Goal: Task Accomplishment & Management: Use online tool/utility

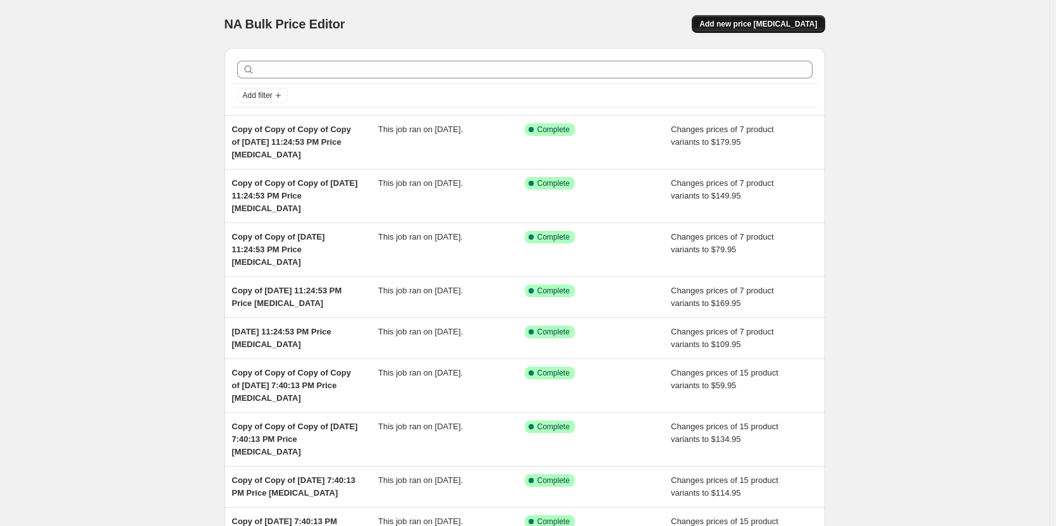
click at [764, 17] on button "Add new price [MEDICAL_DATA]" at bounding box center [757, 24] width 133 height 18
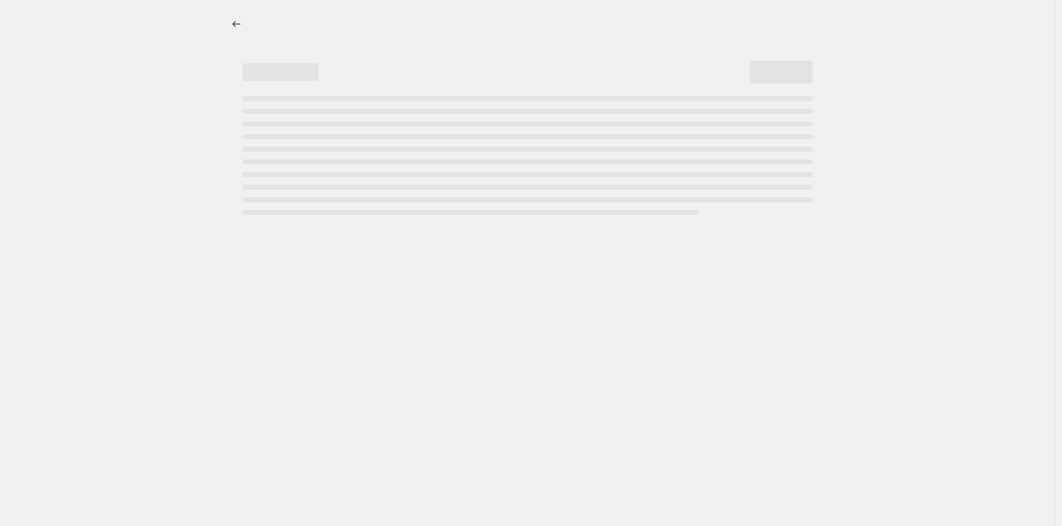
select select "percentage"
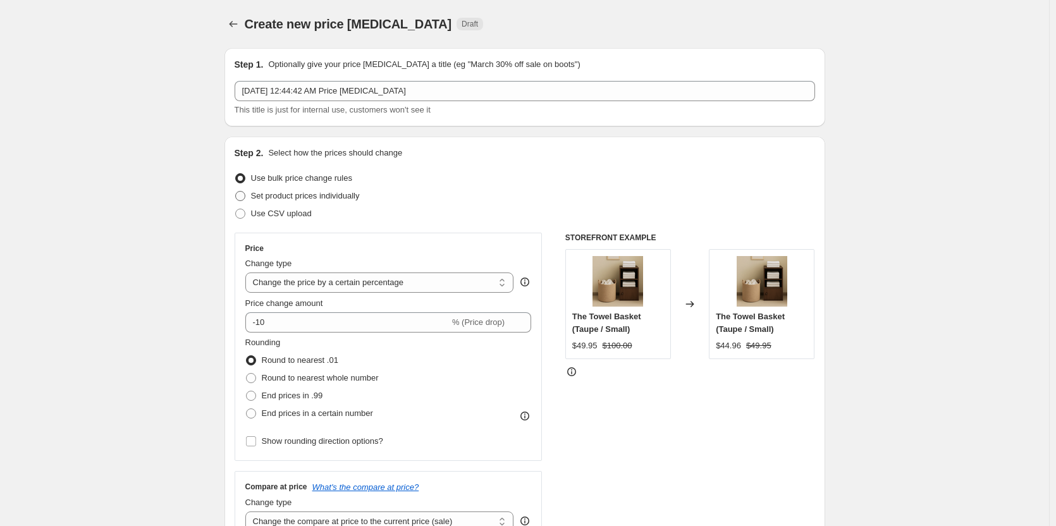
click at [326, 200] on span "Set product prices individually" at bounding box center [305, 195] width 109 height 9
click at [236, 192] on input "Set product prices individually" at bounding box center [235, 191] width 1 height 1
radio input "true"
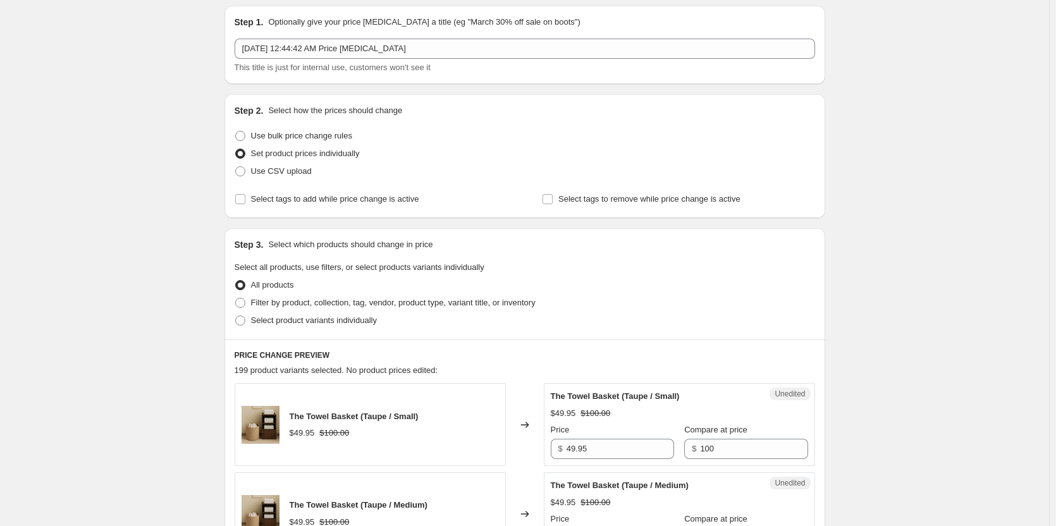
scroll to position [63, 0]
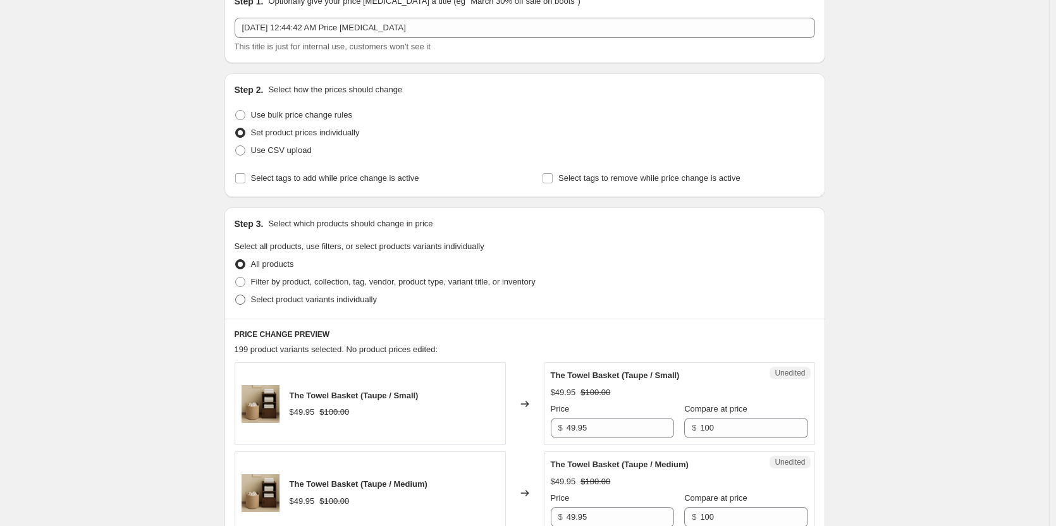
click at [328, 299] on span "Select product variants individually" at bounding box center [314, 299] width 126 height 9
click at [236, 295] on input "Select product variants individually" at bounding box center [235, 295] width 1 height 1
radio input "true"
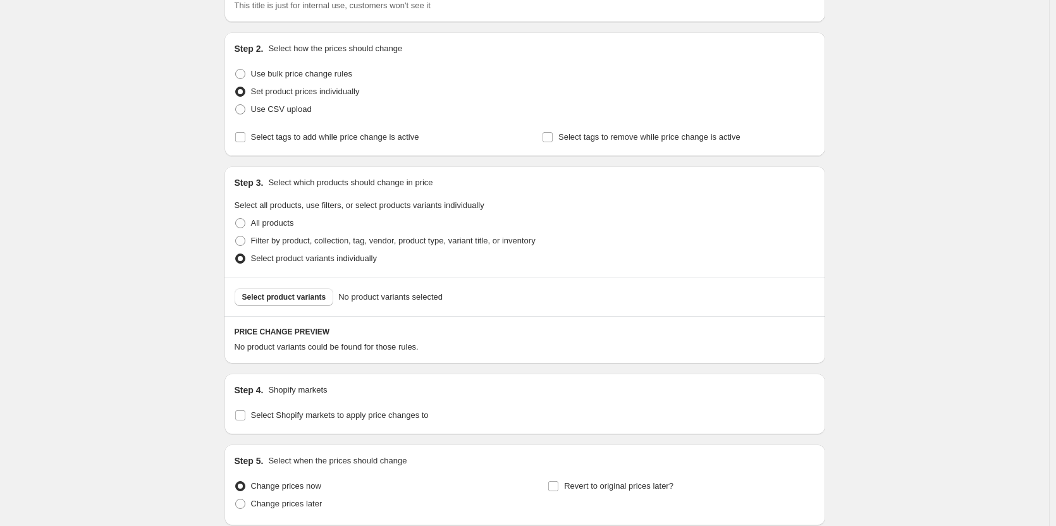
scroll to position [190, 0]
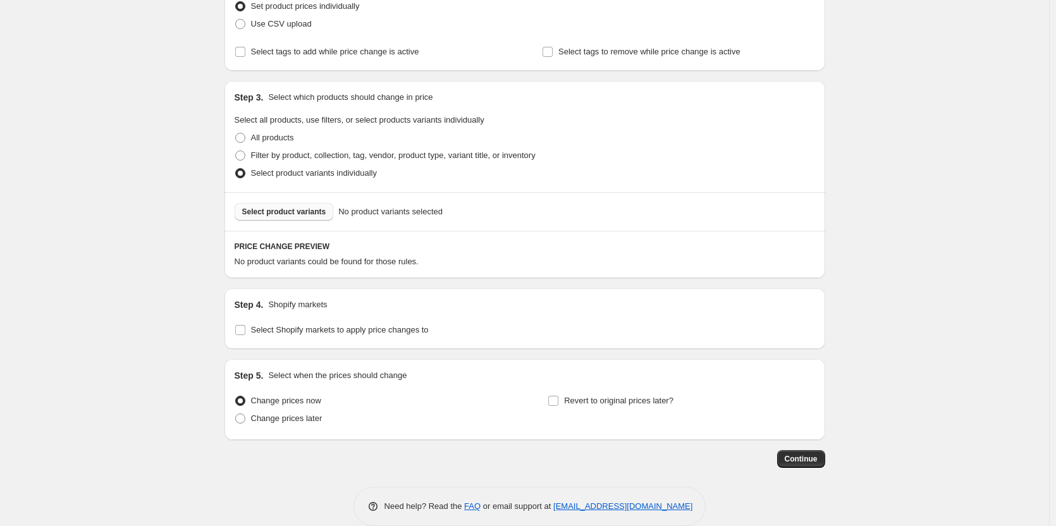
click at [304, 213] on span "Select product variants" at bounding box center [284, 212] width 84 height 10
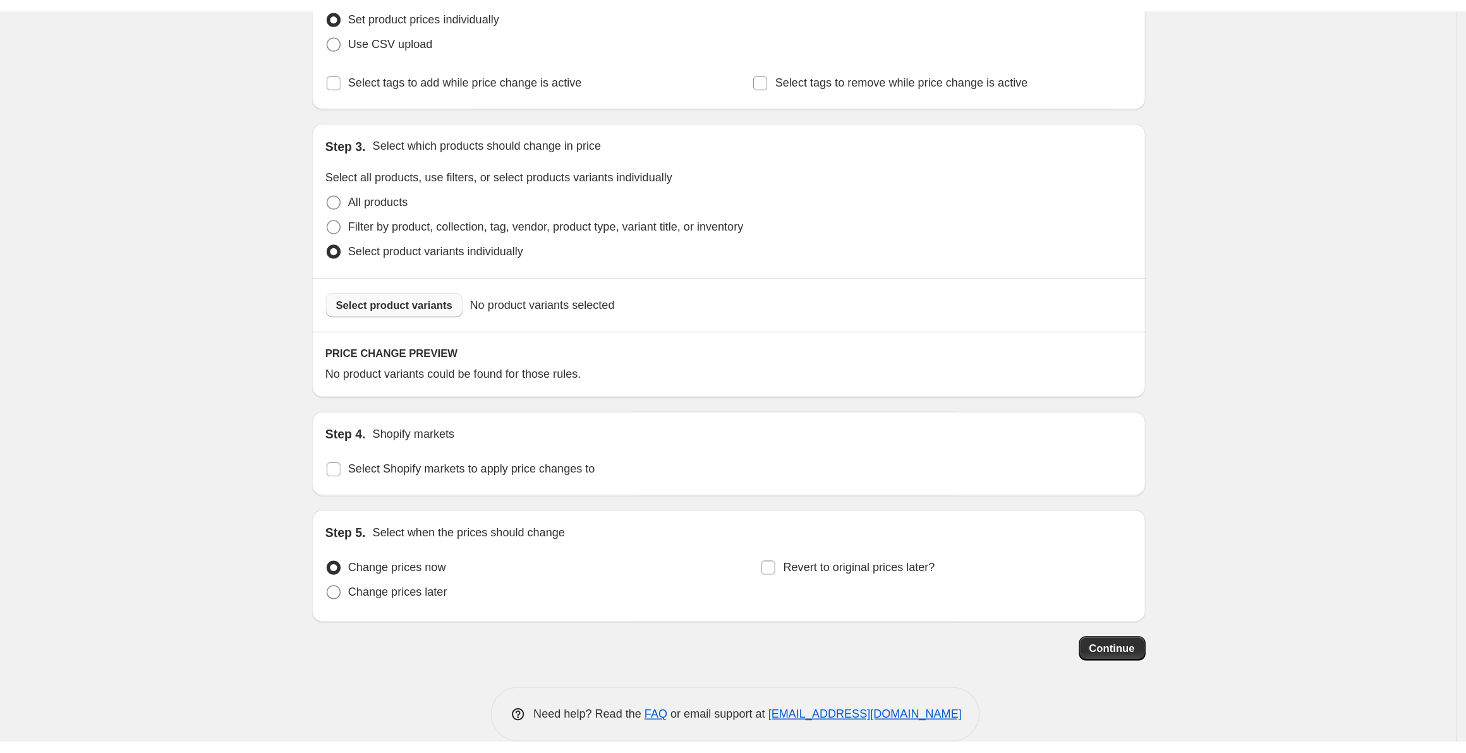
scroll to position [0, 0]
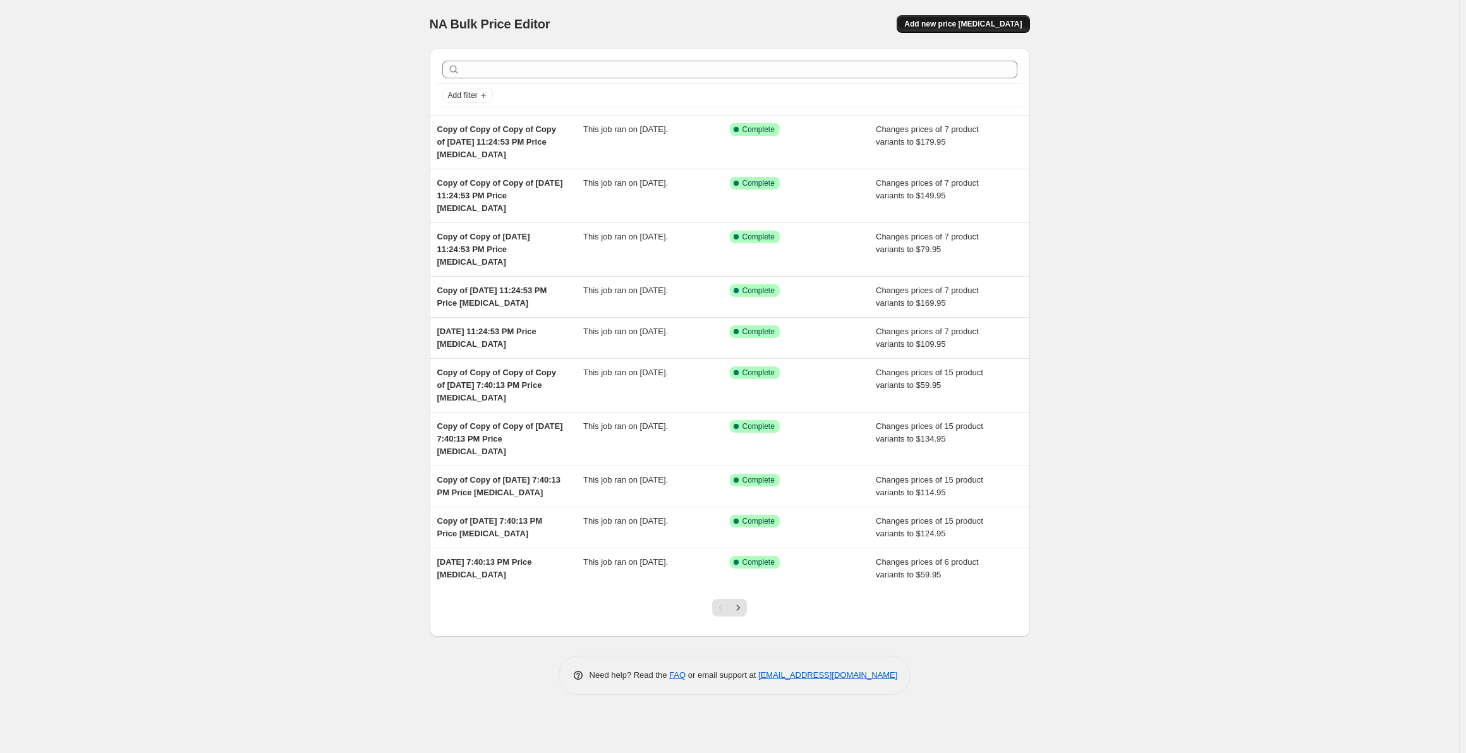
click at [973, 26] on span "Add new price [MEDICAL_DATA]" at bounding box center [963, 24] width 118 height 10
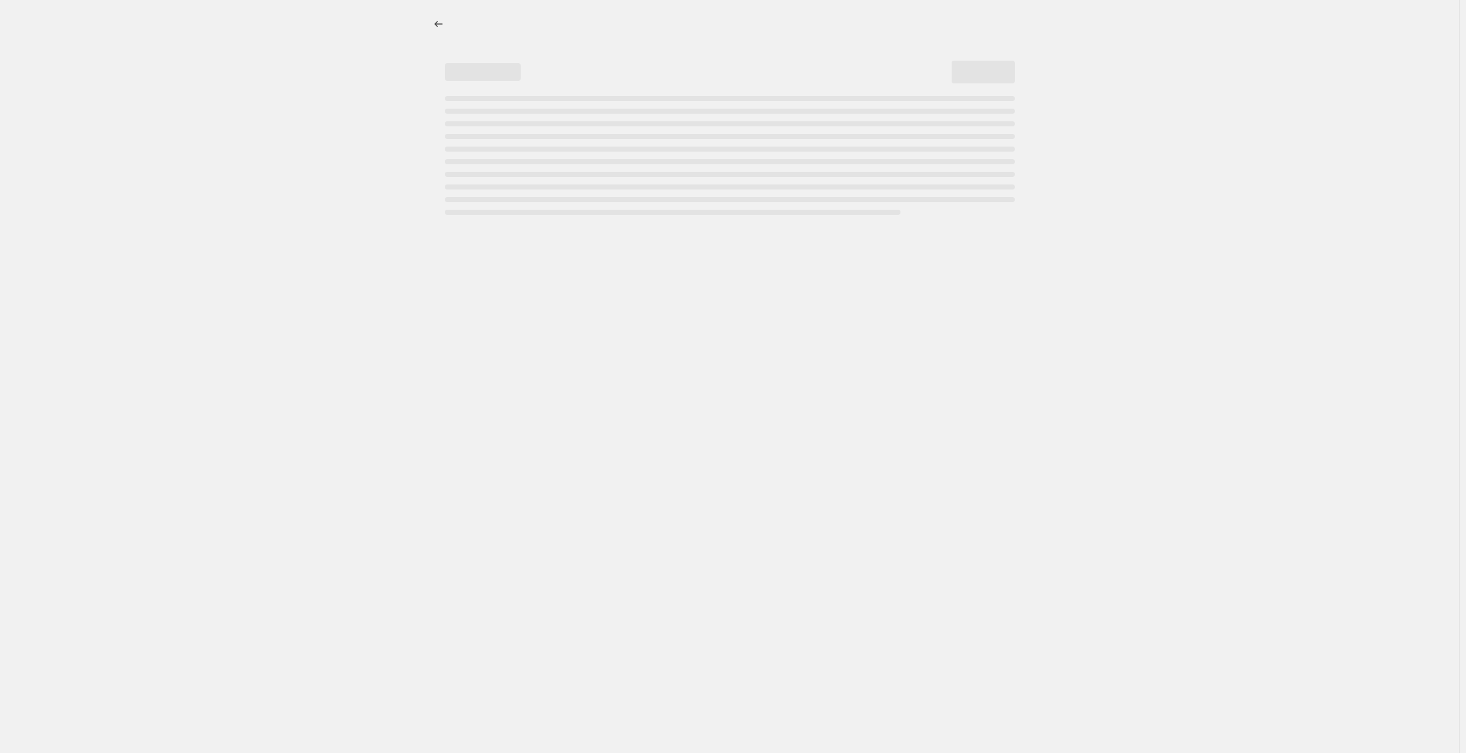
select select "percentage"
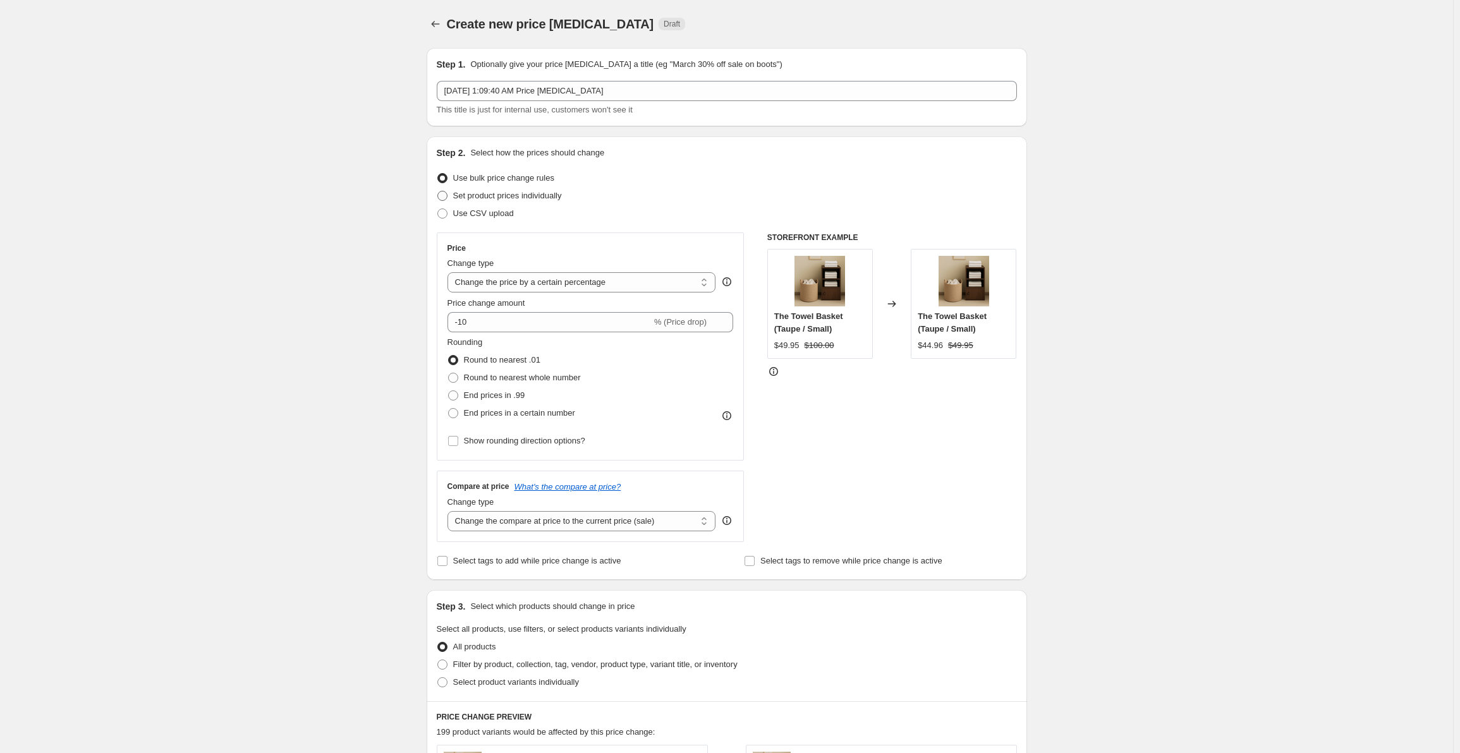
click at [494, 200] on span "Set product prices individually" at bounding box center [507, 195] width 109 height 9
click at [438, 192] on input "Set product prices individually" at bounding box center [437, 191] width 1 height 1
radio input "true"
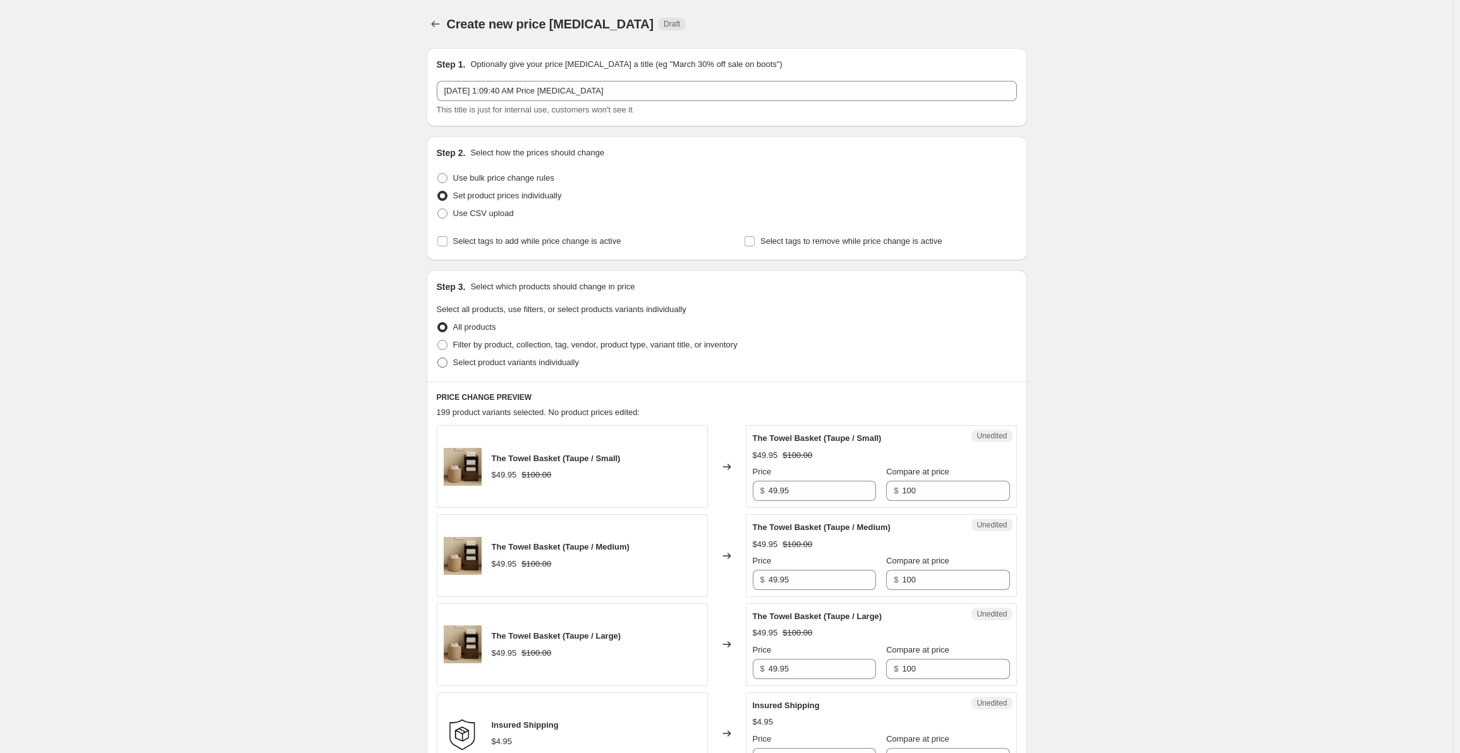
click at [495, 362] on span "Select product variants individually" at bounding box center [516, 362] width 126 height 9
click at [438, 358] on input "Select product variants individually" at bounding box center [437, 358] width 1 height 1
radio input "true"
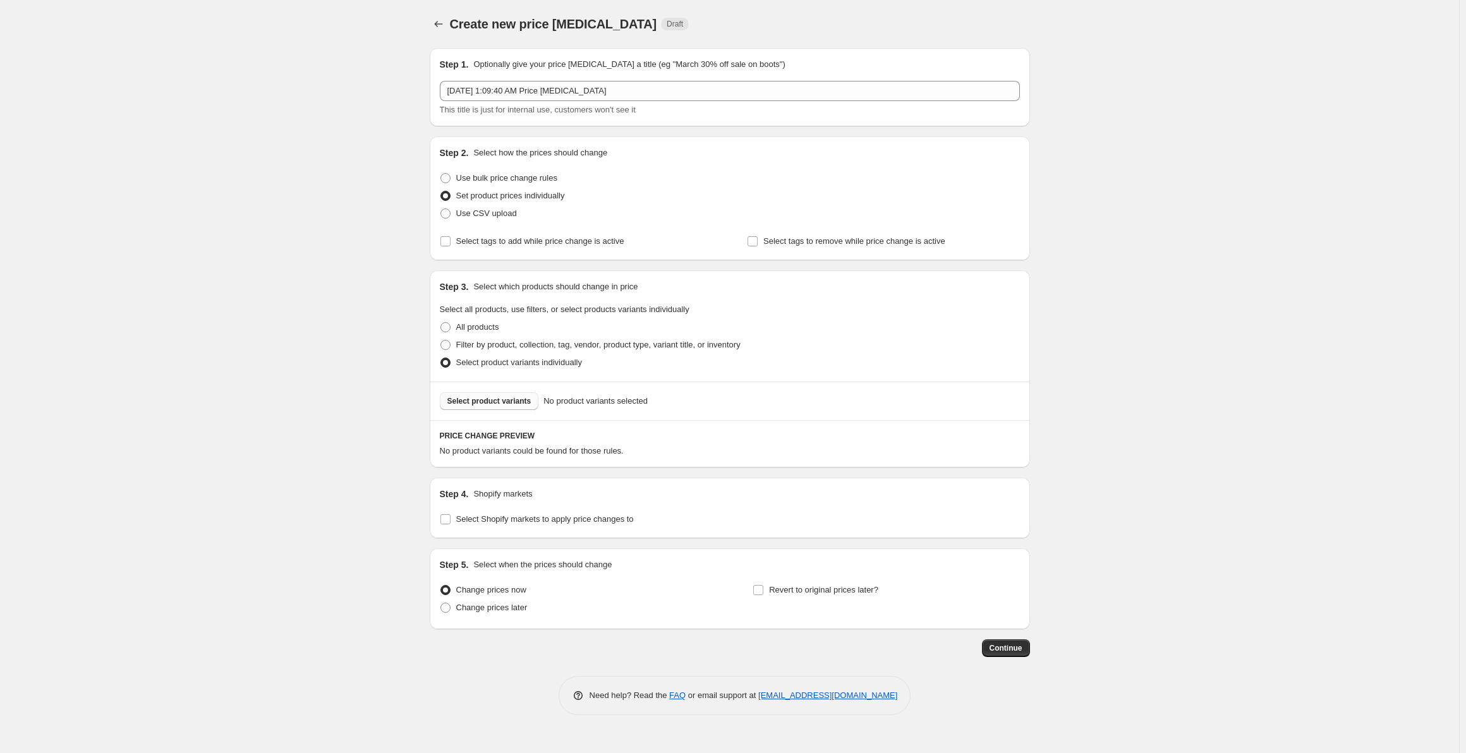
click at [509, 408] on button "Select product variants" at bounding box center [489, 402] width 99 height 18
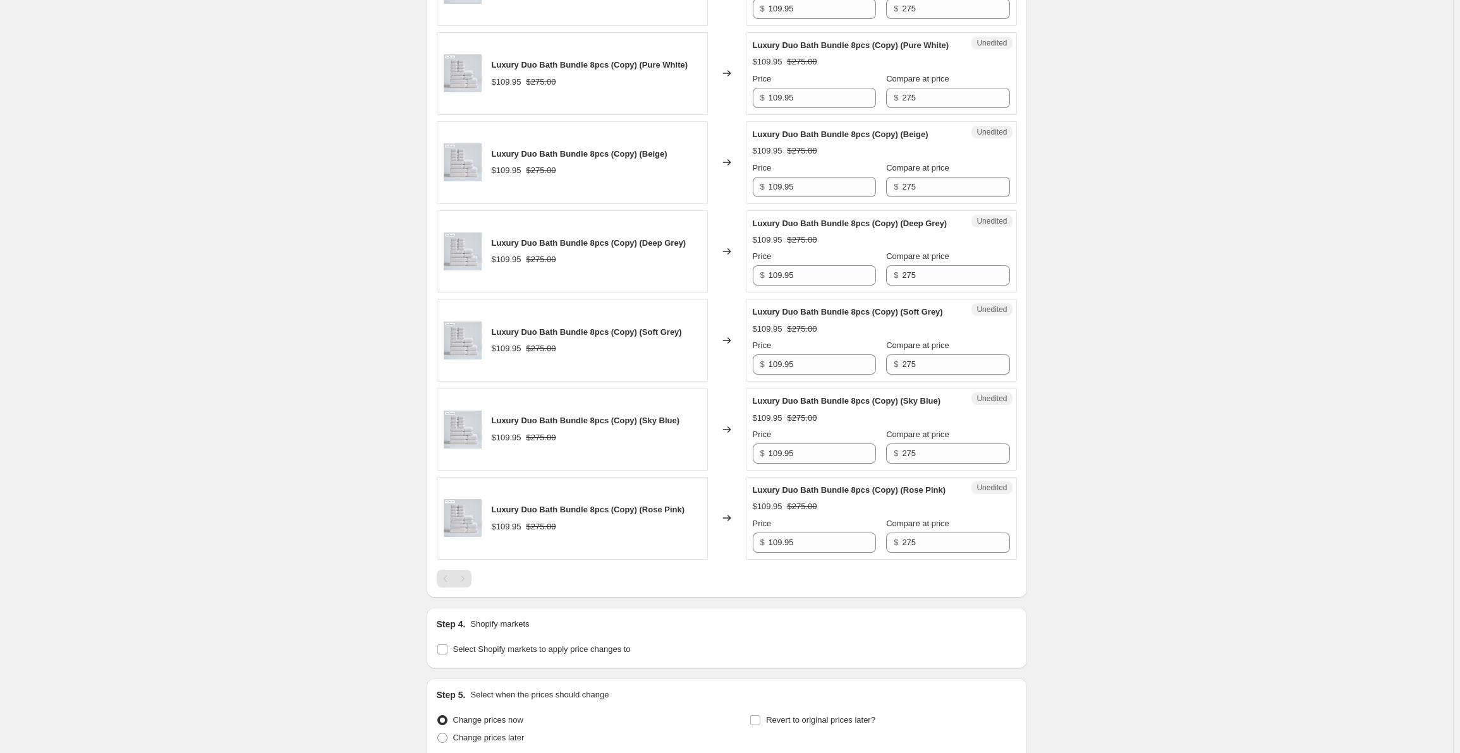
scroll to position [1077, 0]
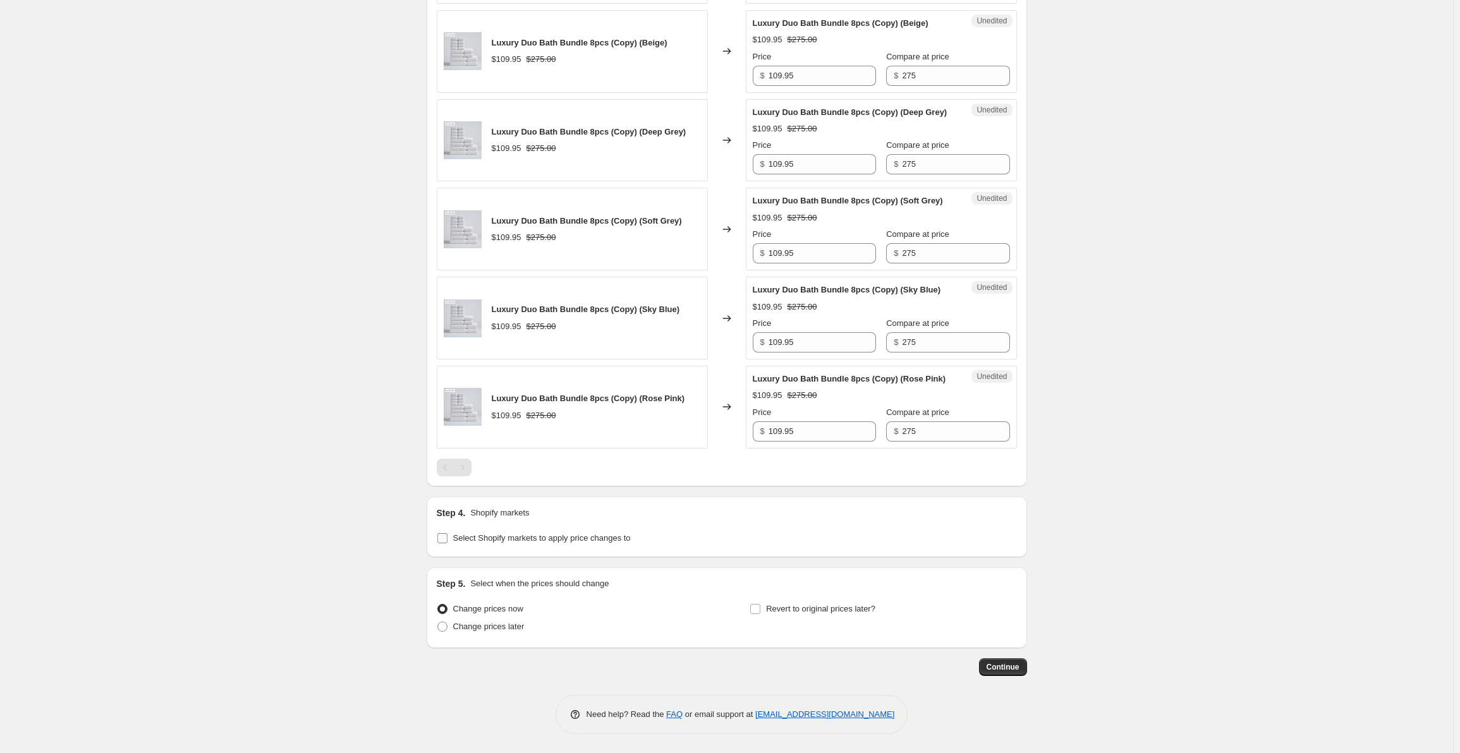
click at [442, 538] on input "Select Shopify markets to apply price changes to" at bounding box center [442, 538] width 10 height 10
checkbox input "true"
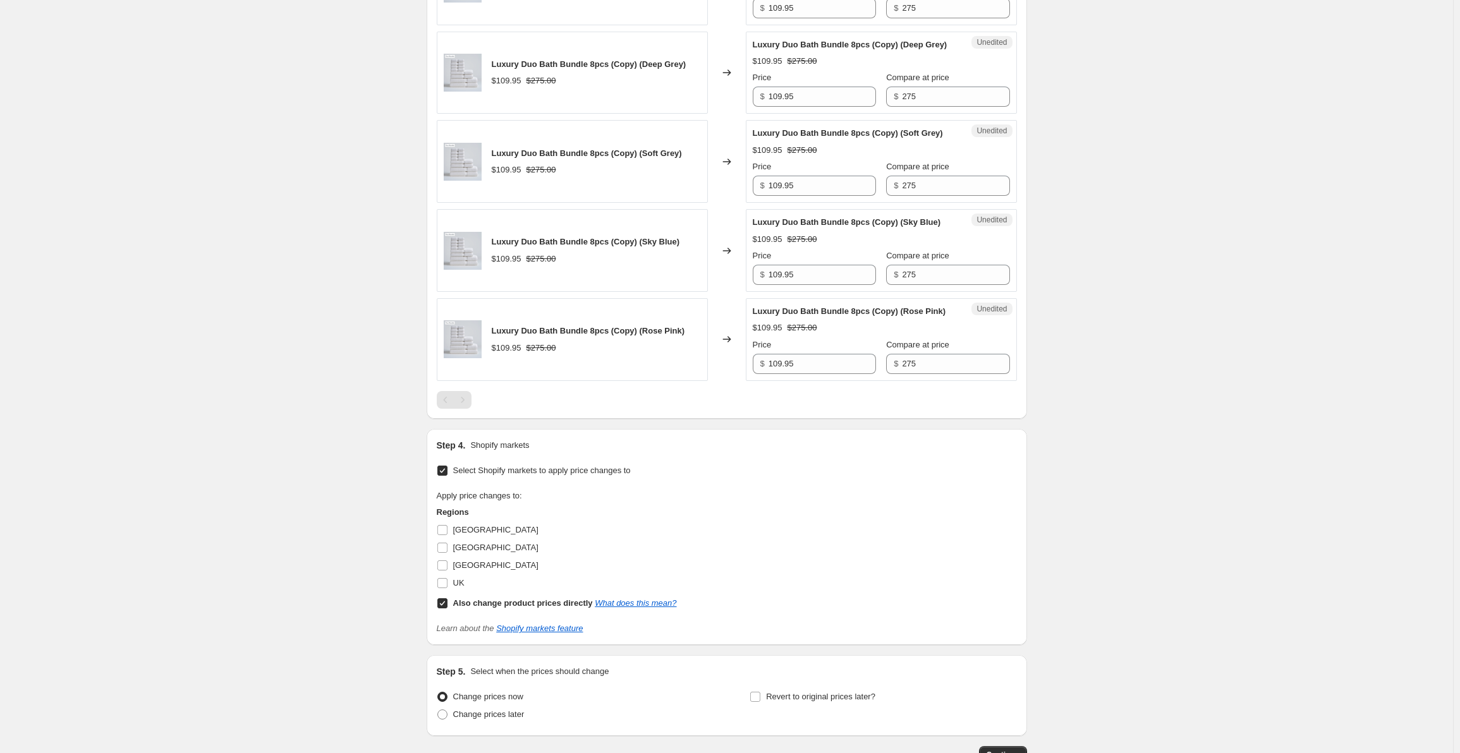
scroll to position [1233, 0]
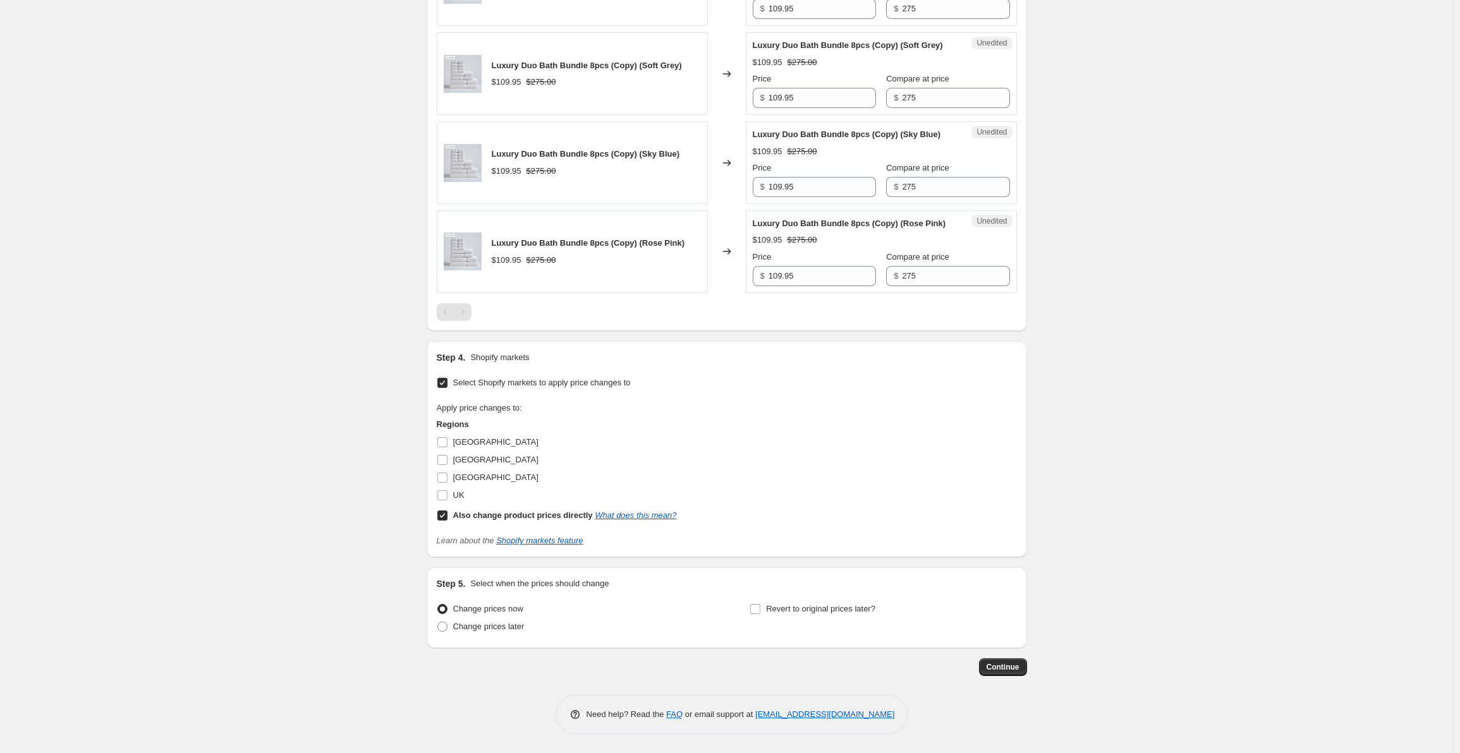
click at [446, 516] on input "Also change product prices directly What does this mean?" at bounding box center [442, 516] width 10 height 10
checkbox input "false"
click at [445, 444] on input "[GEOGRAPHIC_DATA]" at bounding box center [442, 442] width 10 height 10
checkbox input "true"
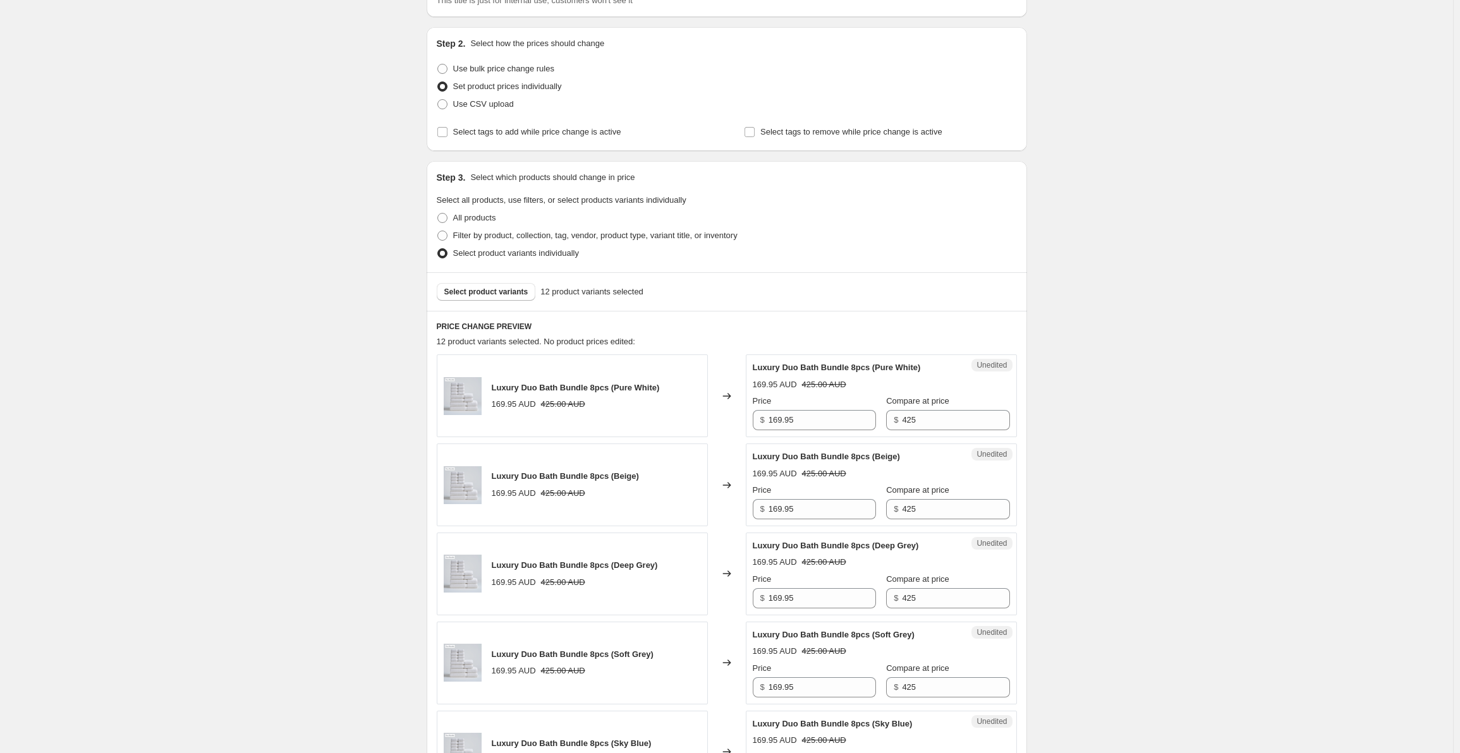
scroll to position [0, 0]
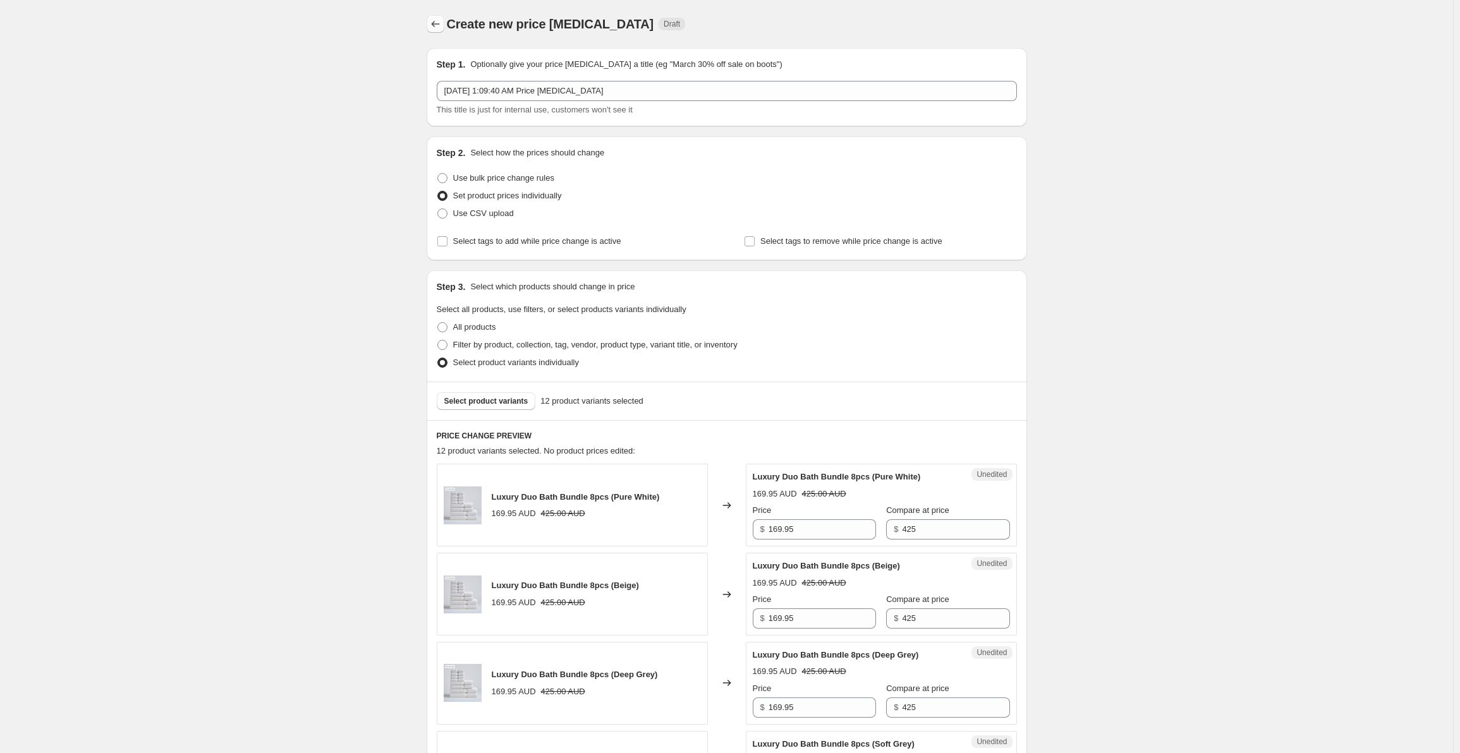
click at [437, 25] on icon "Price change jobs" at bounding box center [435, 24] width 13 height 13
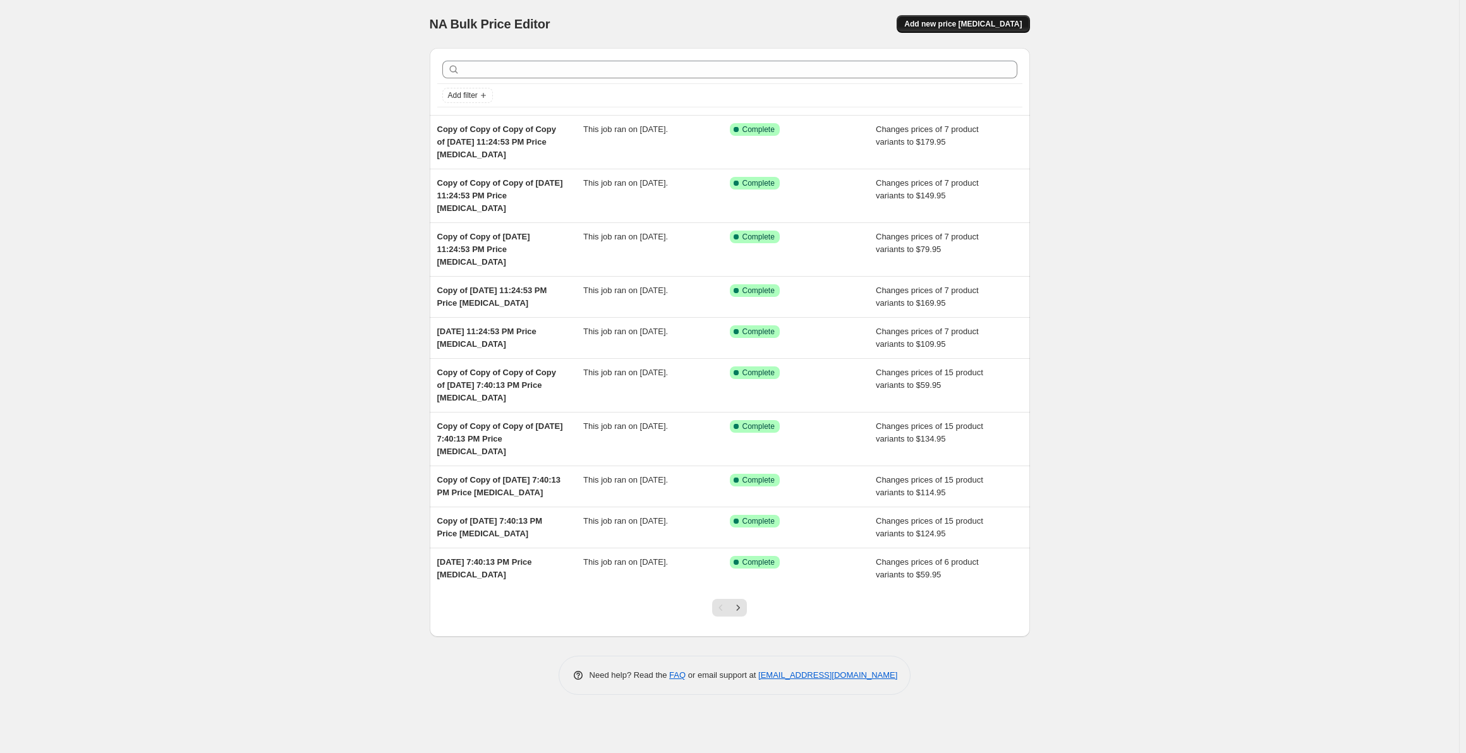
click at [987, 24] on span "Add new price [MEDICAL_DATA]" at bounding box center [963, 24] width 118 height 10
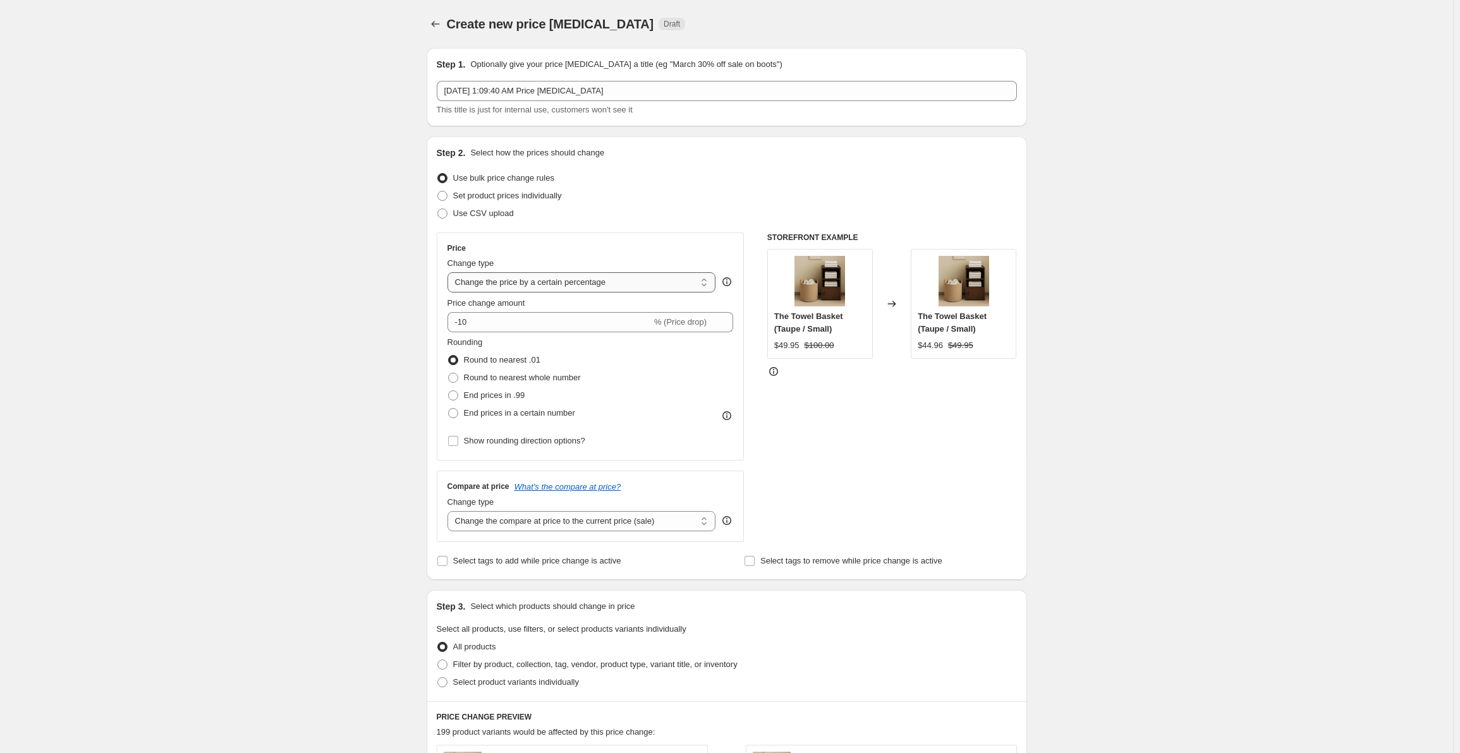
click at [568, 283] on select "Change the price to a certain amount Change the price by a certain amount Chang…" at bounding box center [582, 282] width 269 height 20
select select "to"
click at [450, 272] on select "Change the price to a certain amount Change the price by a certain amount Chang…" at bounding box center [582, 282] width 269 height 20
type input "80.00"
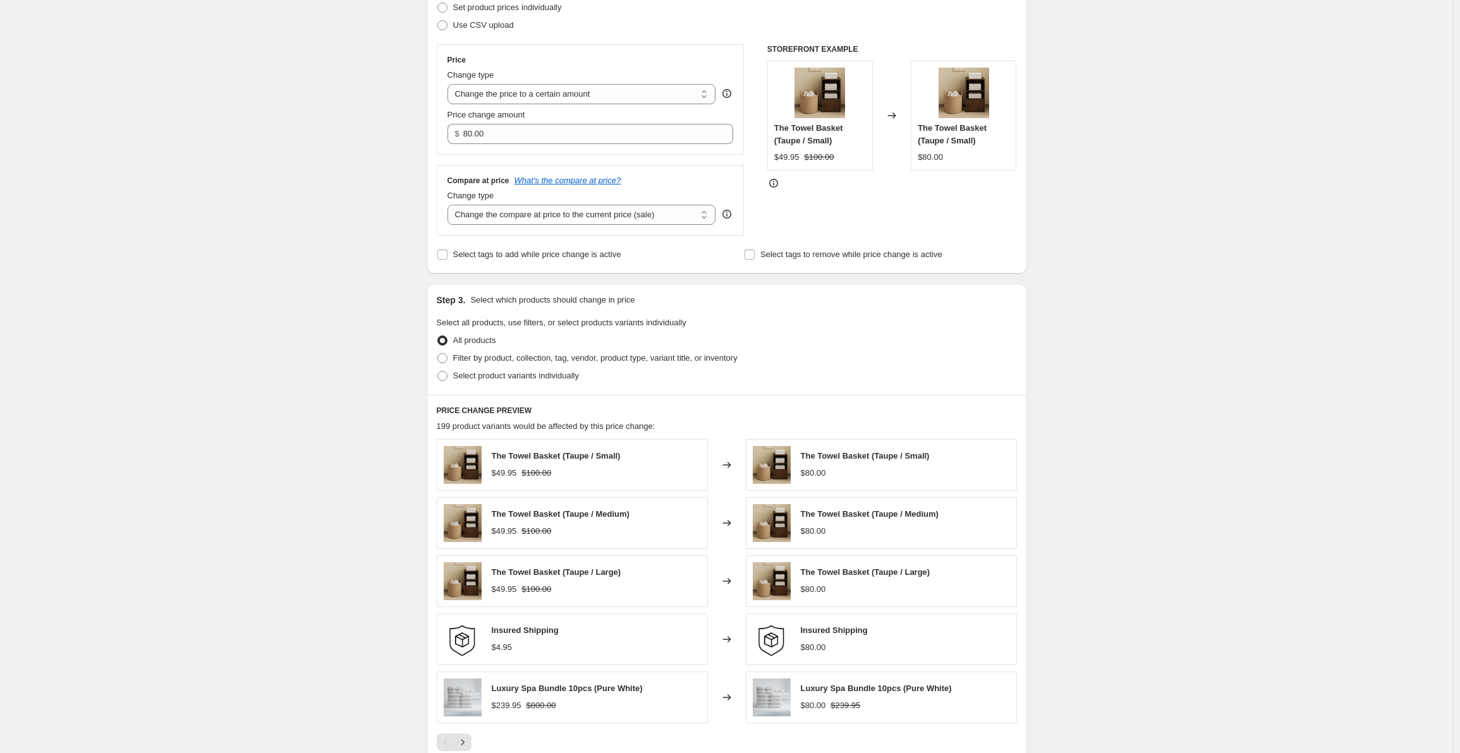
scroll to position [190, 0]
click at [446, 374] on span at bounding box center [442, 375] width 10 height 10
click at [438, 370] on input "Select product variants individually" at bounding box center [437, 370] width 1 height 1
radio input "true"
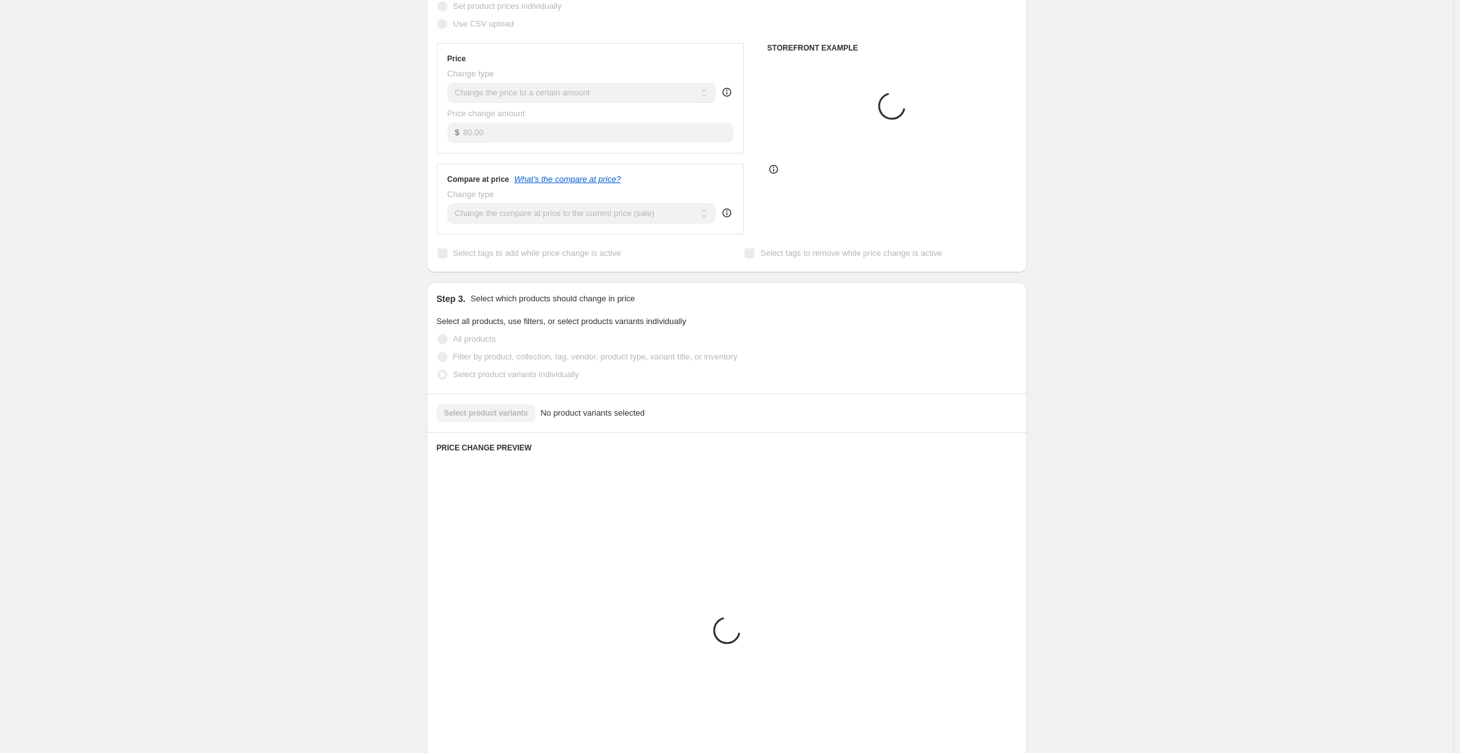
scroll to position [183, 0]
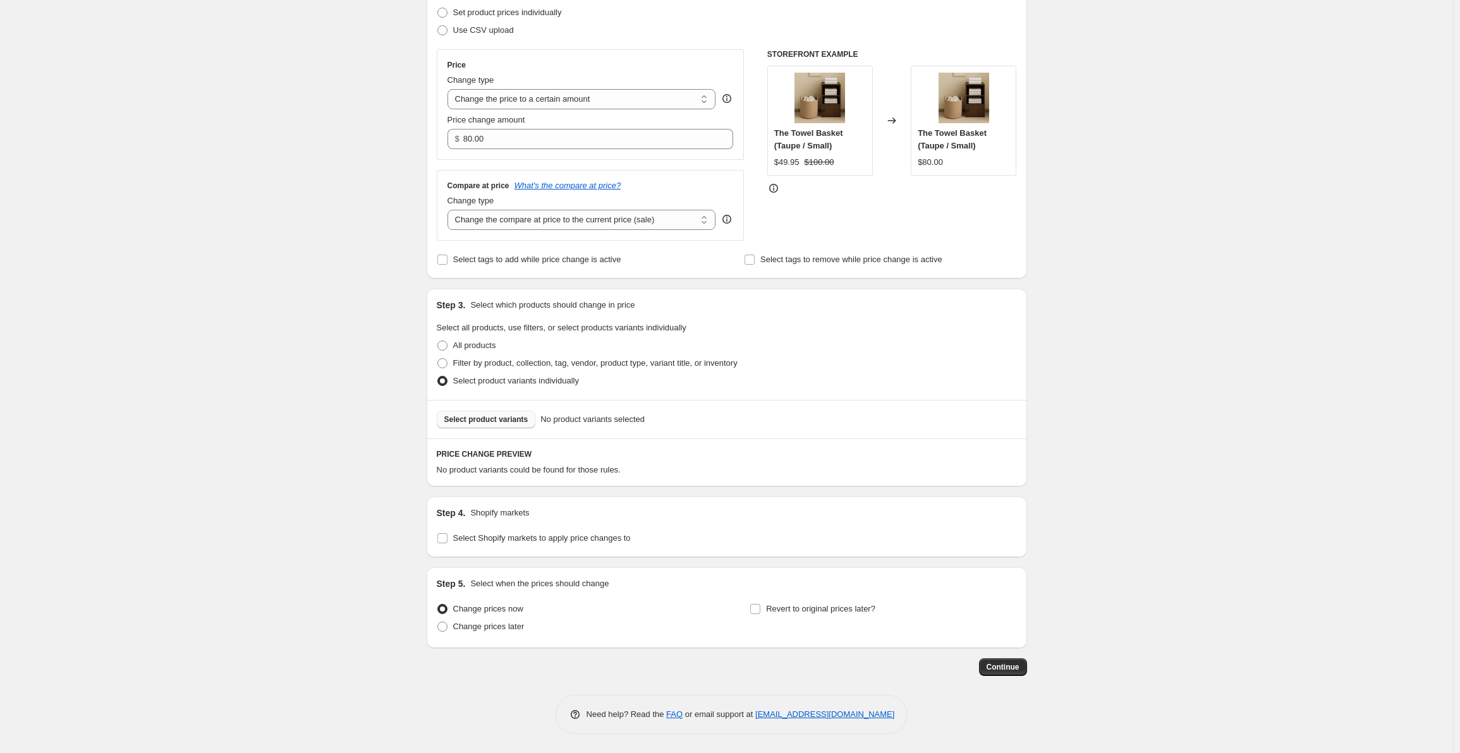
click at [504, 423] on span "Select product variants" at bounding box center [486, 420] width 84 height 10
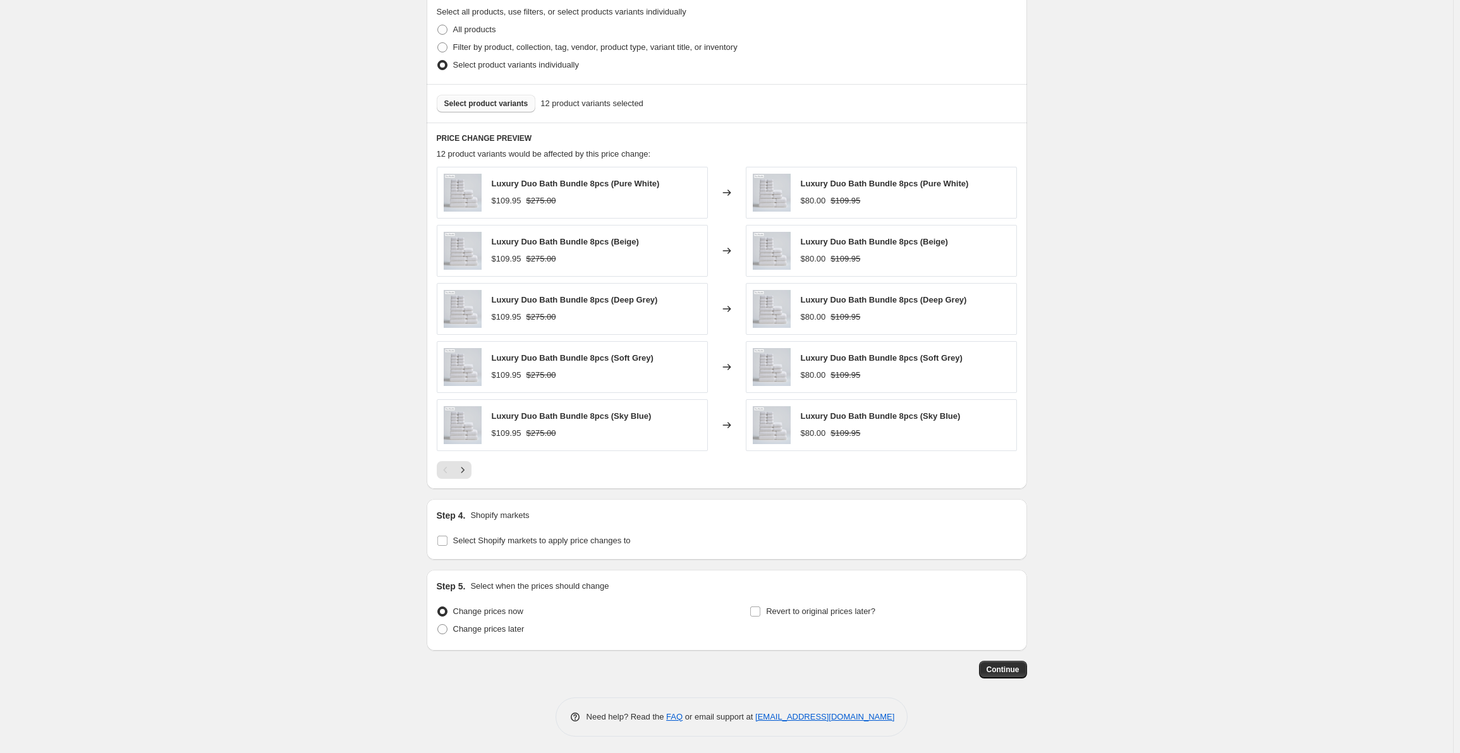
scroll to position [502, 0]
click at [446, 539] on input "Select Shopify markets to apply price changes to" at bounding box center [442, 538] width 10 height 10
checkbox input "true"
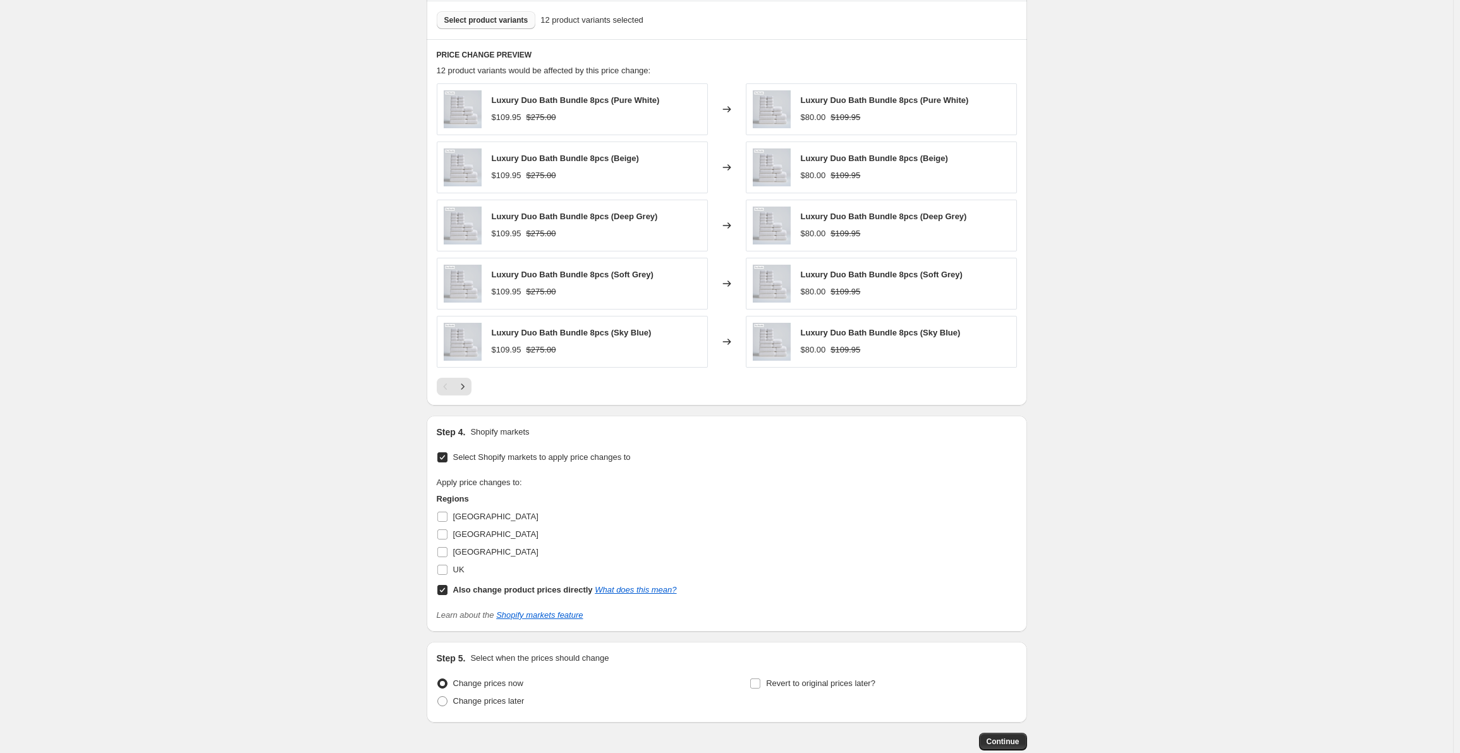
scroll to position [657, 0]
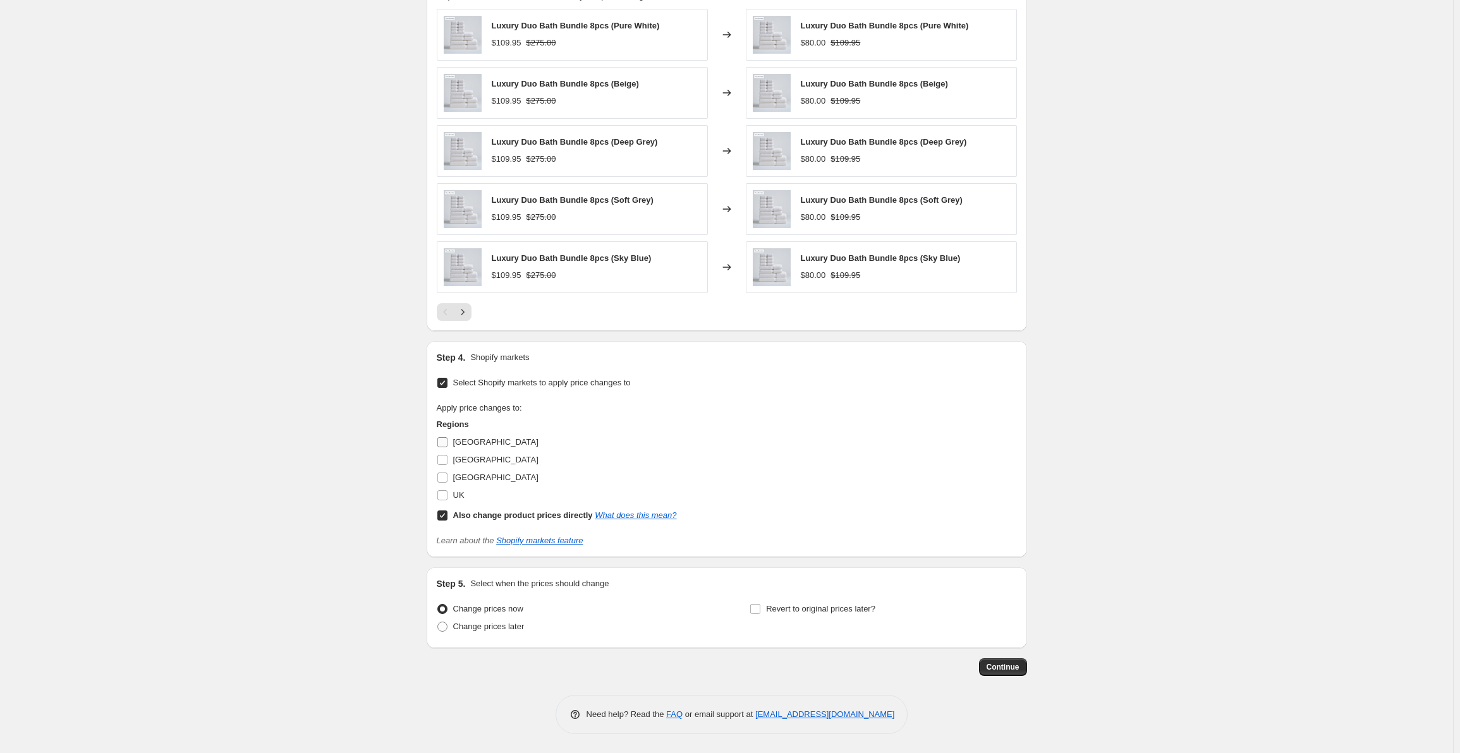
click at [448, 446] on input "[GEOGRAPHIC_DATA]" at bounding box center [442, 442] width 10 height 10
checkbox input "true"
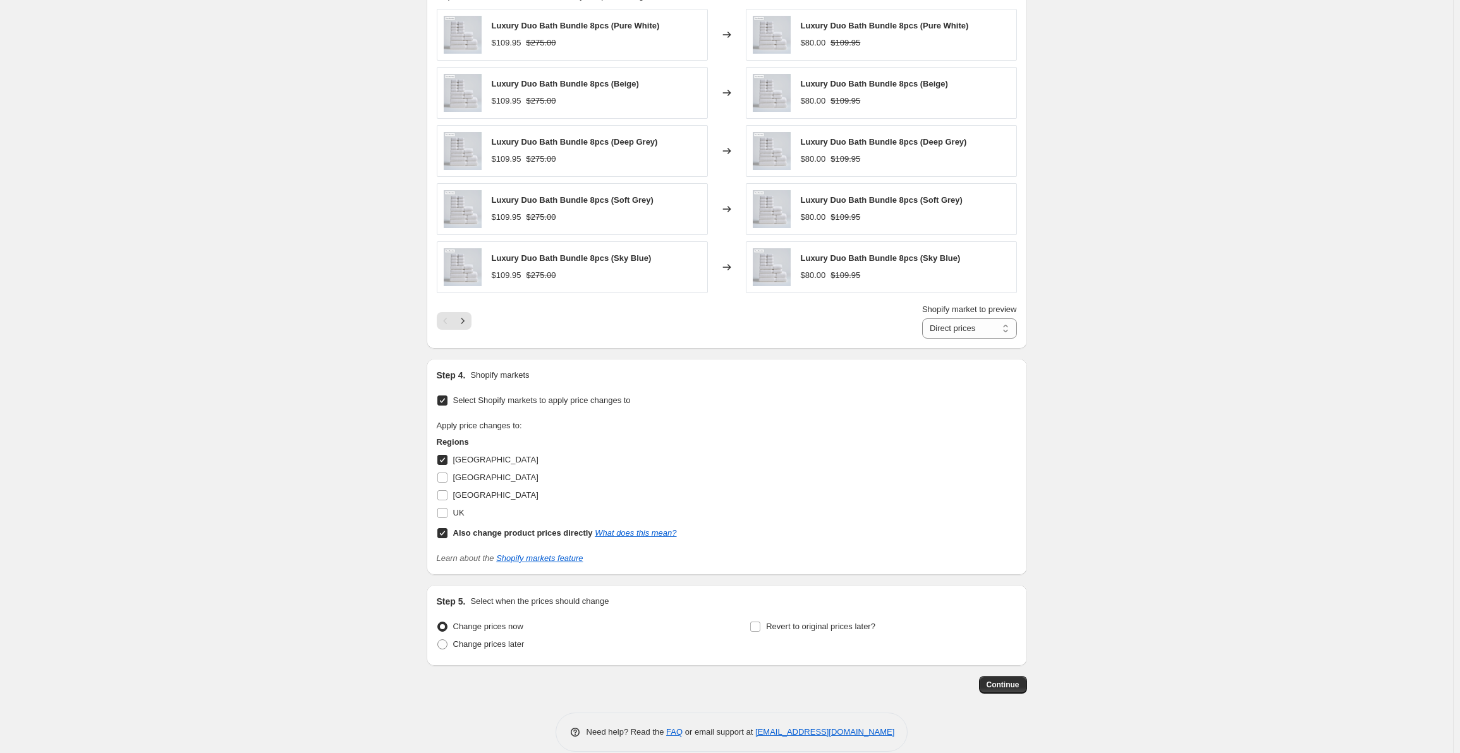
click at [446, 536] on input "Also change product prices directly What does this mean?" at bounding box center [442, 533] width 10 height 10
checkbox input "false"
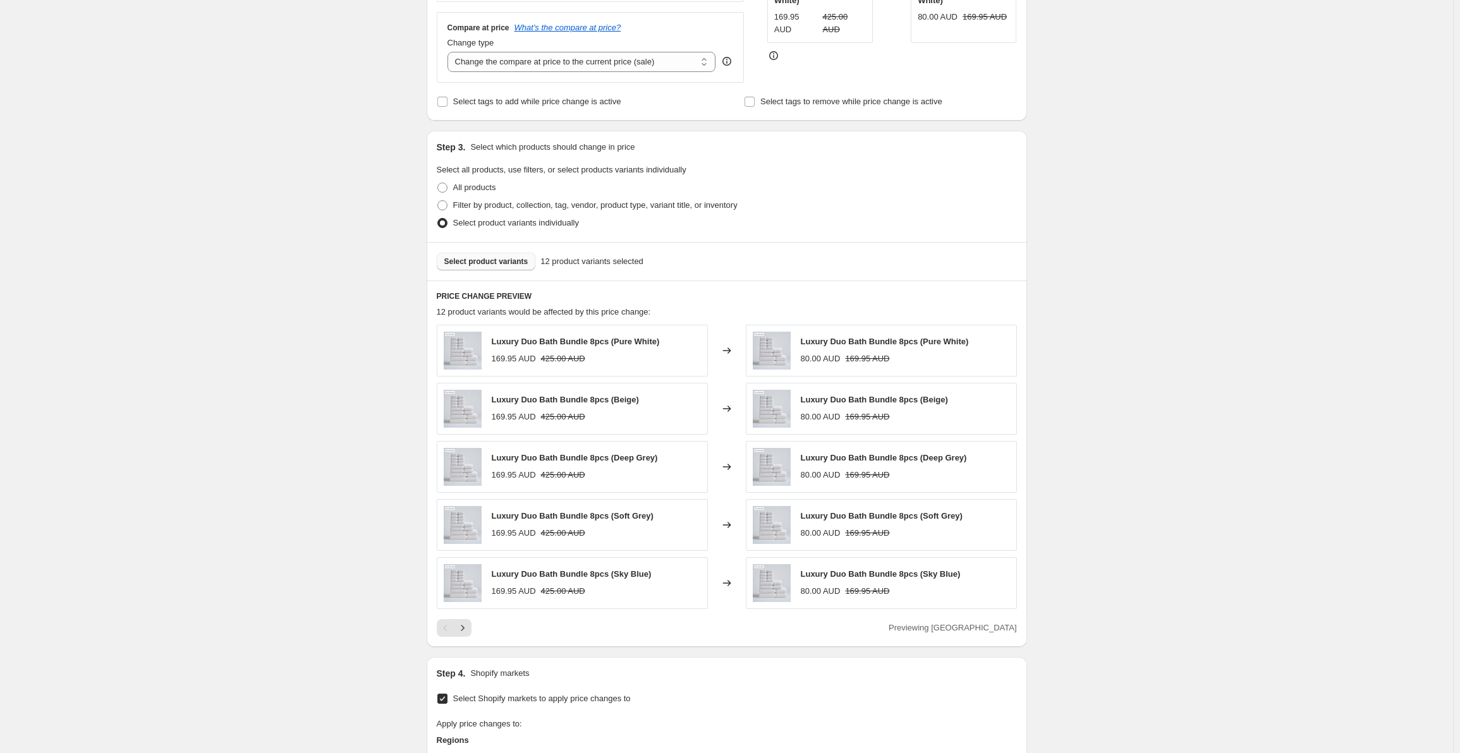
scroll to position [25, 0]
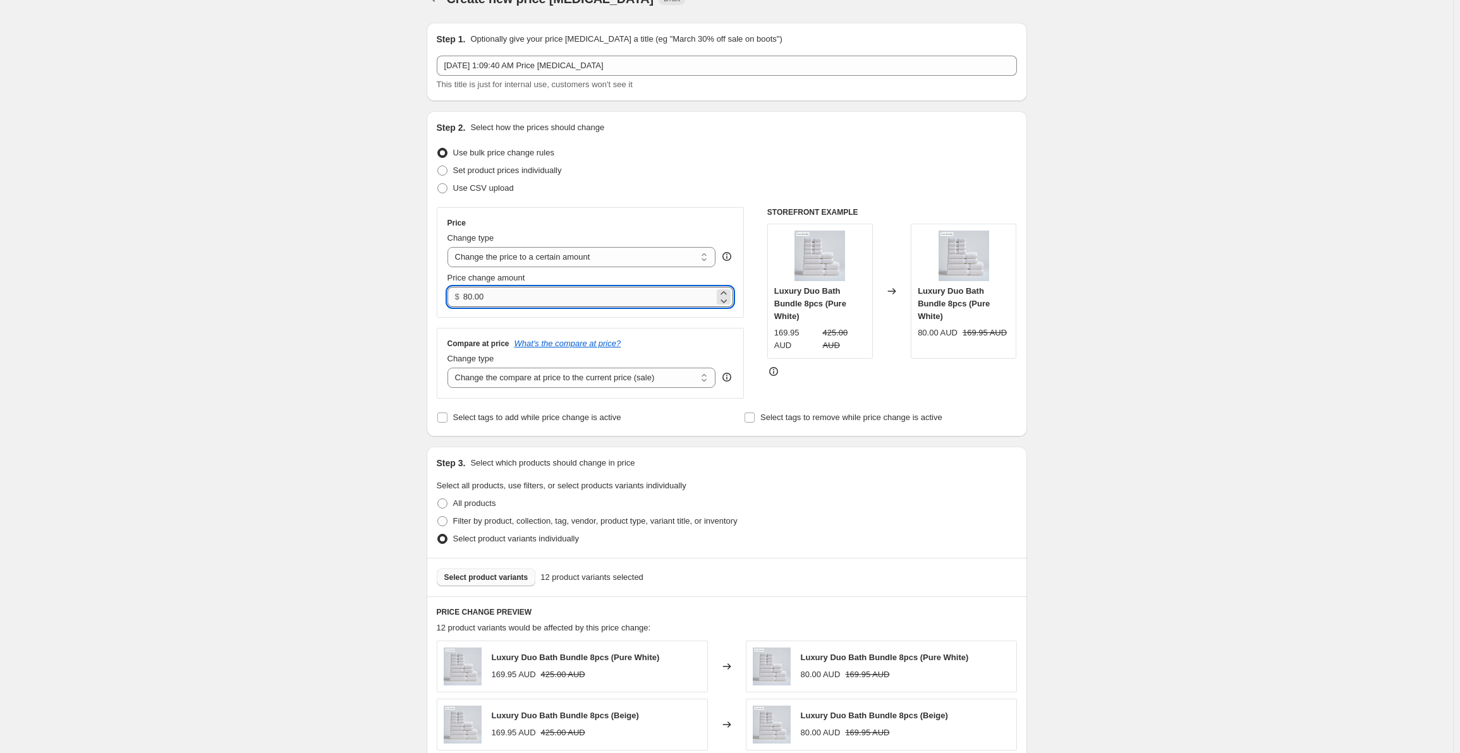
click at [505, 296] on input "80.00" at bounding box center [588, 297] width 251 height 20
drag, startPoint x: 502, startPoint y: 293, endPoint x: 447, endPoint y: 290, distance: 55.7
click at [447, 290] on div "Price Change type Change the price to a certain amount Change the price by a ce…" at bounding box center [591, 262] width 308 height 111
type input "99.95"
click at [408, 298] on div "Create new price [MEDICAL_DATA]. This page is ready Create new price [MEDICAL_D…" at bounding box center [726, 680] width 1453 height 1411
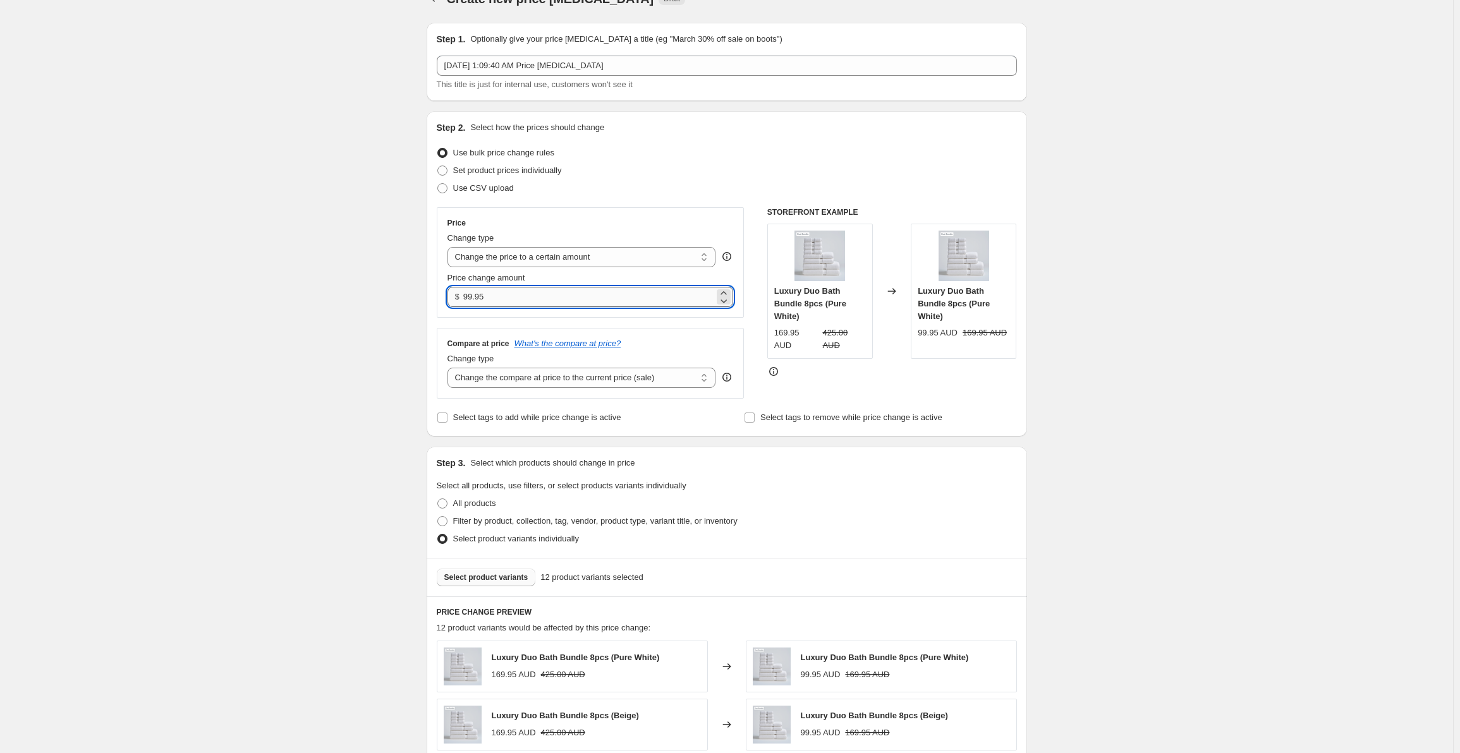
click at [500, 295] on input "99.95" at bounding box center [588, 297] width 251 height 20
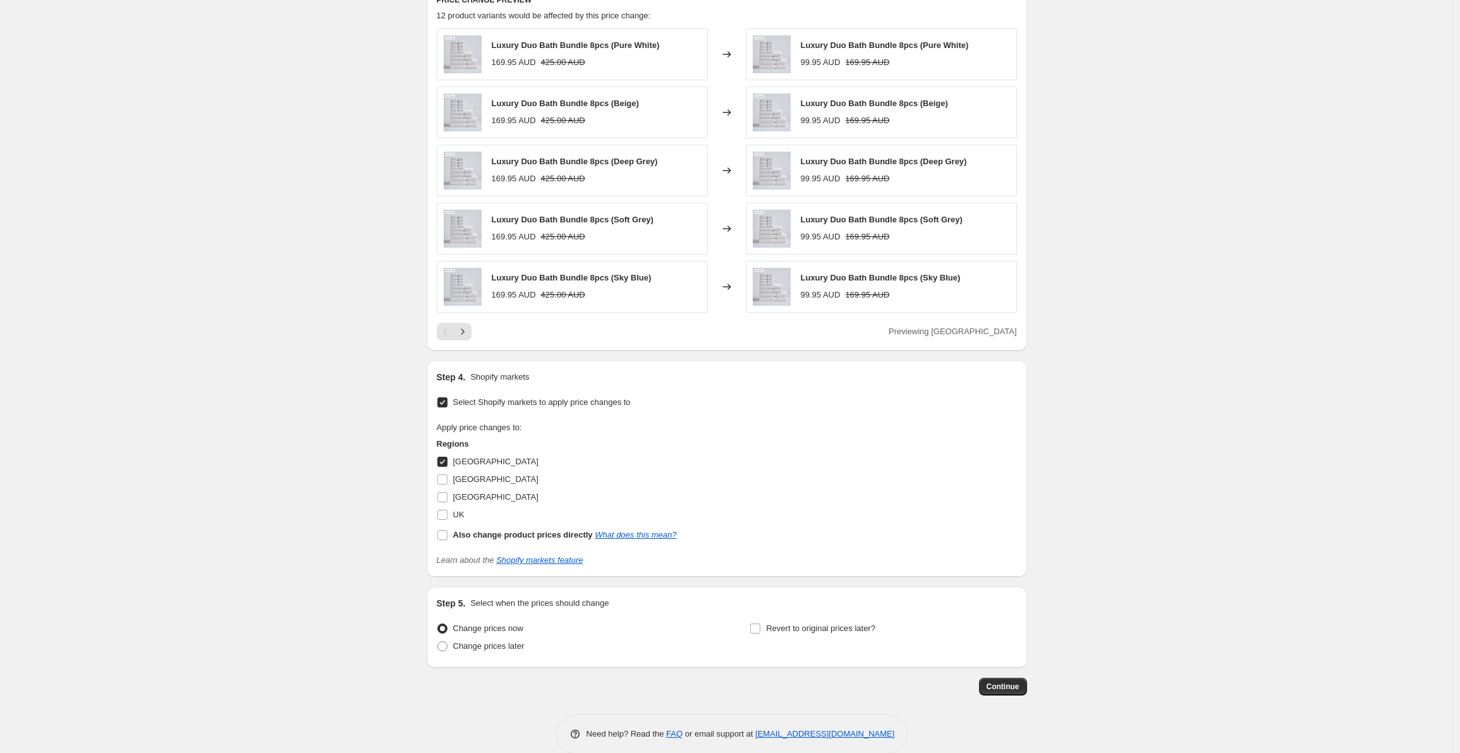
scroll to position [657, 0]
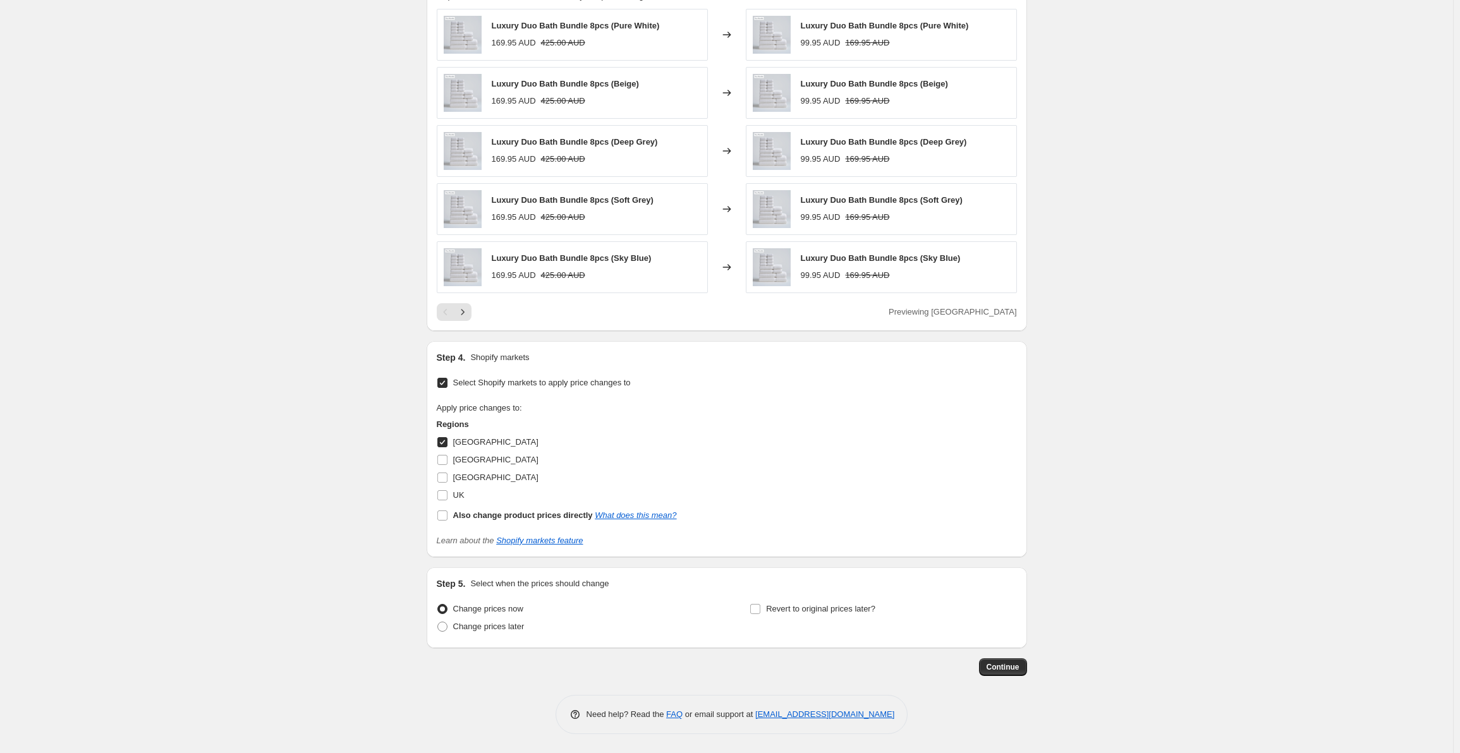
click at [446, 439] on input "[GEOGRAPHIC_DATA]" at bounding box center [442, 442] width 10 height 10
click at [448, 444] on input "[GEOGRAPHIC_DATA]" at bounding box center [442, 442] width 10 height 10
checkbox input "true"
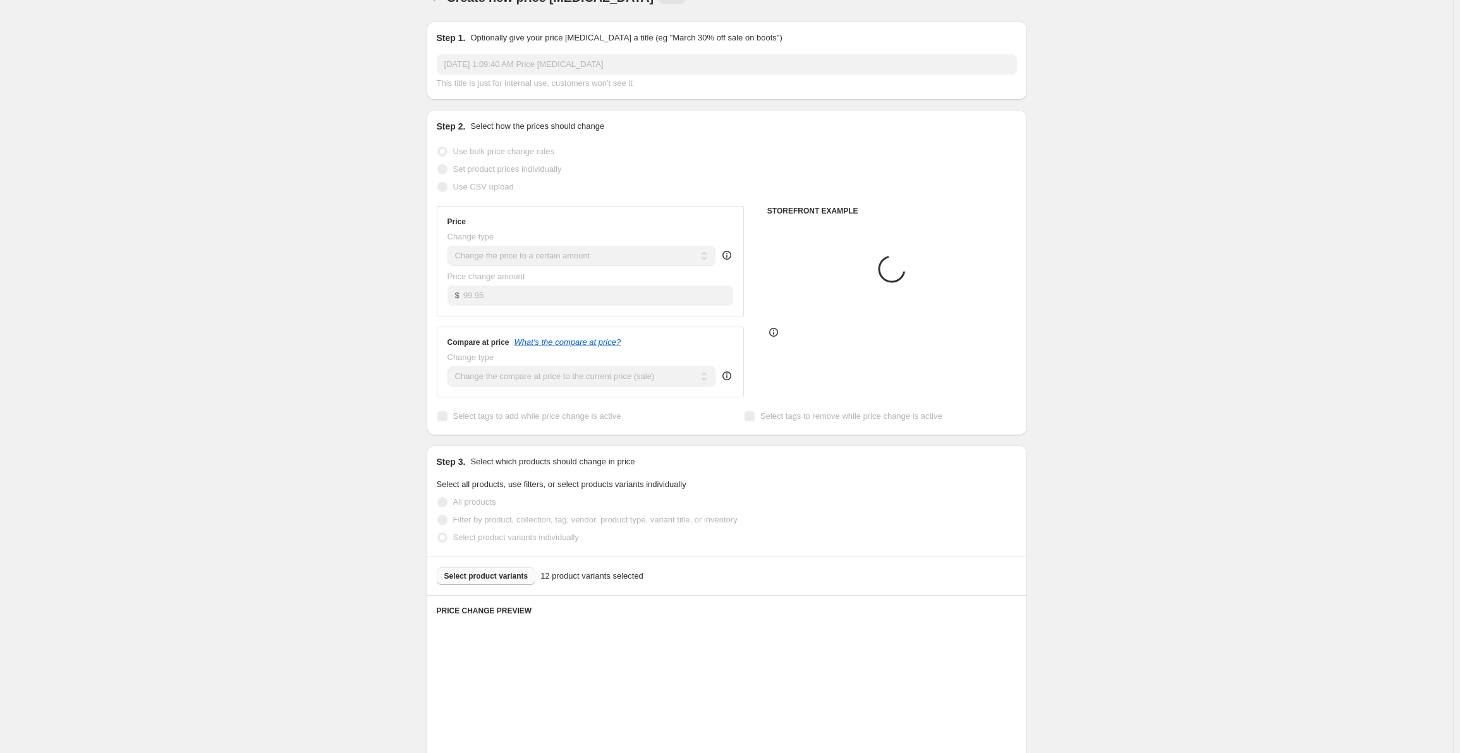
scroll to position [0, 0]
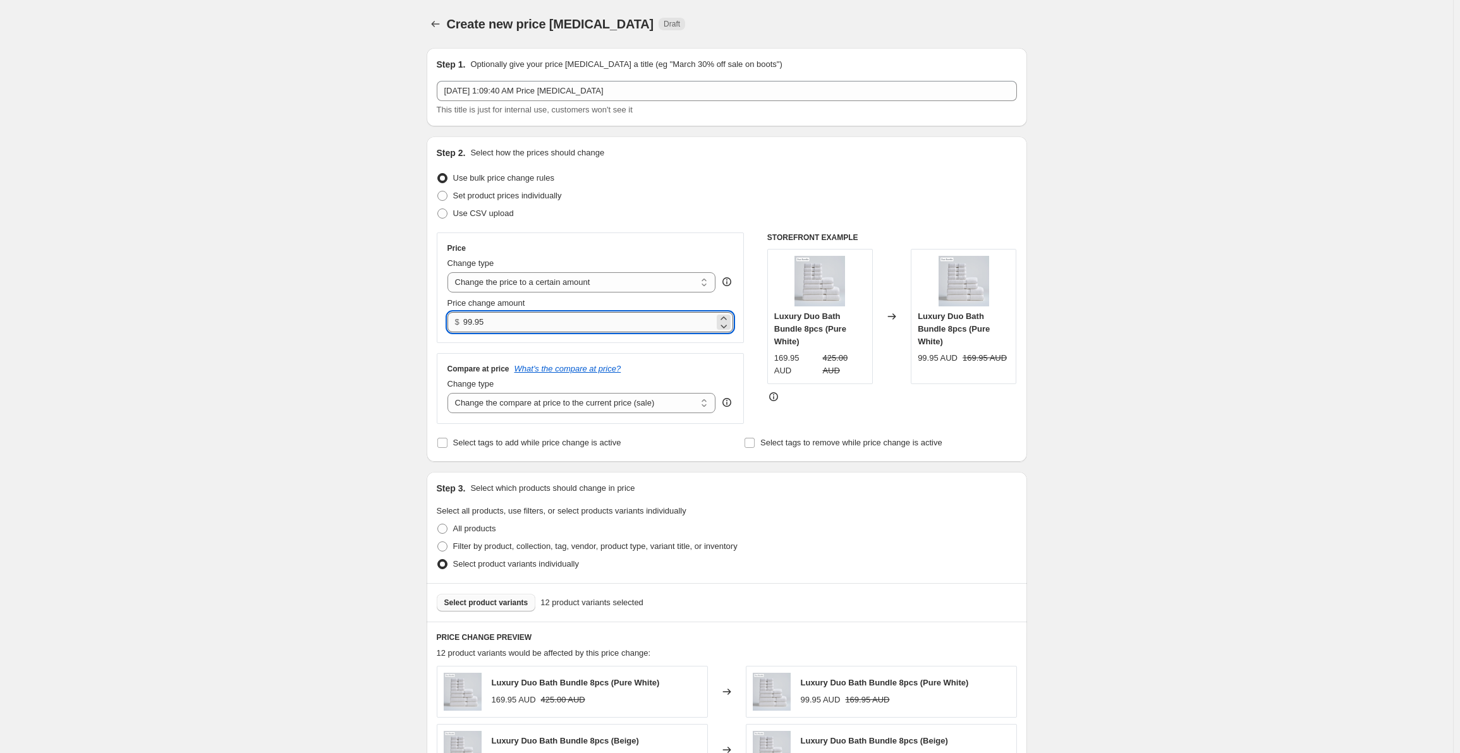
click at [559, 328] on input "99.95" at bounding box center [588, 322] width 251 height 20
drag, startPoint x: 501, startPoint y: 322, endPoint x: 379, endPoint y: 319, distance: 122.0
click at [376, 319] on div "Create new price [MEDICAL_DATA]. This page is ready Create new price [MEDICAL_D…" at bounding box center [726, 705] width 1453 height 1411
type input "153.00"
click at [400, 358] on div "Create new price [MEDICAL_DATA]. This page is ready Create new price [MEDICAL_D…" at bounding box center [726, 705] width 1453 height 1411
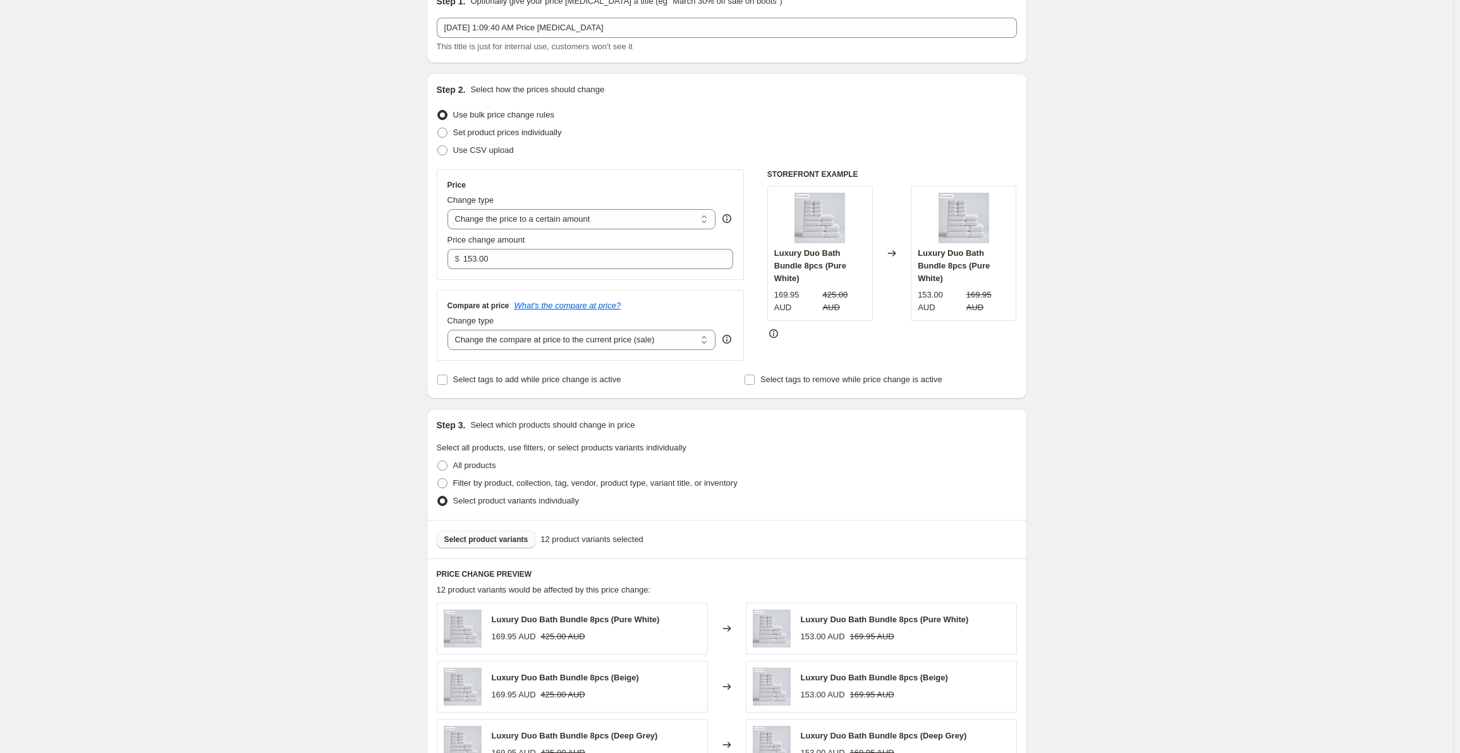
scroll to position [253, 0]
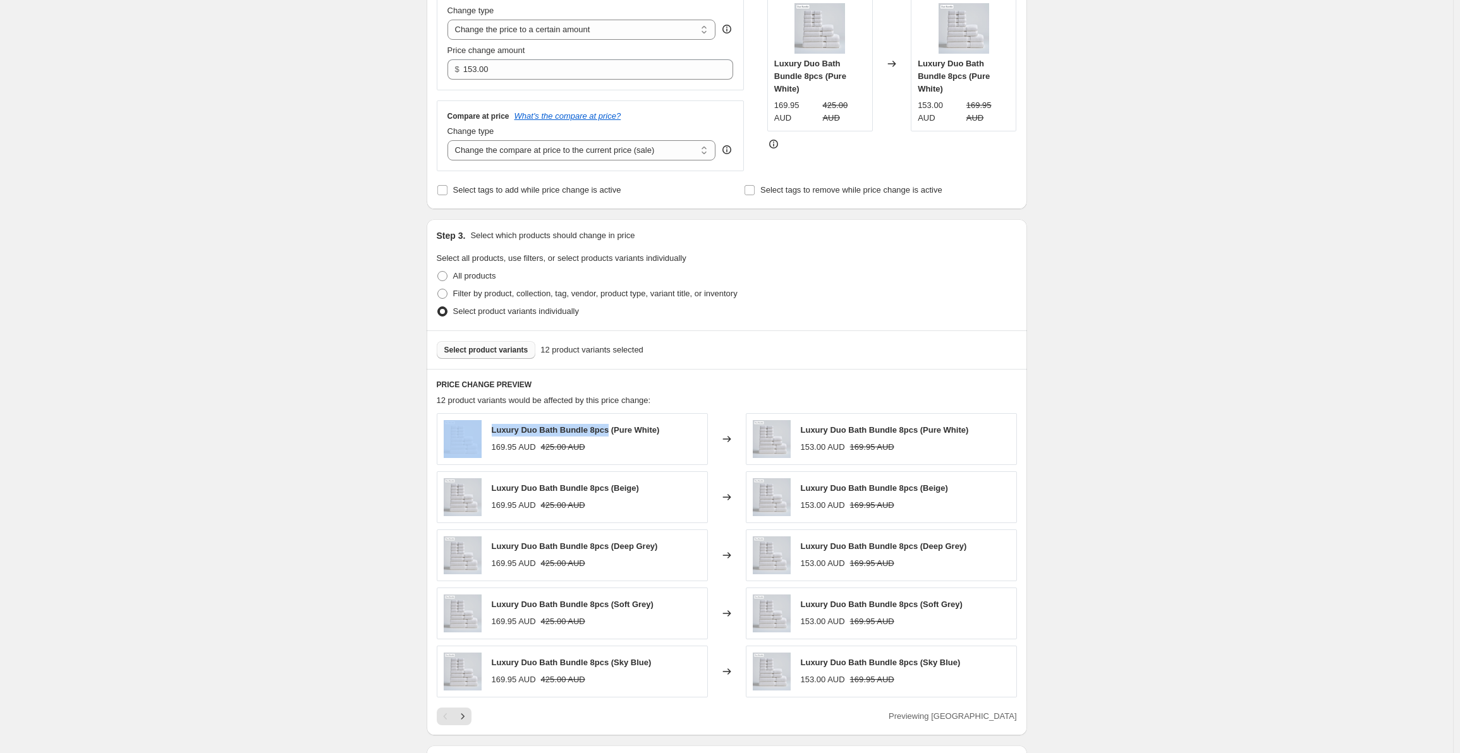
drag, startPoint x: 489, startPoint y: 429, endPoint x: 612, endPoint y: 425, distance: 122.7
click at [612, 425] on div "Luxury Duo Bath Bundle 8pcs (Pure White) 169.95 AUD 425.00 AUD" at bounding box center [572, 439] width 271 height 52
copy div "Luxury Duo Bath Bundle 8pcs"
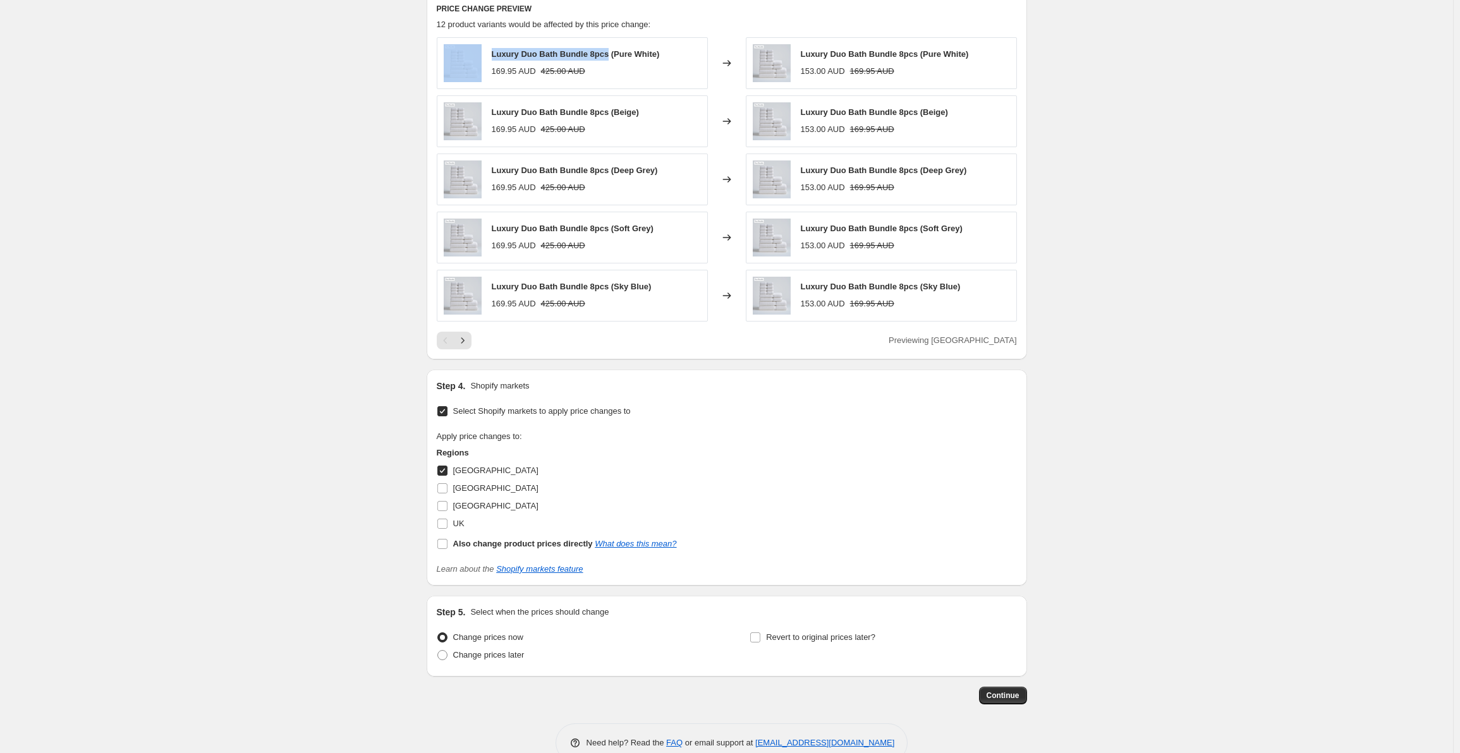
scroll to position [632, 0]
click at [1020, 689] on span "Continue" at bounding box center [1003, 693] width 33 height 10
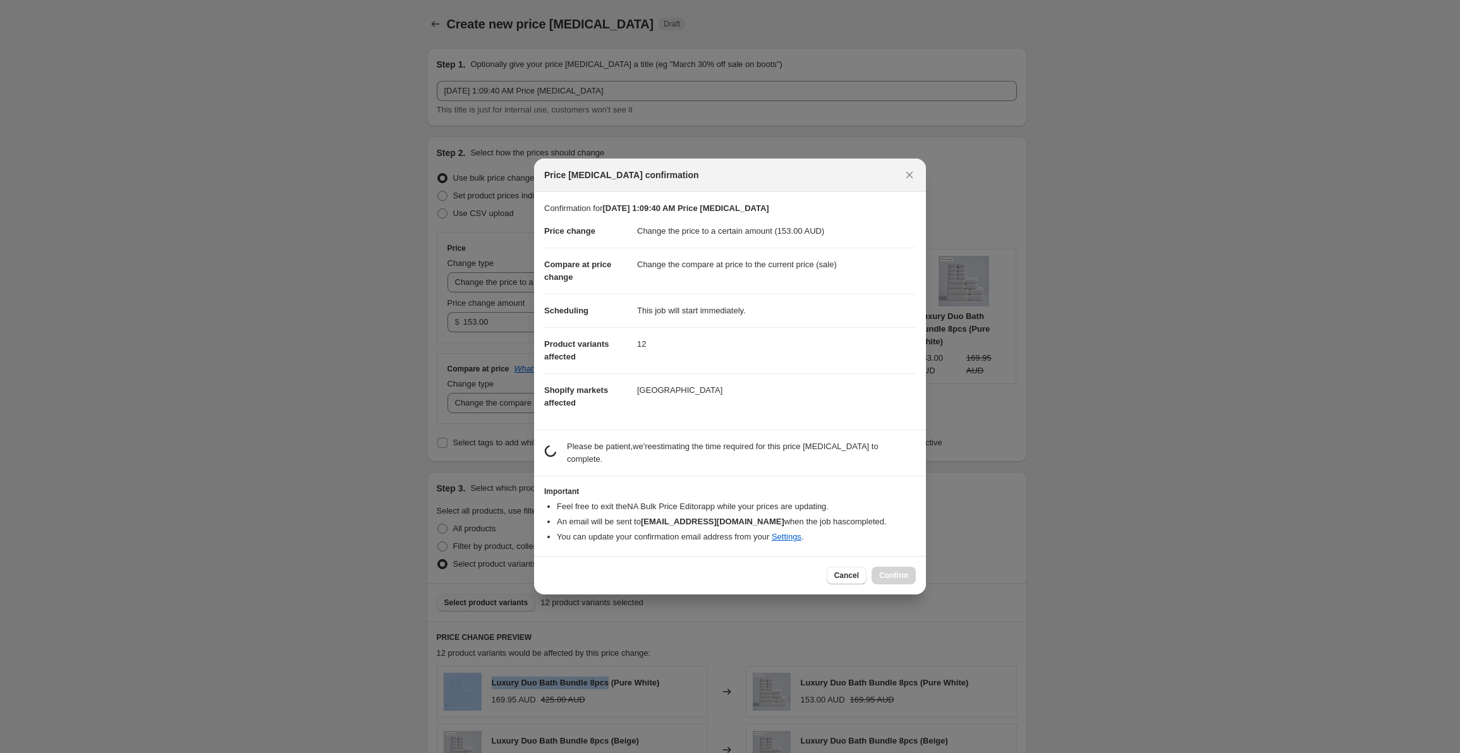
scroll to position [0, 0]
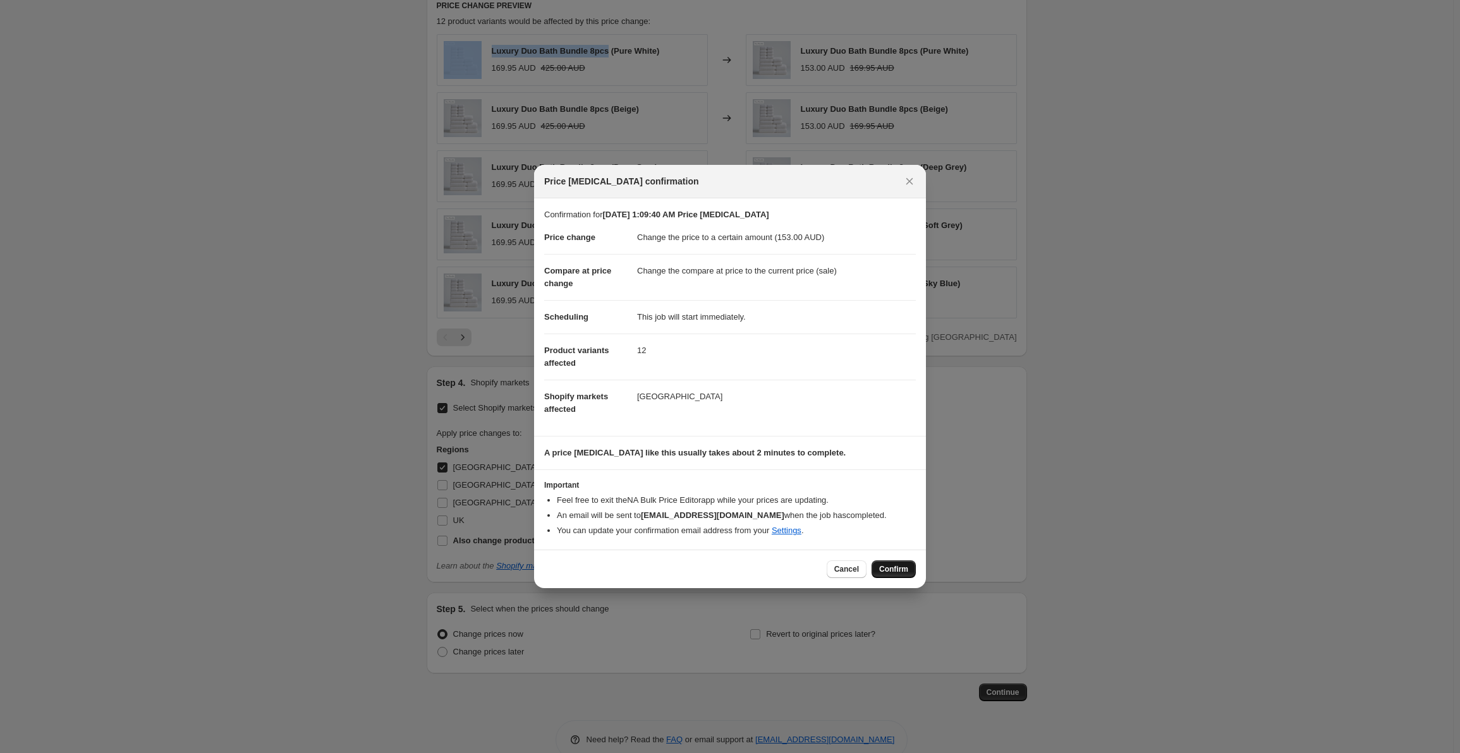
click at [899, 577] on button "Confirm" at bounding box center [894, 570] width 44 height 18
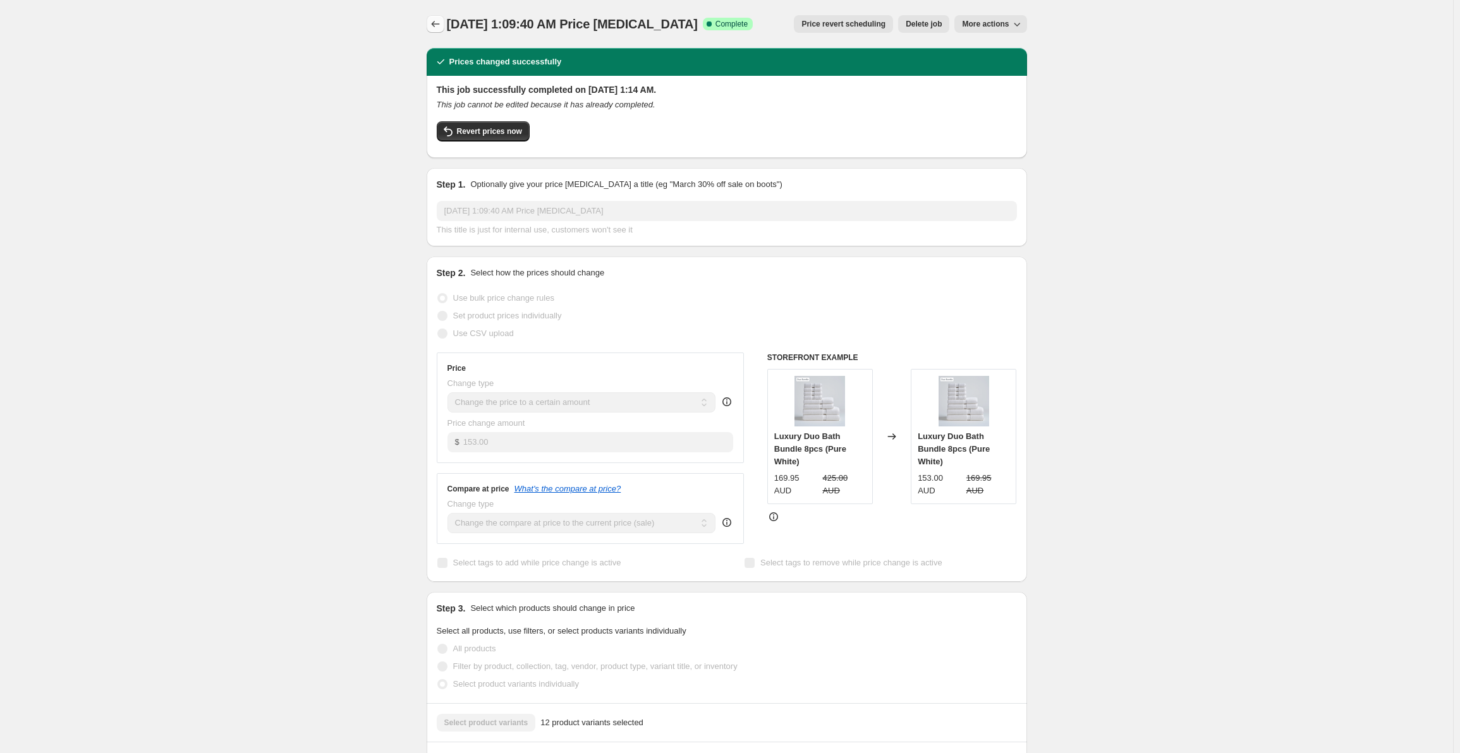
click at [434, 19] on icon "Price change jobs" at bounding box center [435, 24] width 13 height 13
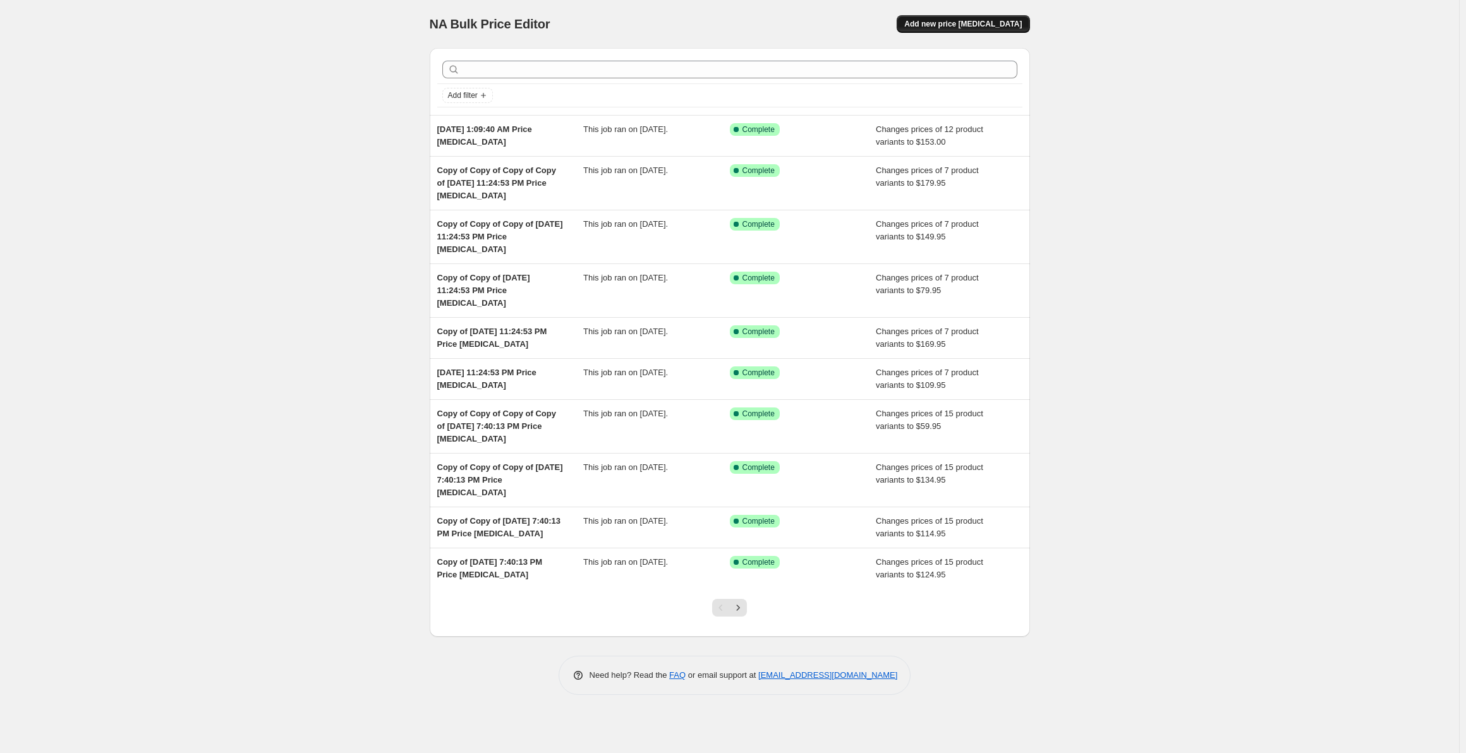
click at [948, 20] on span "Add new price [MEDICAL_DATA]" at bounding box center [963, 24] width 118 height 10
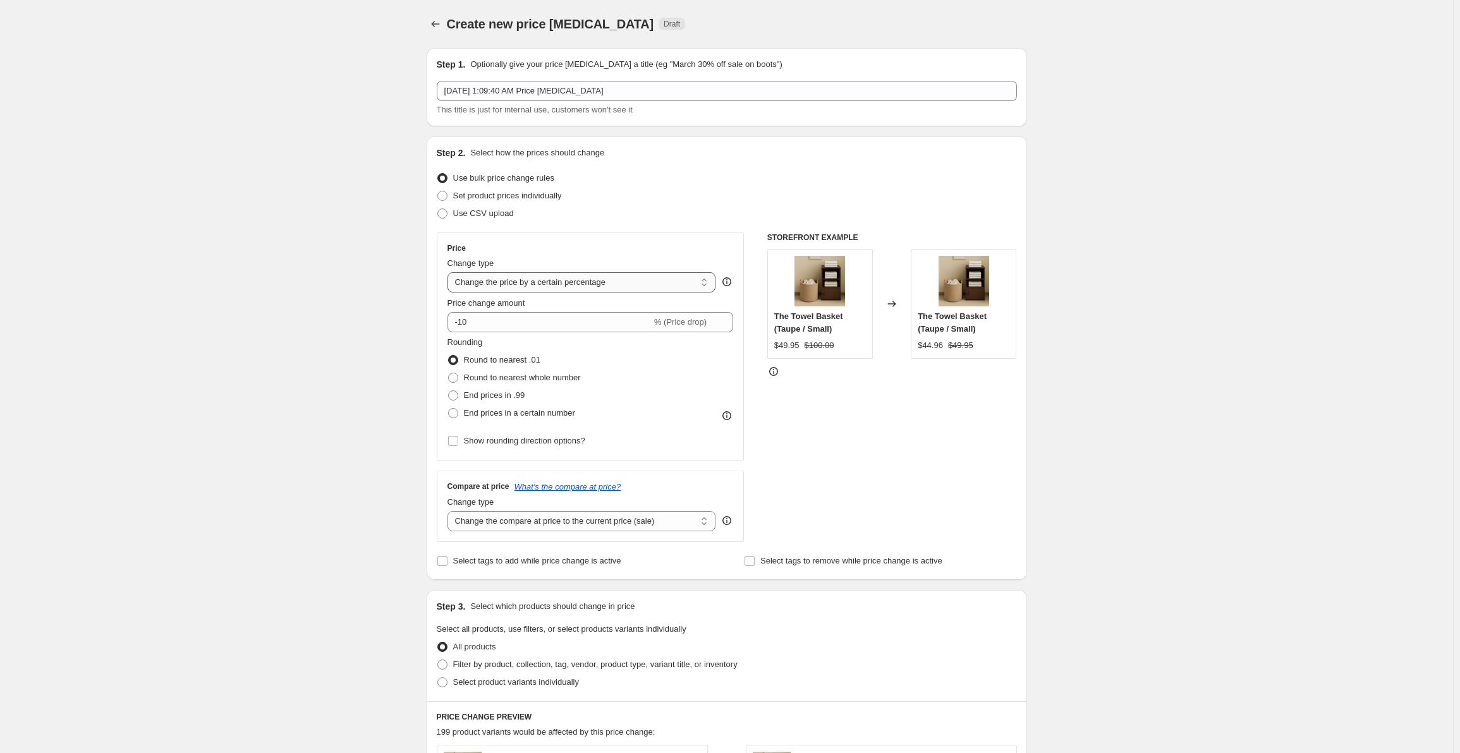
click at [532, 282] on select "Change the price to a certain amount Change the price by a certain amount Chang…" at bounding box center [582, 282] width 269 height 20
select select "to"
click at [450, 272] on select "Change the price to a certain amount Change the price by a certain amount Chang…" at bounding box center [582, 282] width 269 height 20
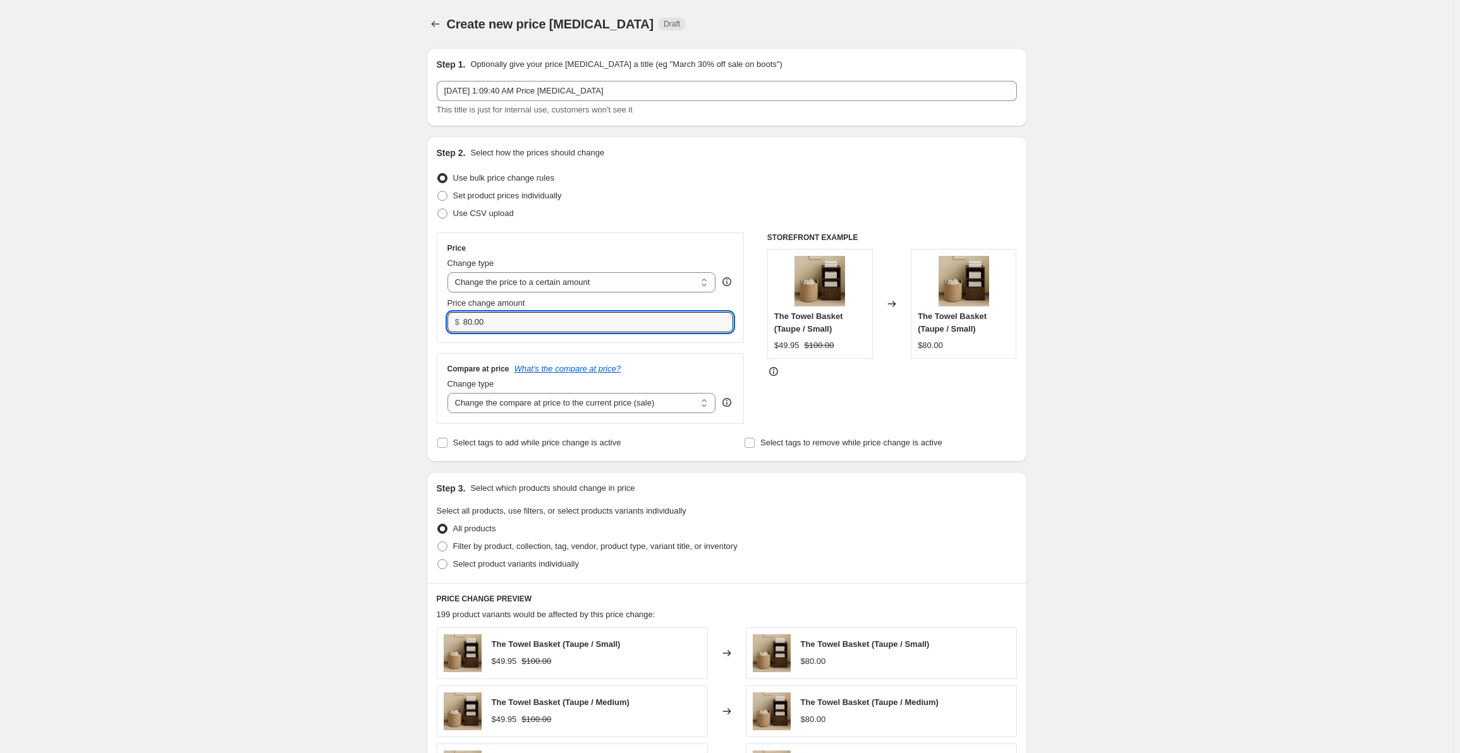
drag, startPoint x: 542, startPoint y: 323, endPoint x: 410, endPoint y: 321, distance: 131.5
click at [411, 321] on div "Create new price [MEDICAL_DATA]. This page is ready Create new price [MEDICAL_D…" at bounding box center [726, 608] width 1453 height 1217
type input "99.95"
click at [452, 557] on label "Select product variants individually" at bounding box center [508, 565] width 142 height 18
click at [438, 559] on input "Select product variants individually" at bounding box center [437, 559] width 1 height 1
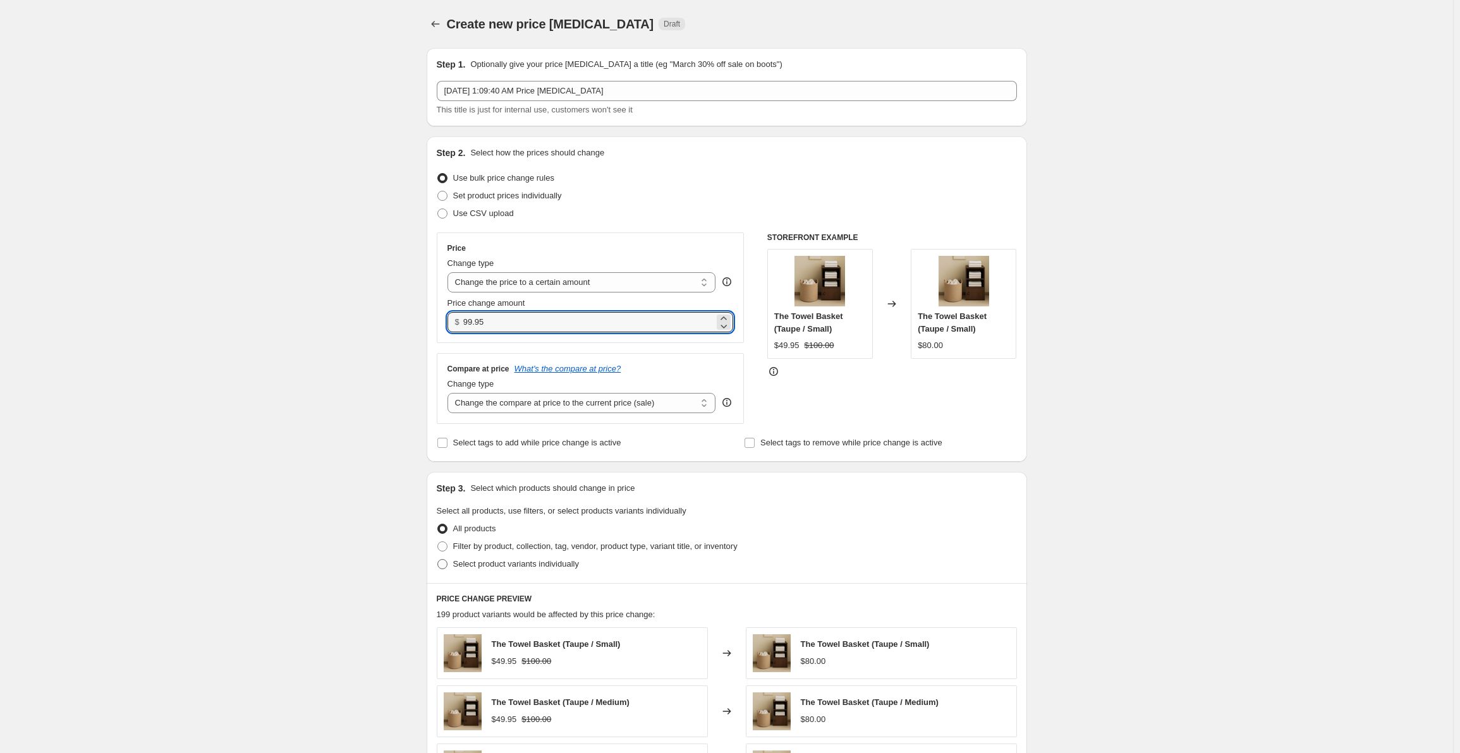
radio input "true"
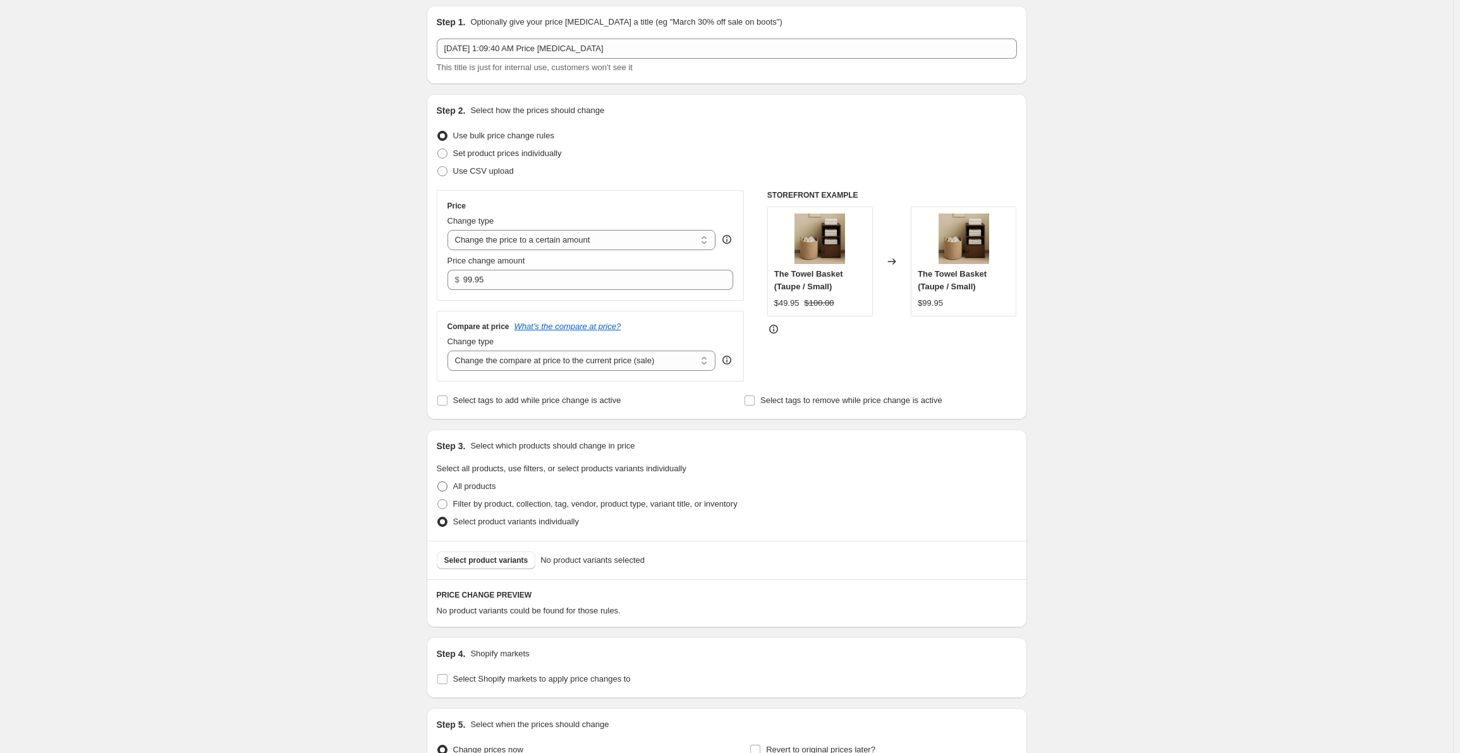
scroll to position [183, 0]
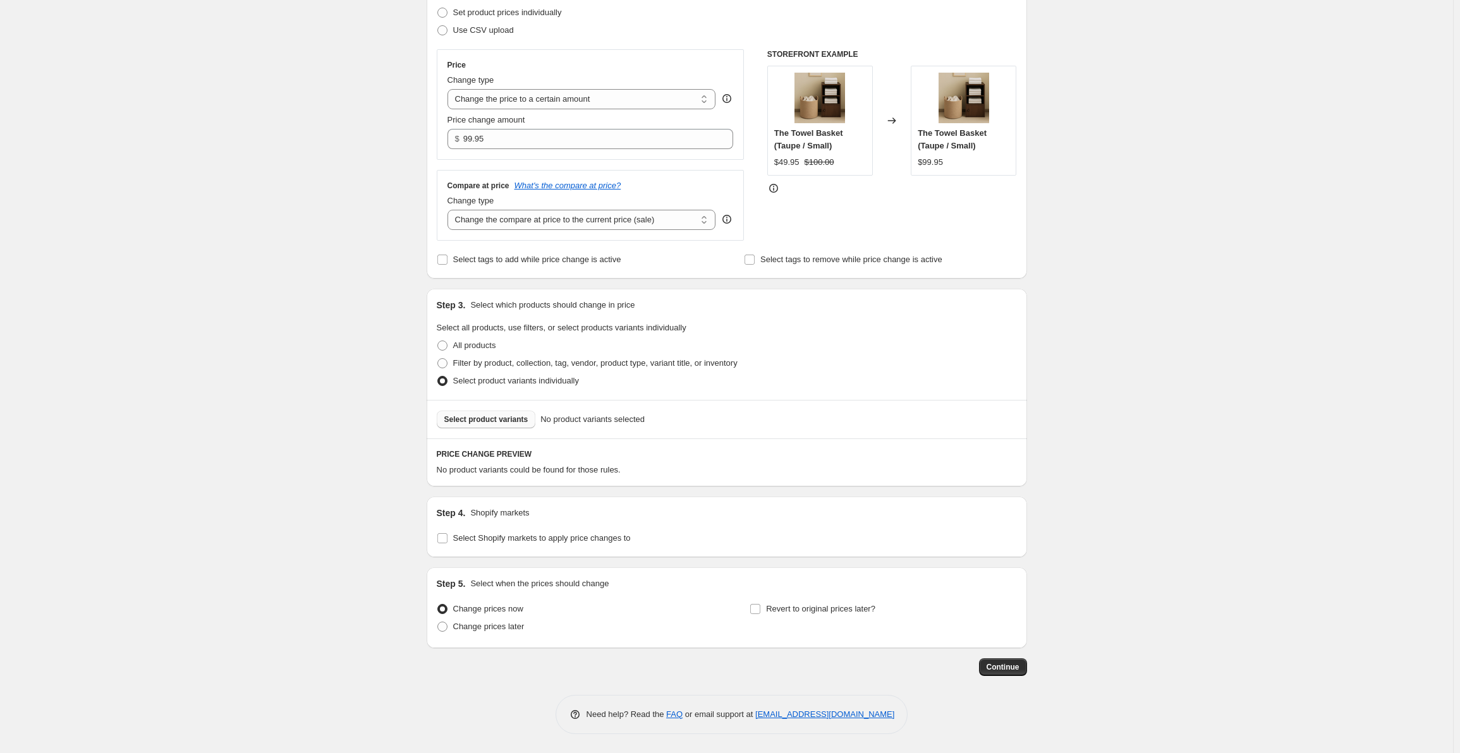
click at [500, 423] on span "Select product variants" at bounding box center [486, 420] width 84 height 10
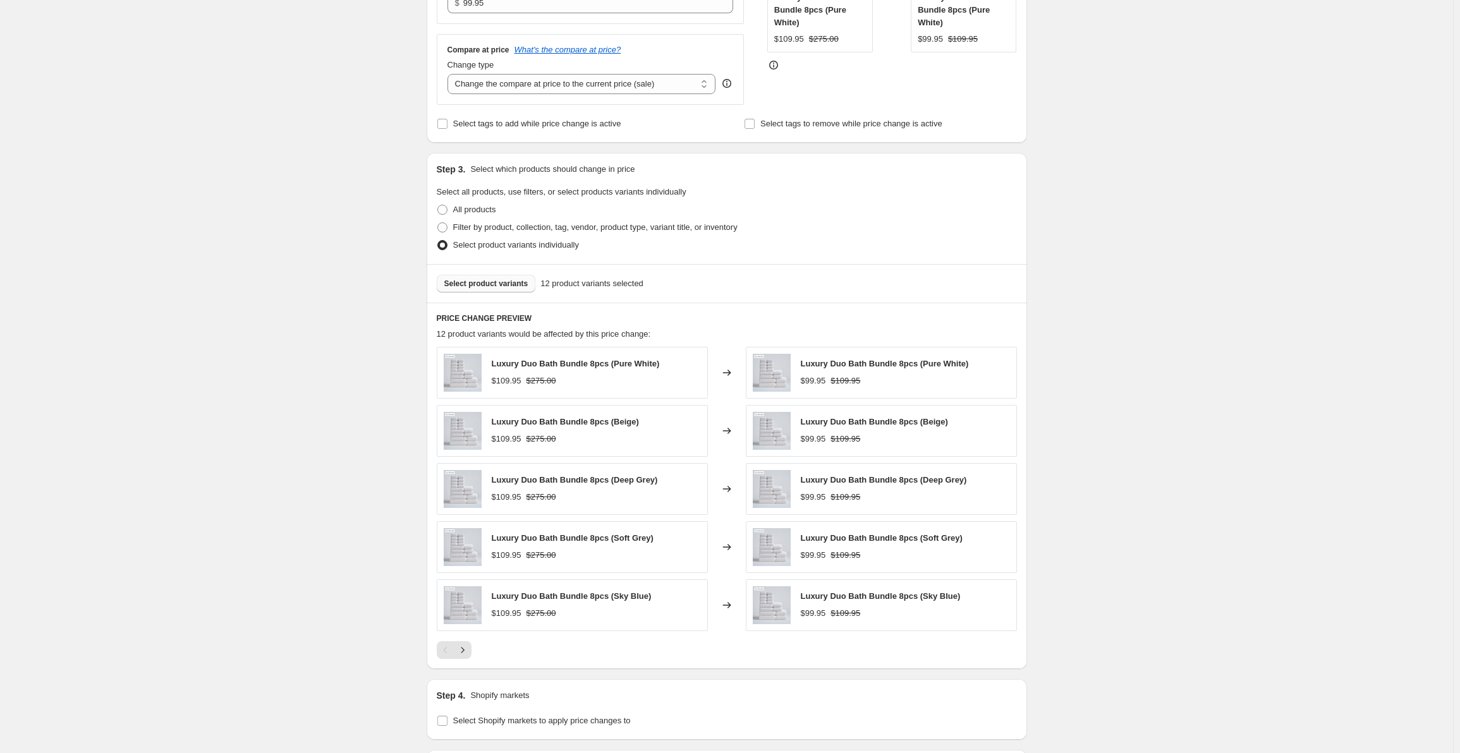
scroll to position [502, 0]
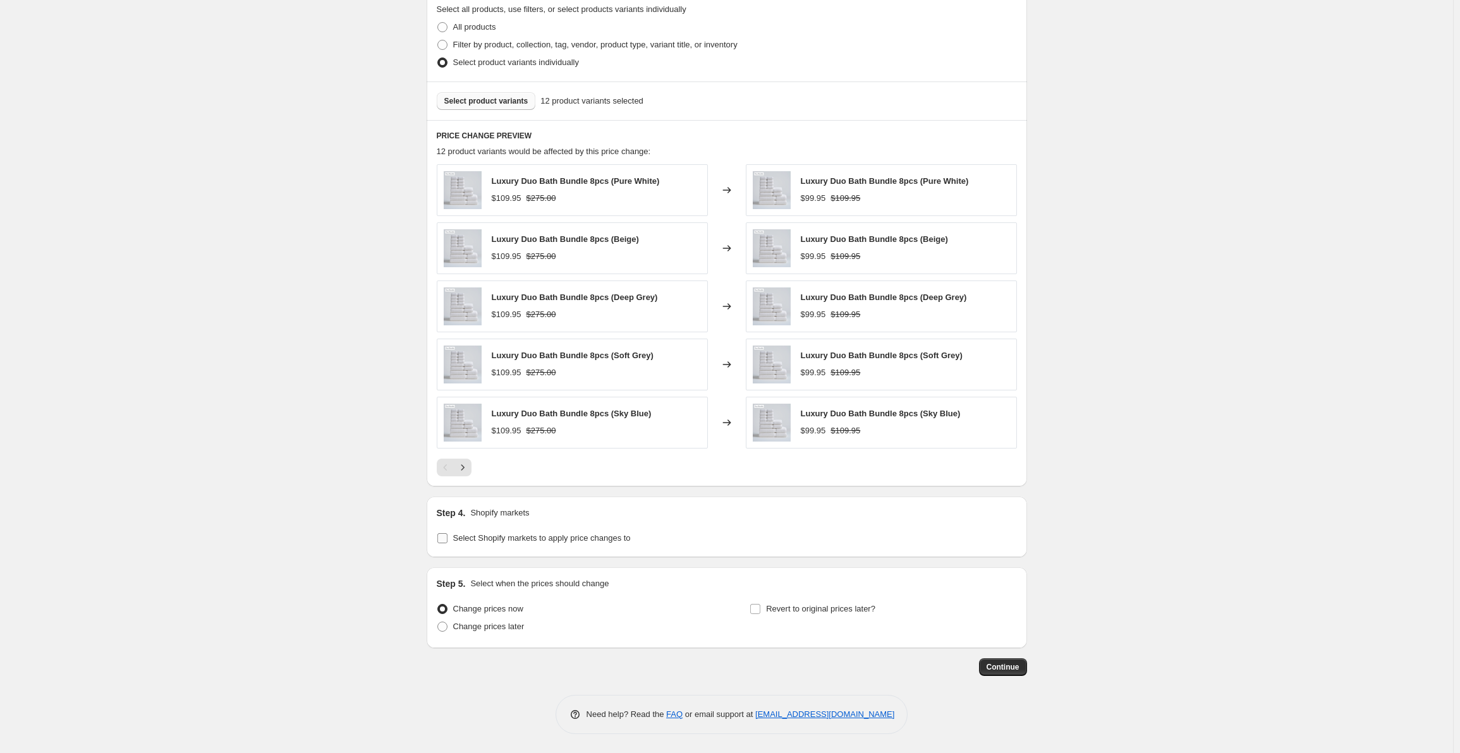
click at [445, 539] on input "Select Shopify markets to apply price changes to" at bounding box center [442, 538] width 10 height 10
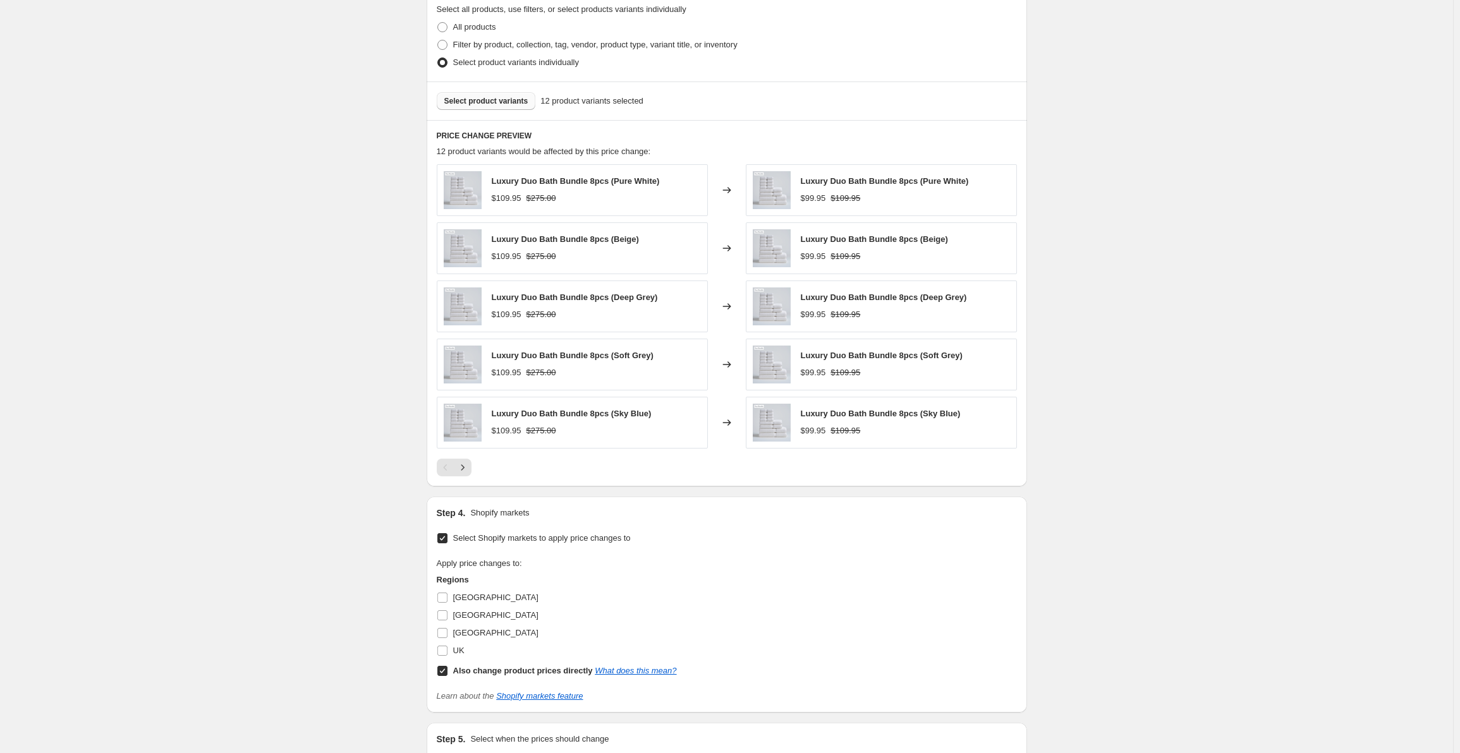
click at [445, 540] on input "Select Shopify markets to apply price changes to" at bounding box center [442, 538] width 10 height 10
checkbox input "false"
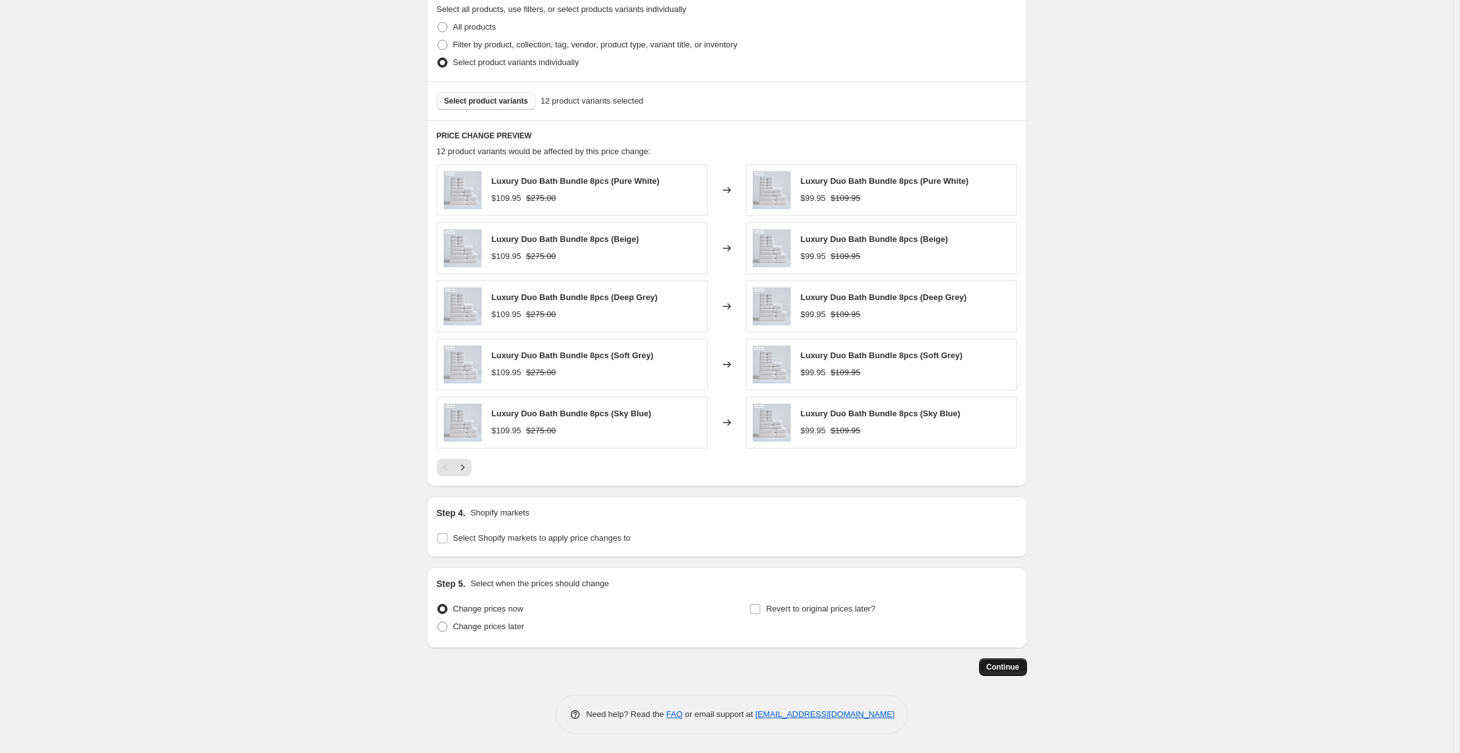
click at [1009, 670] on span "Continue" at bounding box center [1003, 667] width 33 height 10
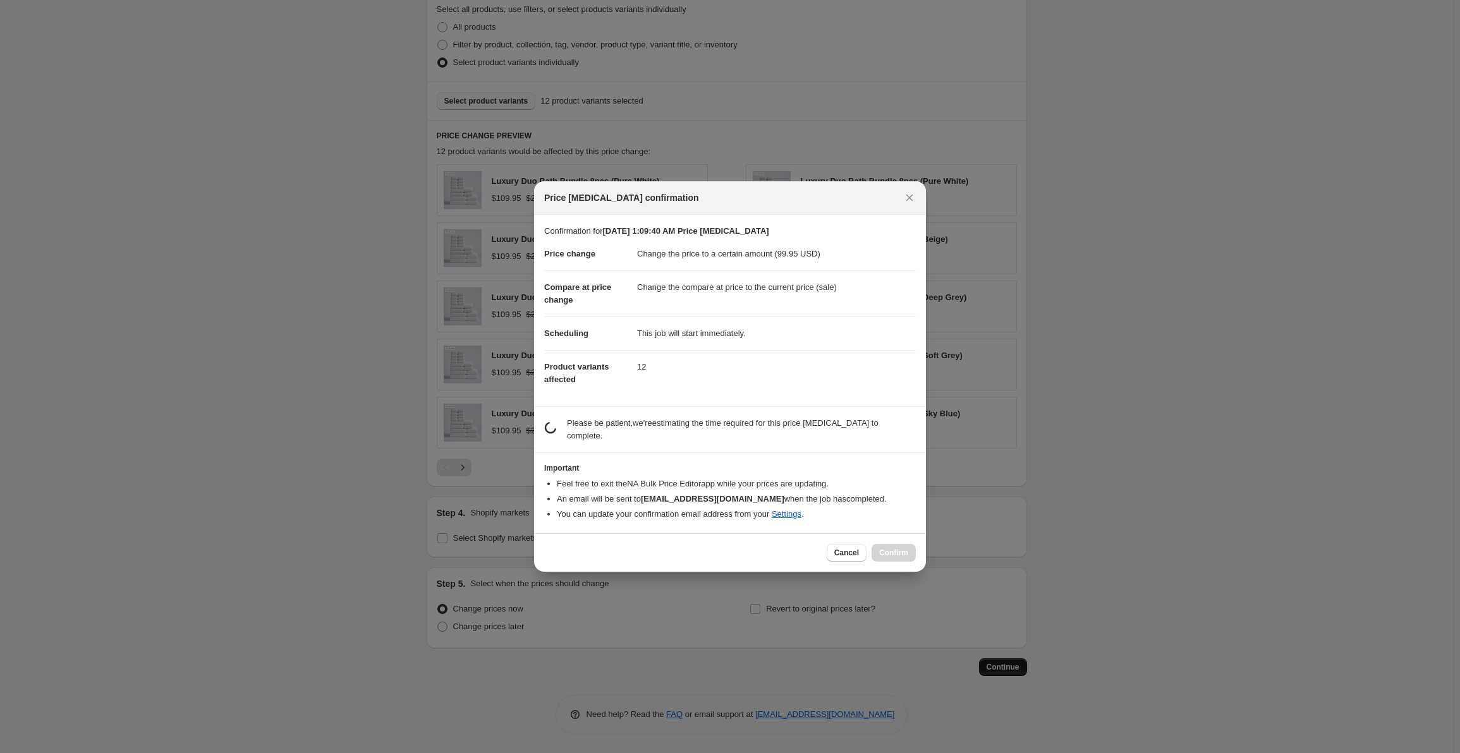
scroll to position [0, 0]
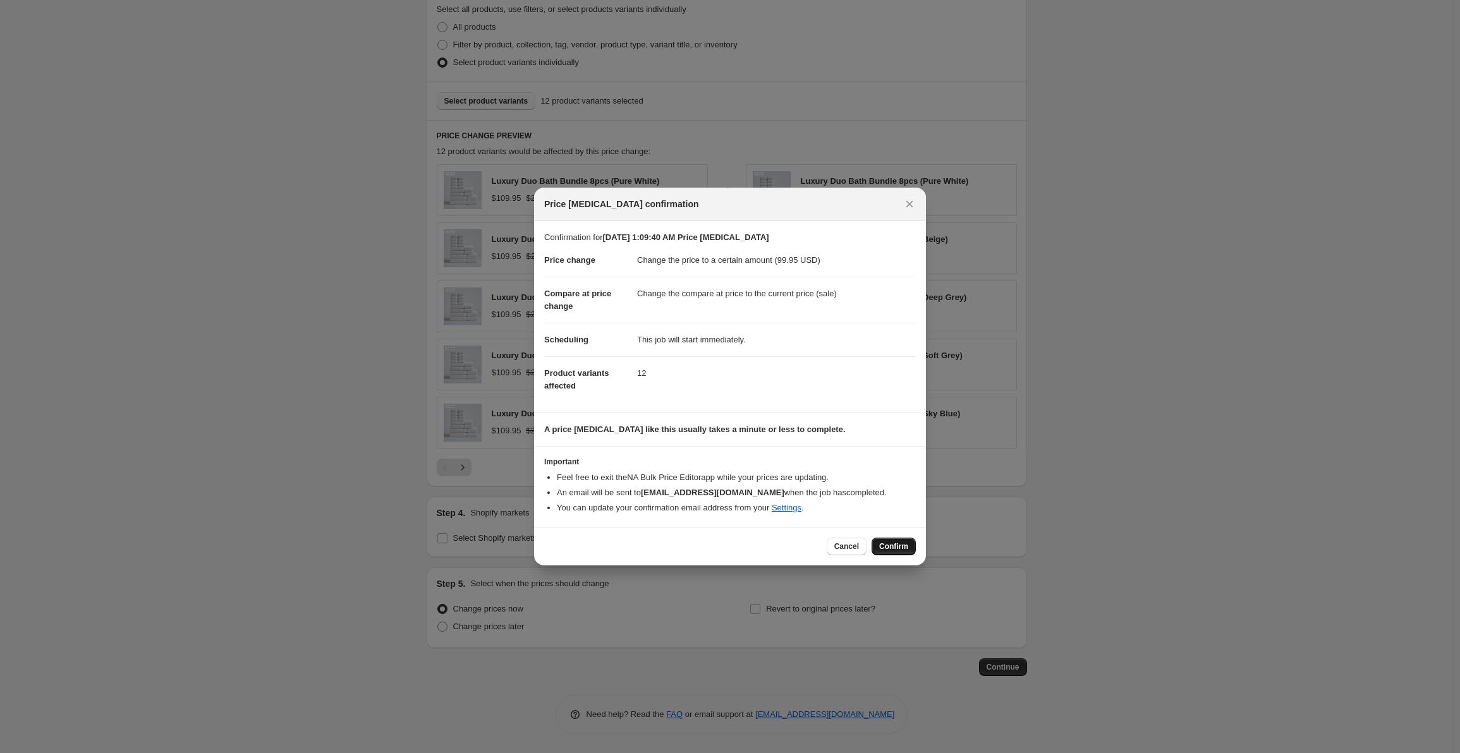
click at [904, 544] on span "Confirm" at bounding box center [893, 547] width 29 height 10
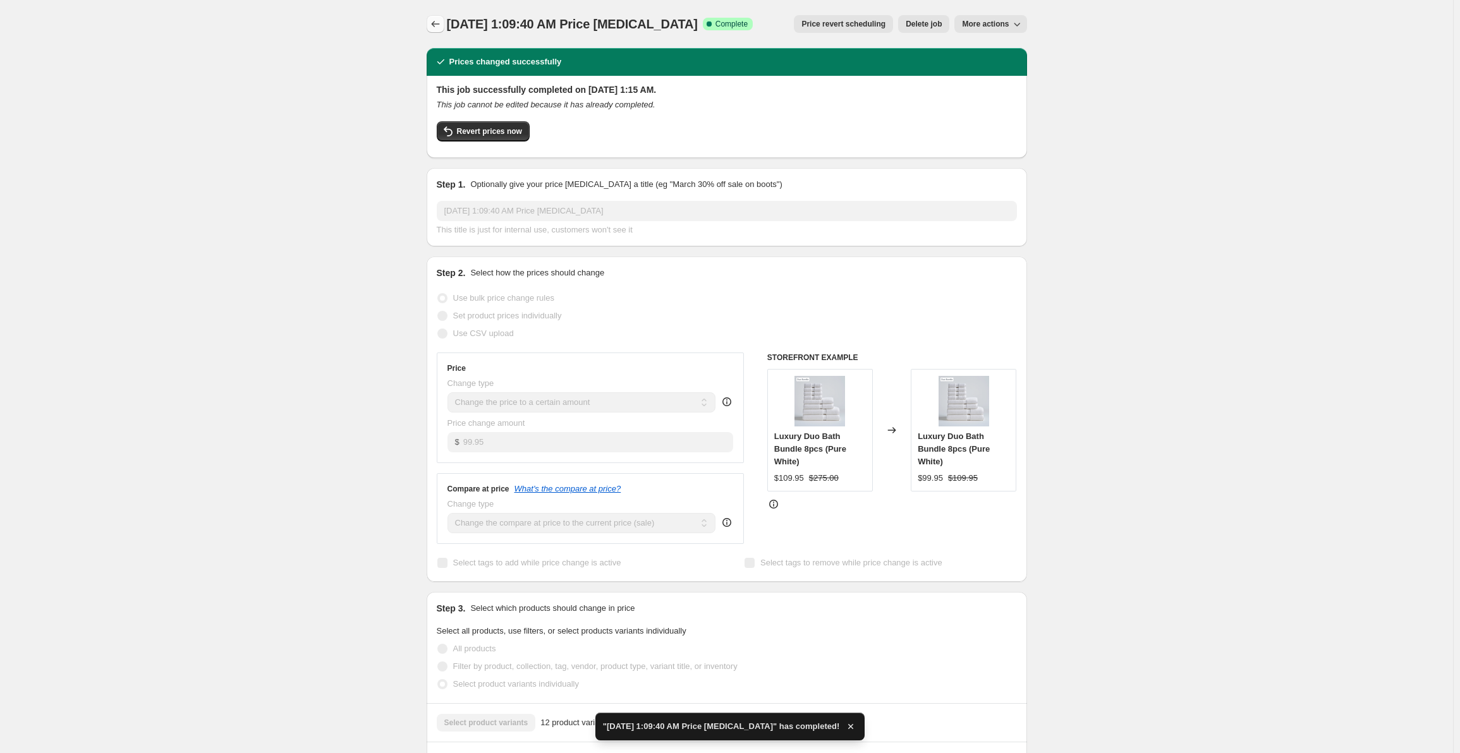
click at [442, 32] on button "Price change jobs" at bounding box center [436, 24] width 18 height 18
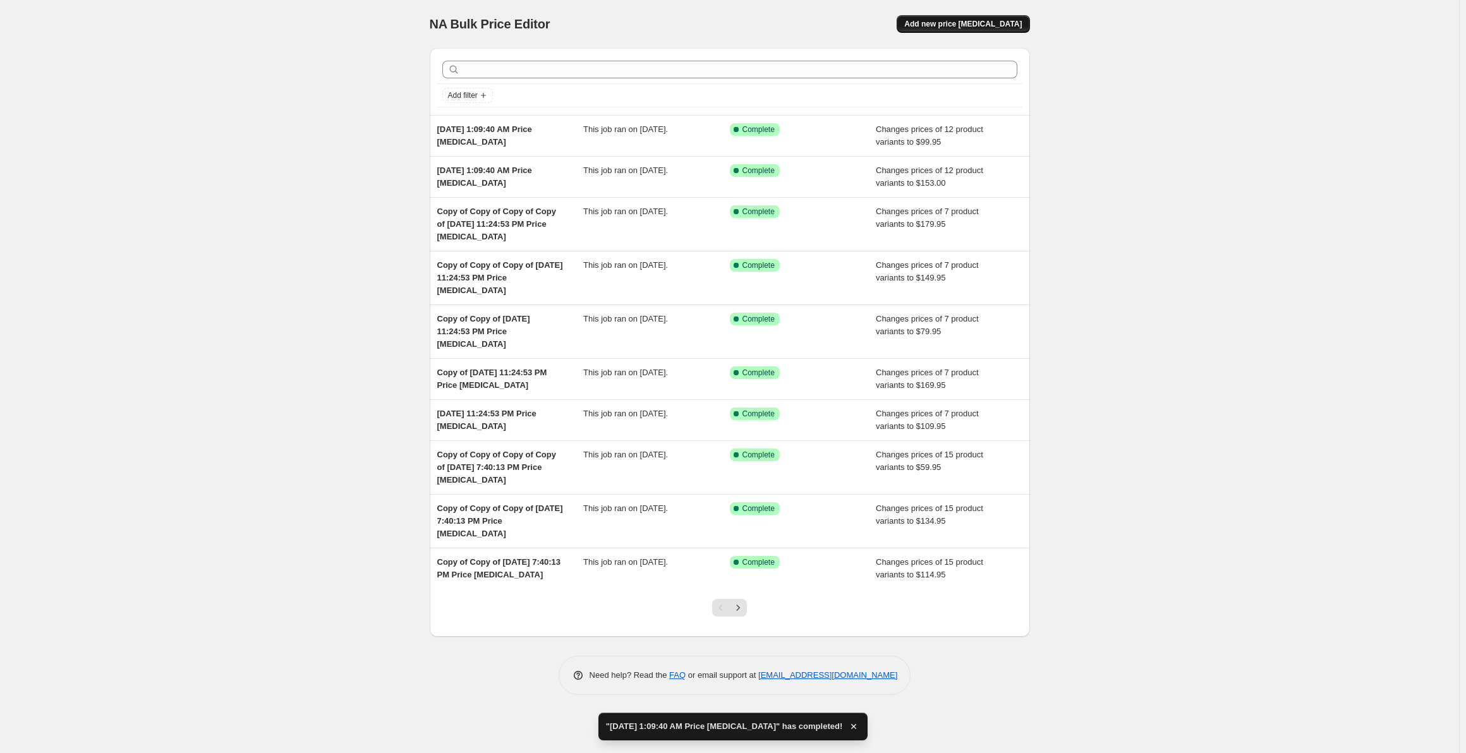
click at [970, 24] on span "Add new price [MEDICAL_DATA]" at bounding box center [963, 24] width 118 height 10
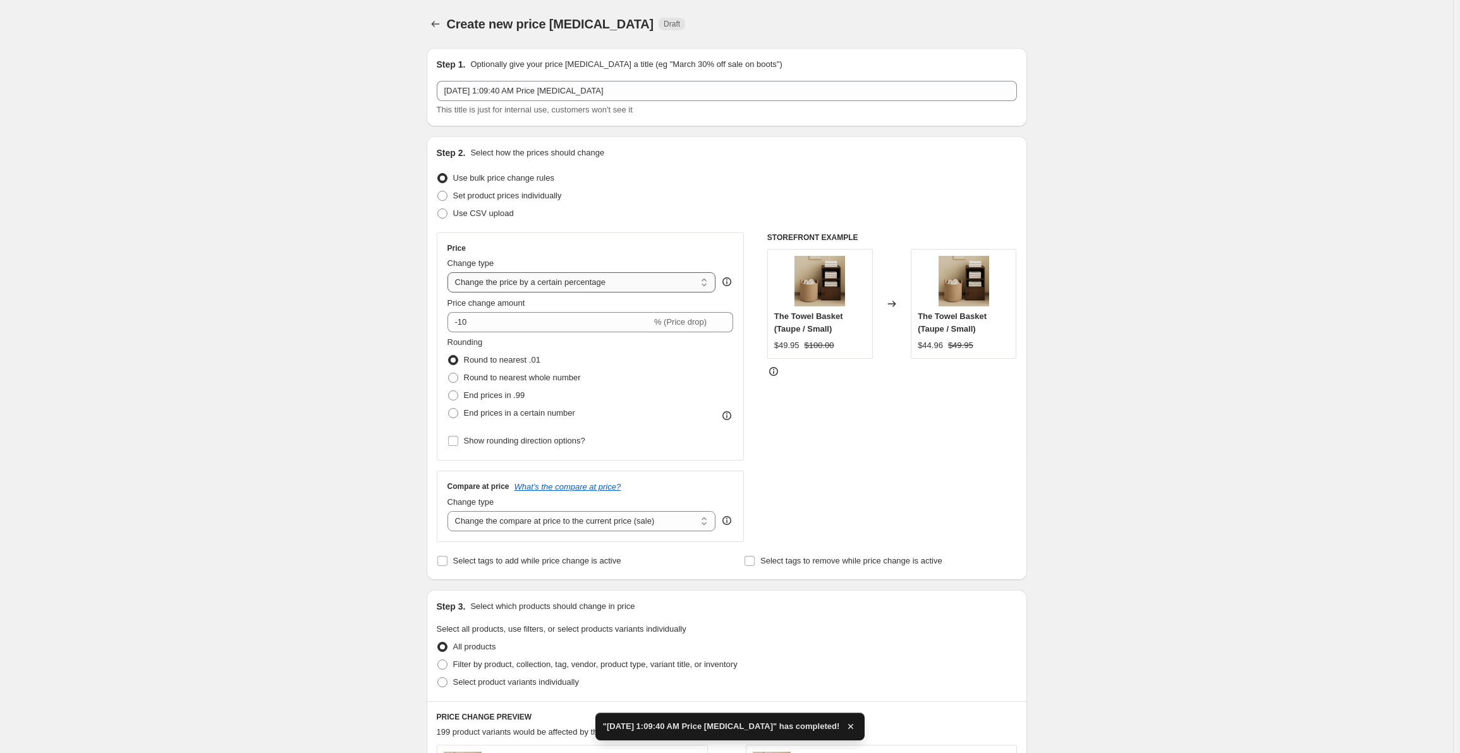
click at [509, 279] on select "Change the price to a certain amount Change the price by a certain amount Chang…" at bounding box center [582, 282] width 269 height 20
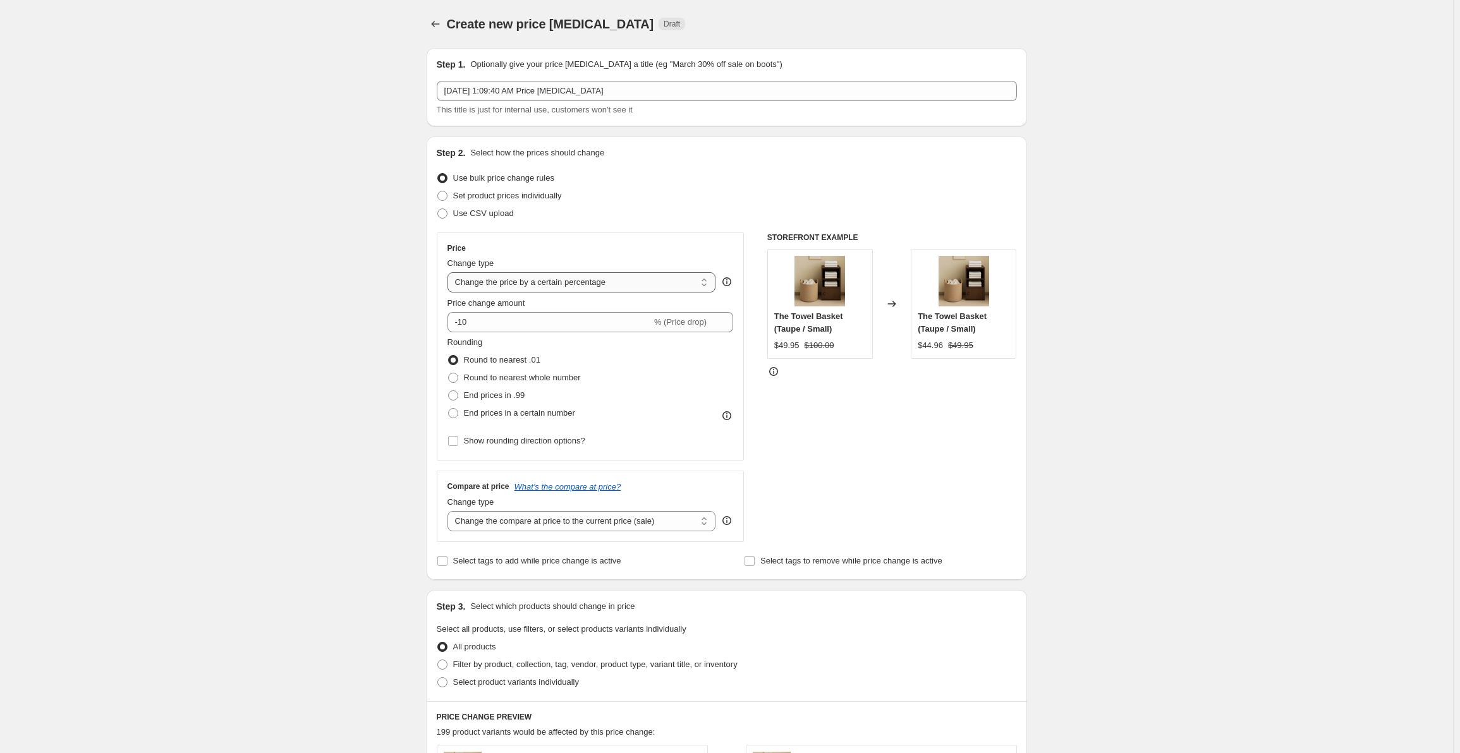
select select "to"
click at [450, 272] on select "Change the price to a certain amount Change the price by a certain amount Chang…" at bounding box center [582, 282] width 269 height 20
type input "80.00"
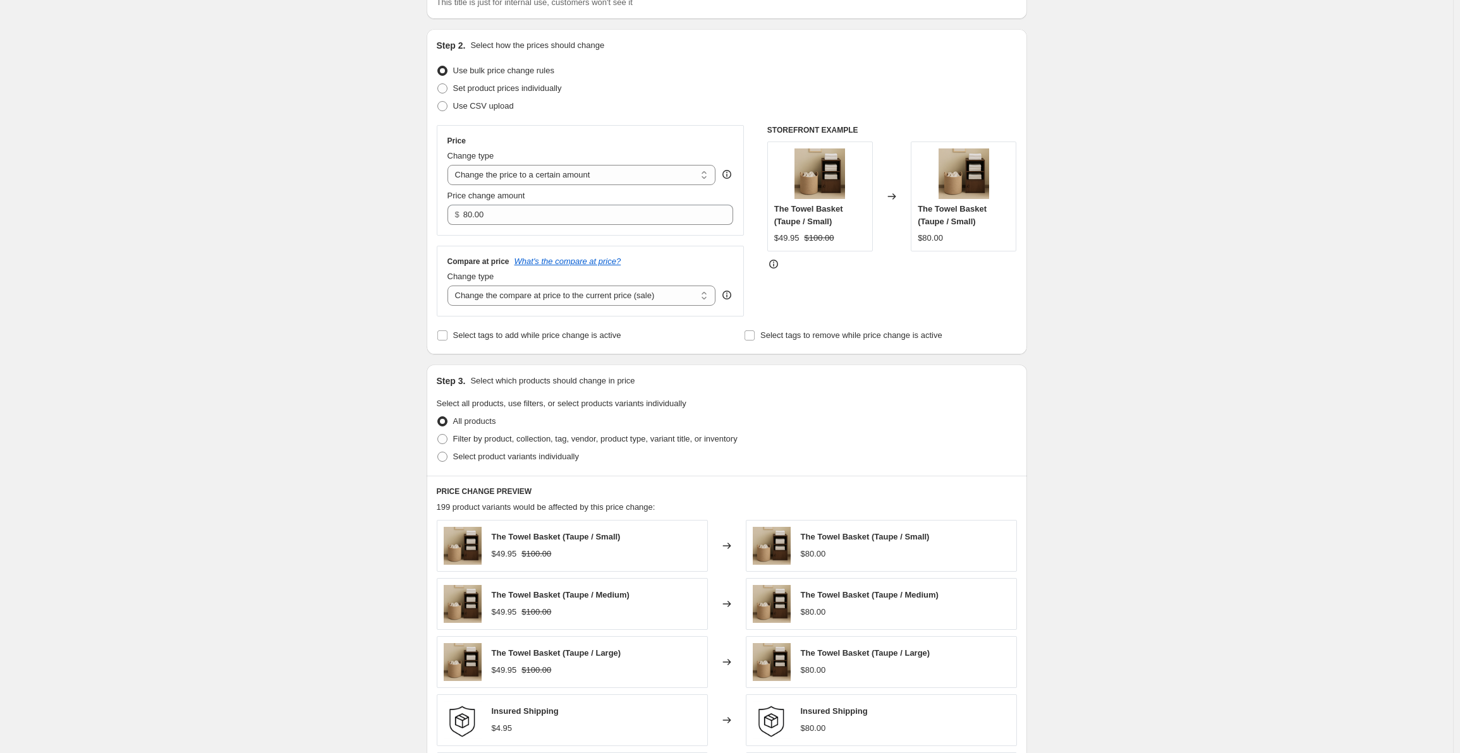
scroll to position [316, 0]
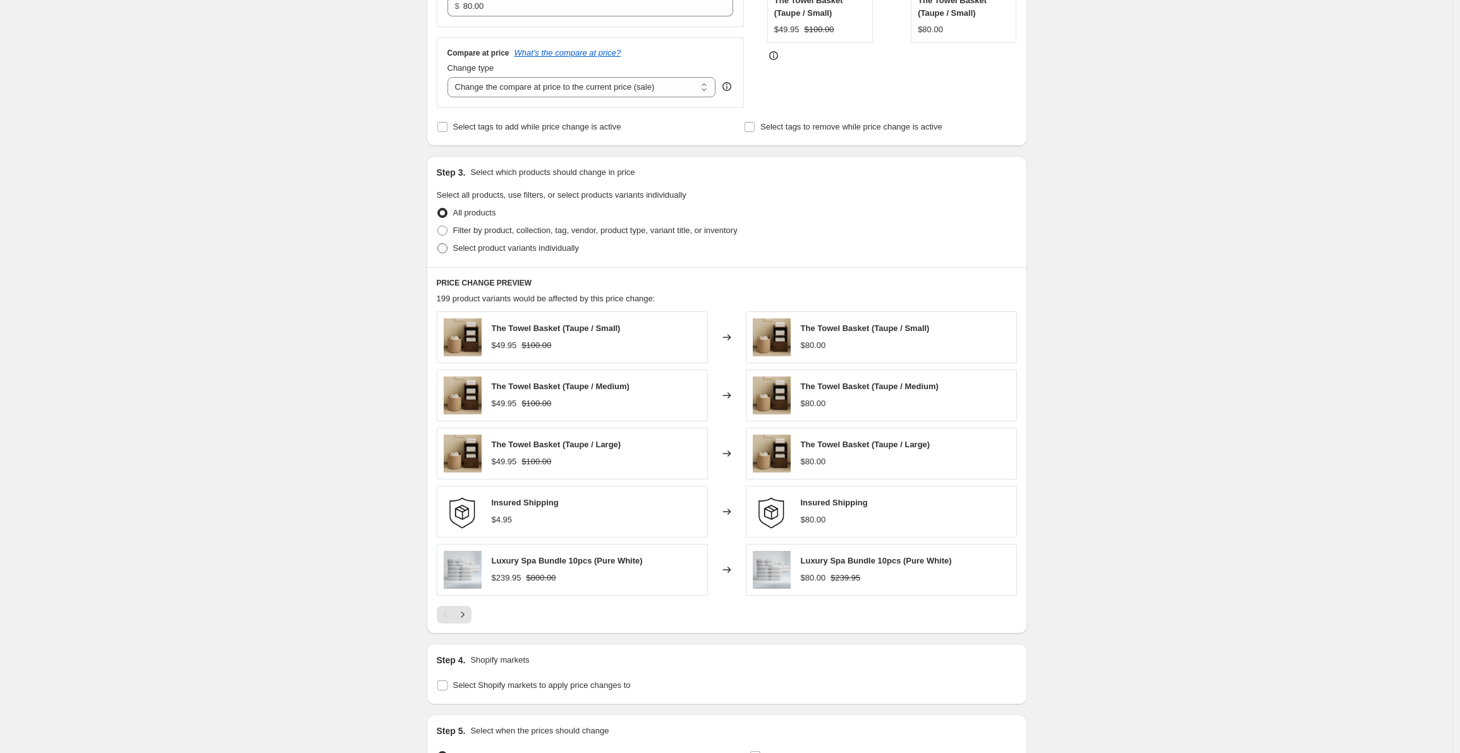
click at [447, 244] on span at bounding box center [442, 248] width 10 height 10
click at [438, 244] on input "Select product variants individually" at bounding box center [437, 243] width 1 height 1
radio input "true"
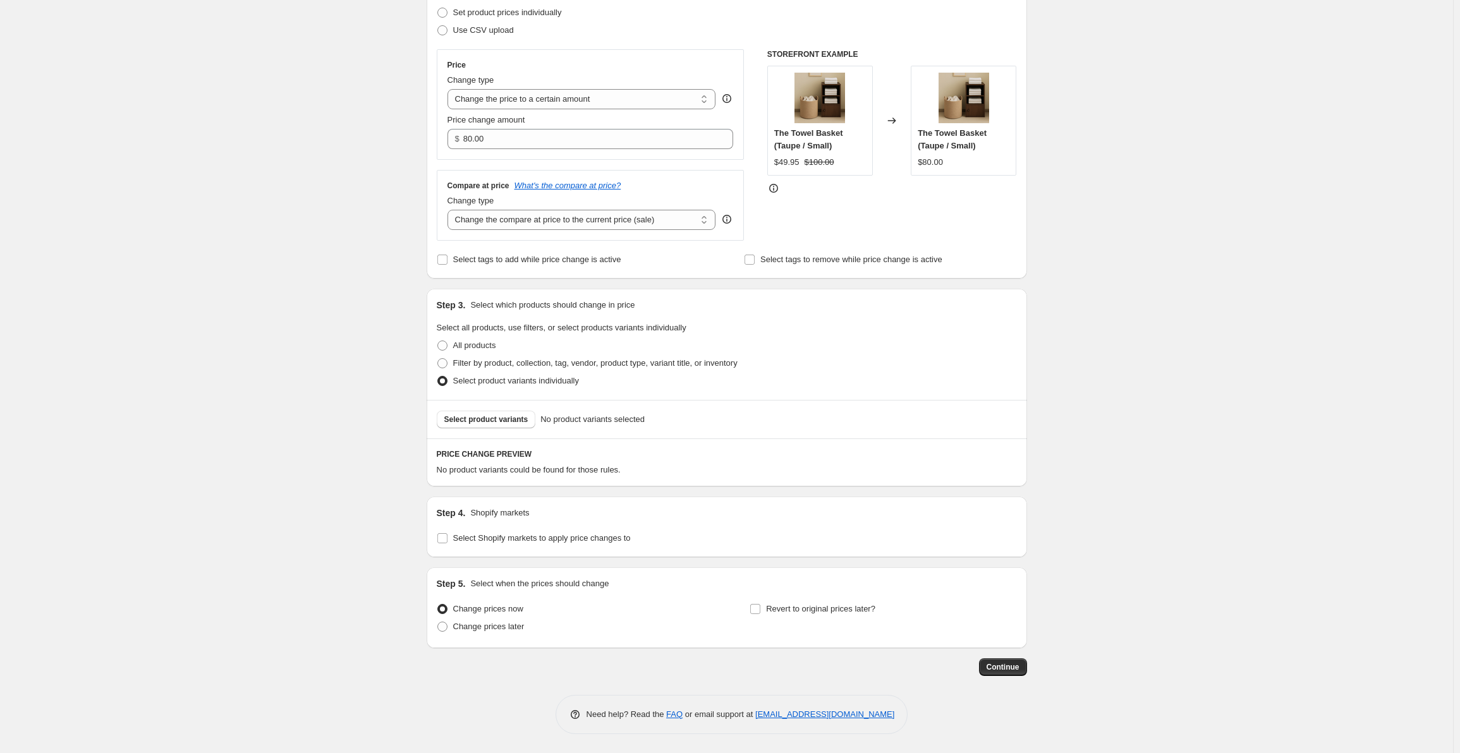
scroll to position [183, 0]
click at [476, 417] on span "Select product variants" at bounding box center [486, 420] width 84 height 10
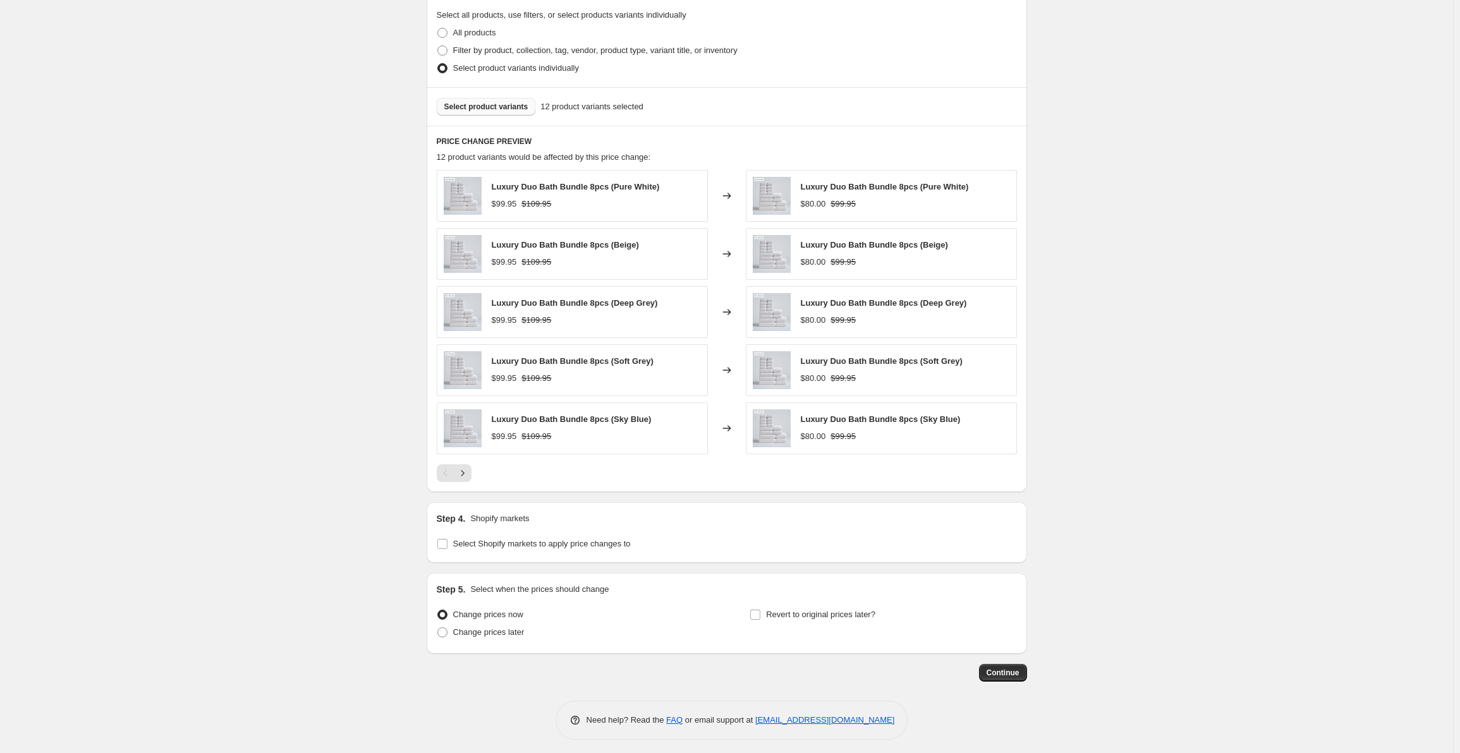
scroll to position [502, 0]
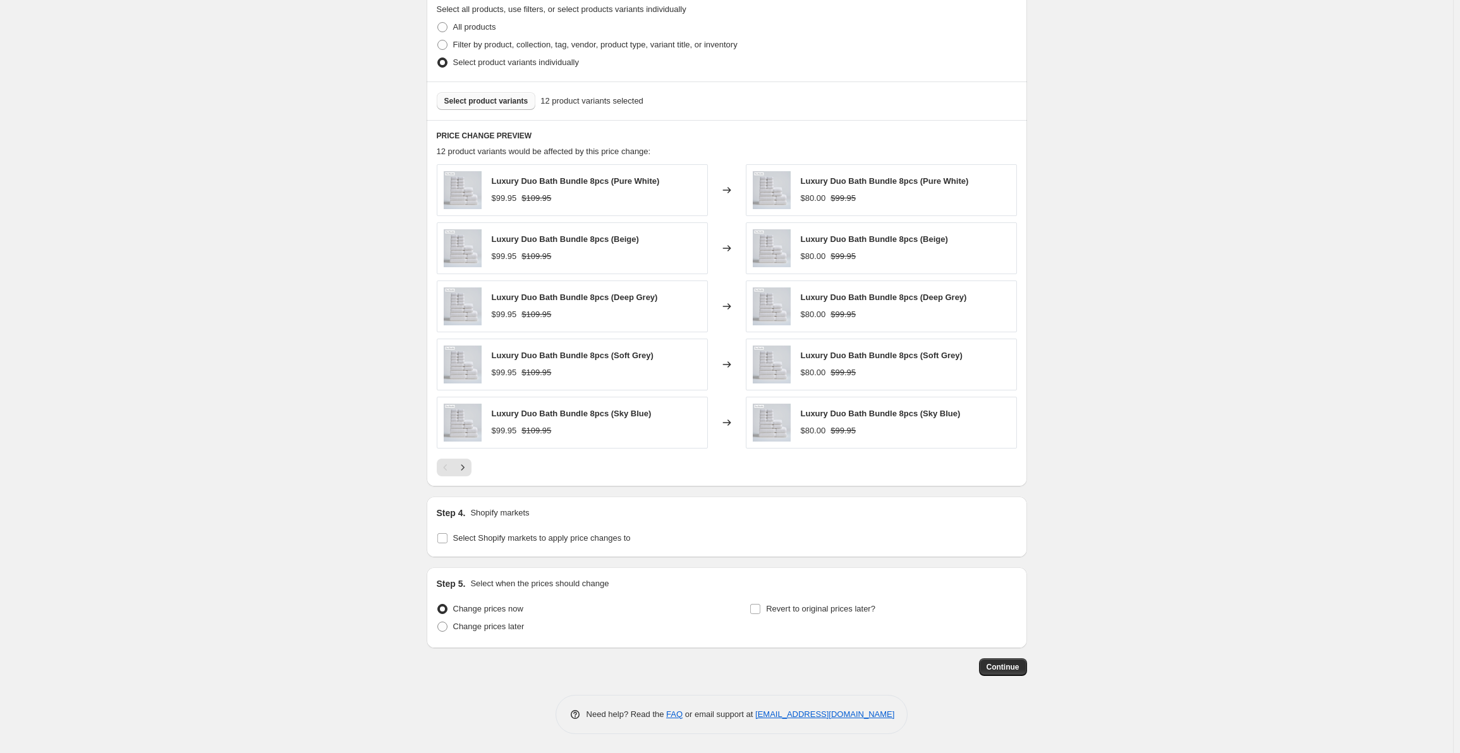
click at [343, 389] on div "Create new price [MEDICAL_DATA]. This page is ready Create new price [MEDICAL_D…" at bounding box center [726, 125] width 1453 height 1255
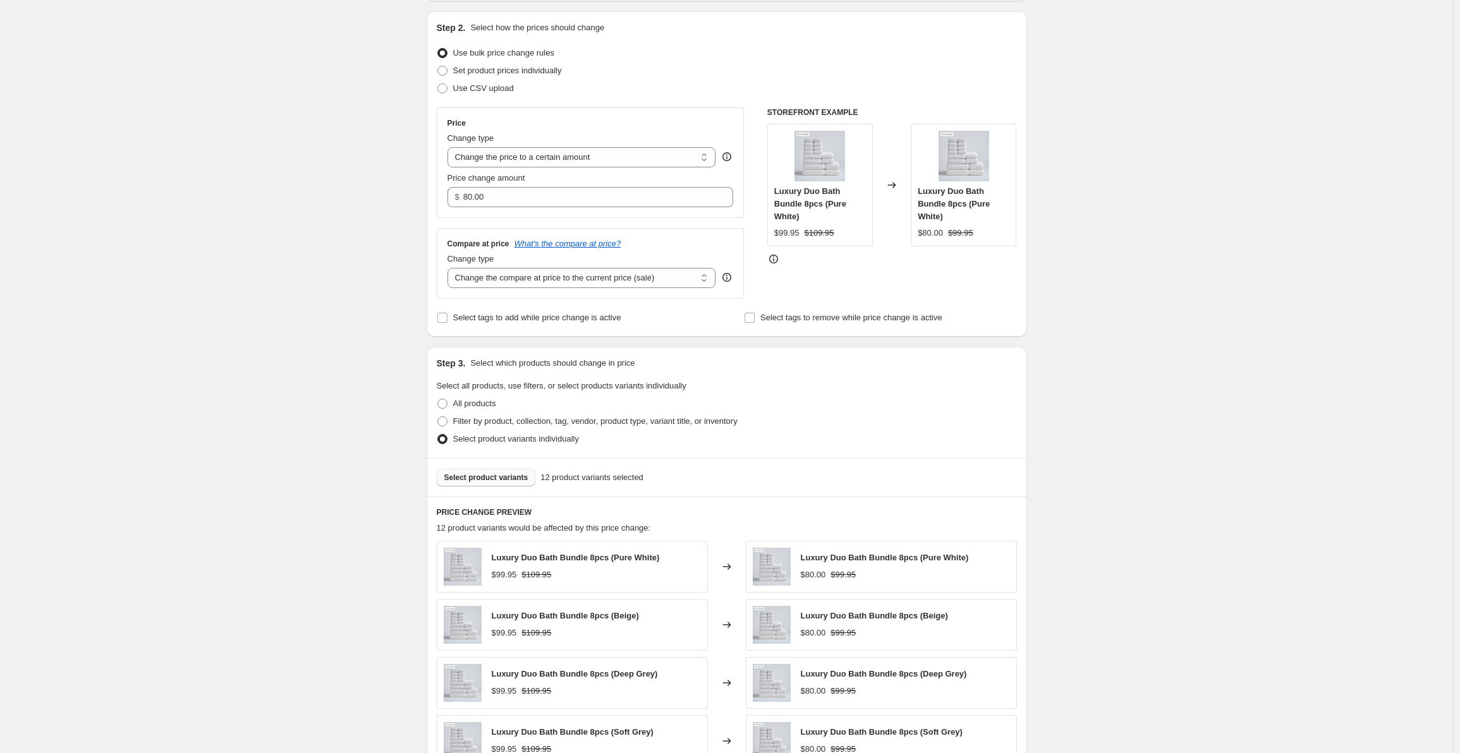
scroll to position [59, 0]
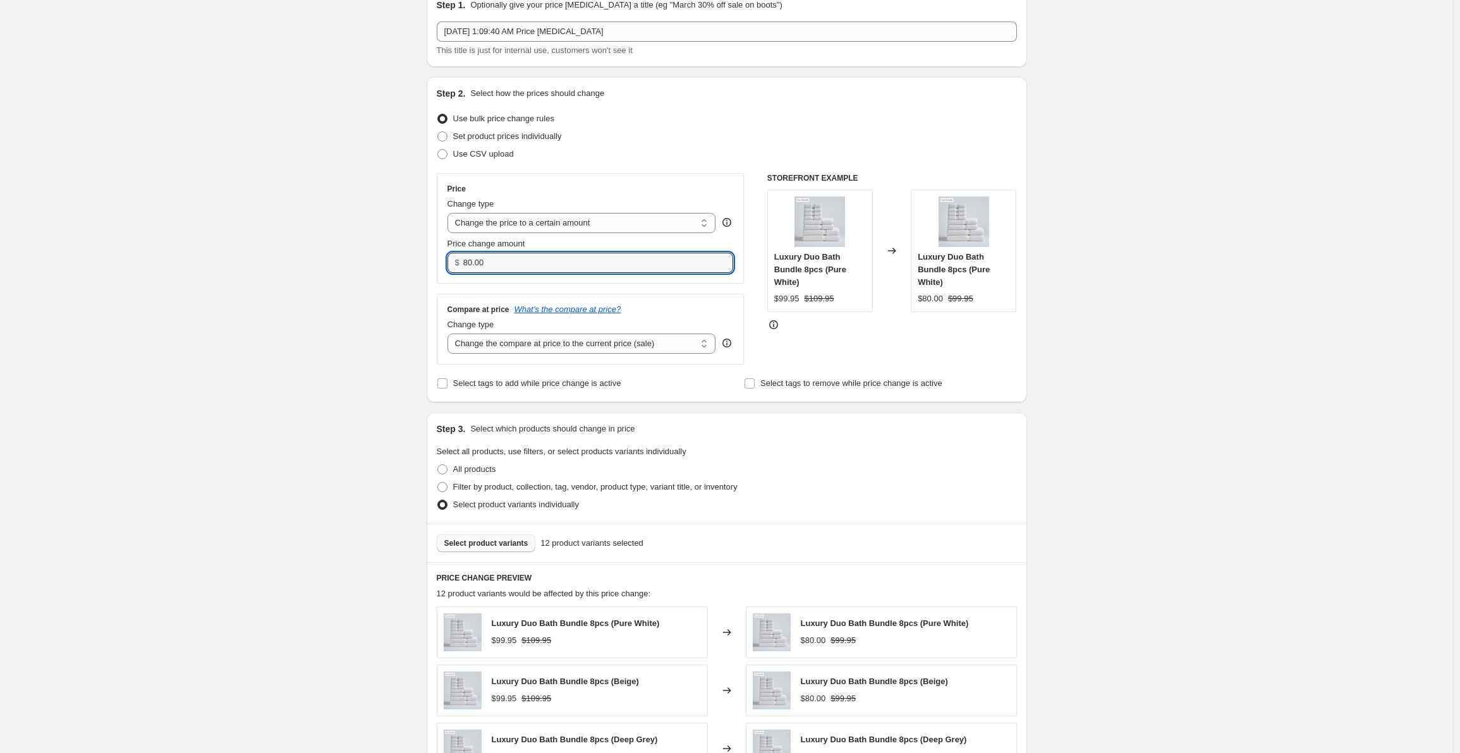
drag, startPoint x: 472, startPoint y: 259, endPoint x: 434, endPoint y: 259, distance: 37.3
click at [434, 259] on div "Step 2. Select how the prices should change Use bulk price change rules Set pro…" at bounding box center [727, 240] width 600 height 326
click at [409, 300] on div "Create new price [MEDICAL_DATA]. This page is ready Create new price [MEDICAL_D…" at bounding box center [726, 568] width 1453 height 1255
click at [549, 252] on div "Price change amount $ 74.00" at bounding box center [591, 255] width 286 height 35
click at [545, 265] on input "74.00" at bounding box center [588, 263] width 251 height 20
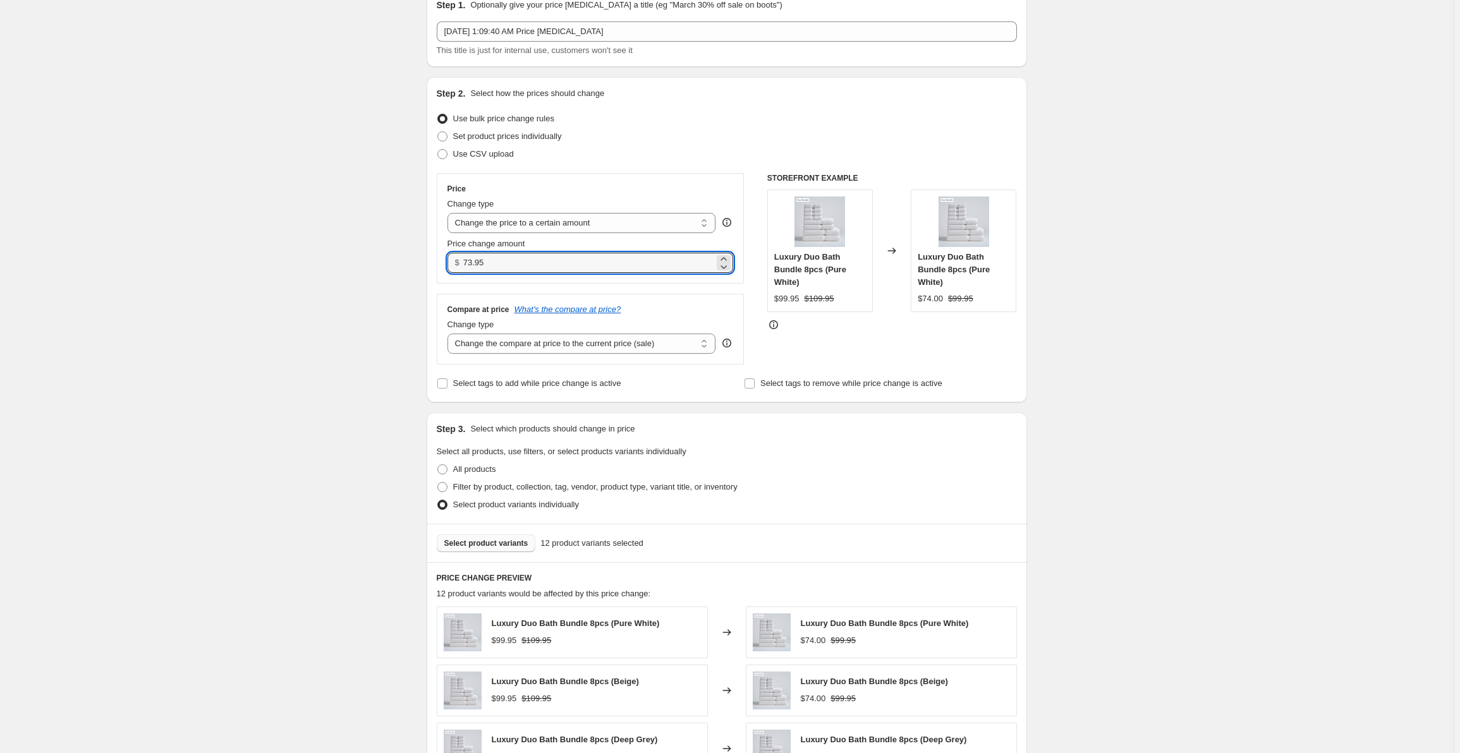
type input "73.95"
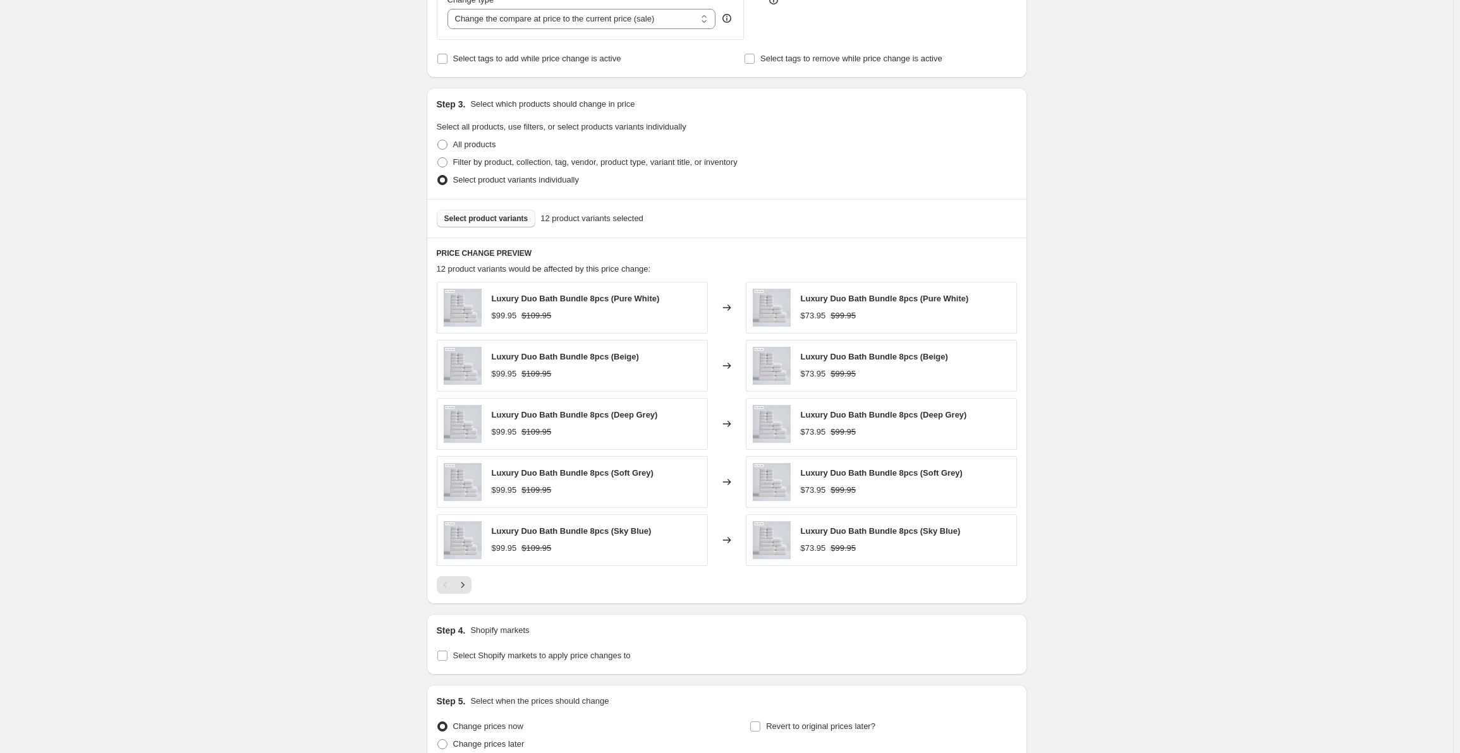
scroll to position [502, 0]
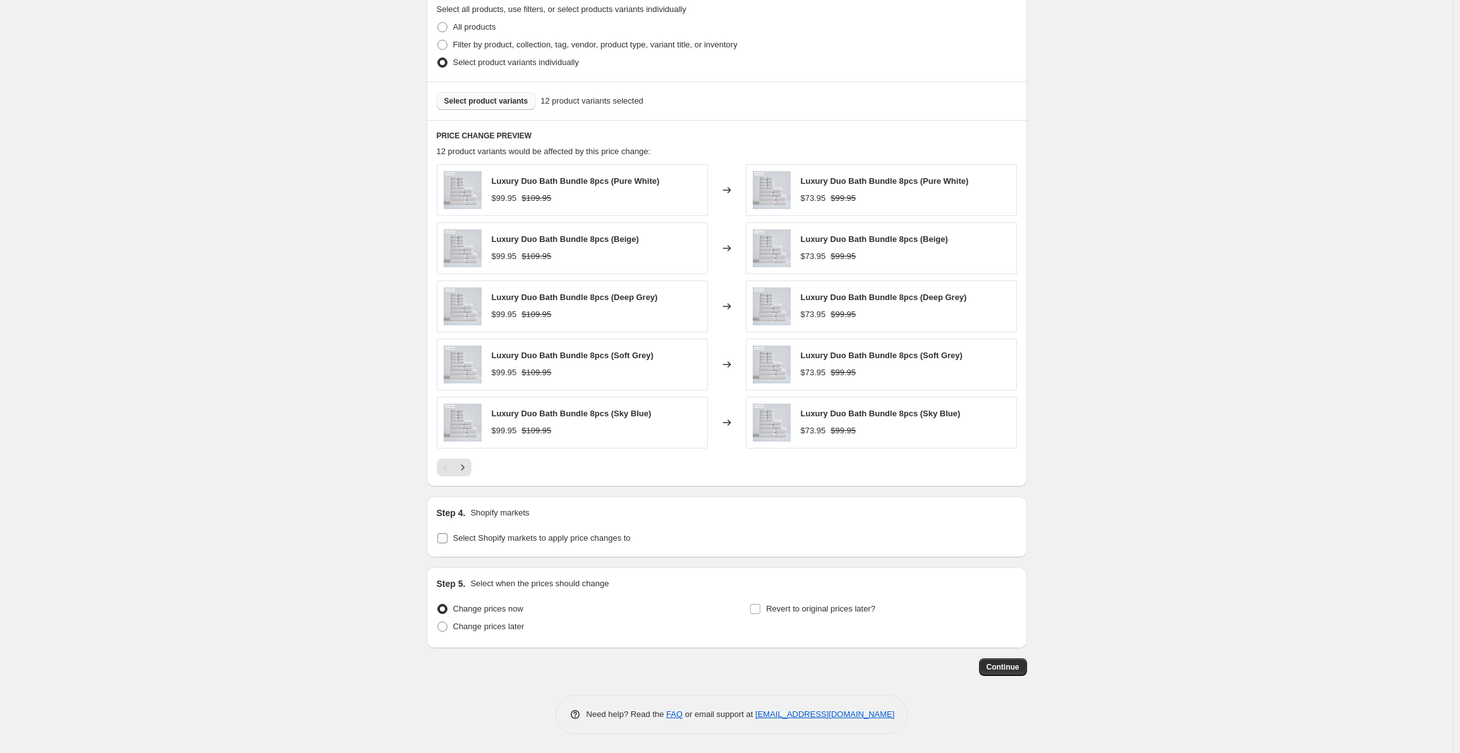
click at [447, 542] on input "Select Shopify markets to apply price changes to" at bounding box center [442, 538] width 10 height 10
checkbox input "true"
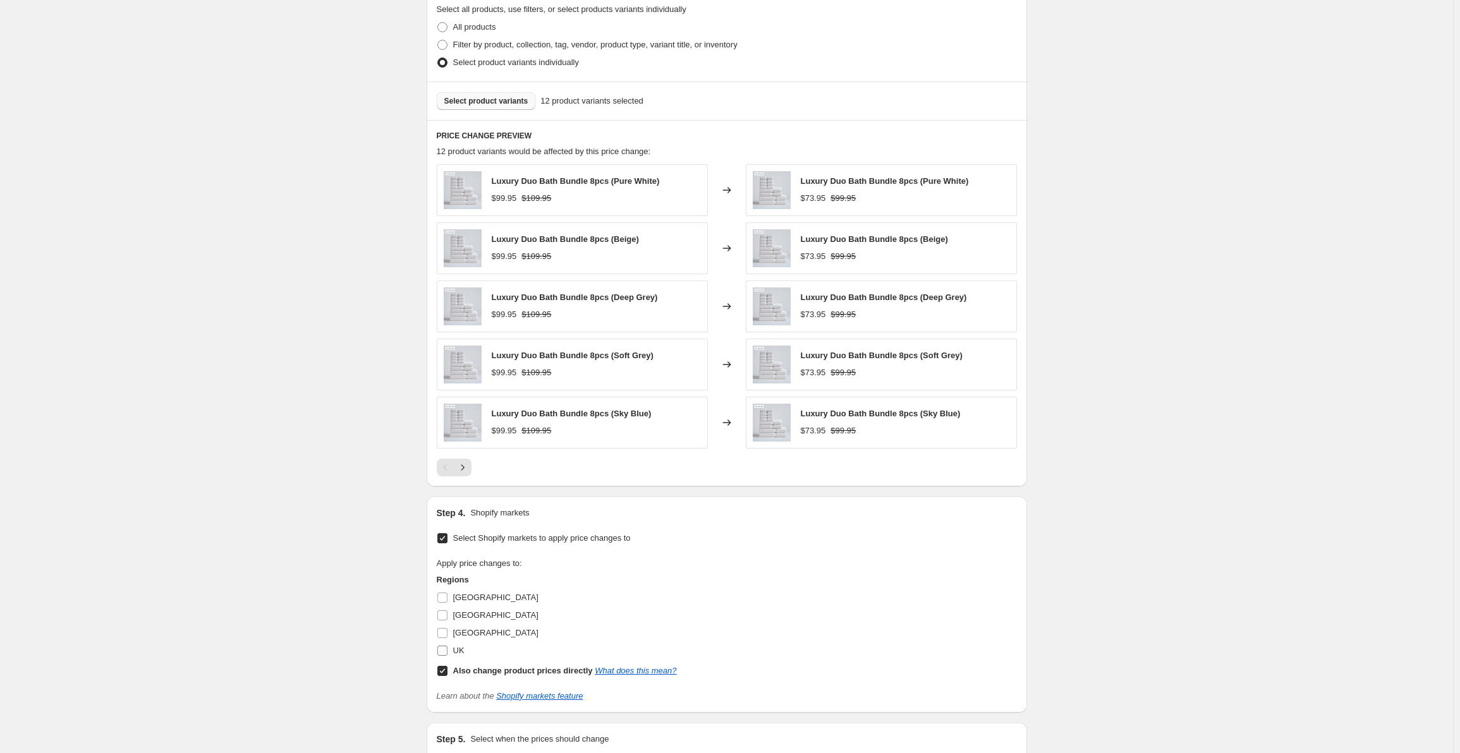
click at [444, 647] on input "UK" at bounding box center [442, 651] width 10 height 10
checkbox input "true"
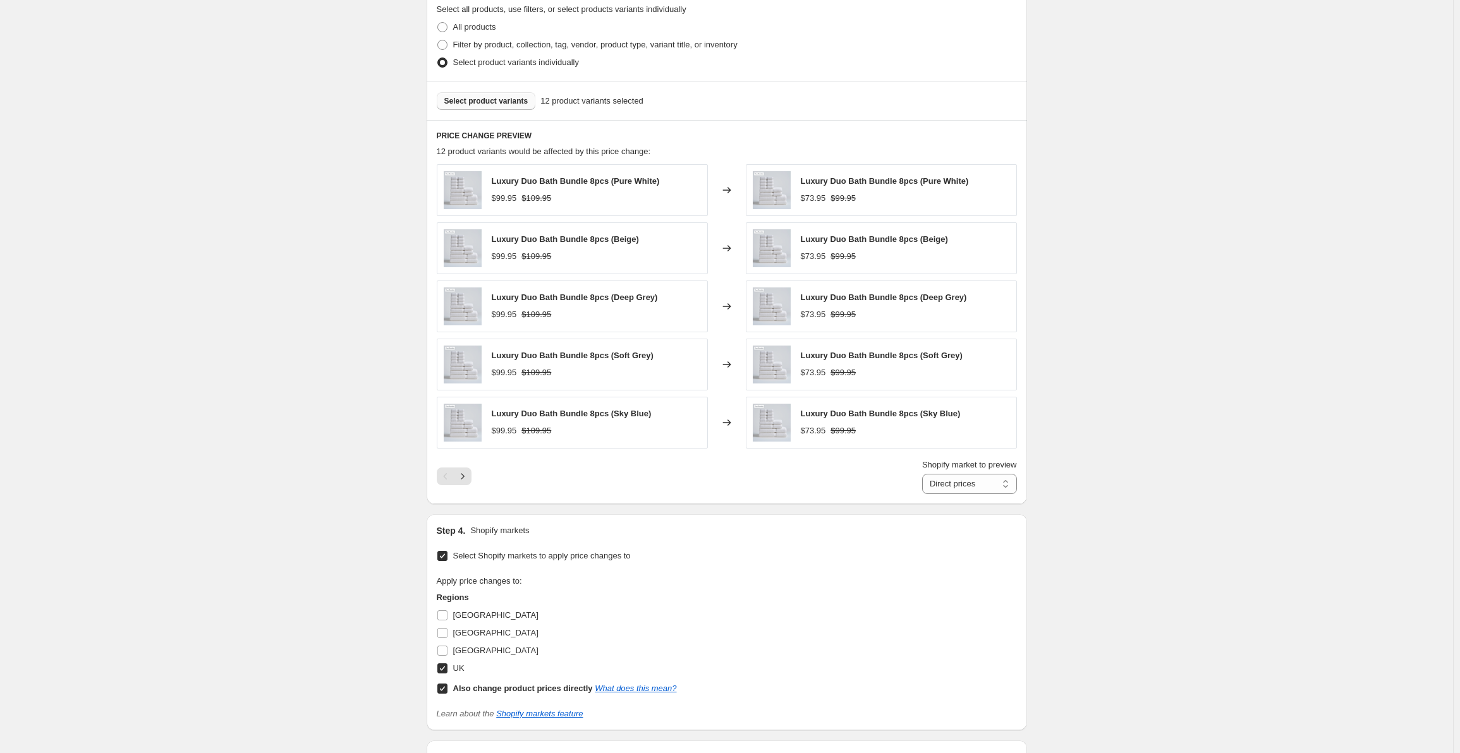
click at [445, 685] on input "Also change product prices directly What does this mean?" at bounding box center [442, 689] width 10 height 10
checkbox input "false"
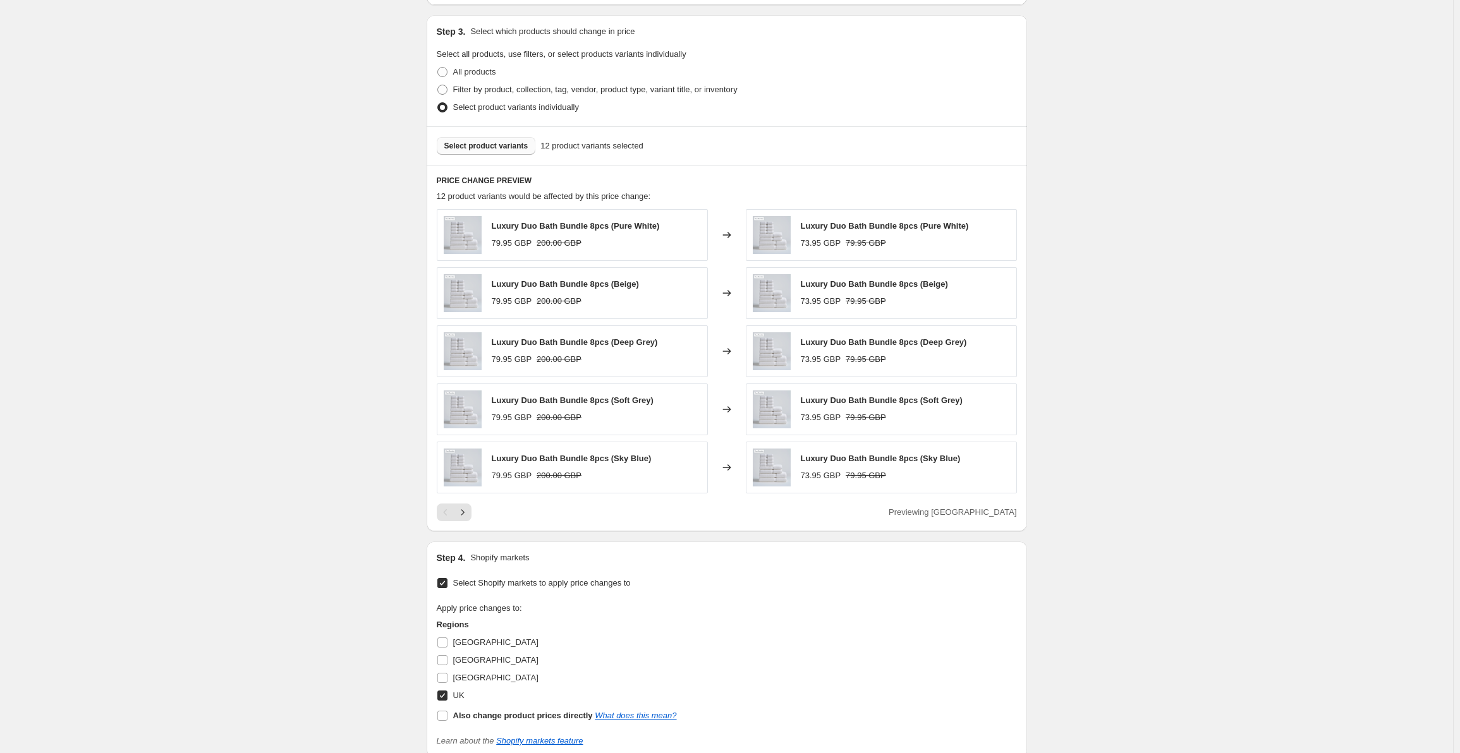
scroll to position [657, 0]
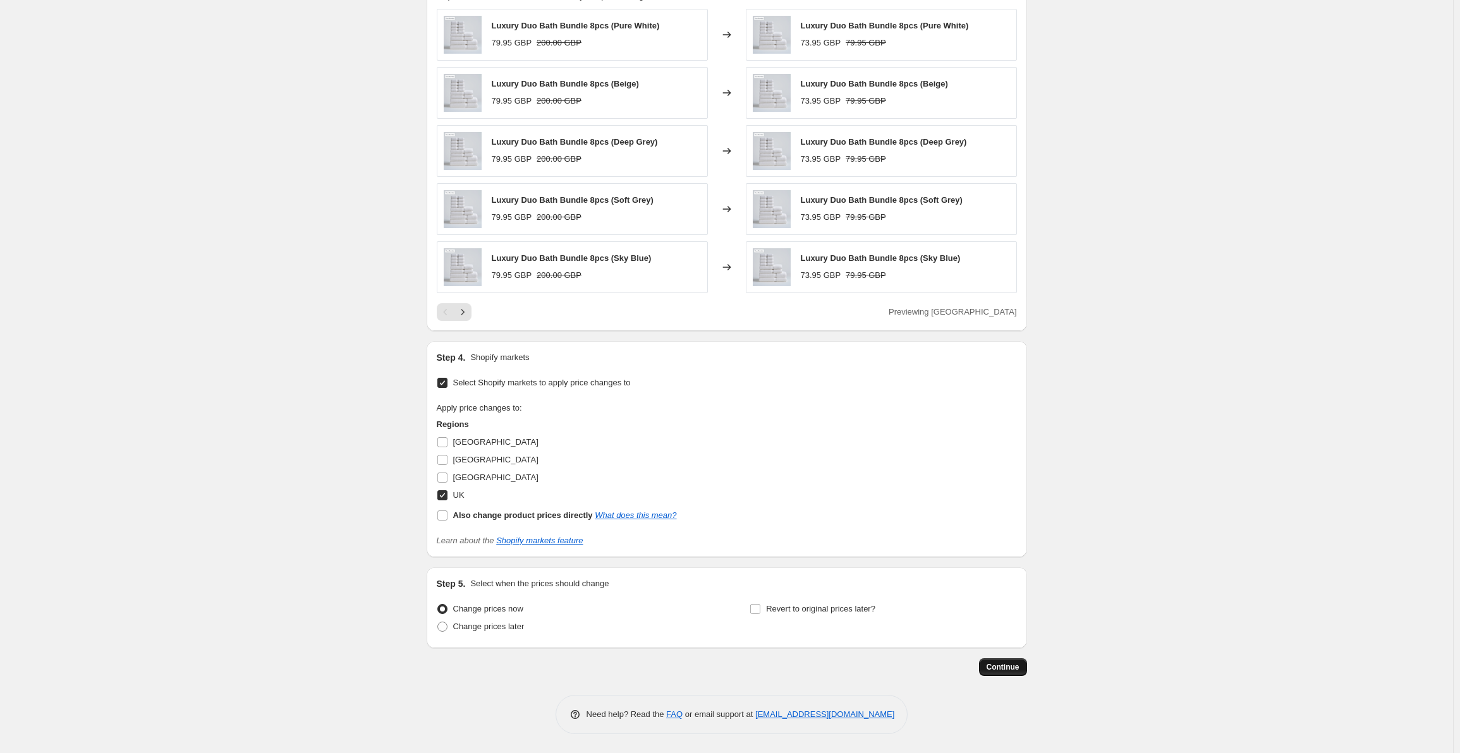
click at [994, 667] on span "Continue" at bounding box center [1003, 667] width 33 height 10
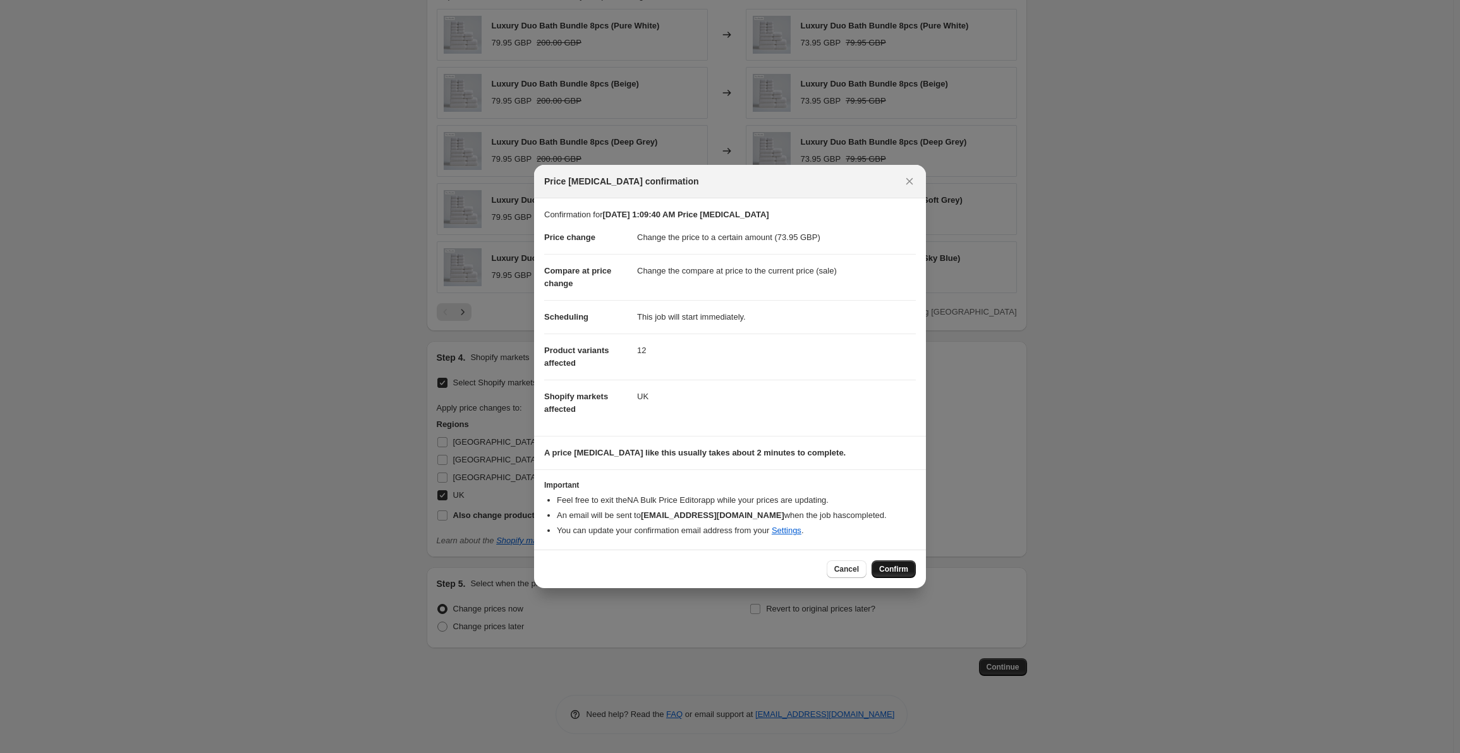
click at [882, 568] on span "Confirm" at bounding box center [893, 569] width 29 height 10
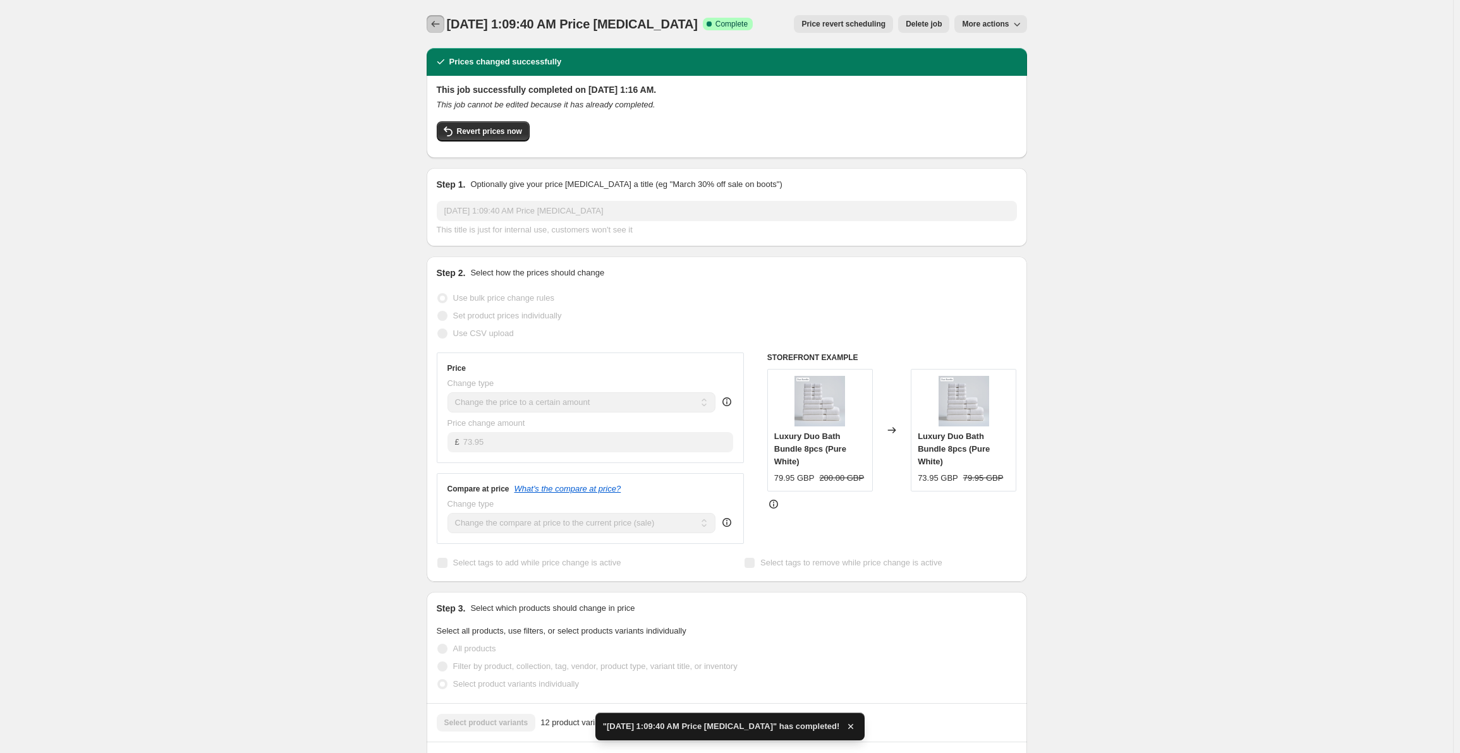
click at [441, 28] on icon "Price change jobs" at bounding box center [435, 24] width 13 height 13
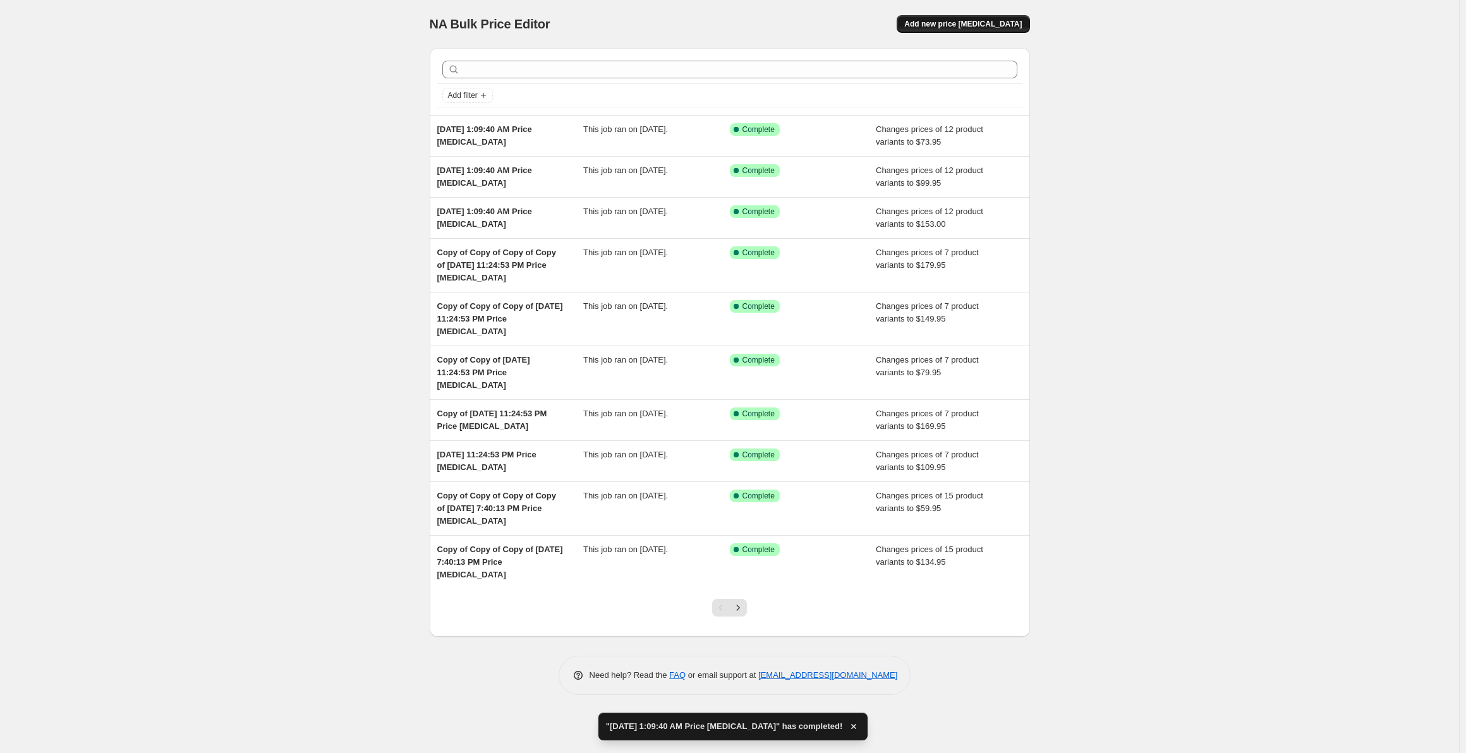
click at [954, 27] on span "Add new price [MEDICAL_DATA]" at bounding box center [963, 24] width 118 height 10
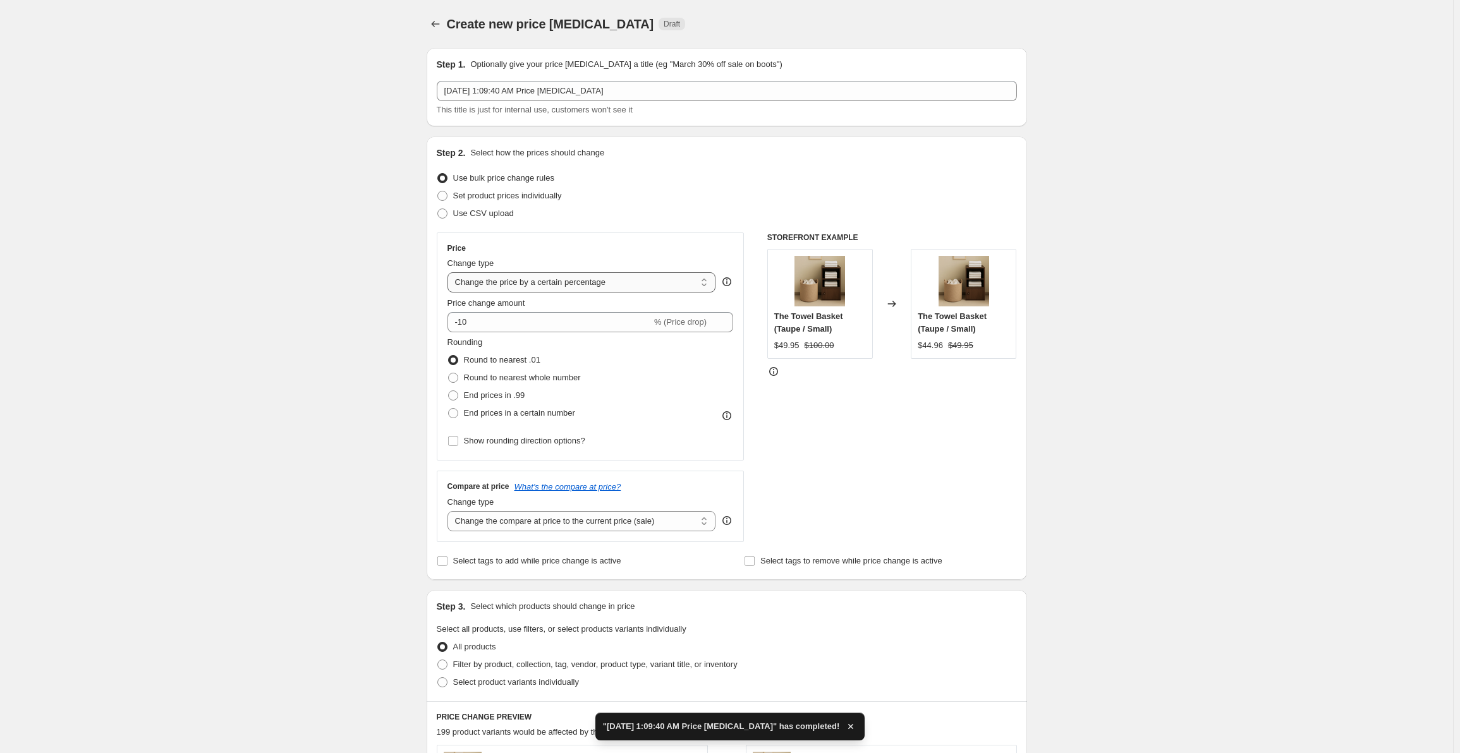
click at [561, 283] on select "Change the price to a certain amount Change the price by a certain amount Chang…" at bounding box center [582, 282] width 269 height 20
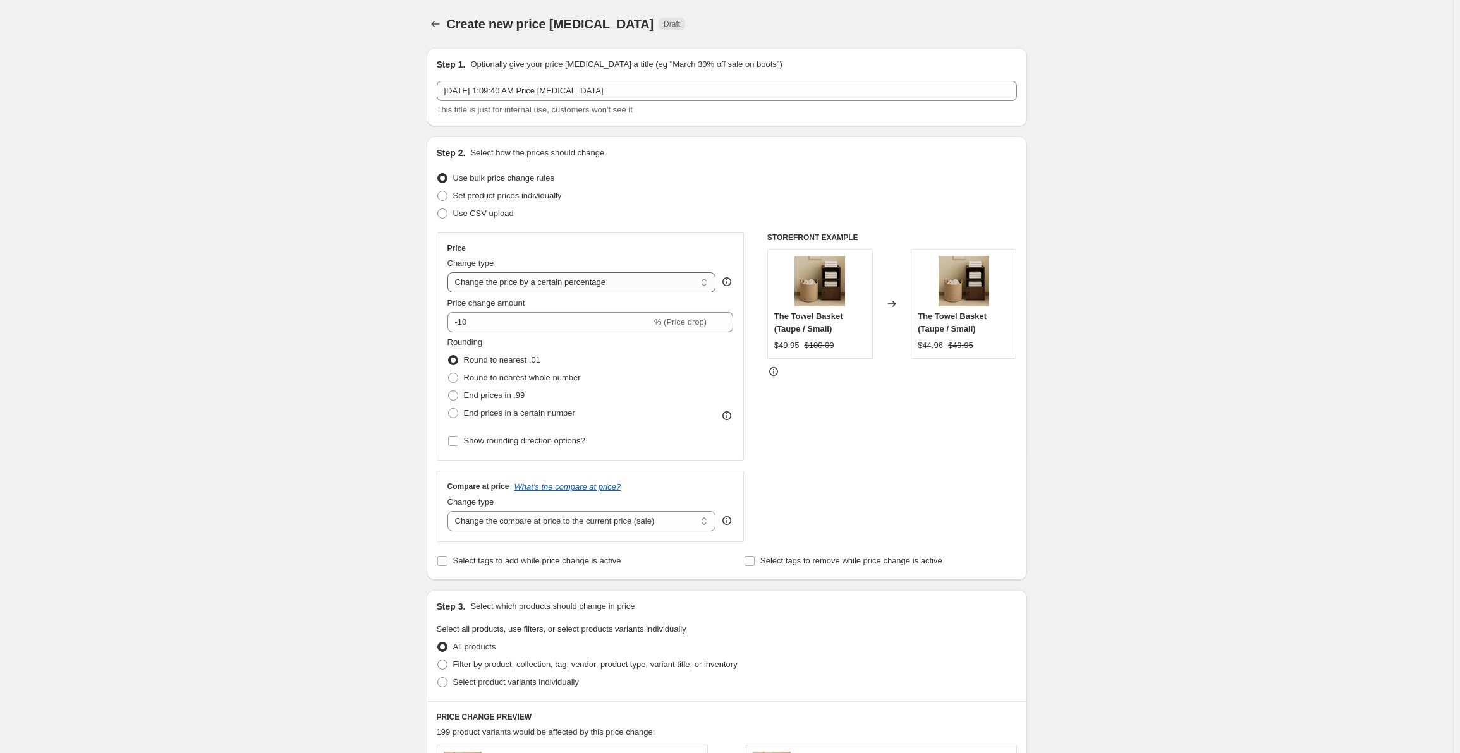
click at [561, 283] on select "Change the price to a certain amount Change the price by a certain amount Chang…" at bounding box center [582, 282] width 269 height 20
click at [567, 285] on select "Change the price to a certain amount Change the price by a certain amount Chang…" at bounding box center [582, 282] width 269 height 20
select select "to"
click at [450, 272] on select "Change the price to a certain amount Change the price by a certain amount Chang…" at bounding box center [582, 282] width 269 height 20
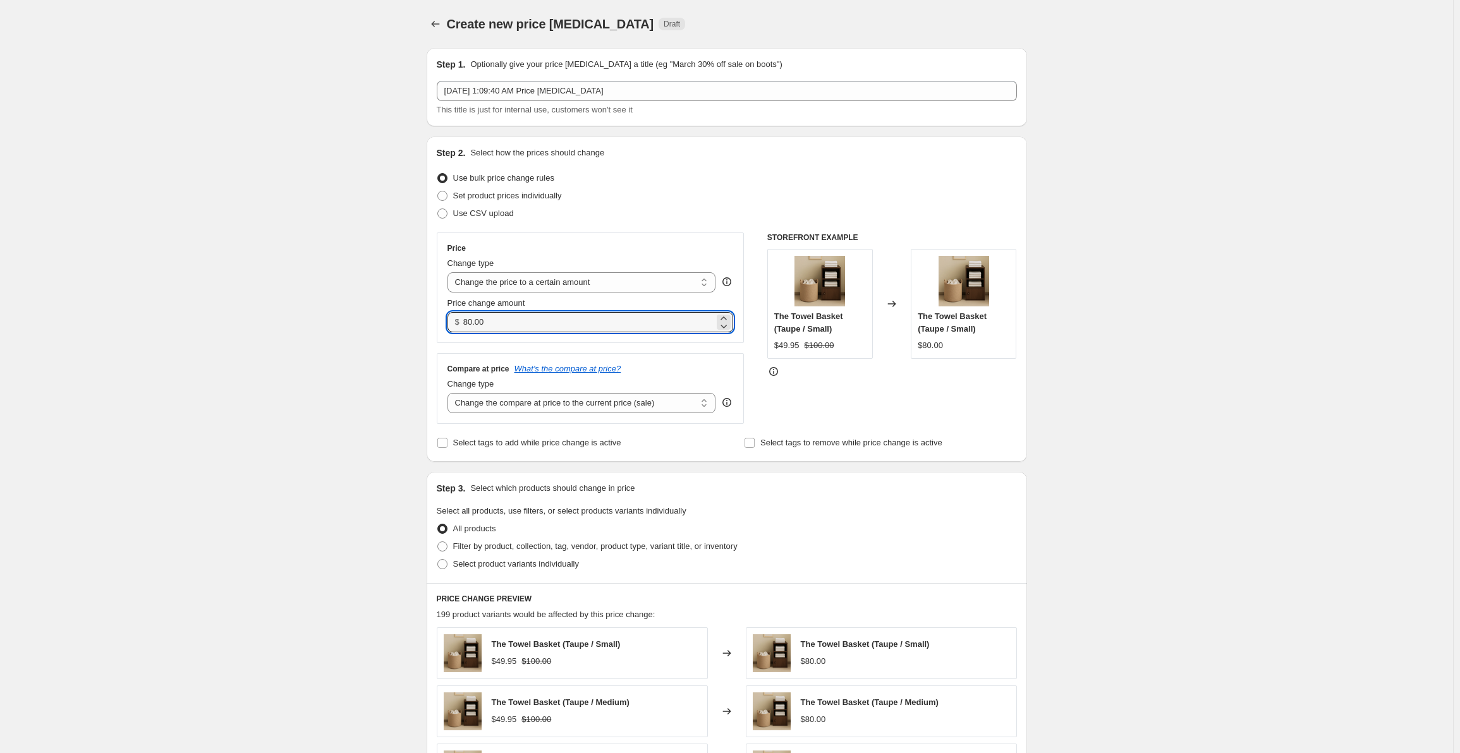
drag, startPoint x: 509, startPoint y: 329, endPoint x: 445, endPoint y: 319, distance: 64.5
click at [445, 319] on div "Price Change type Change the price to a certain amount Change the price by a ce…" at bounding box center [591, 288] width 308 height 111
paste input "153.02"
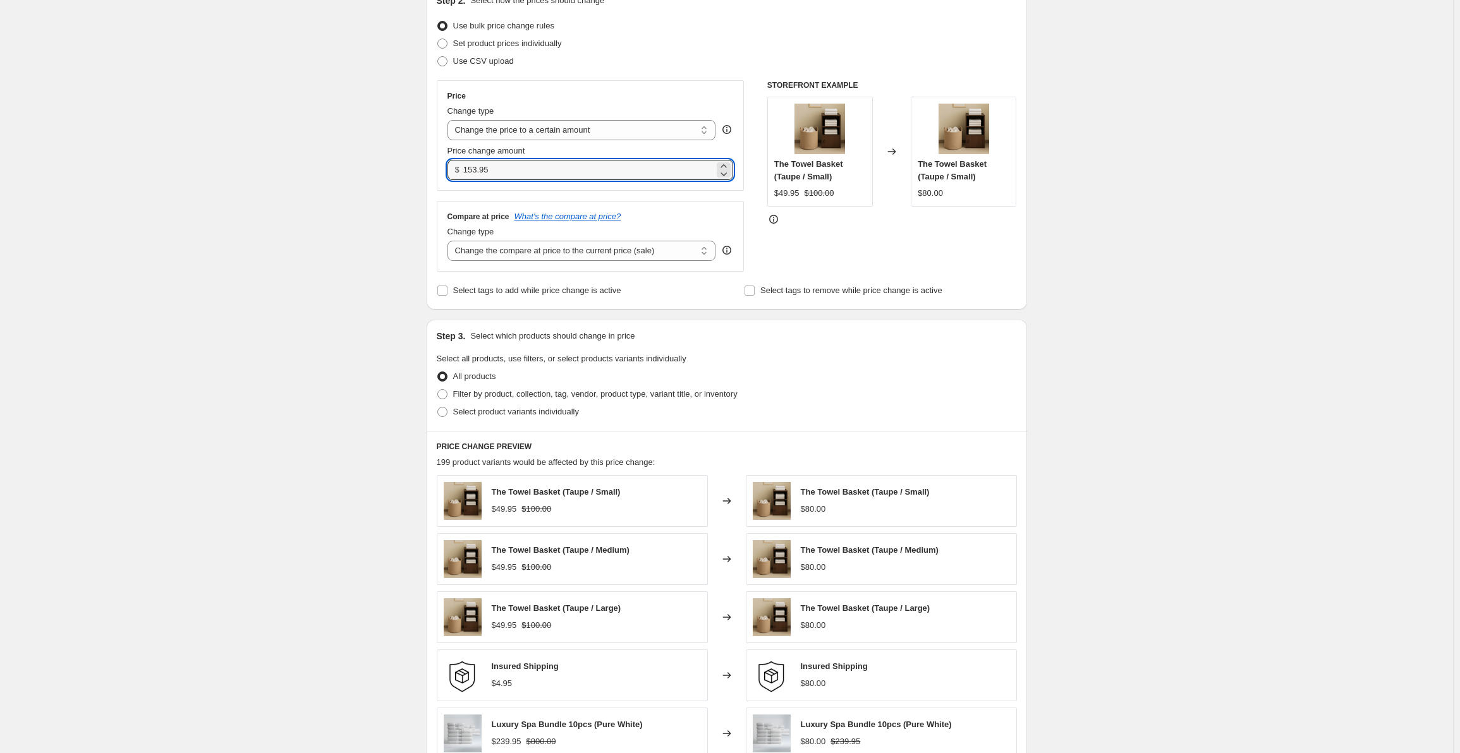
scroll to position [316, 0]
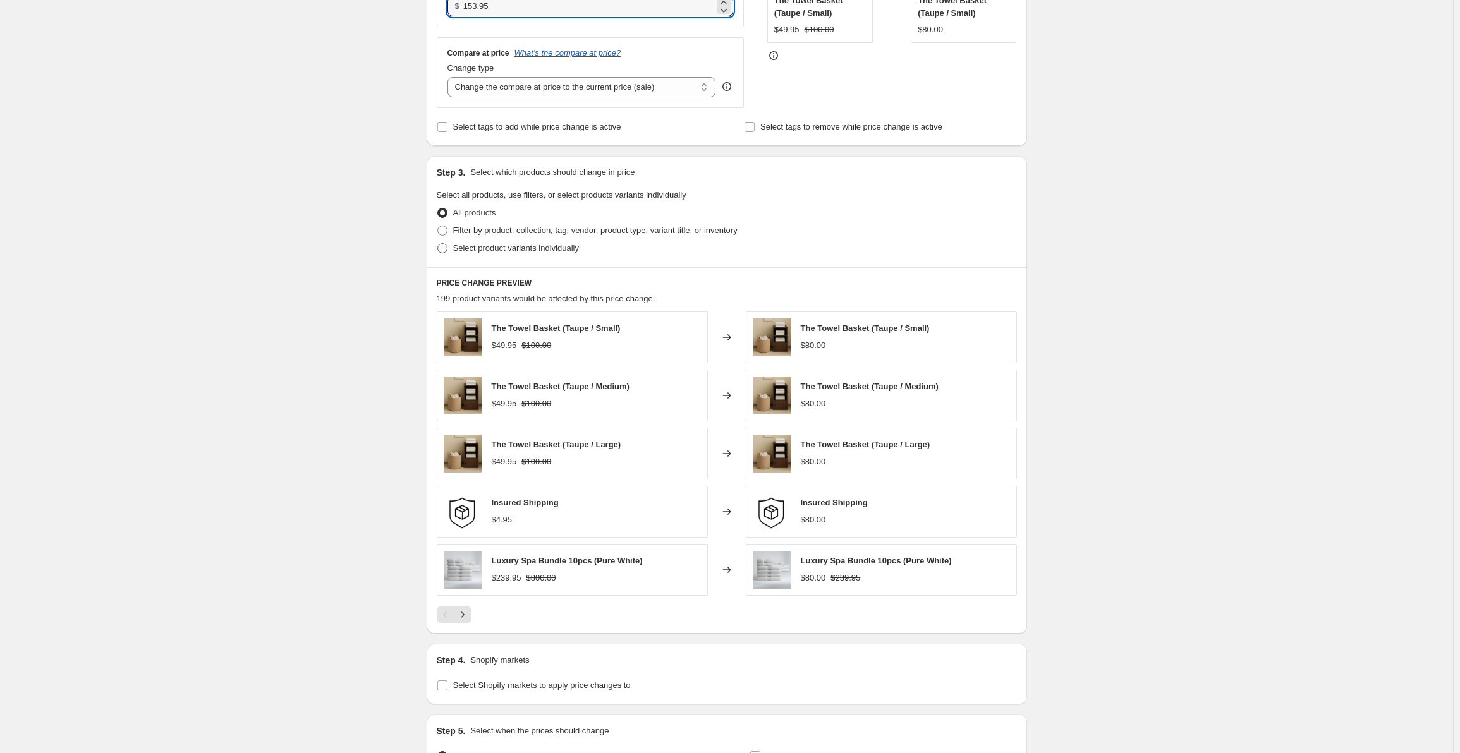
type input "153.95"
click at [454, 244] on label "Select product variants individually" at bounding box center [508, 249] width 142 height 18
click at [438, 244] on input "Select product variants individually" at bounding box center [437, 243] width 1 height 1
radio input "true"
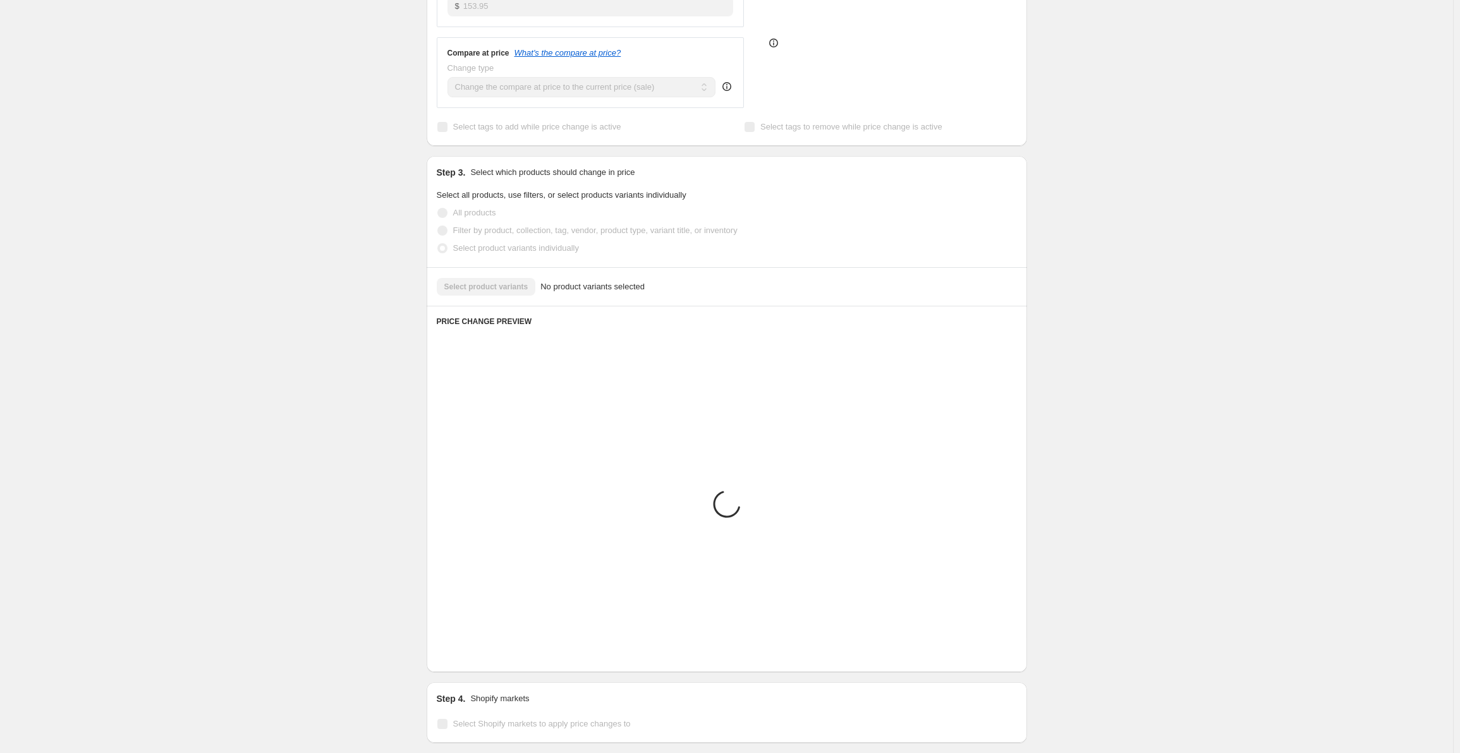
scroll to position [183, 0]
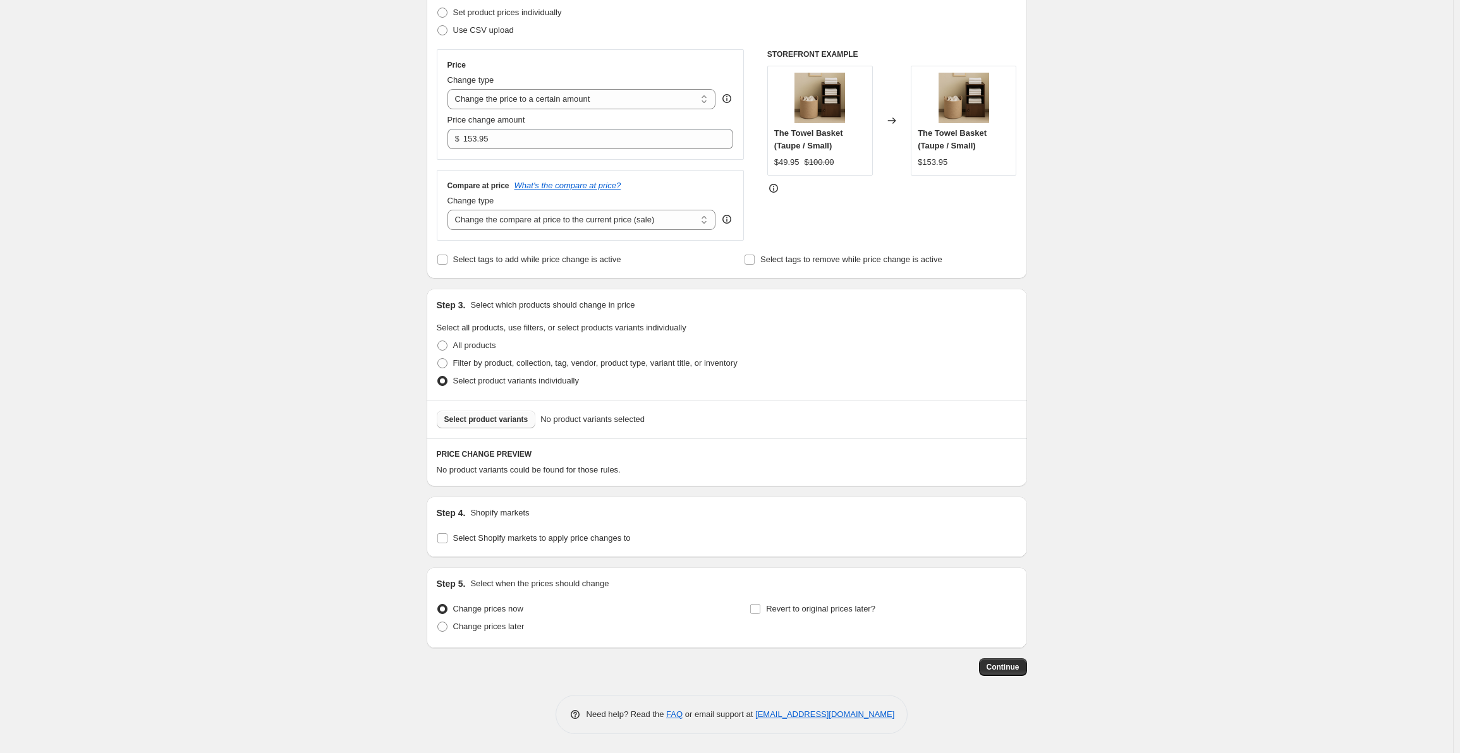
click at [481, 419] on span "Select product variants" at bounding box center [486, 420] width 84 height 10
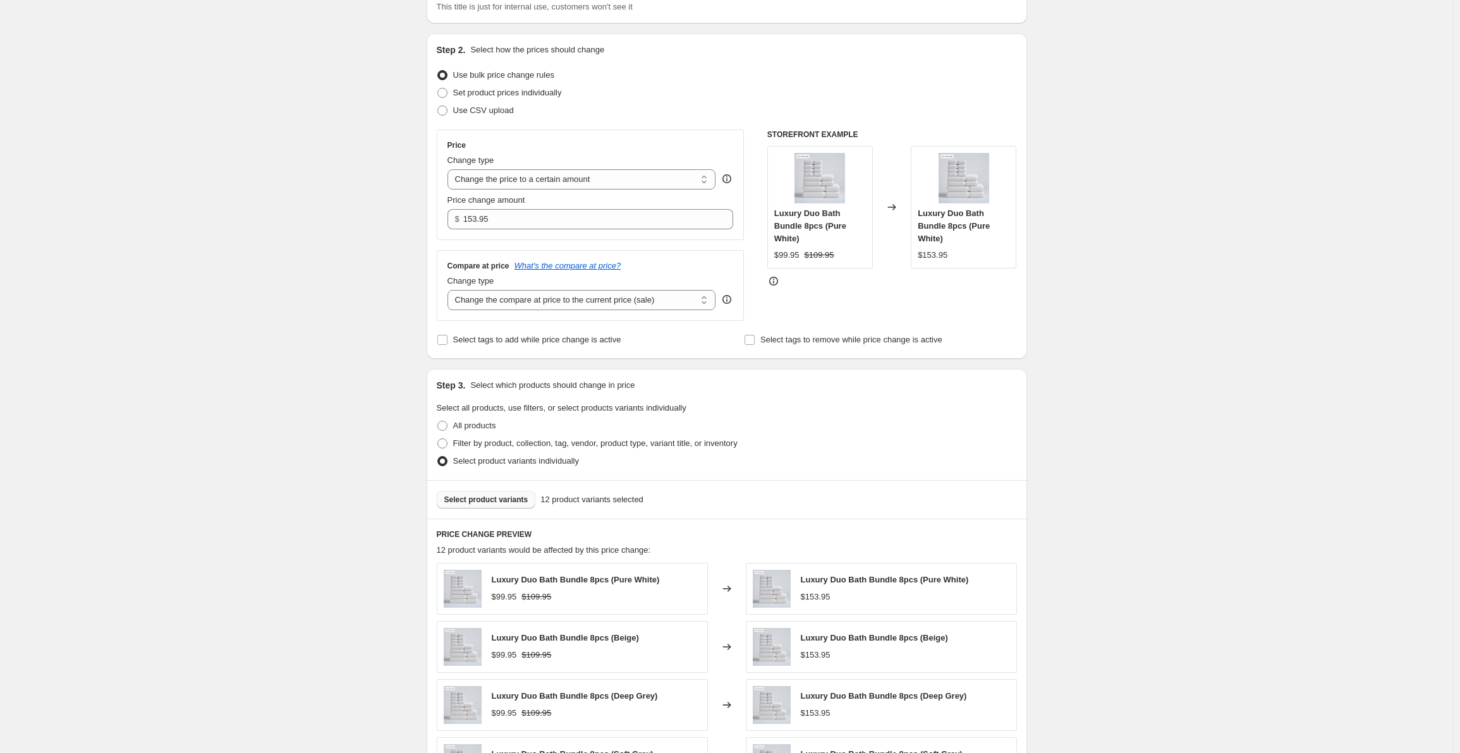
scroll to position [0, 0]
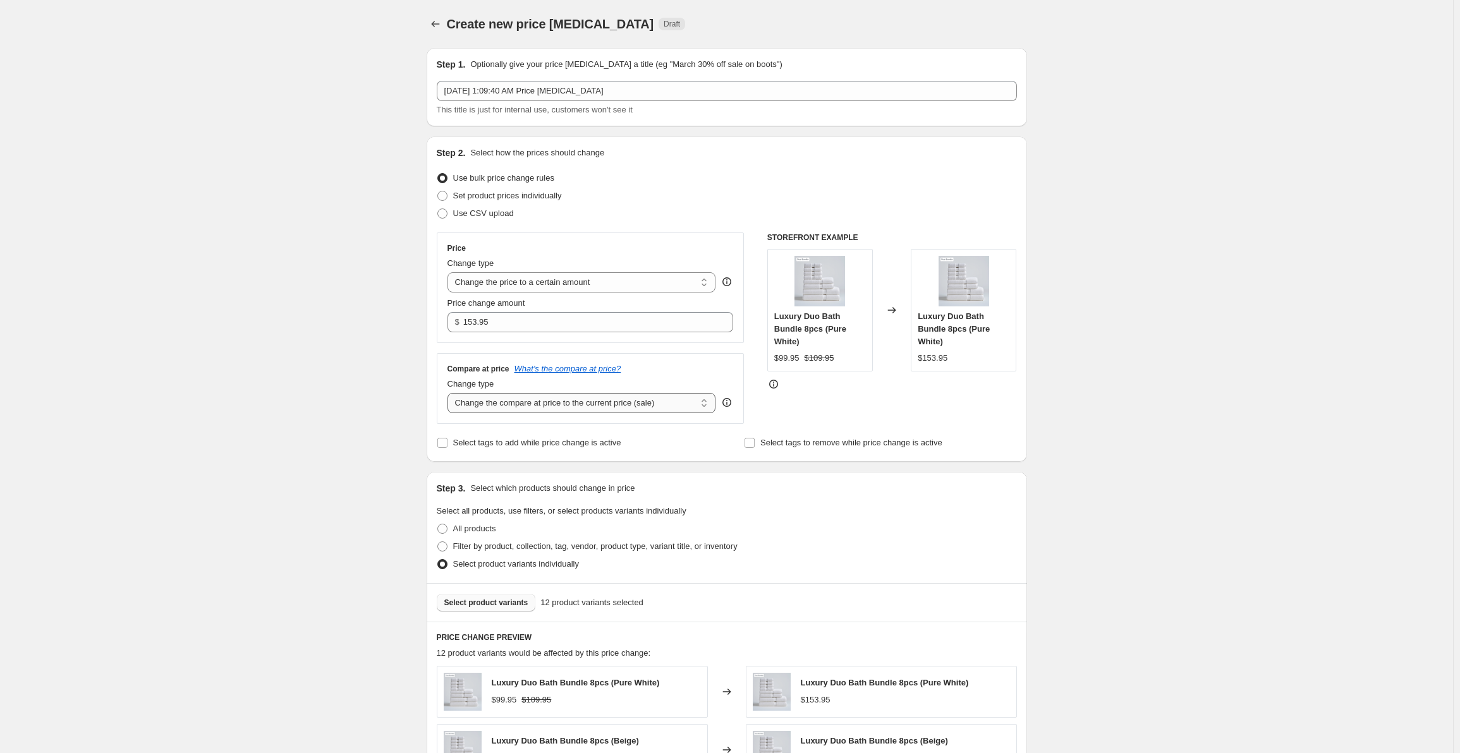
click at [615, 404] on select "Change the compare at price to the current price (sale) Change the compare at p…" at bounding box center [582, 403] width 269 height 20
select select "to"
click at [450, 393] on select "Change the compare at price to the current price (sale) Change the compare at p…" at bounding box center [582, 403] width 269 height 20
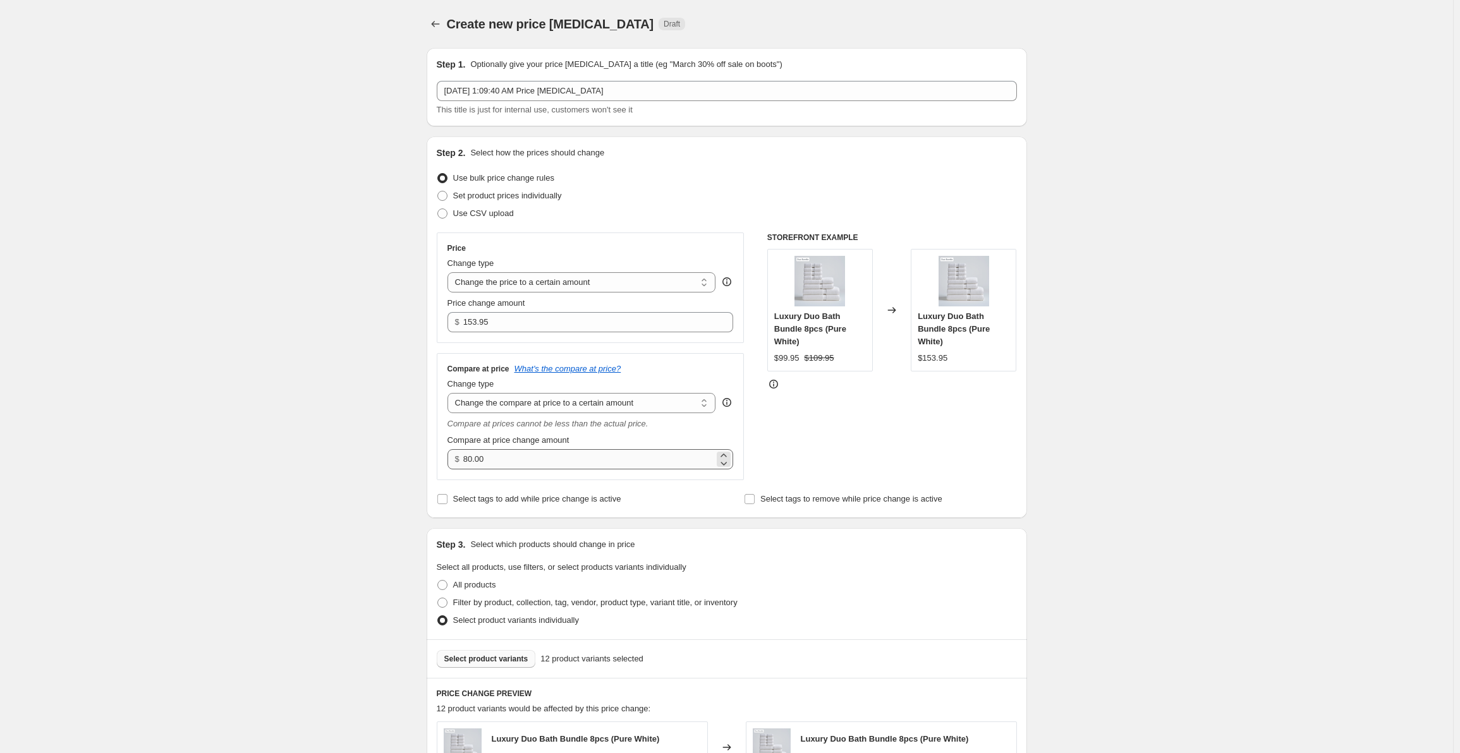
scroll to position [63, 0]
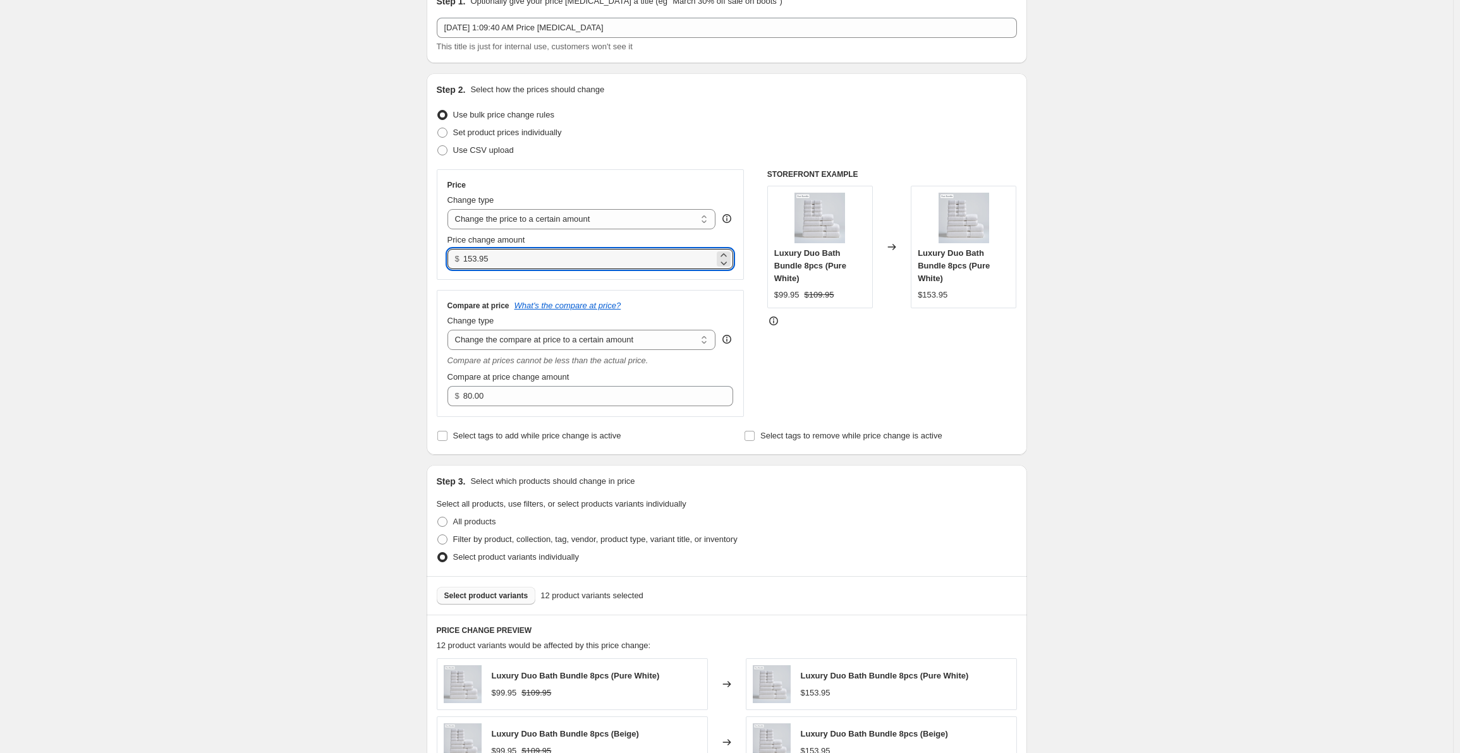
drag, startPoint x: 507, startPoint y: 257, endPoint x: 456, endPoint y: 257, distance: 51.2
click at [456, 257] on div "$ 153.95" at bounding box center [591, 259] width 286 height 20
type input "155.95"
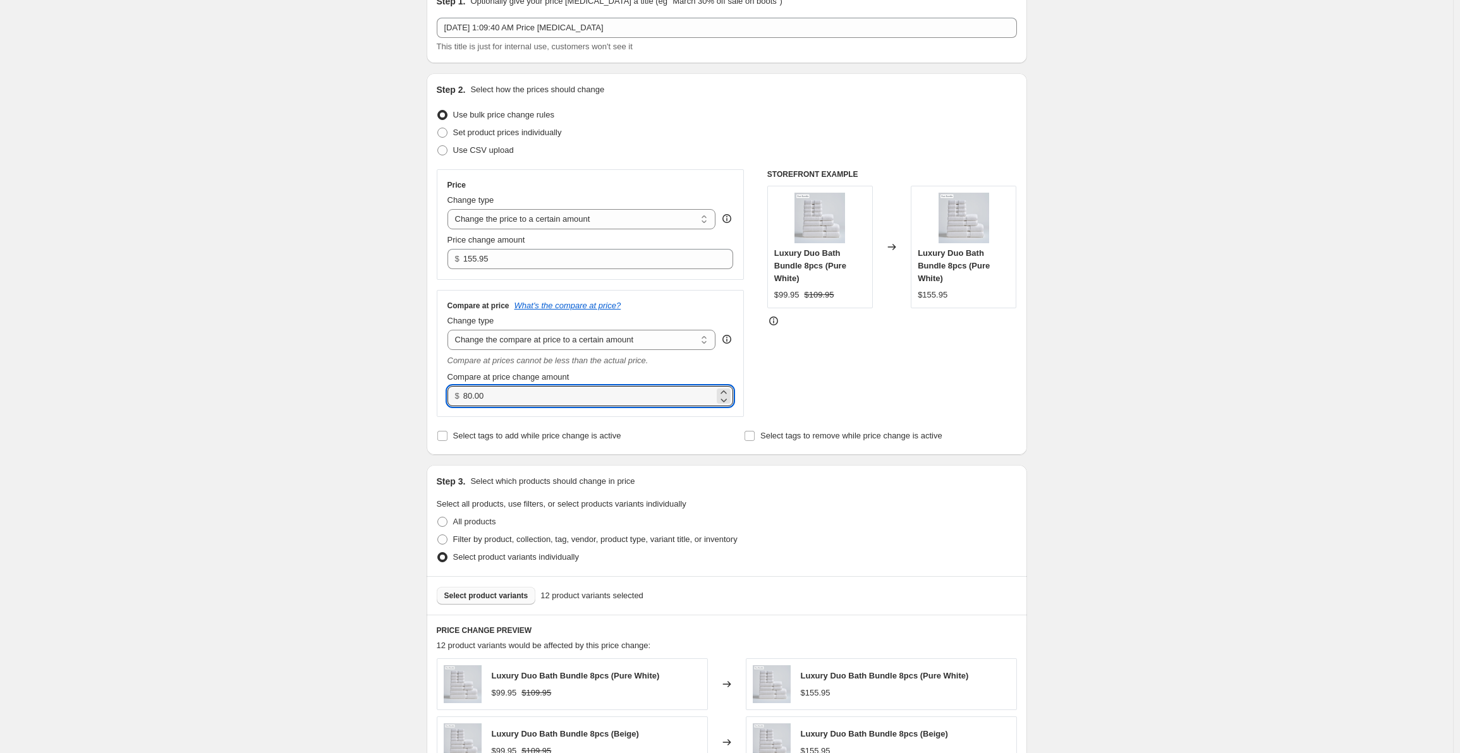
drag, startPoint x: 459, startPoint y: 391, endPoint x: 417, endPoint y: 390, distance: 42.4
click at [415, 390] on div "Create new price [MEDICAL_DATA]. This page is ready Create new price [MEDICAL_D…" at bounding box center [726, 592] width 631 height 1311
type input "170.00"
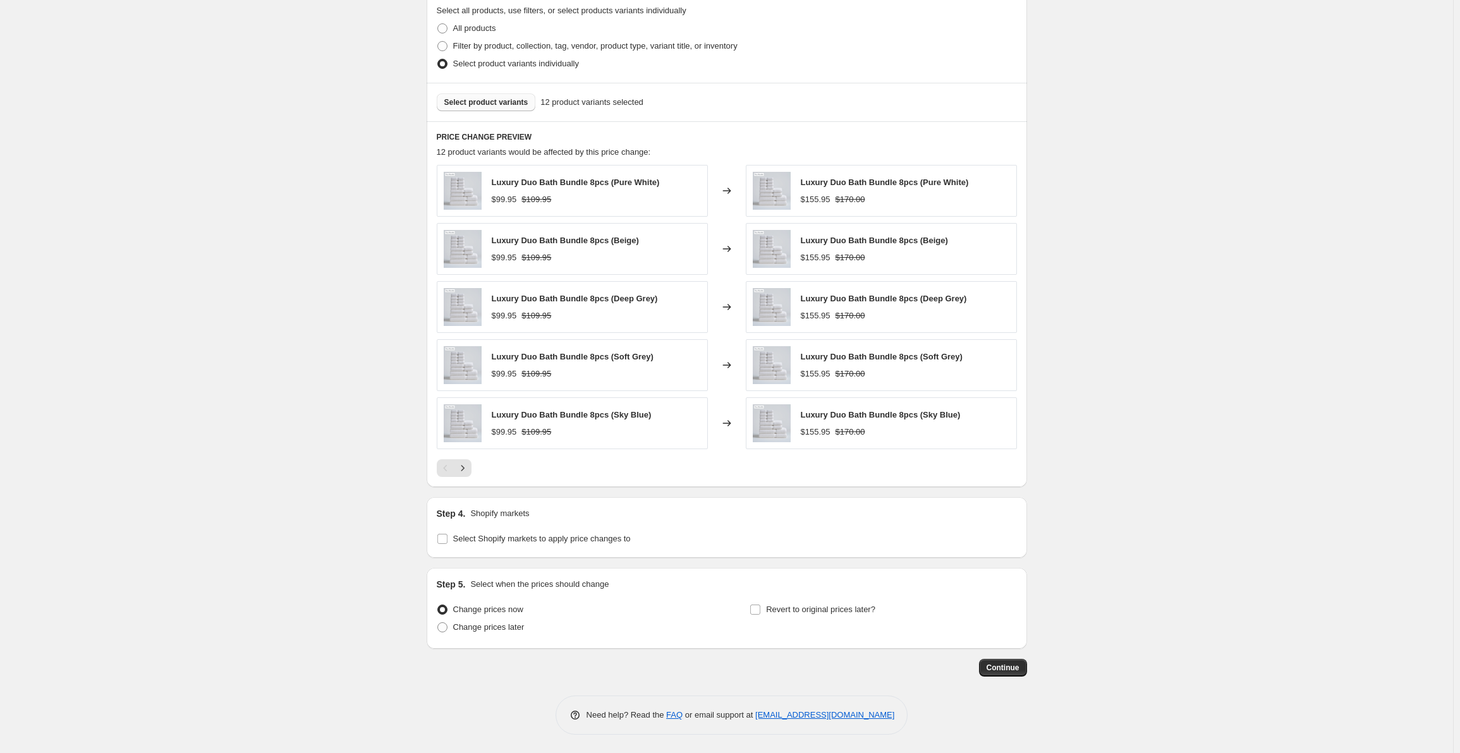
scroll to position [557, 0]
click at [448, 535] on span at bounding box center [442, 538] width 11 height 11
click at [445, 539] on input "Select Shopify markets to apply price changes to" at bounding box center [442, 538] width 10 height 10
checkbox input "true"
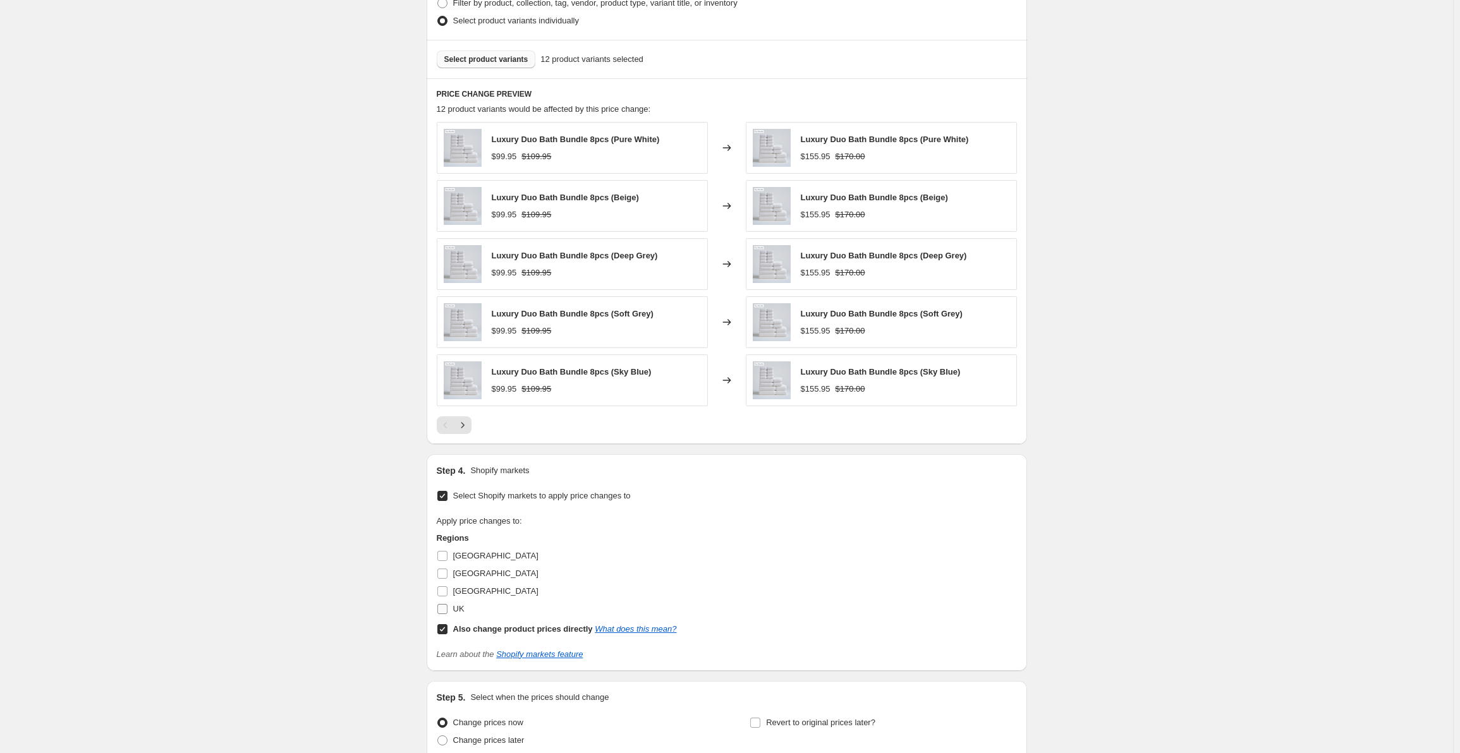
scroll to position [621, 0]
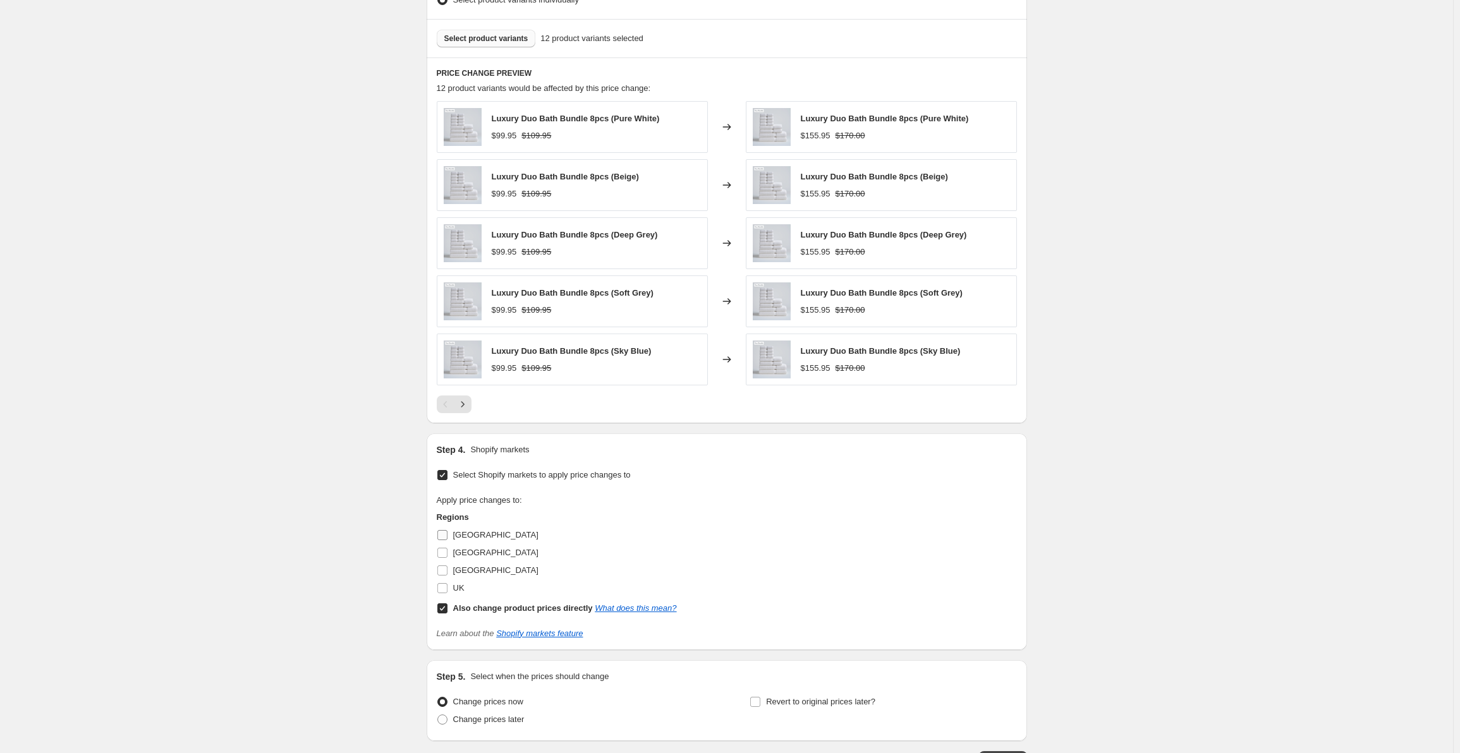
click at [447, 537] on input "[GEOGRAPHIC_DATA]" at bounding box center [442, 535] width 10 height 10
checkbox input "true"
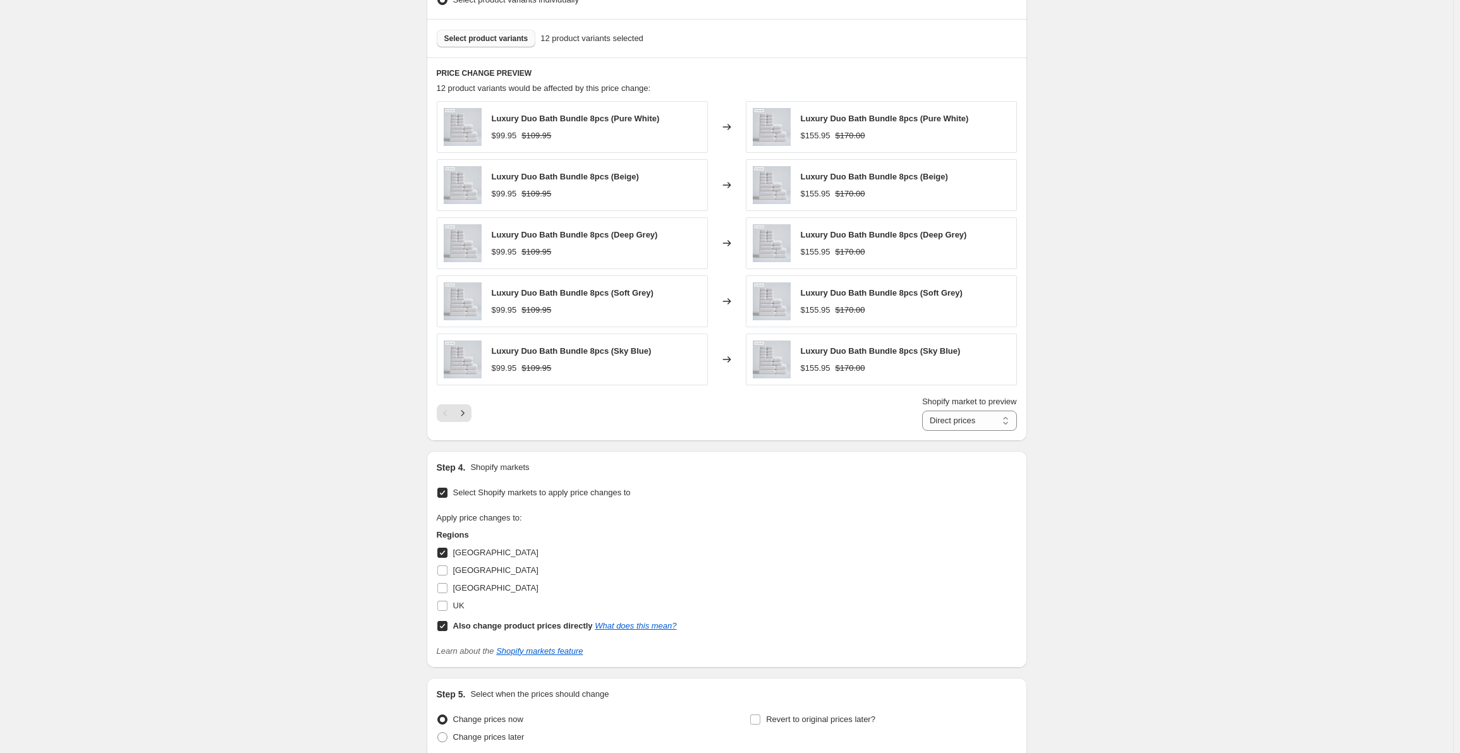
click at [444, 624] on input "Also change product prices directly What does this mean?" at bounding box center [442, 626] width 10 height 10
checkbox input "false"
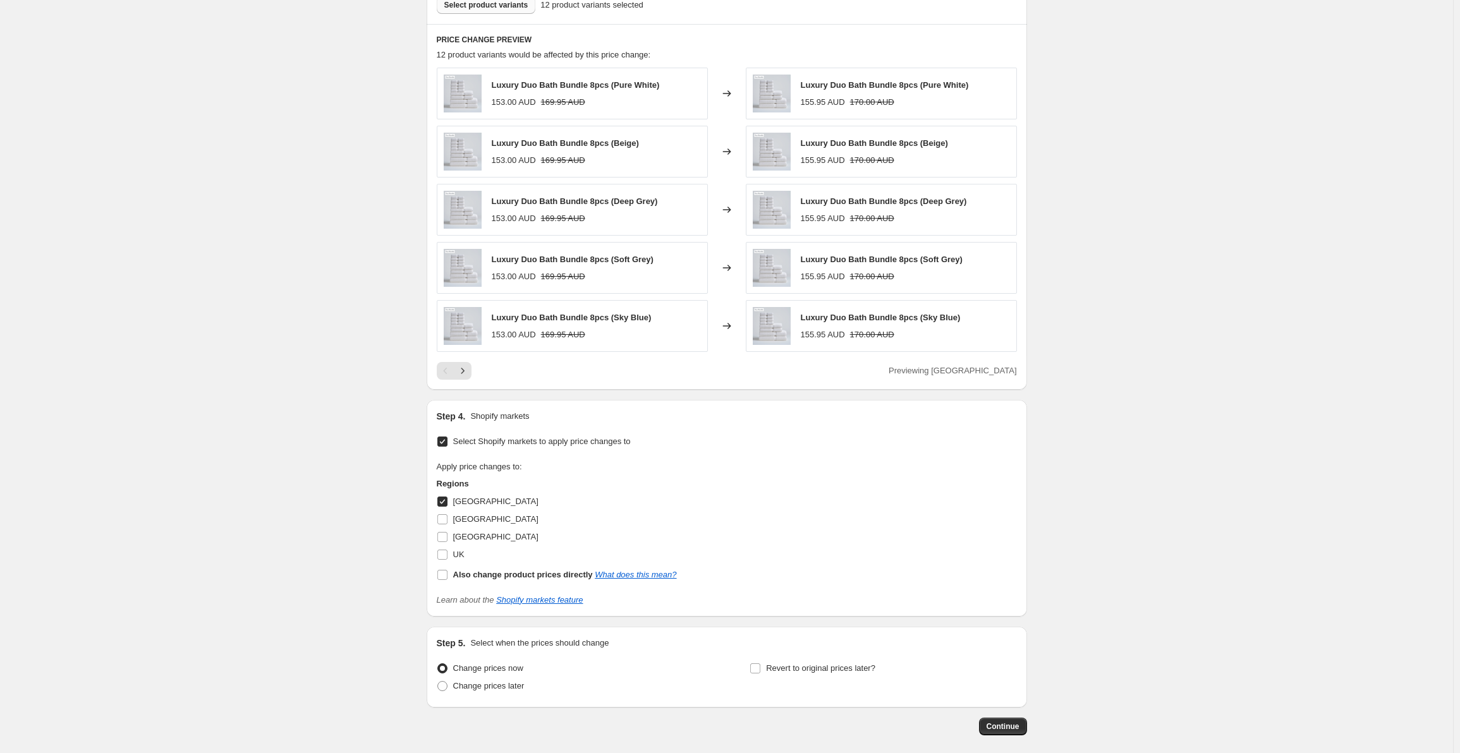
scroll to position [714, 0]
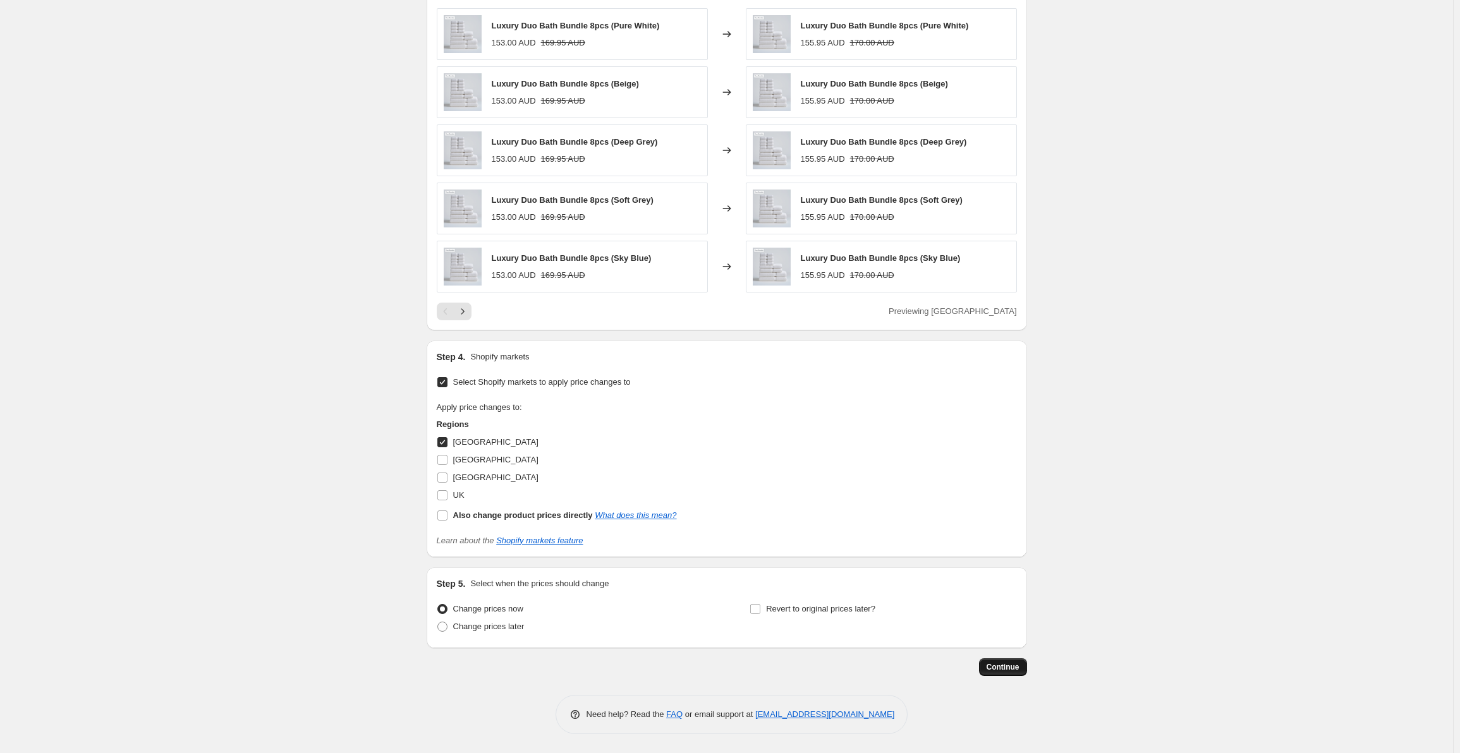
click at [1004, 664] on span "Continue" at bounding box center [1003, 667] width 33 height 10
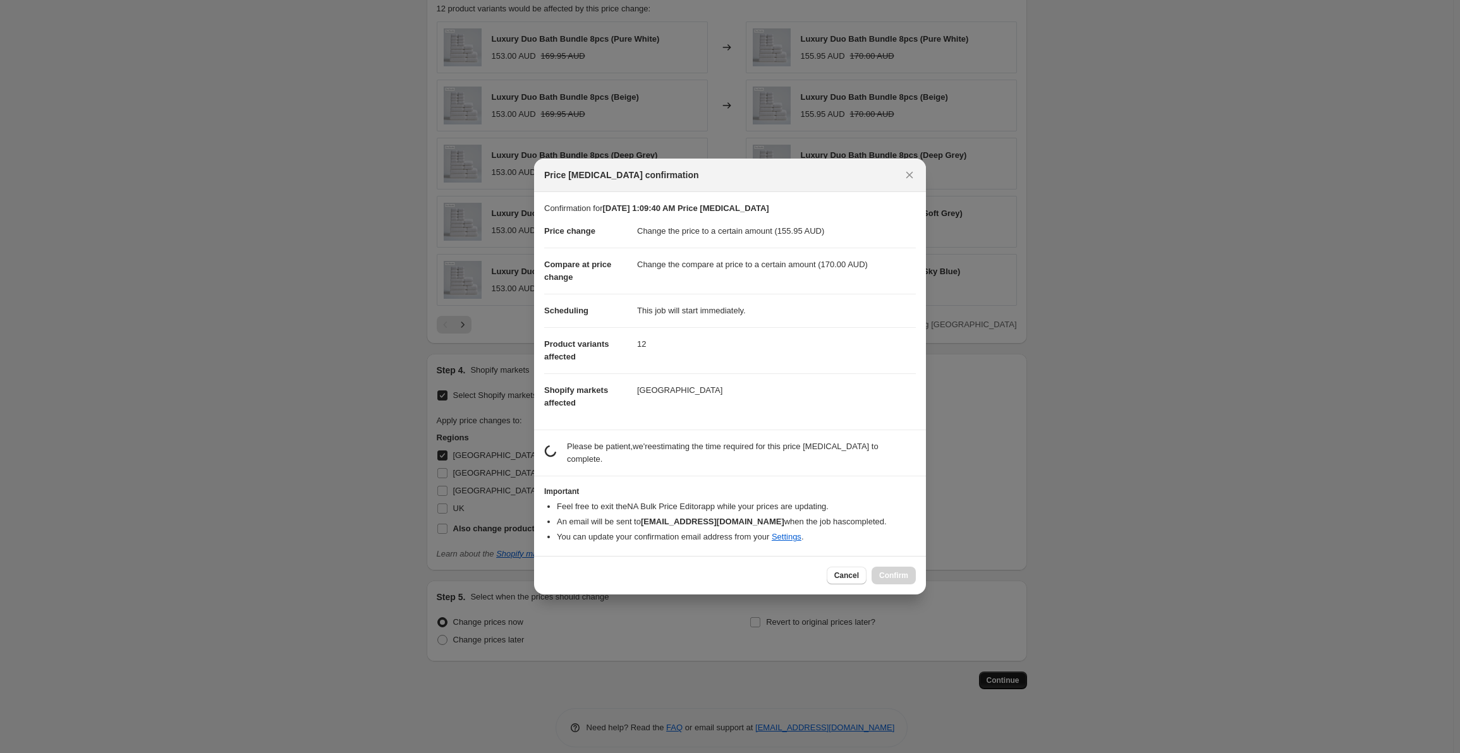
scroll to position [0, 0]
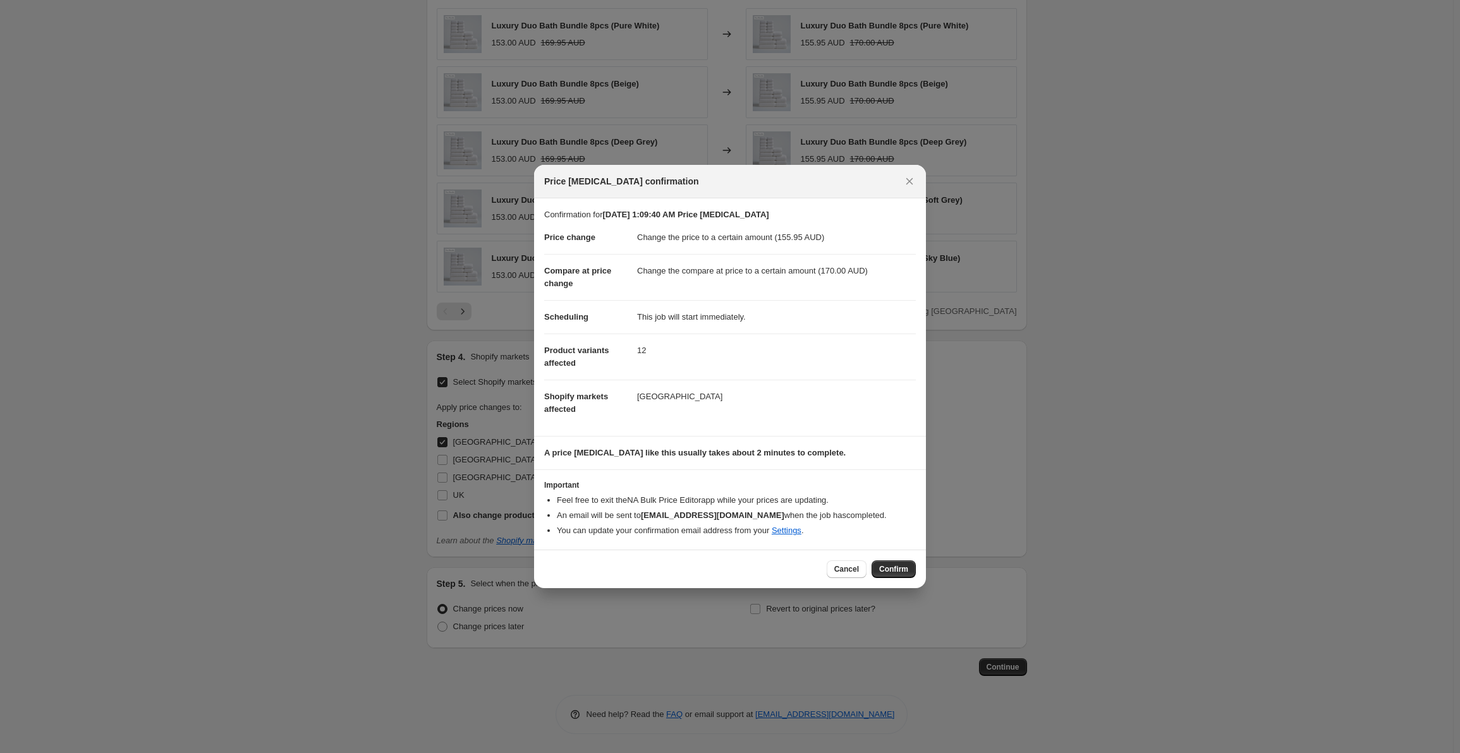
drag, startPoint x: 903, startPoint y: 567, endPoint x: 884, endPoint y: 571, distance: 19.5
click at [904, 567] on span "Confirm" at bounding box center [893, 569] width 29 height 10
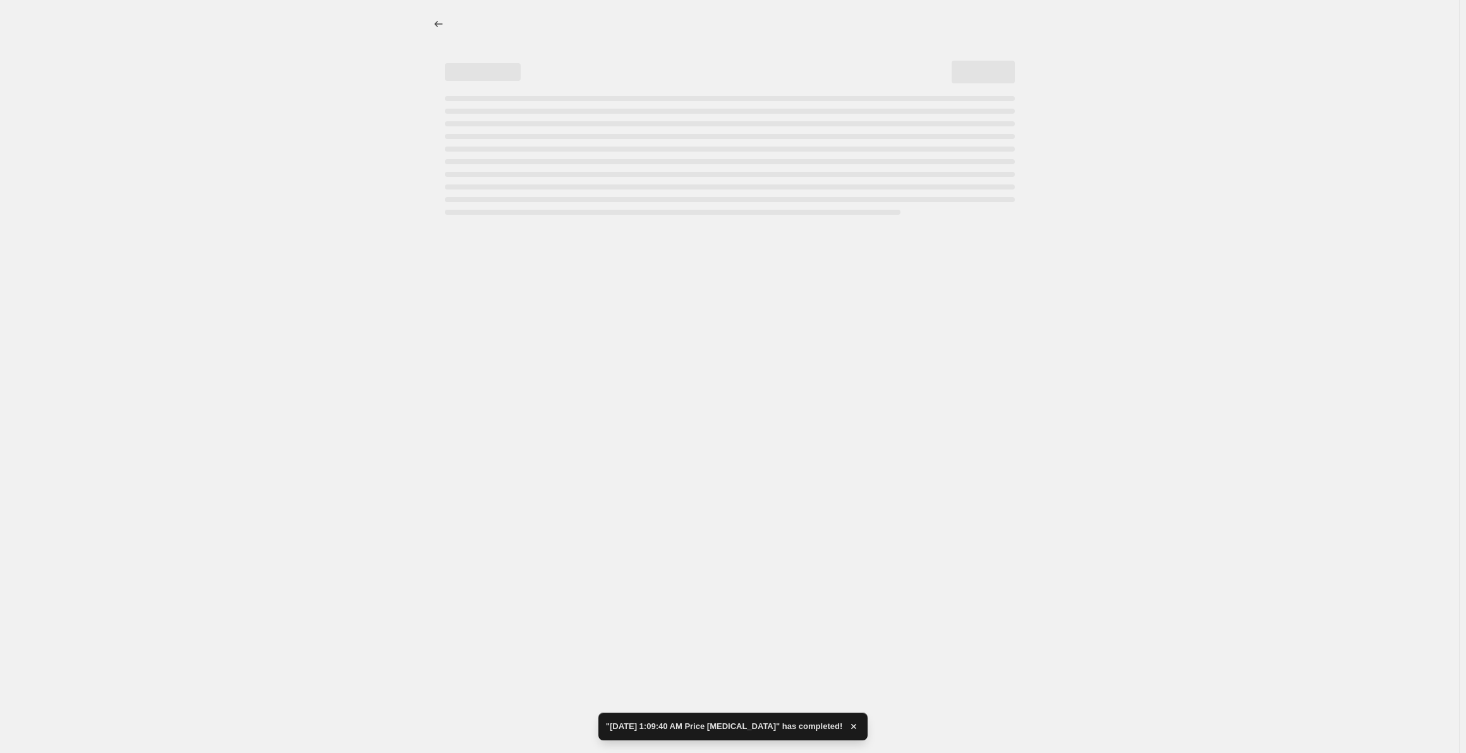
select select "to"
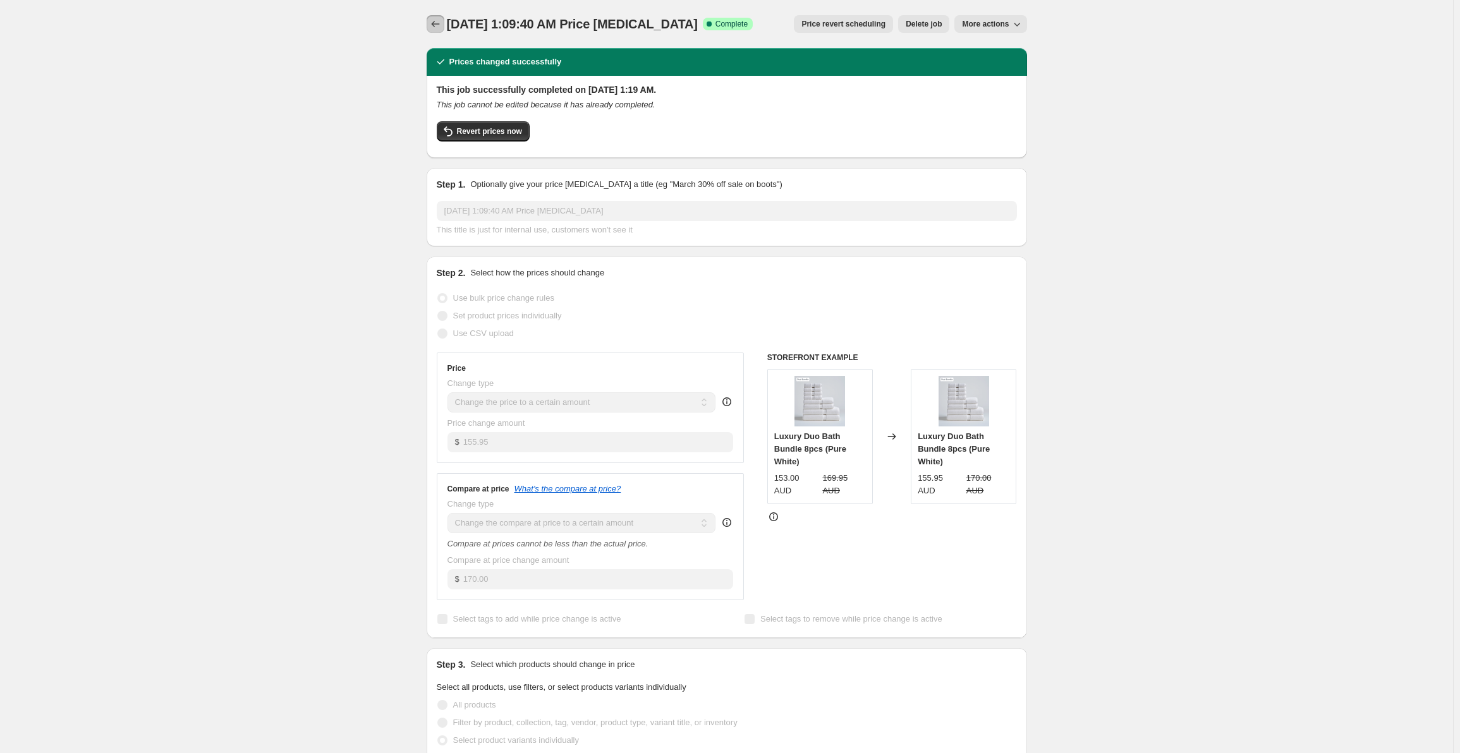
click at [441, 24] on icon "Price change jobs" at bounding box center [435, 24] width 13 height 13
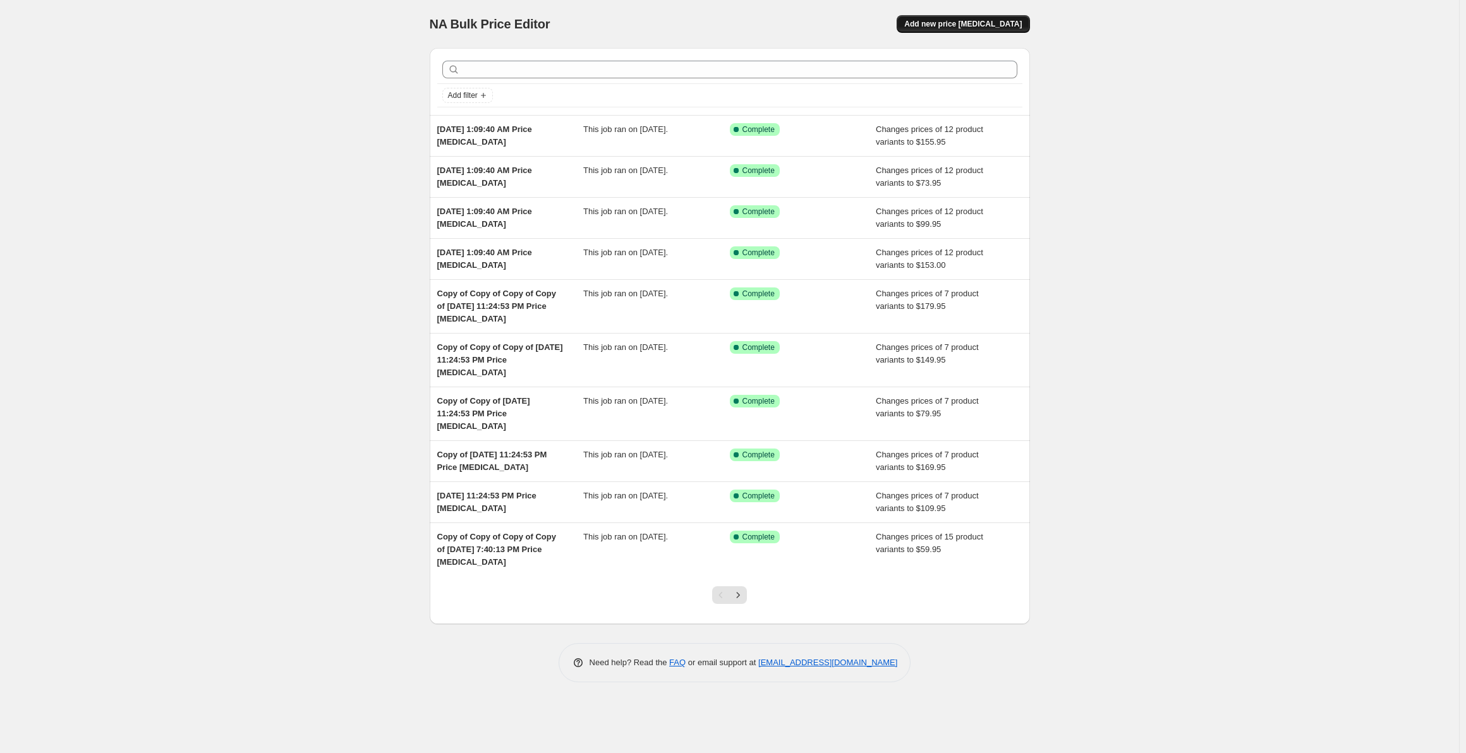
click at [959, 30] on button "Add new price [MEDICAL_DATA]" at bounding box center [963, 24] width 133 height 18
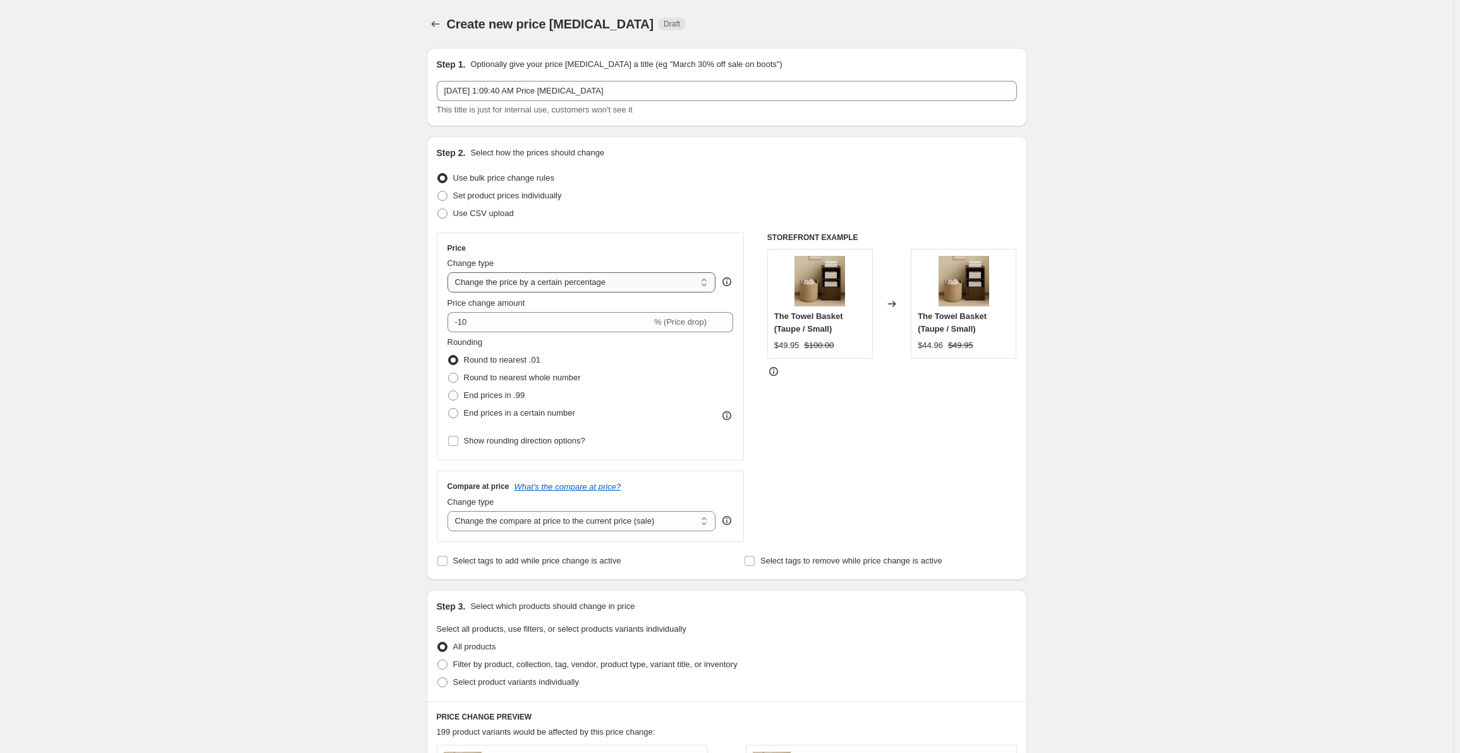
click at [536, 288] on select "Change the price to a certain amount Change the price by a certain amount Chang…" at bounding box center [582, 282] width 269 height 20
select select "to"
click at [450, 272] on select "Change the price to a certain amount Change the price by a certain amount Chang…" at bounding box center [582, 282] width 269 height 20
type input "80.00"
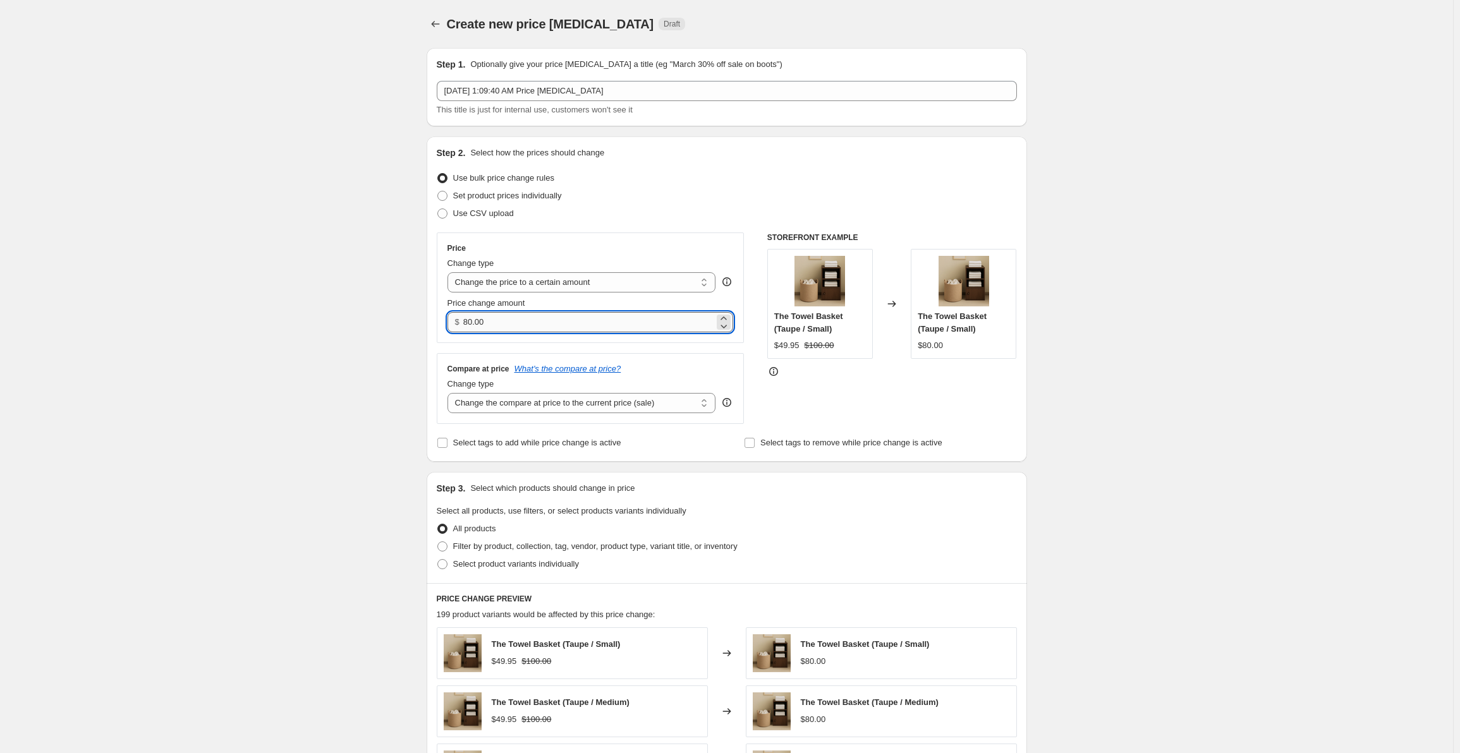
click at [518, 317] on input "80.00" at bounding box center [588, 322] width 251 height 20
paste input "number"
type input "0.00"
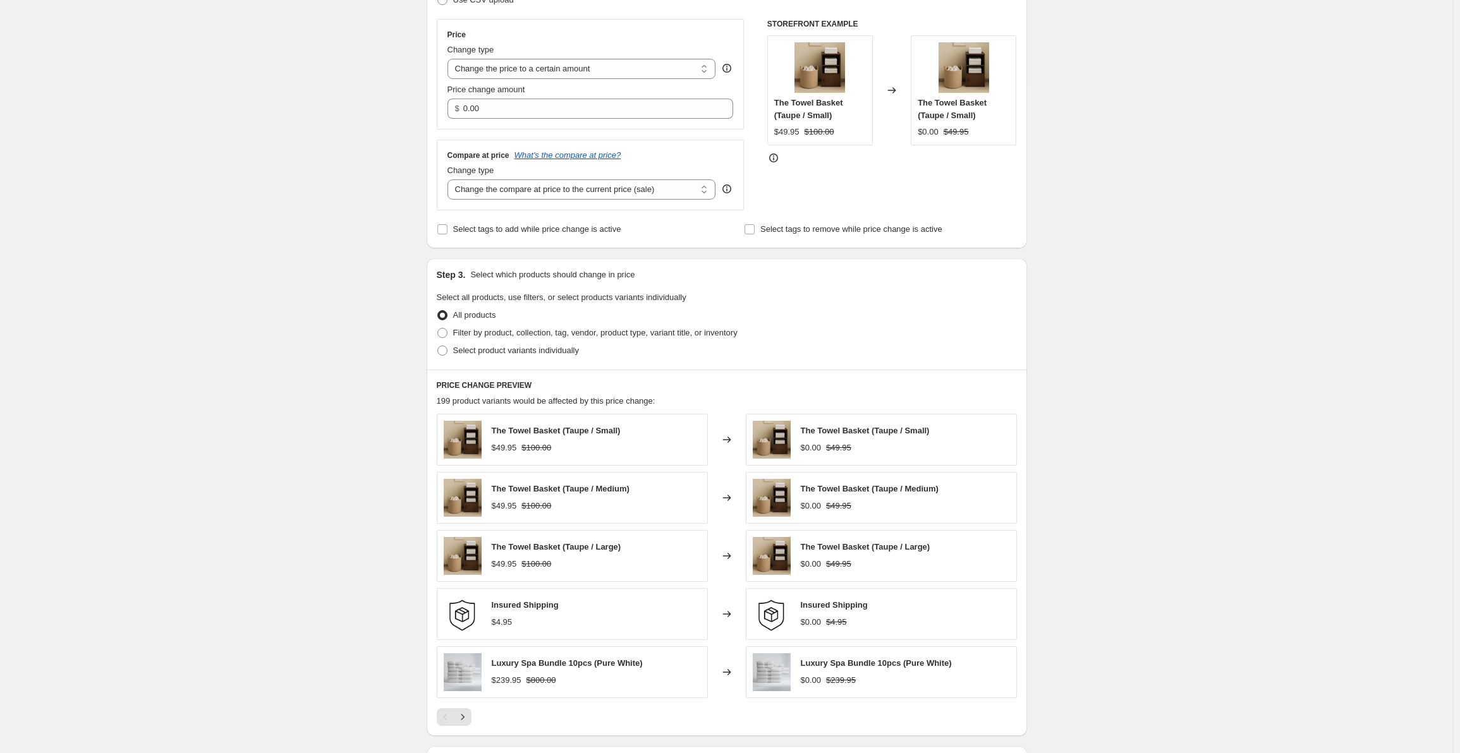
scroll to position [379, 0]
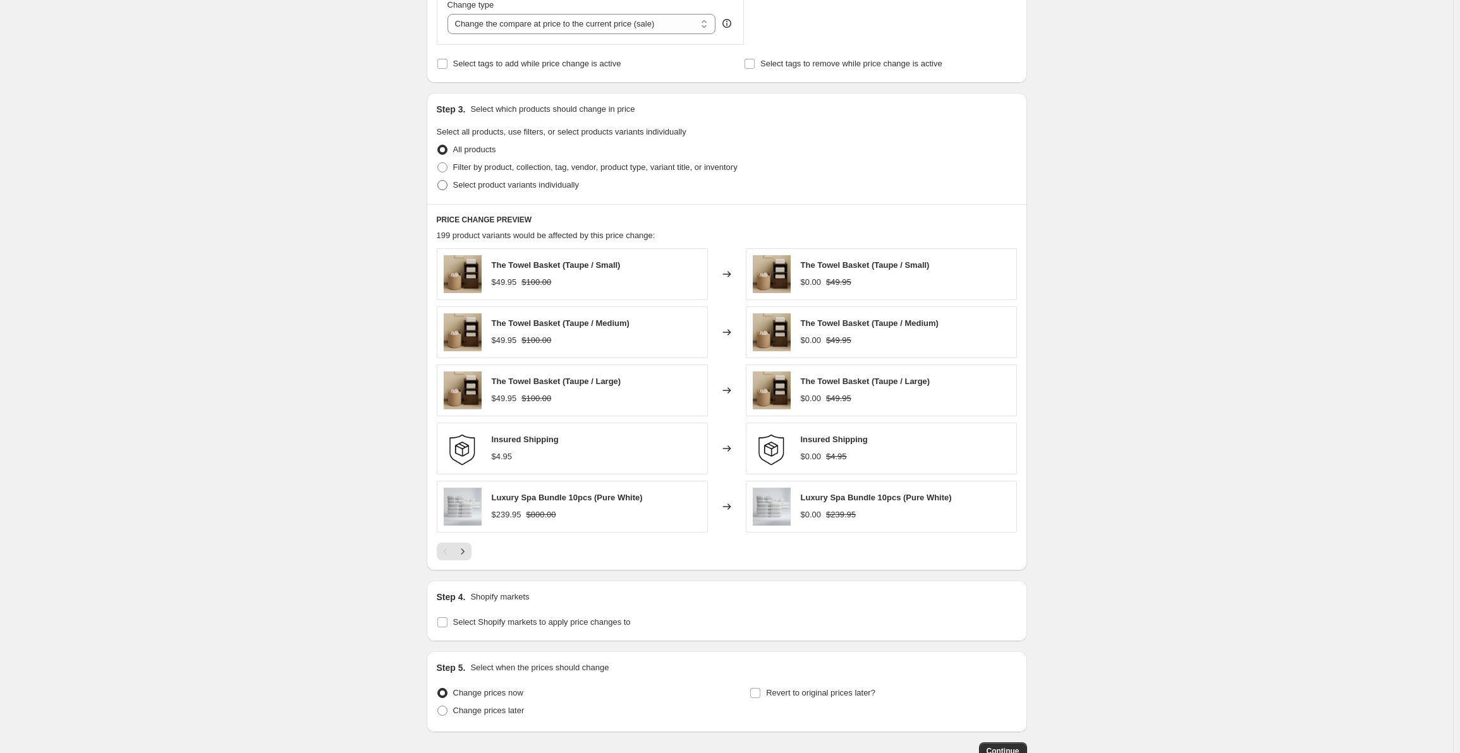
click at [476, 183] on span "Select product variants individually" at bounding box center [516, 184] width 126 height 9
click at [438, 181] on input "Select product variants individually" at bounding box center [437, 180] width 1 height 1
radio input "true"
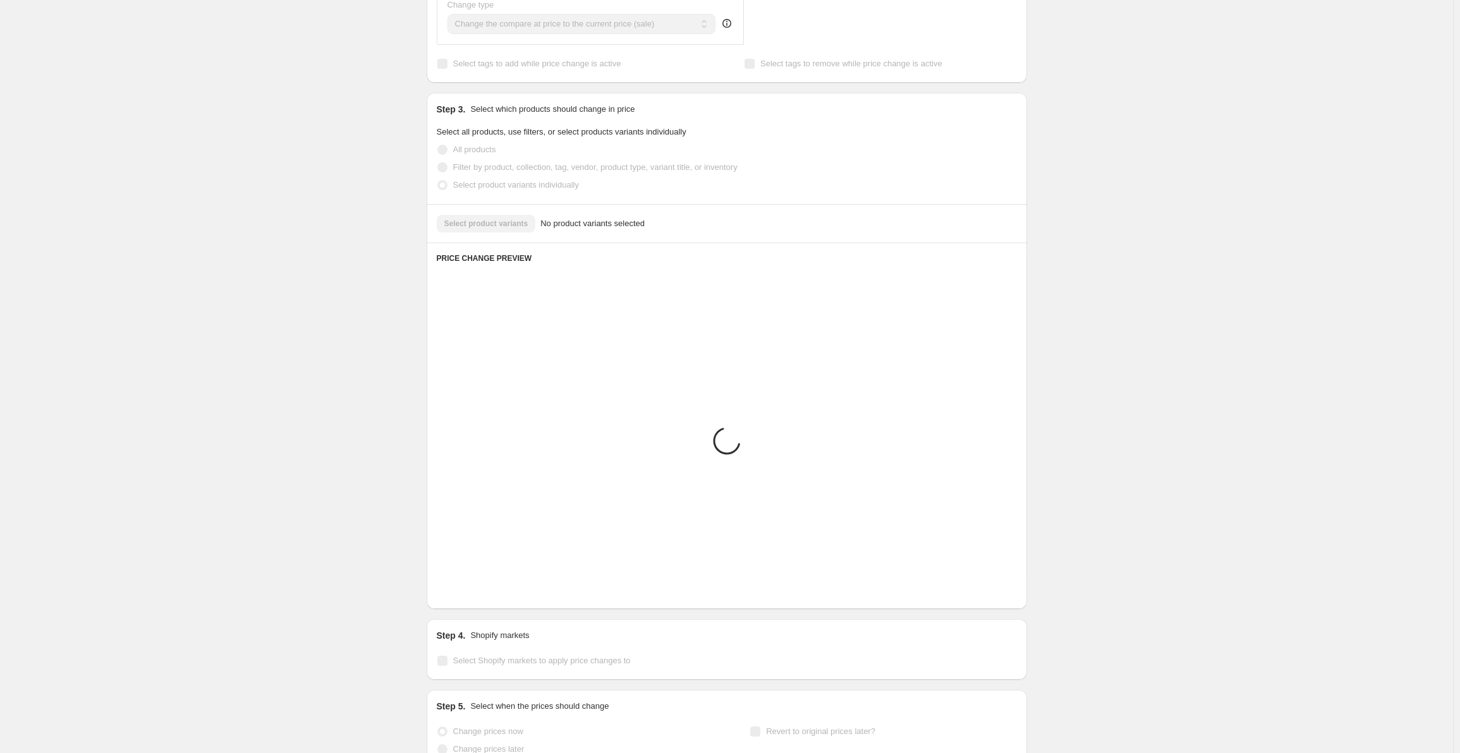
scroll to position [183, 0]
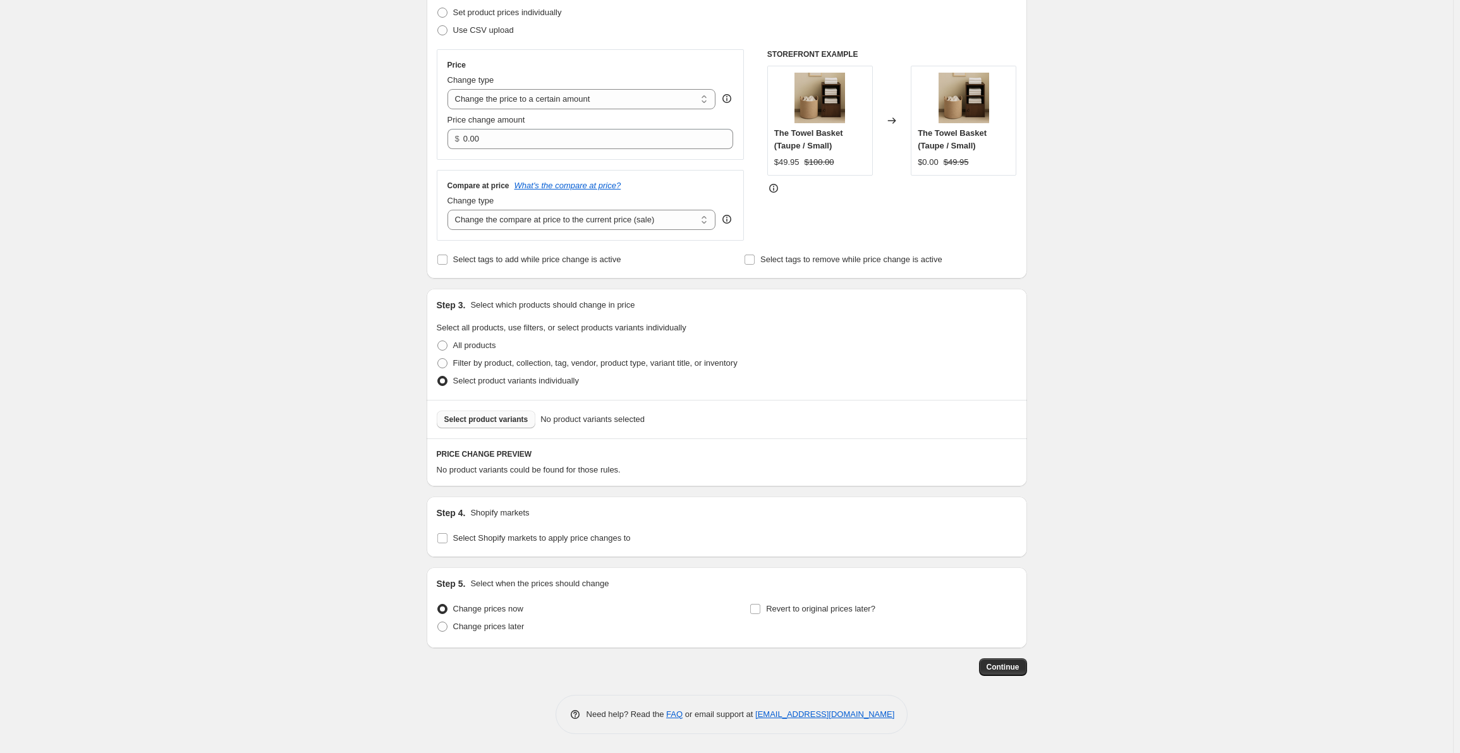
click at [484, 423] on span "Select product variants" at bounding box center [486, 420] width 84 height 10
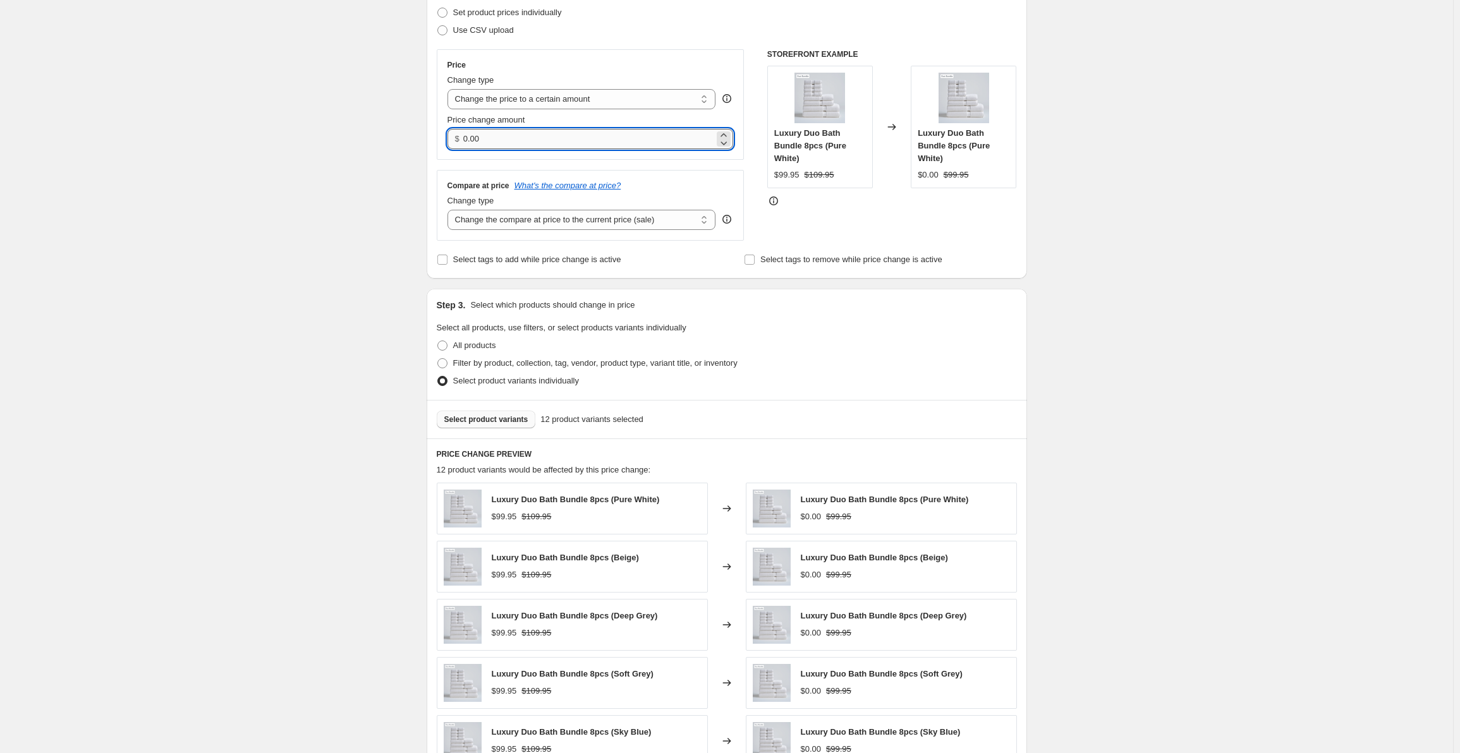
click at [516, 137] on input "0.00" at bounding box center [588, 139] width 251 height 20
paste input "149.95"
type input "149.95"
drag, startPoint x: 541, startPoint y: 219, endPoint x: 537, endPoint y: 224, distance: 6.7
click at [541, 219] on select "Change the compare at price to the current price (sale) Change the compare at p…" at bounding box center [582, 220] width 269 height 20
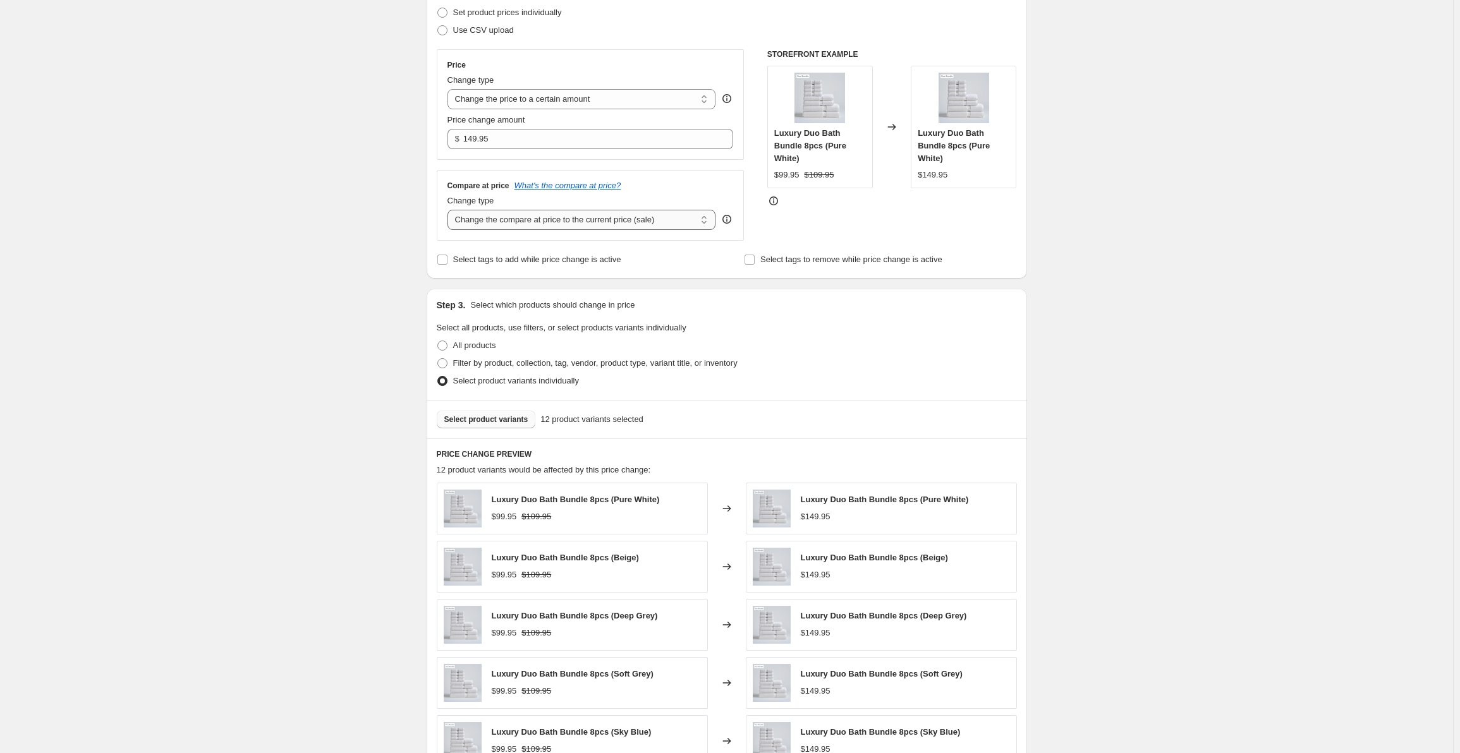
select select "to"
click at [450, 210] on select "Change the compare at price to the current price (sale) Change the compare at p…" at bounding box center [582, 220] width 269 height 20
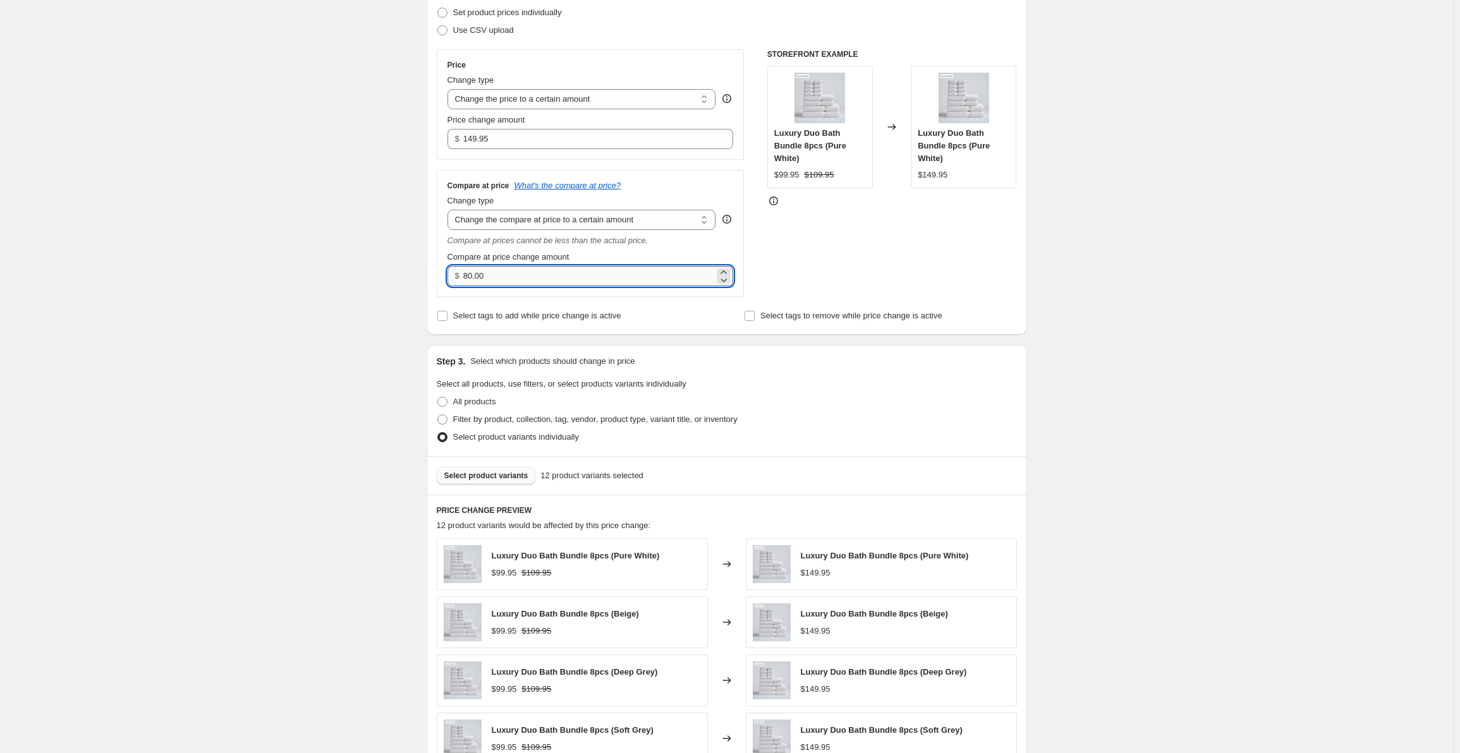
click at [511, 280] on input "80.00" at bounding box center [588, 276] width 251 height 20
paste input "169.95"
type input "169.95"
click at [362, 298] on div "Create new price [MEDICAL_DATA]. This page is ready Create new price [MEDICAL_D…" at bounding box center [726, 472] width 1453 height 1311
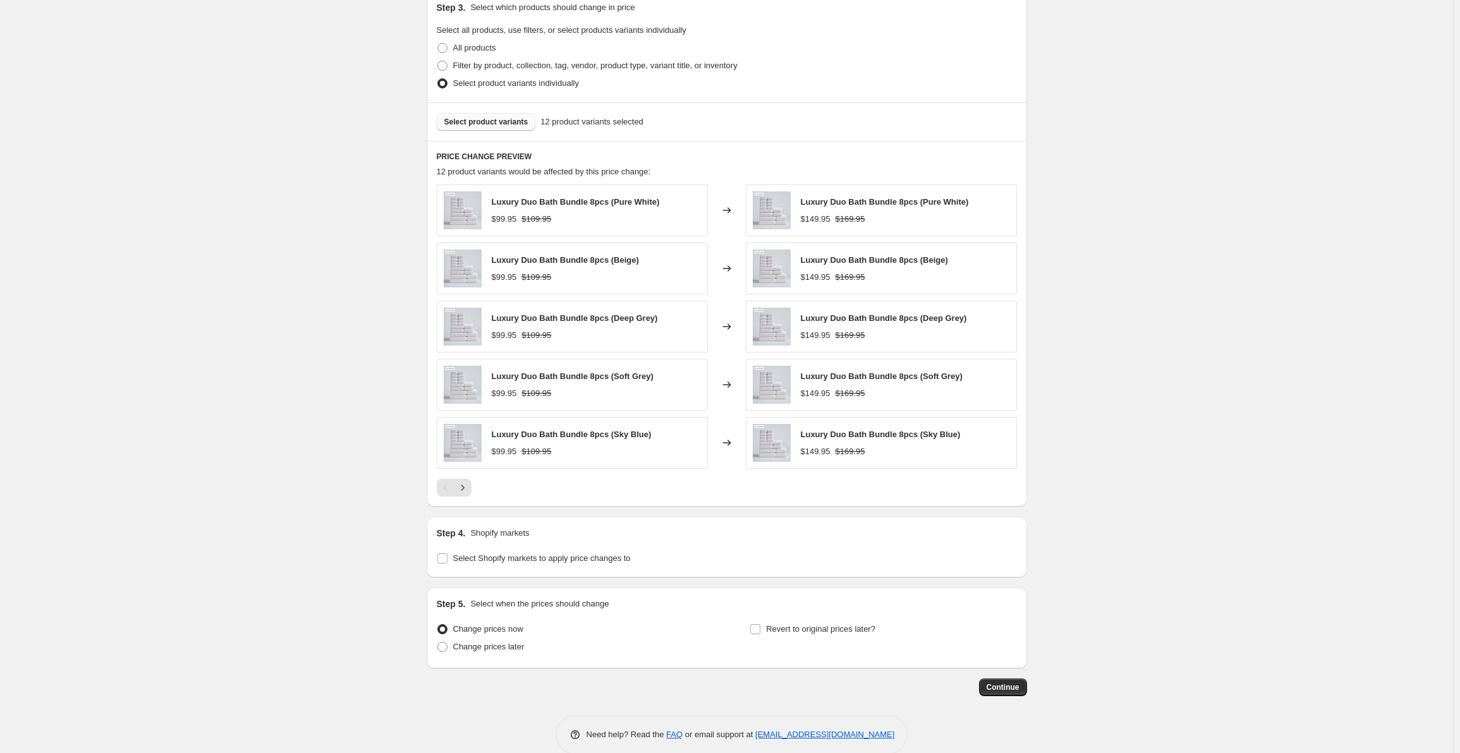
scroll to position [557, 0]
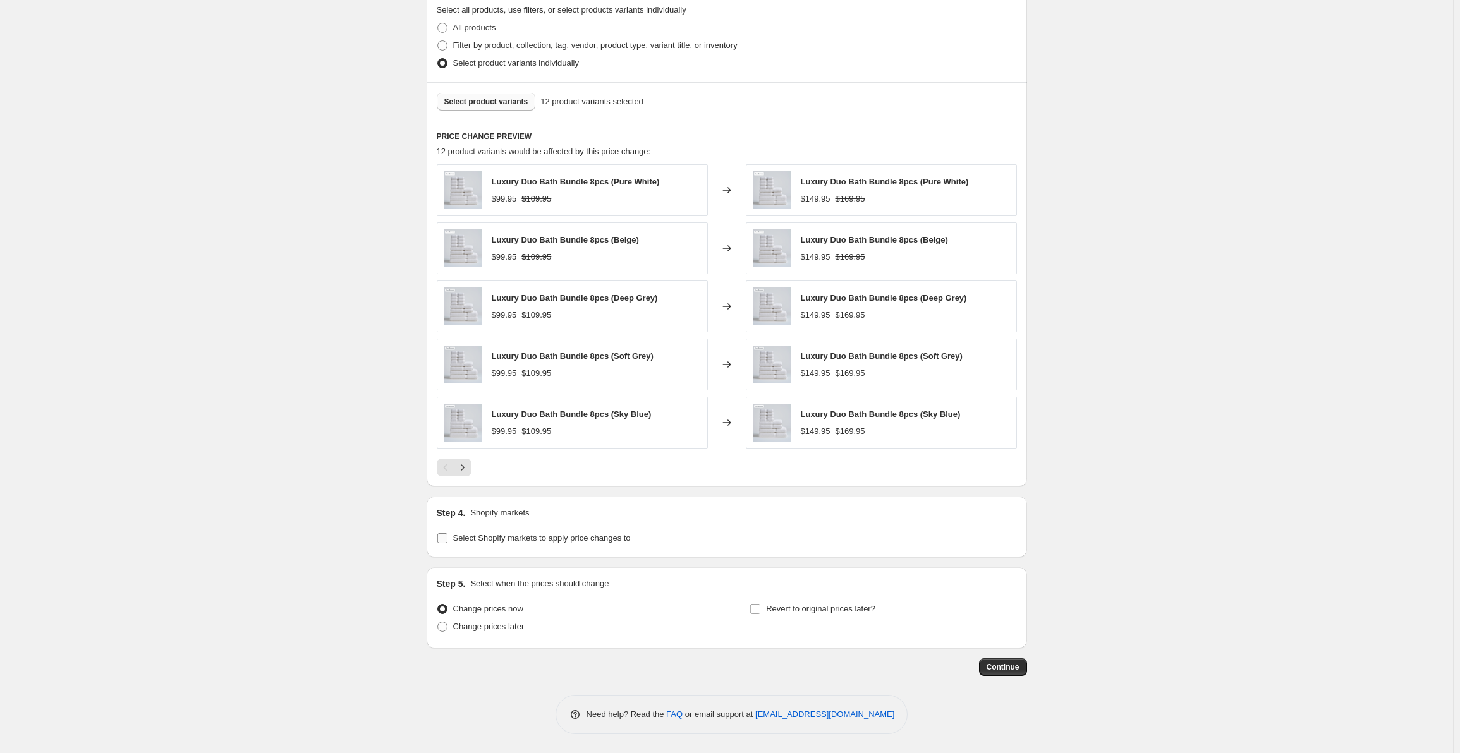
click at [448, 539] on input "Select Shopify markets to apply price changes to" at bounding box center [442, 538] width 10 height 10
checkbox input "true"
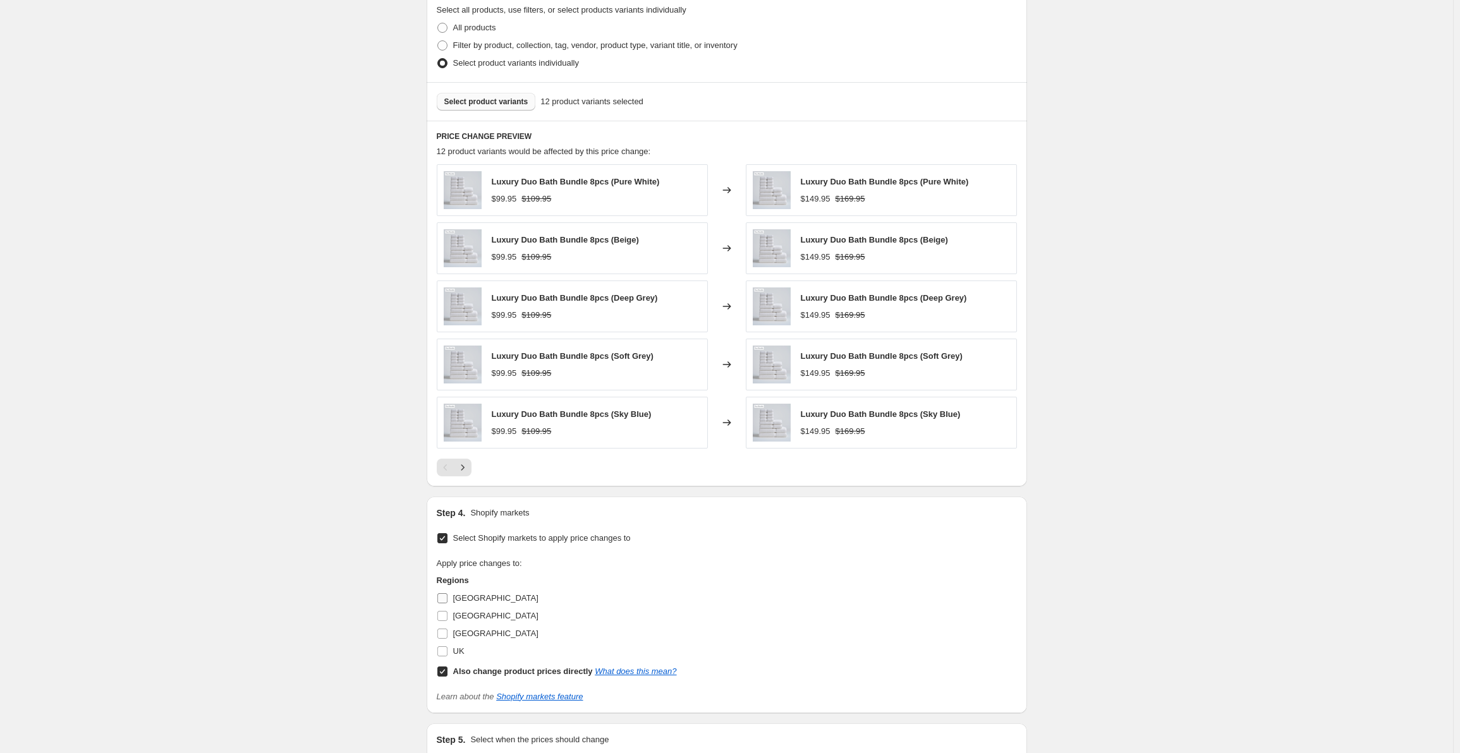
click at [446, 604] on span at bounding box center [442, 598] width 11 height 11
click at [446, 604] on input "[GEOGRAPHIC_DATA]" at bounding box center [442, 599] width 10 height 10
checkbox input "true"
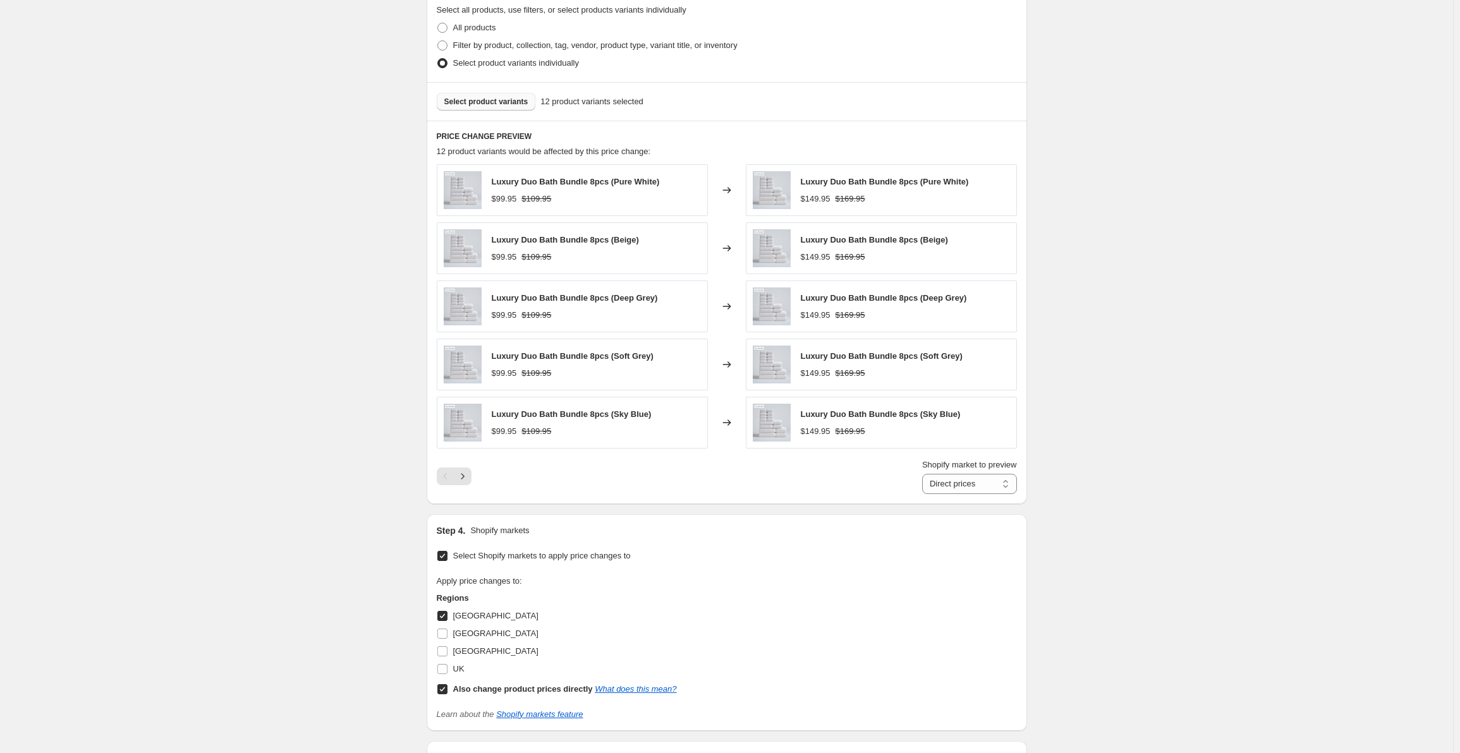
click at [444, 690] on input "Also change product prices directly What does this mean?" at bounding box center [442, 690] width 10 height 10
checkbox input "false"
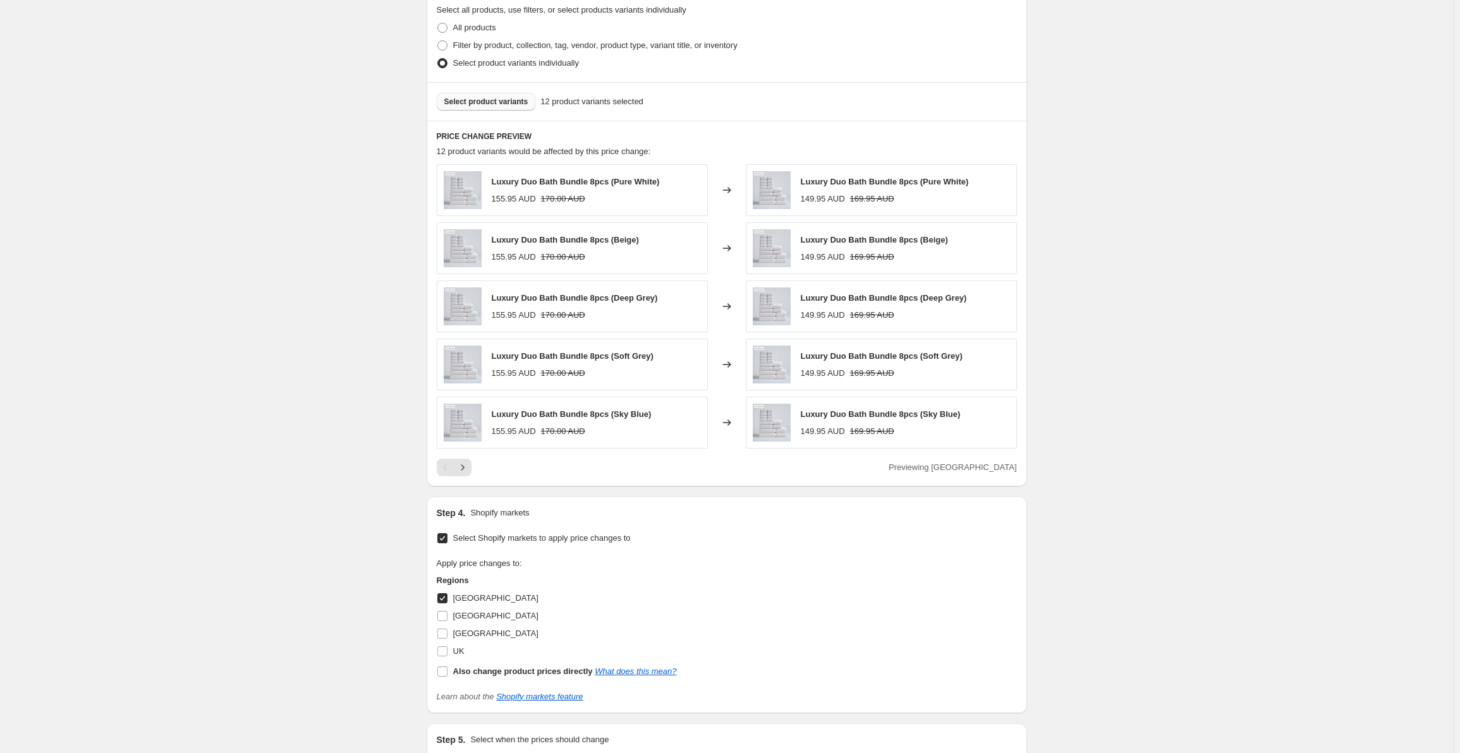
click at [355, 578] on div "Create new price [MEDICAL_DATA]. This page is ready Create new price [MEDICAL_D…" at bounding box center [726, 176] width 1453 height 1467
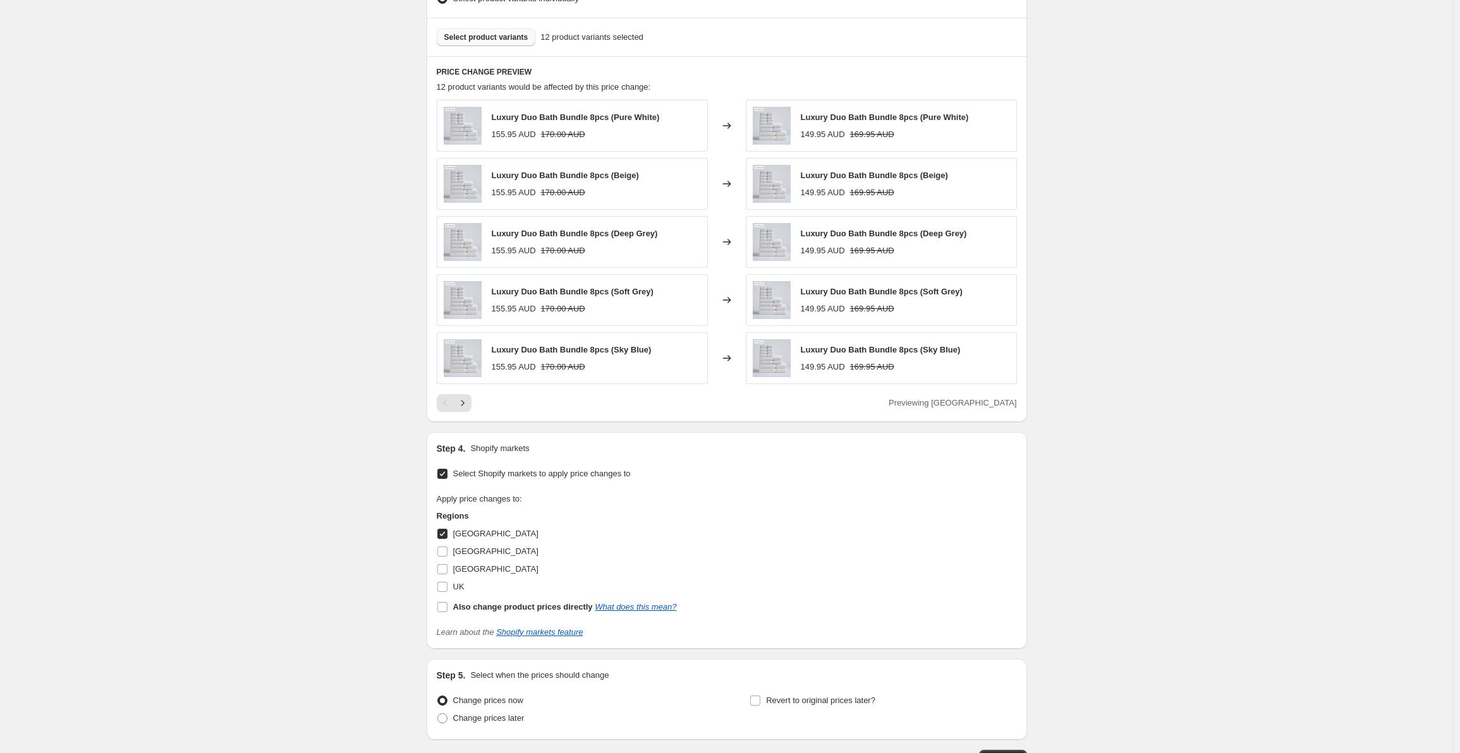
scroll to position [714, 0]
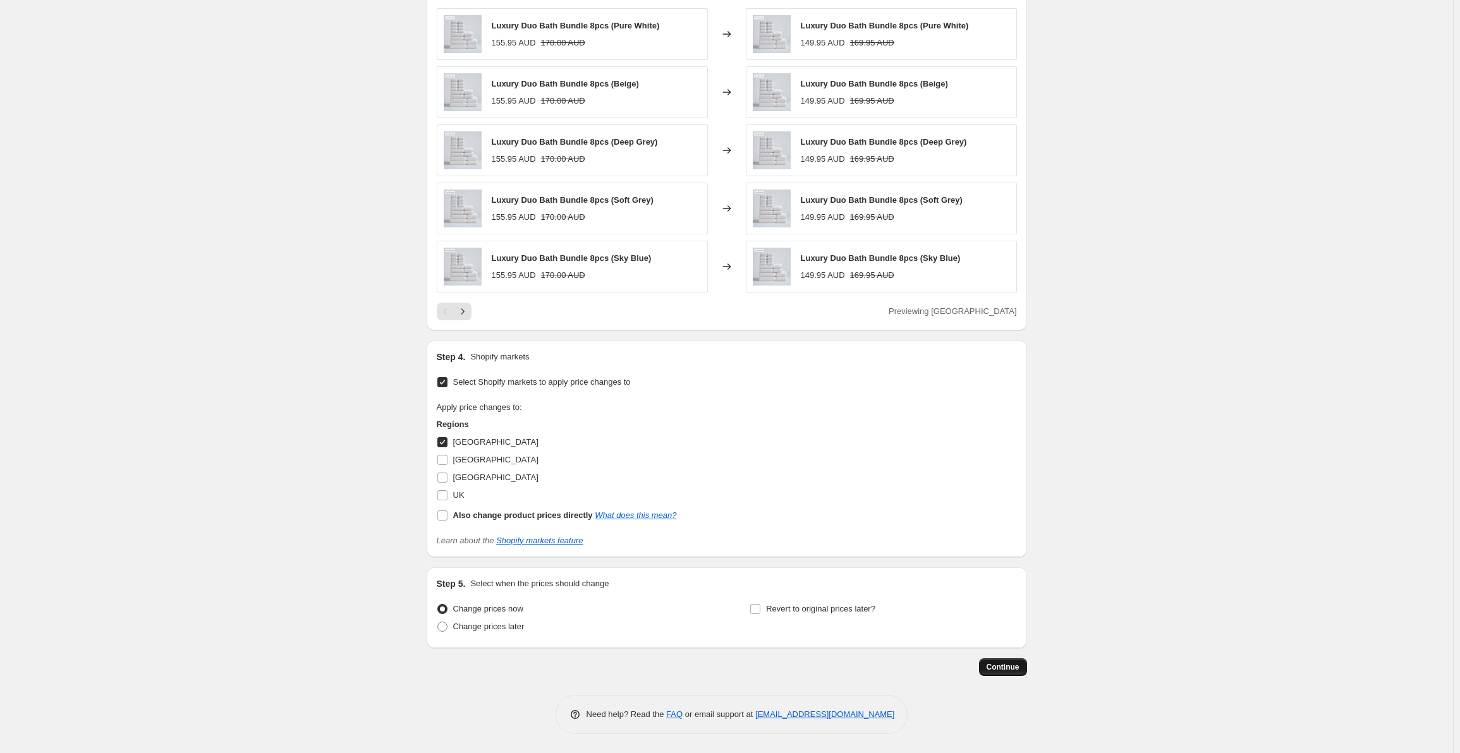
click at [991, 673] on button "Continue" at bounding box center [1003, 668] width 48 height 18
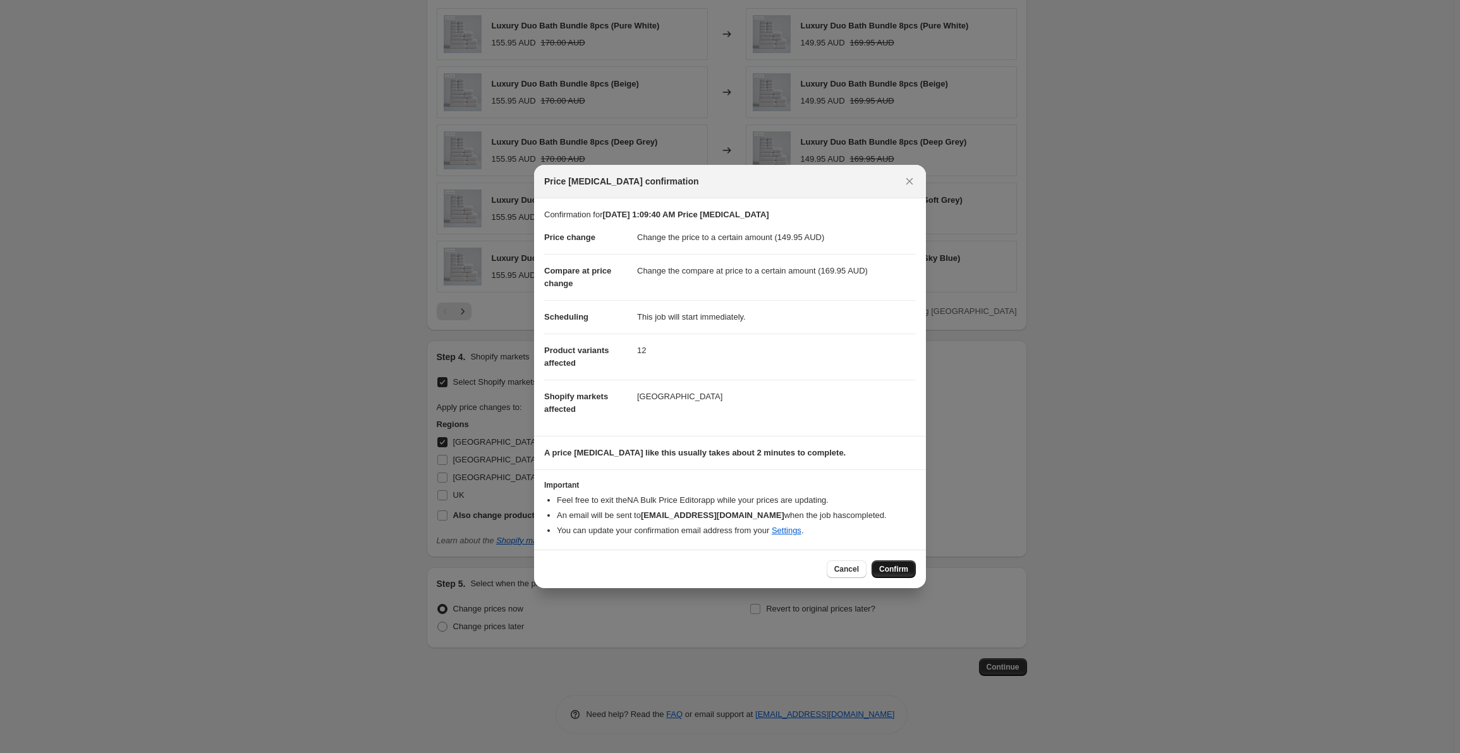
click at [899, 568] on span "Confirm" at bounding box center [893, 569] width 29 height 10
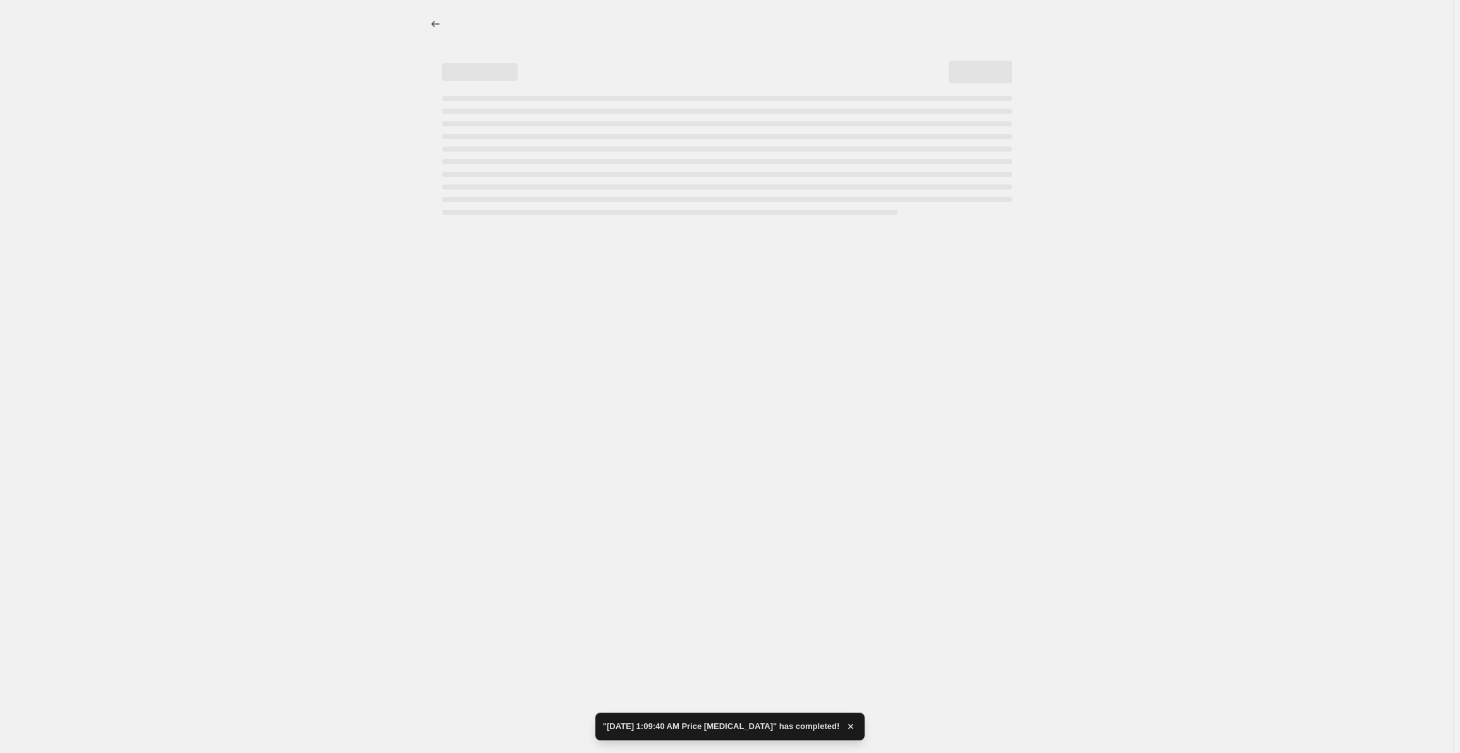
select select "to"
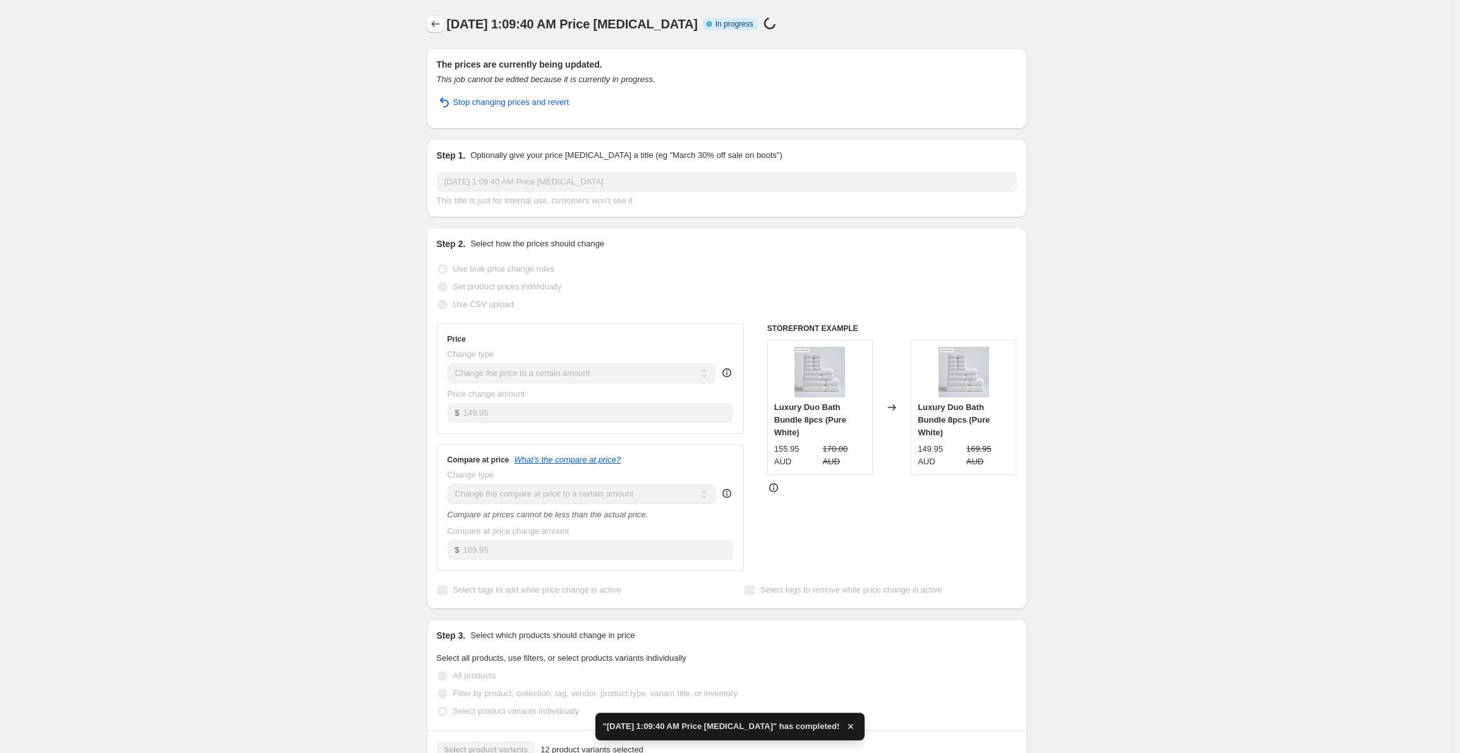
click at [436, 24] on icon "Price change jobs" at bounding box center [435, 24] width 13 height 13
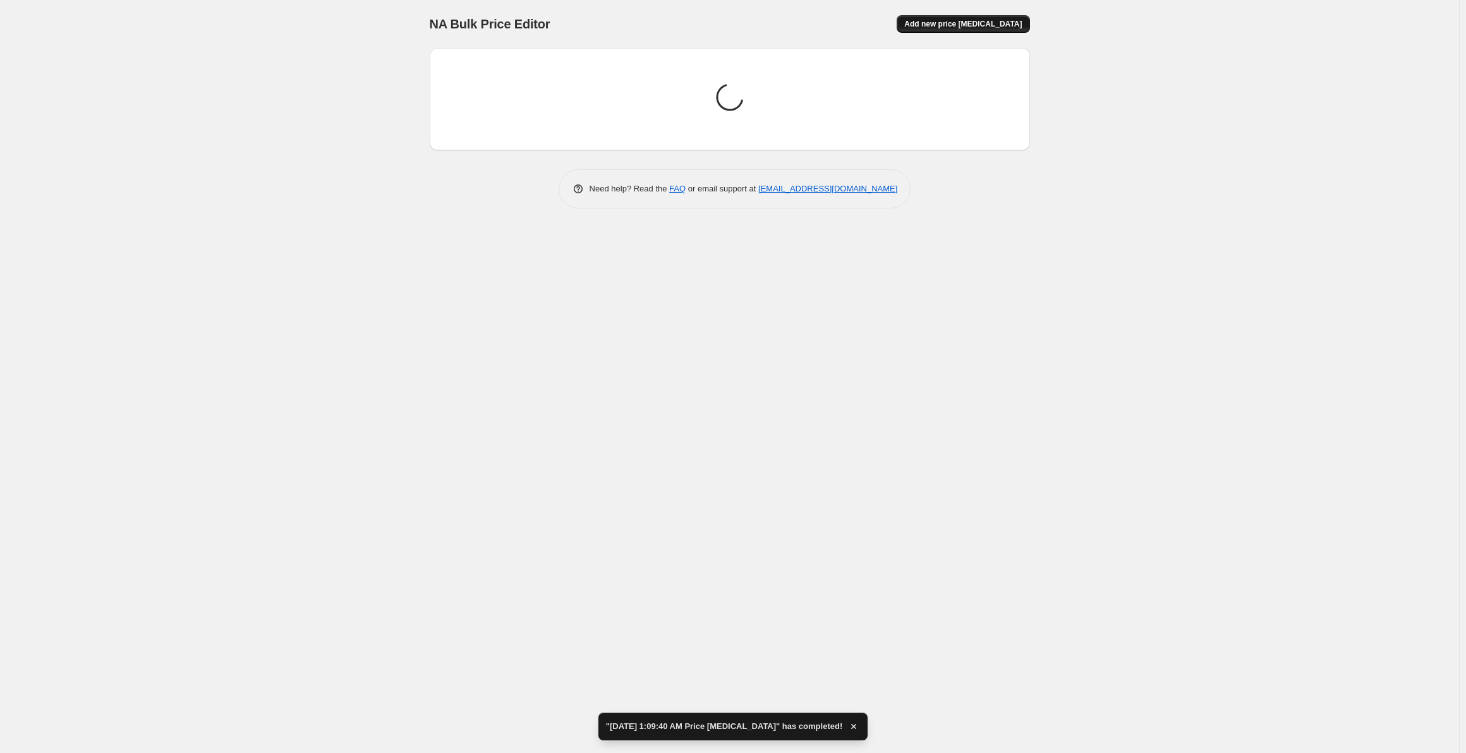
click at [946, 25] on span "Add new price [MEDICAL_DATA]" at bounding box center [963, 24] width 118 height 10
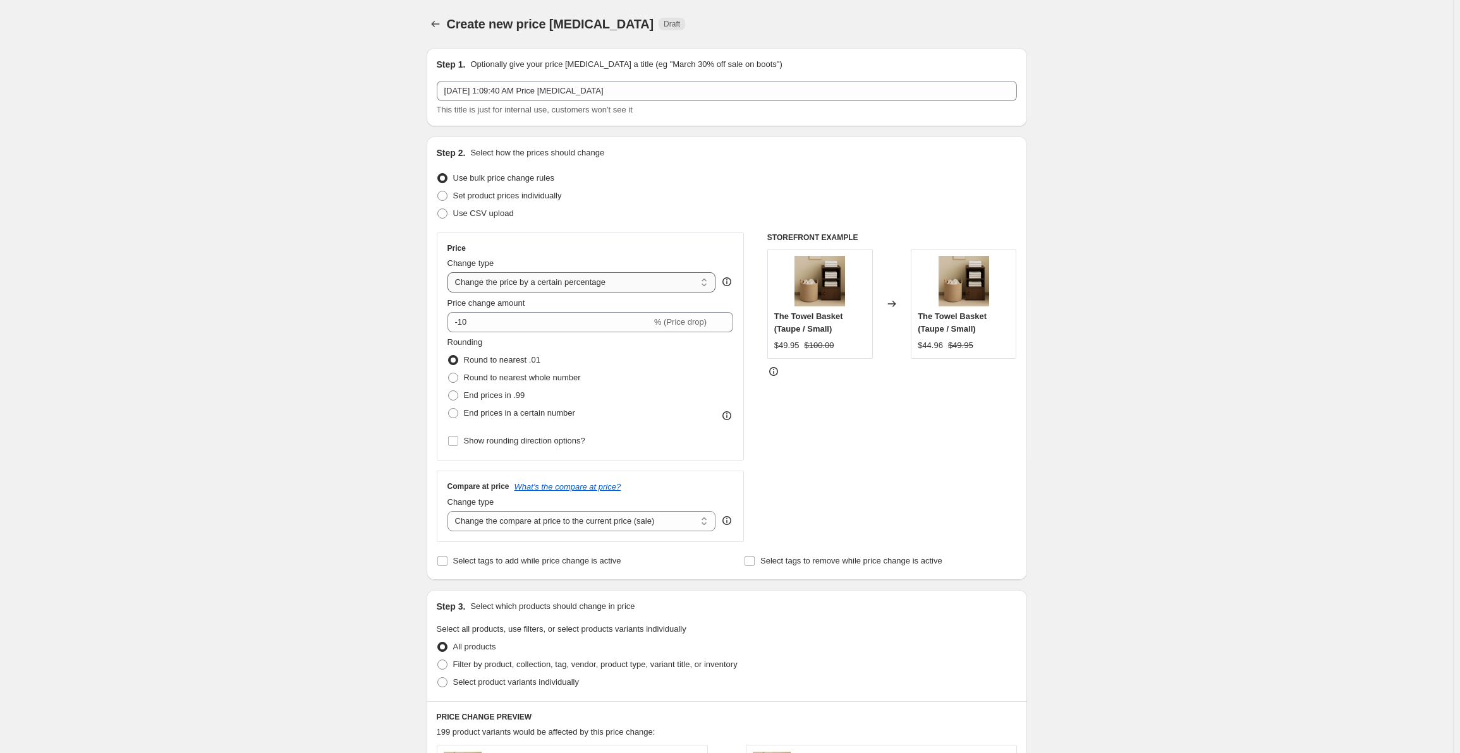
click at [516, 285] on select "Change the price to a certain amount Change the price by a certain amount Chang…" at bounding box center [582, 282] width 269 height 20
select select "to"
click at [450, 272] on select "Change the price to a certain amount Change the price by a certain amount Chang…" at bounding box center [582, 282] width 269 height 20
type input "80.00"
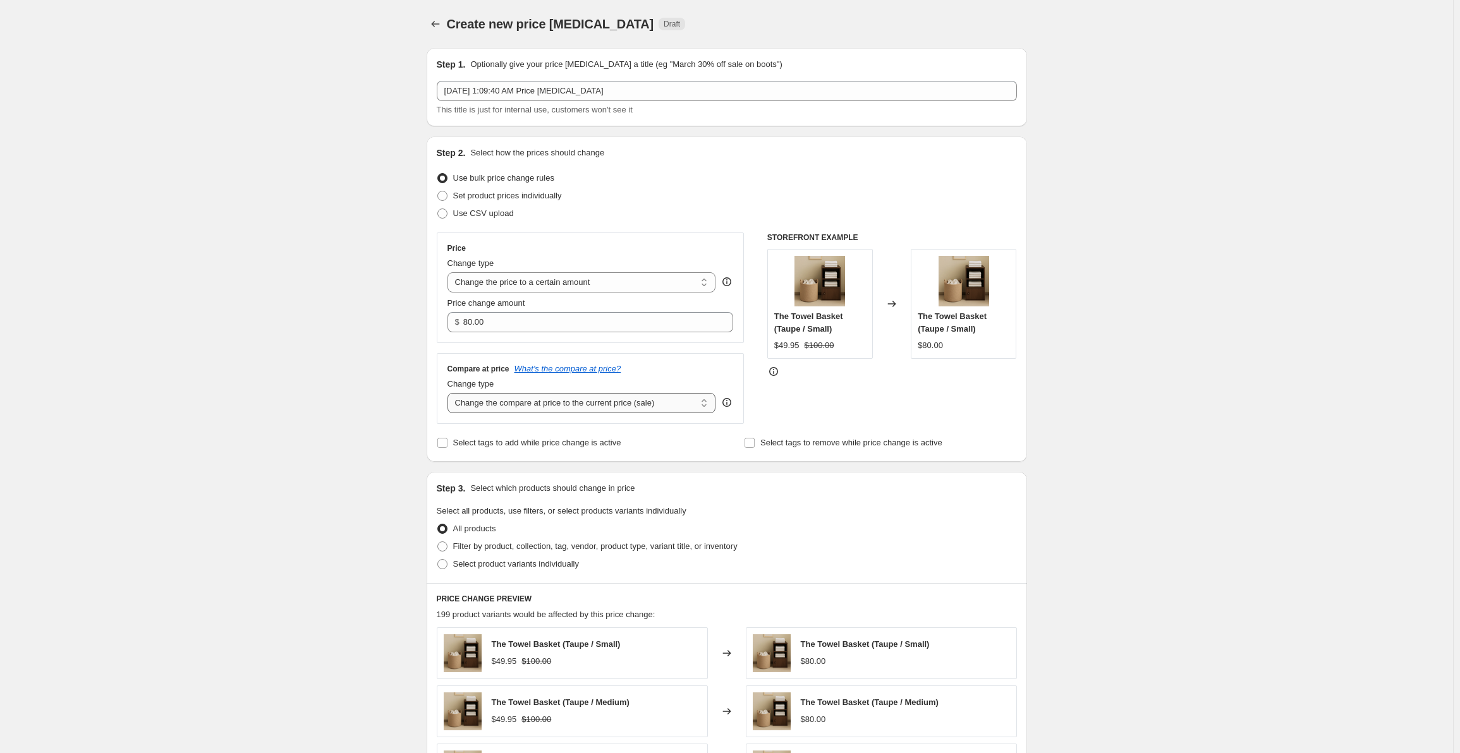
click at [548, 406] on select "Change the compare at price to the current price (sale) Change the compare at p…" at bounding box center [582, 403] width 269 height 20
select select "to"
click at [450, 393] on select "Change the compare at price to the current price (sale) Change the compare at p…" at bounding box center [582, 403] width 269 height 20
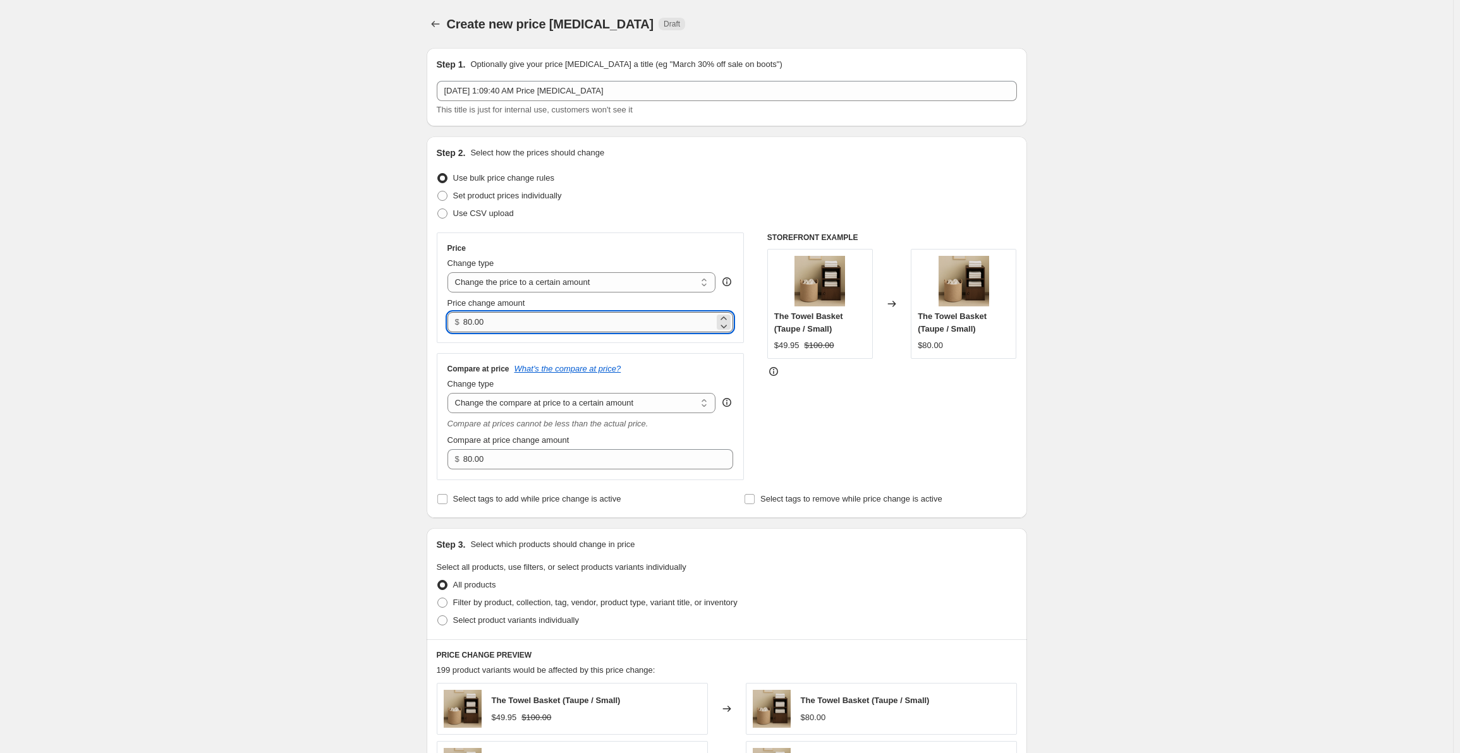
click at [526, 319] on input "80.00" at bounding box center [588, 322] width 251 height 20
paste input "99.95"
type input "99.95"
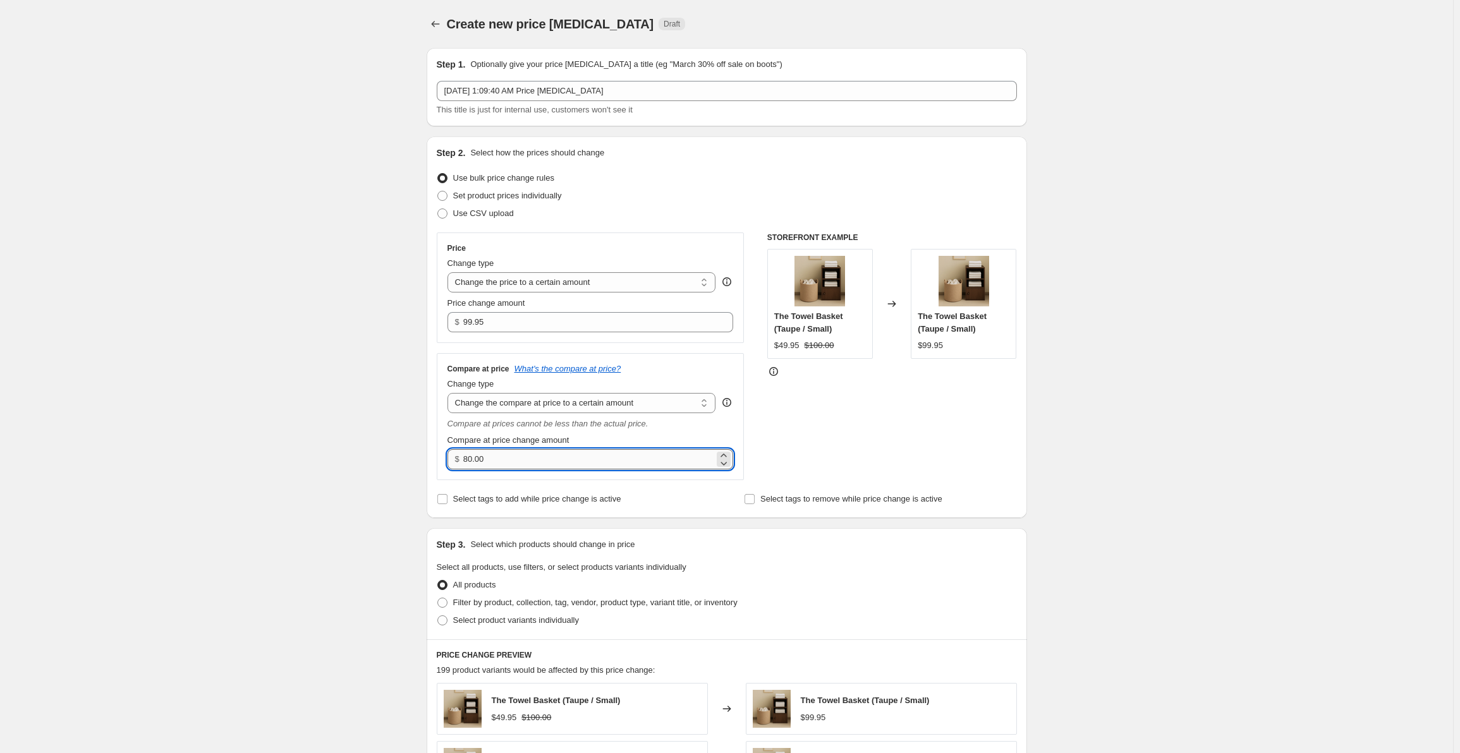
click at [516, 459] on input "80.00" at bounding box center [588, 459] width 251 height 20
paste input "109.95"
type input "109.95"
click at [315, 419] on div "Create new price [MEDICAL_DATA]. This page is ready Create new price [MEDICAL_D…" at bounding box center [726, 636] width 1453 height 1272
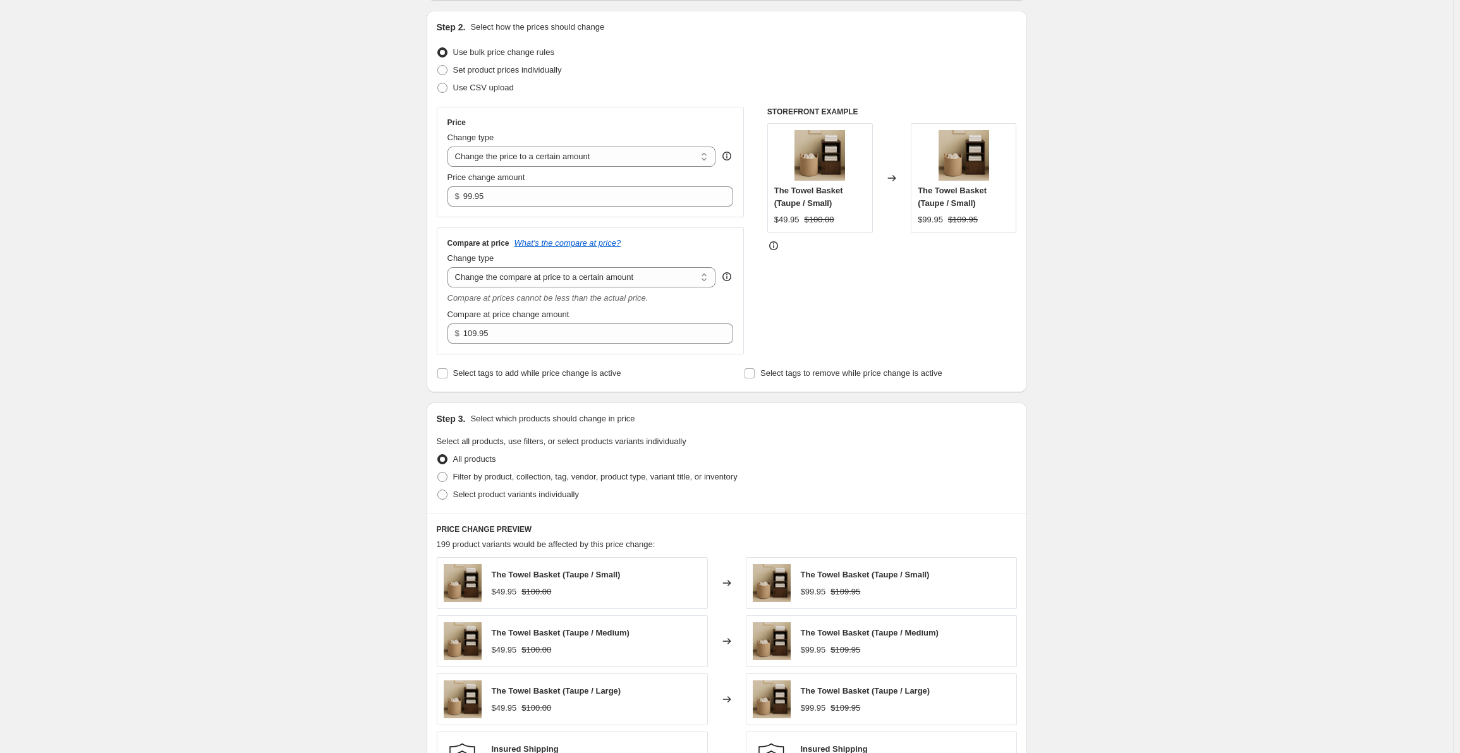
scroll to position [126, 0]
click at [475, 489] on span "Select product variants individually" at bounding box center [516, 493] width 126 height 9
click at [438, 489] on input "Select product variants individually" at bounding box center [437, 489] width 1 height 1
radio input "true"
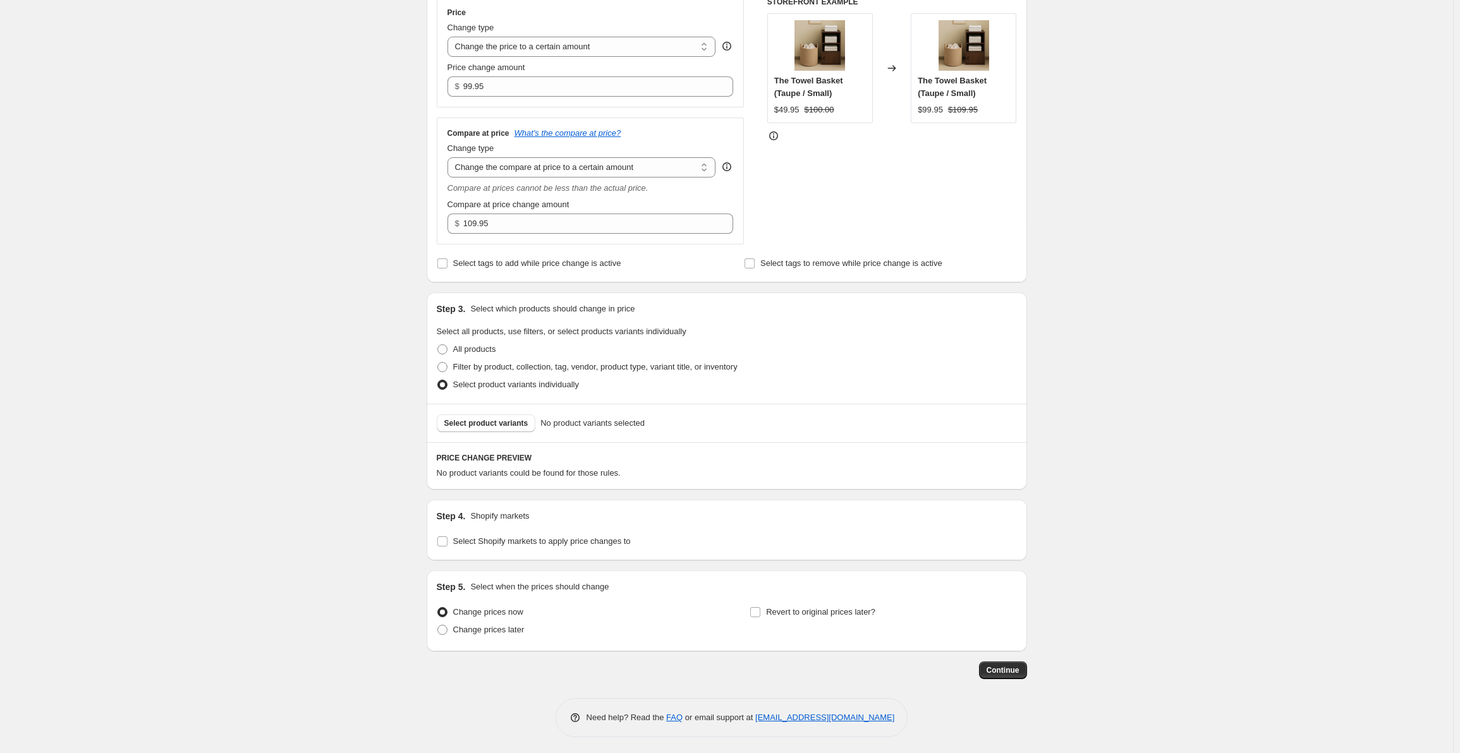
scroll to position [239, 0]
click at [489, 425] on button "Select product variants" at bounding box center [486, 420] width 99 height 18
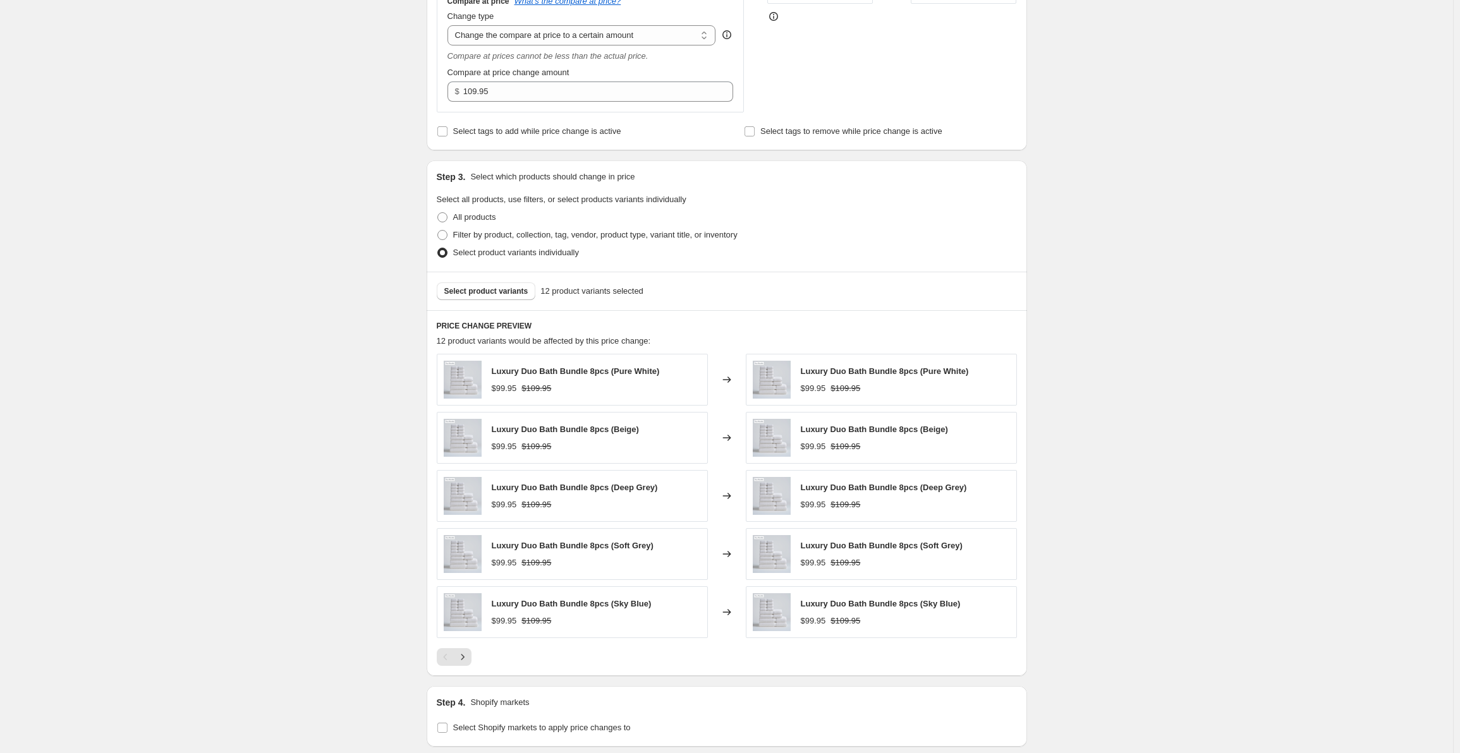
scroll to position [557, 0]
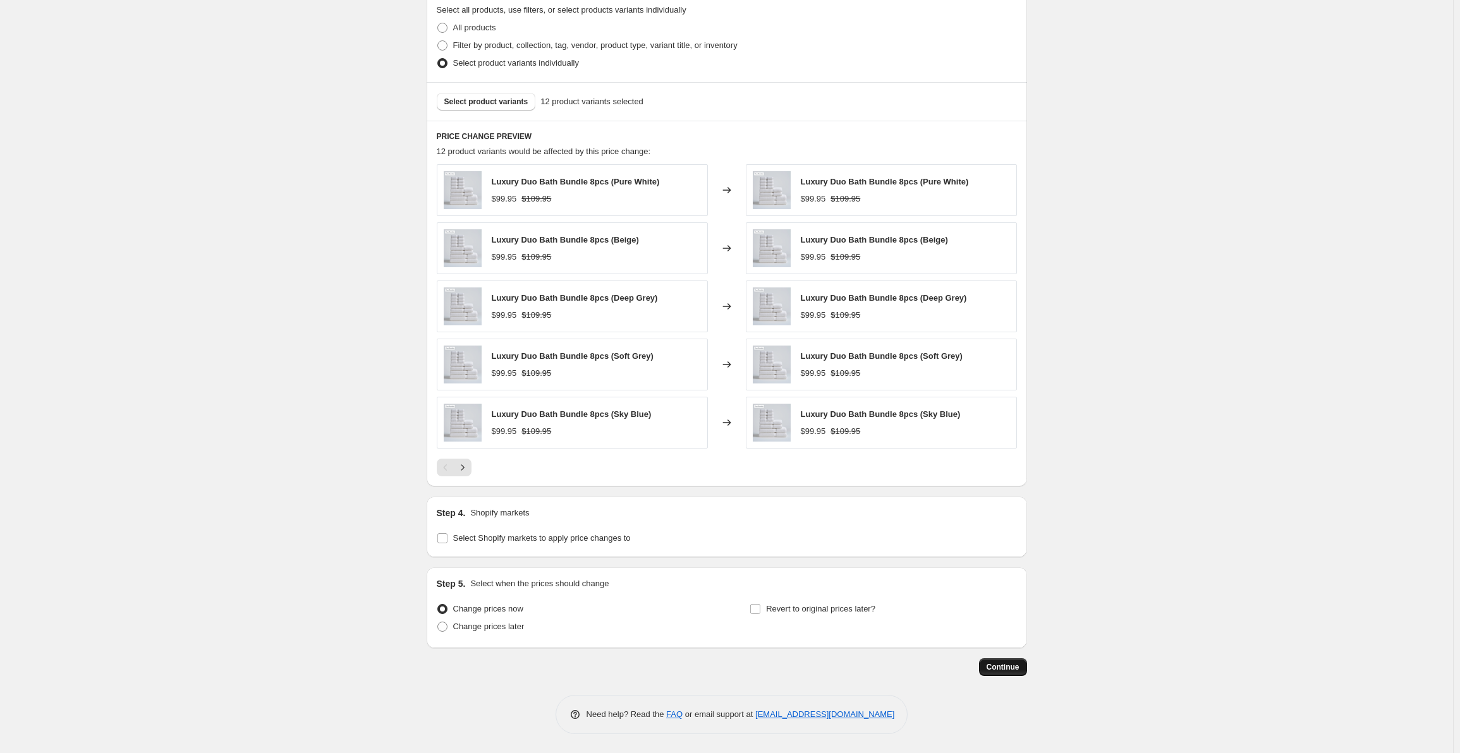
click at [997, 667] on span "Continue" at bounding box center [1003, 667] width 33 height 10
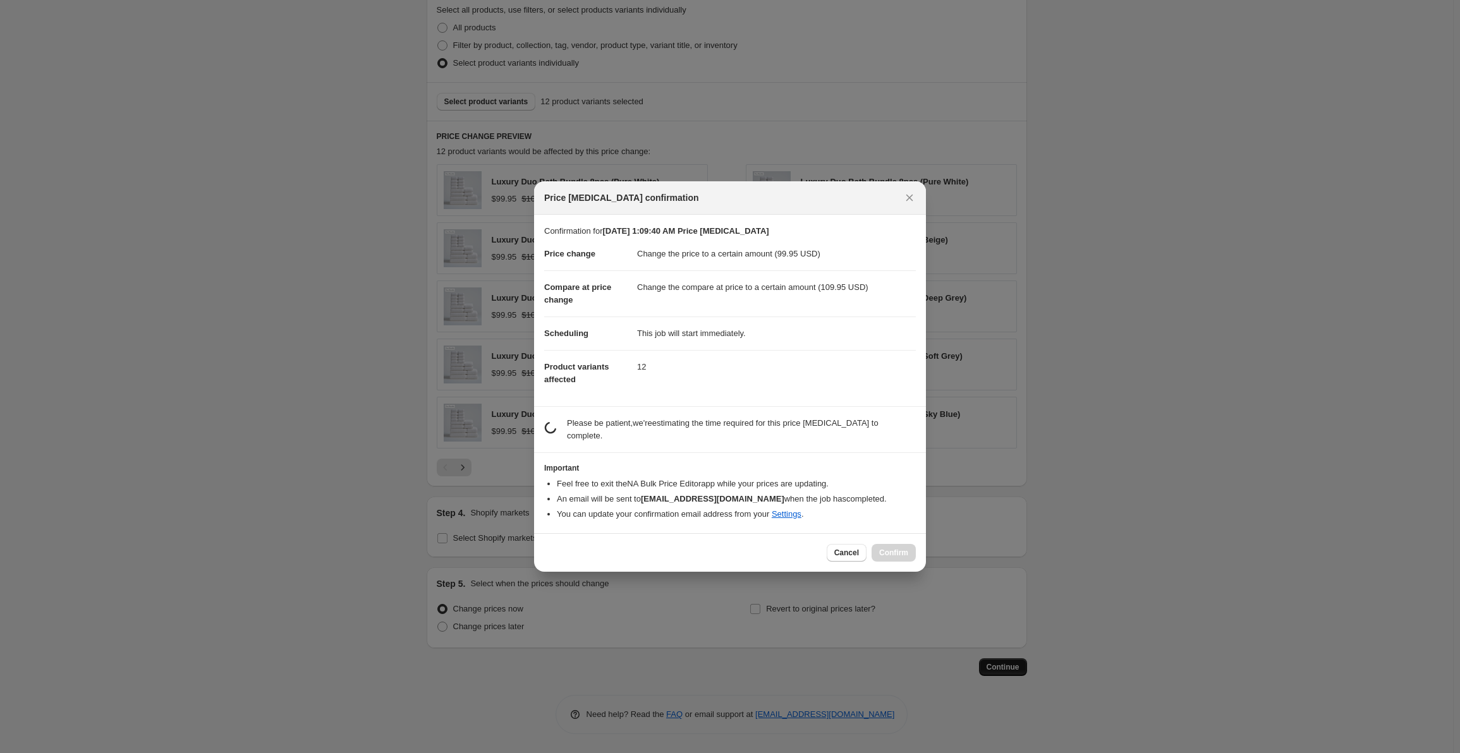
scroll to position [0, 0]
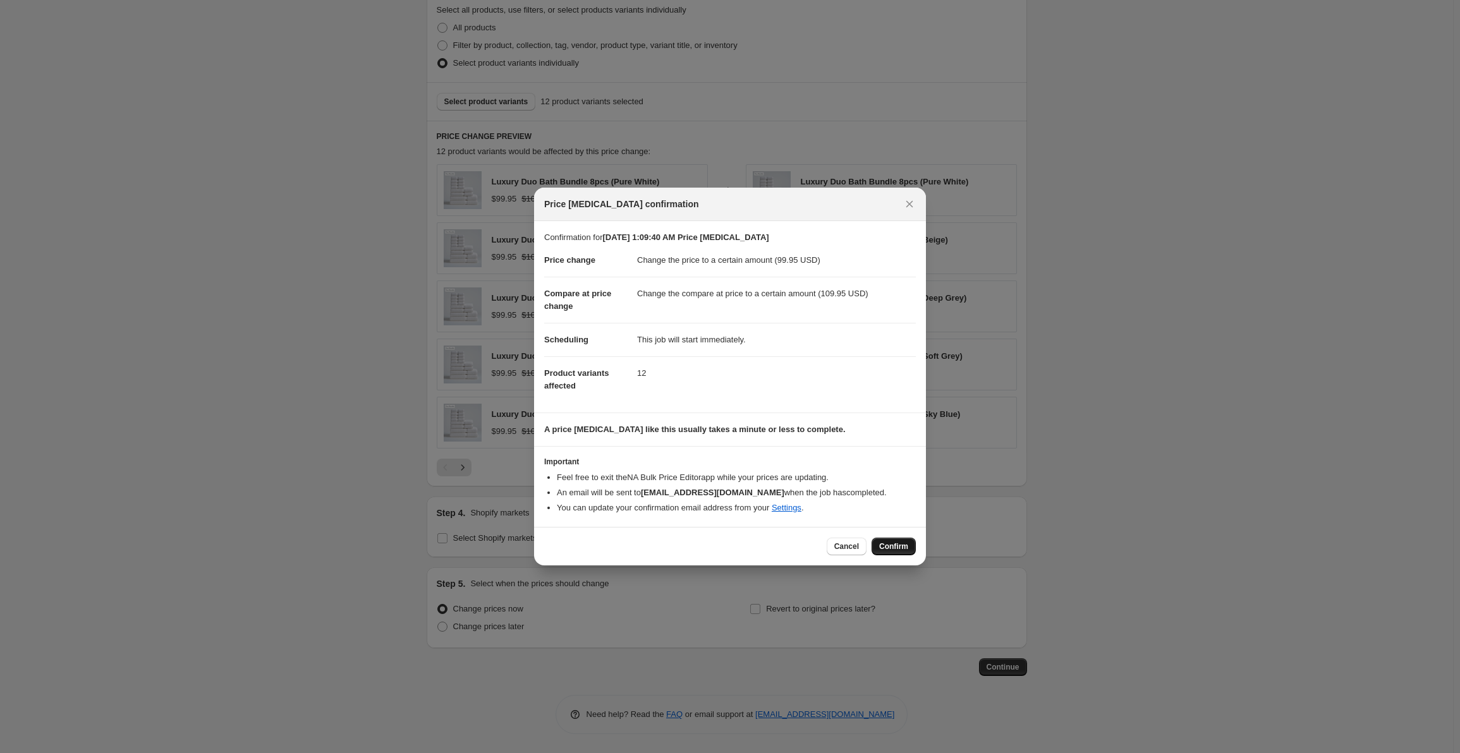
click at [894, 545] on span "Confirm" at bounding box center [893, 547] width 29 height 10
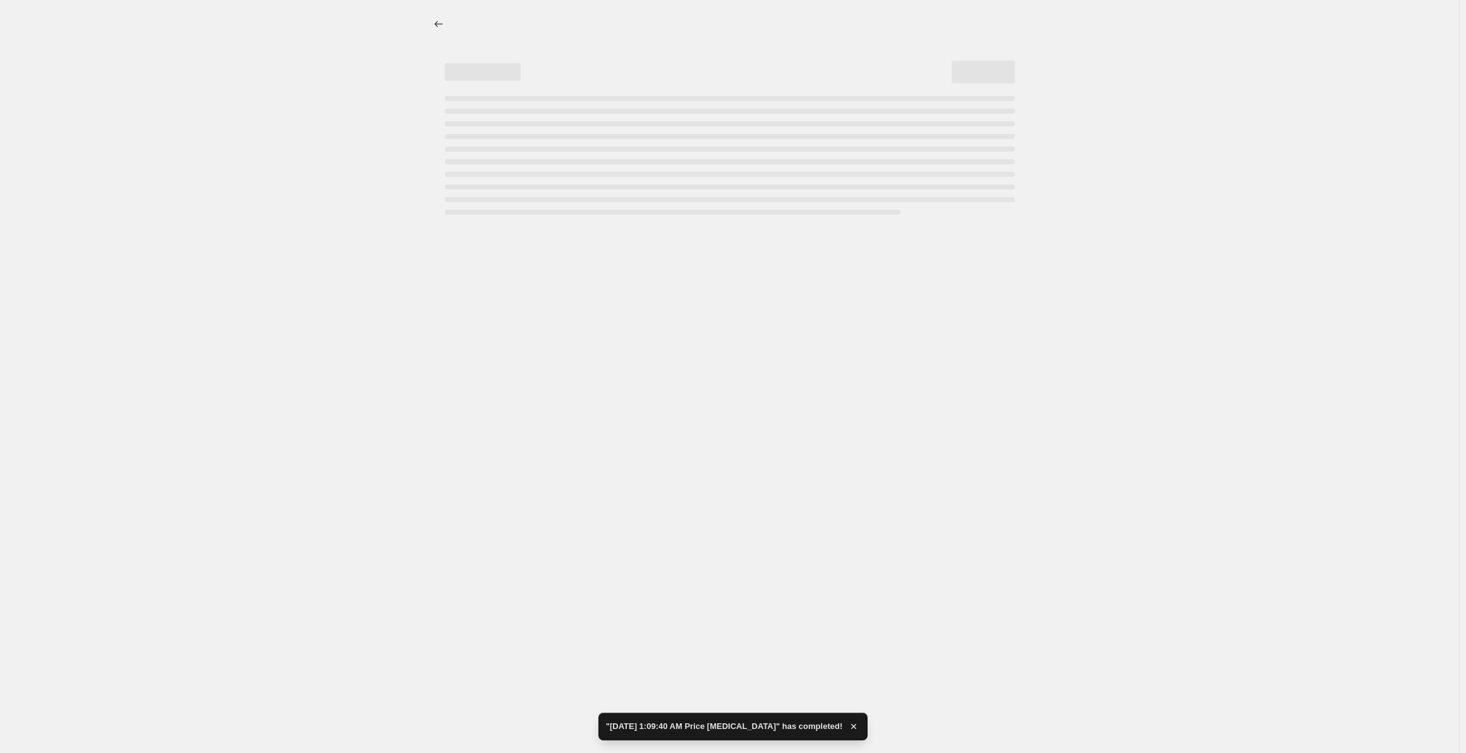
select select "to"
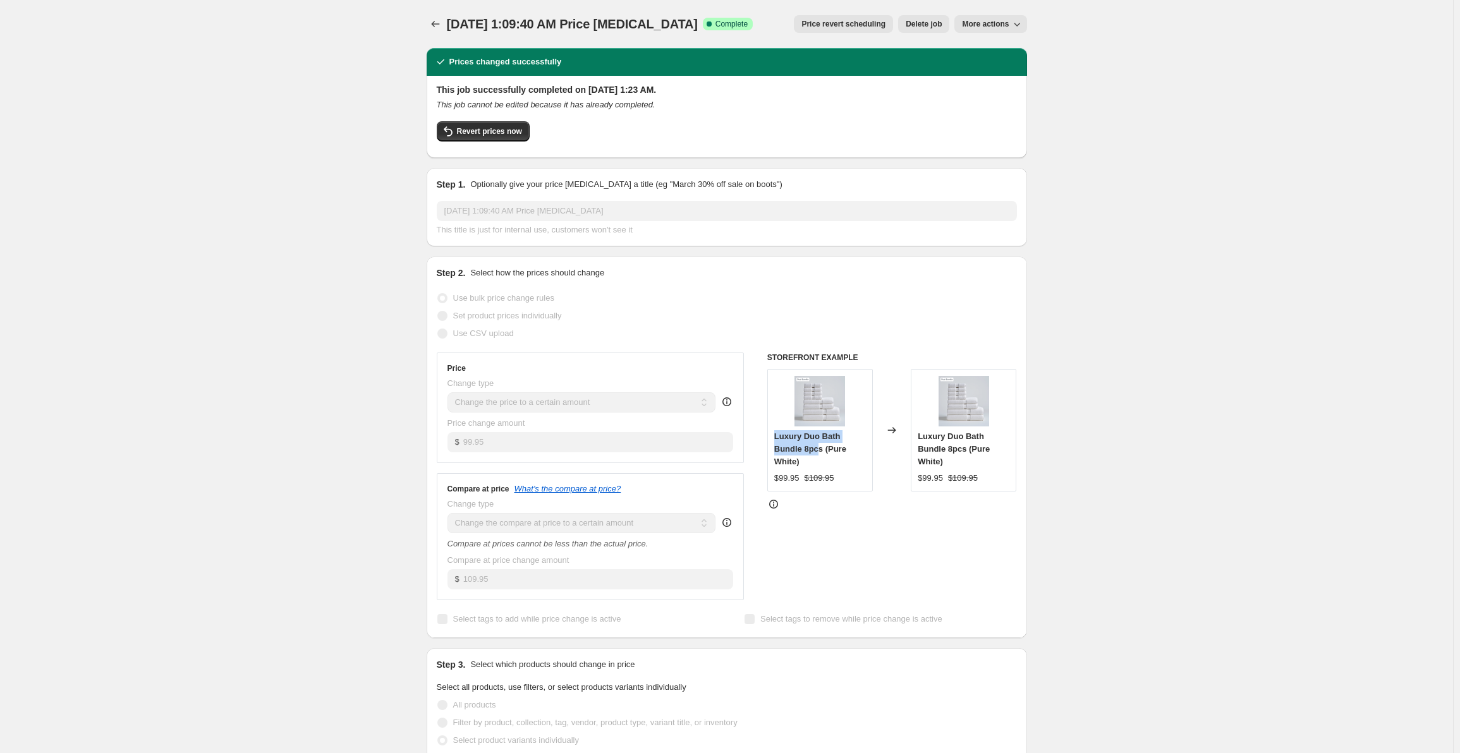
drag, startPoint x: 776, startPoint y: 437, endPoint x: 824, endPoint y: 451, distance: 50.4
click at [824, 451] on div "Luxury Duo Bath Bundle 8pcs (Pure White) $99.95 $109.95" at bounding box center [820, 430] width 106 height 123
copy span "Luxury Duo Bath Bundle 8pc"
click at [439, 24] on icon "Price change jobs" at bounding box center [435, 24] width 13 height 13
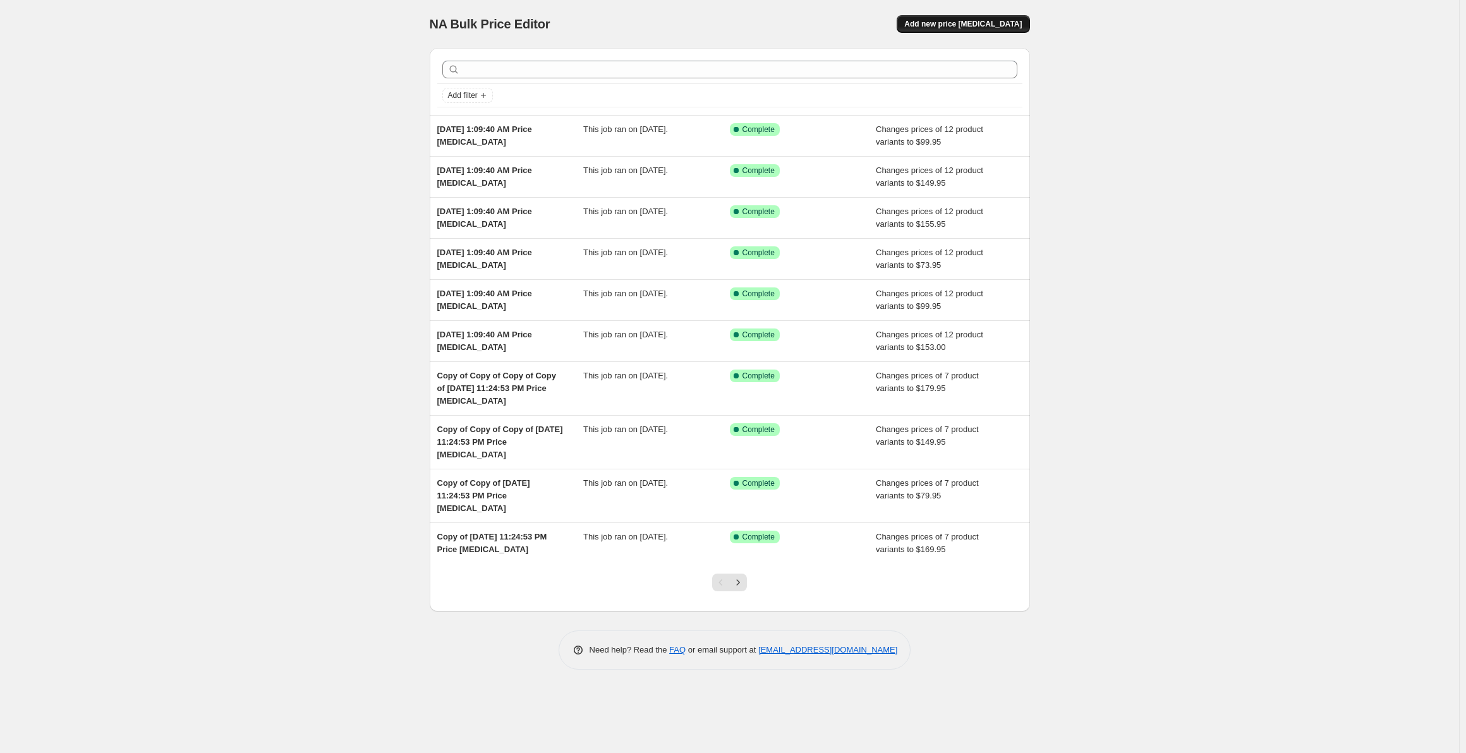
click at [1016, 25] on span "Add new price [MEDICAL_DATA]" at bounding box center [963, 24] width 118 height 10
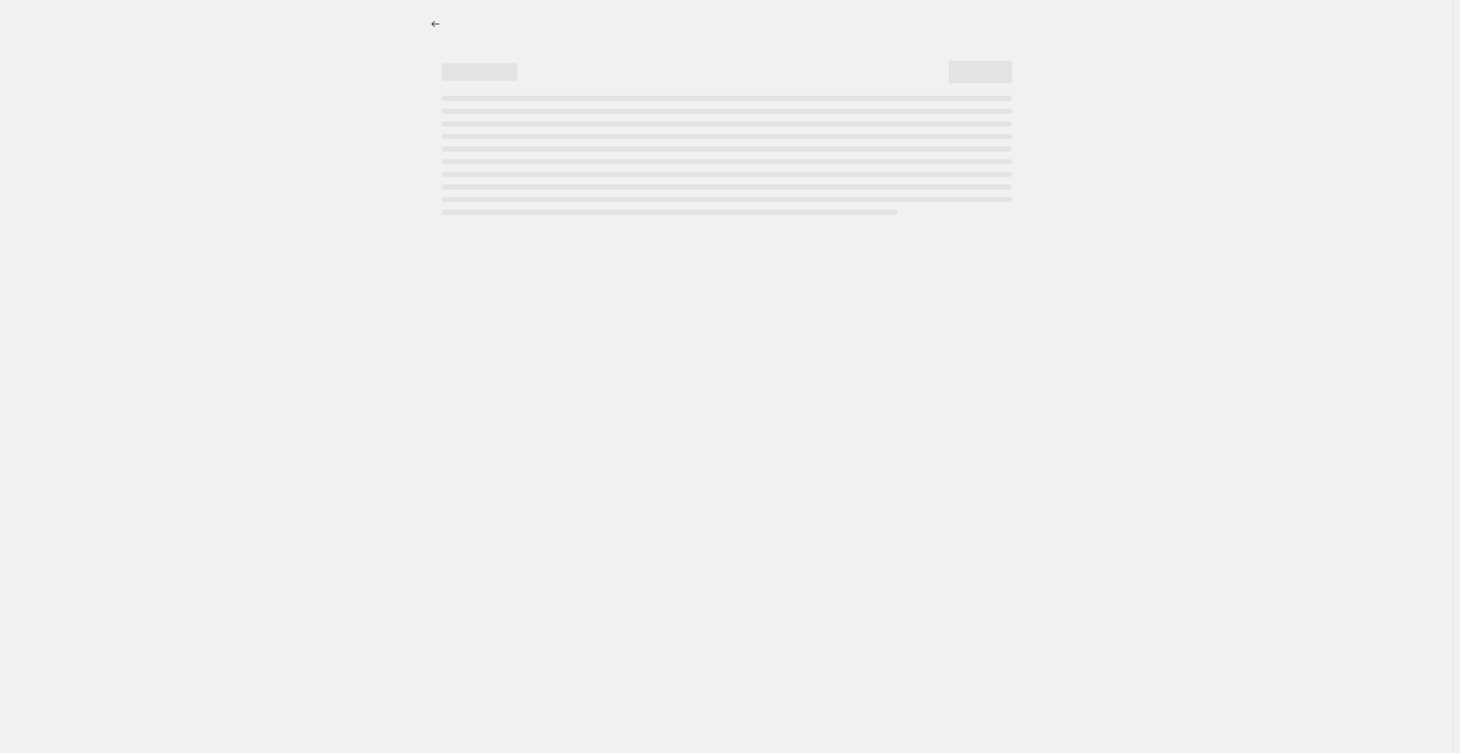
select select "percentage"
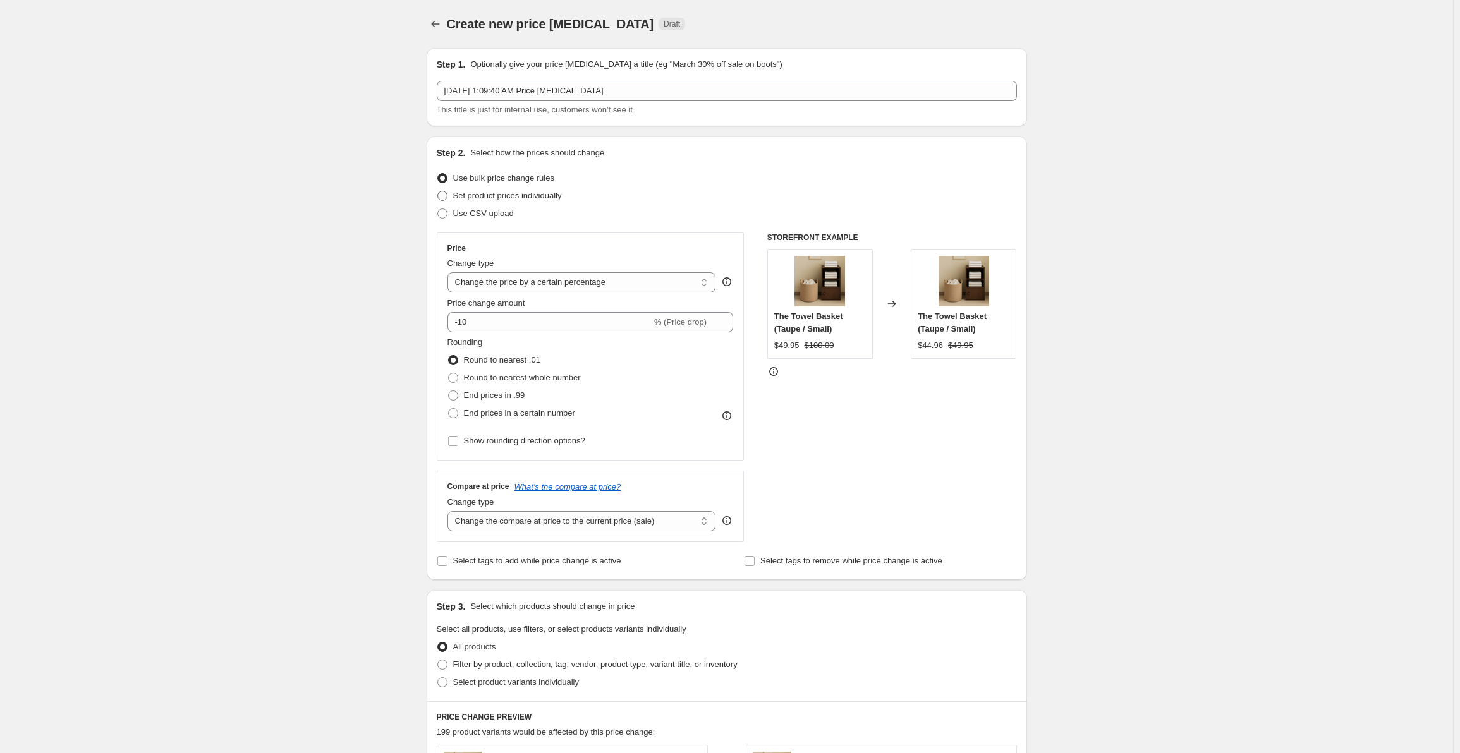
click at [487, 195] on span "Set product prices individually" at bounding box center [507, 195] width 109 height 9
click at [438, 192] on input "Set product prices individually" at bounding box center [437, 191] width 1 height 1
radio input "true"
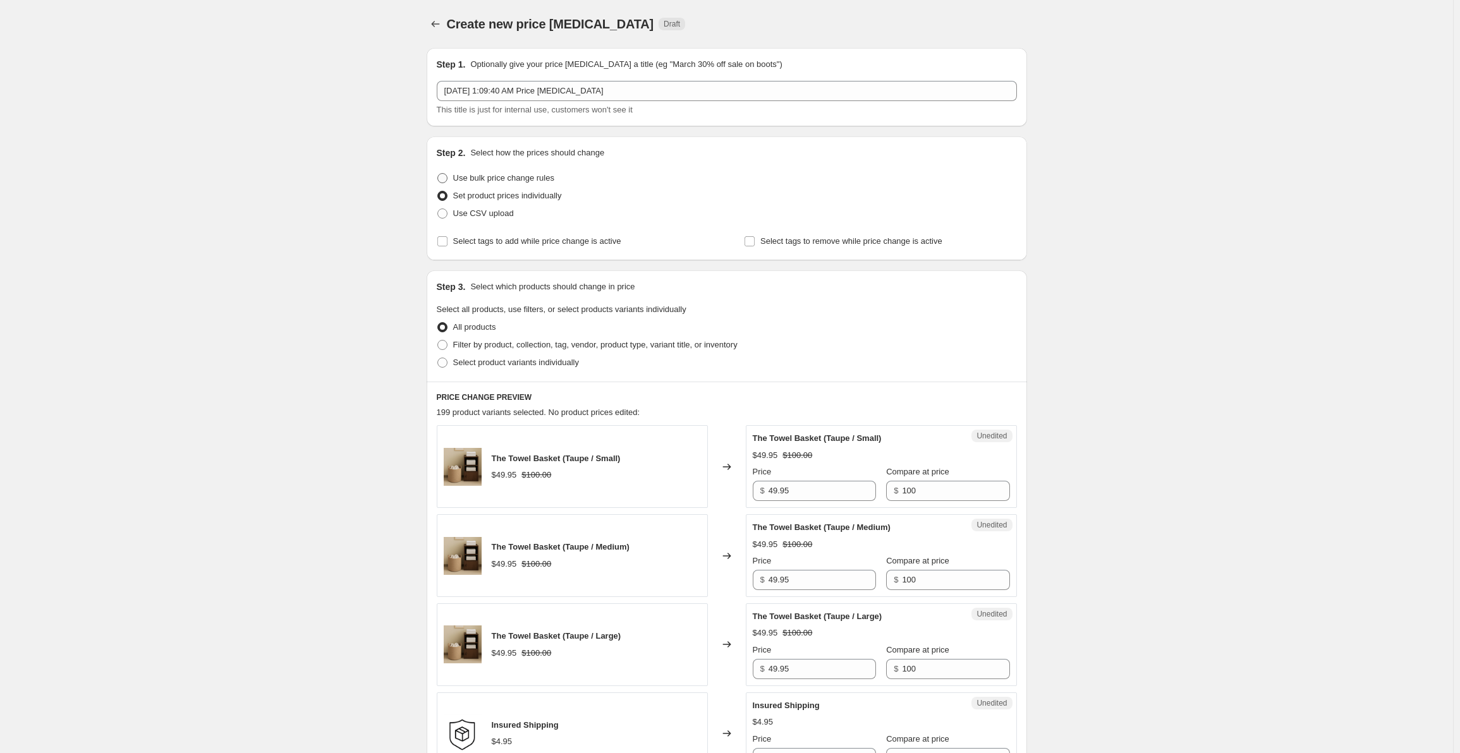
click at [478, 174] on span "Use bulk price change rules" at bounding box center [503, 177] width 101 height 9
click at [438, 174] on input "Use bulk price change rules" at bounding box center [437, 173] width 1 height 1
radio input "true"
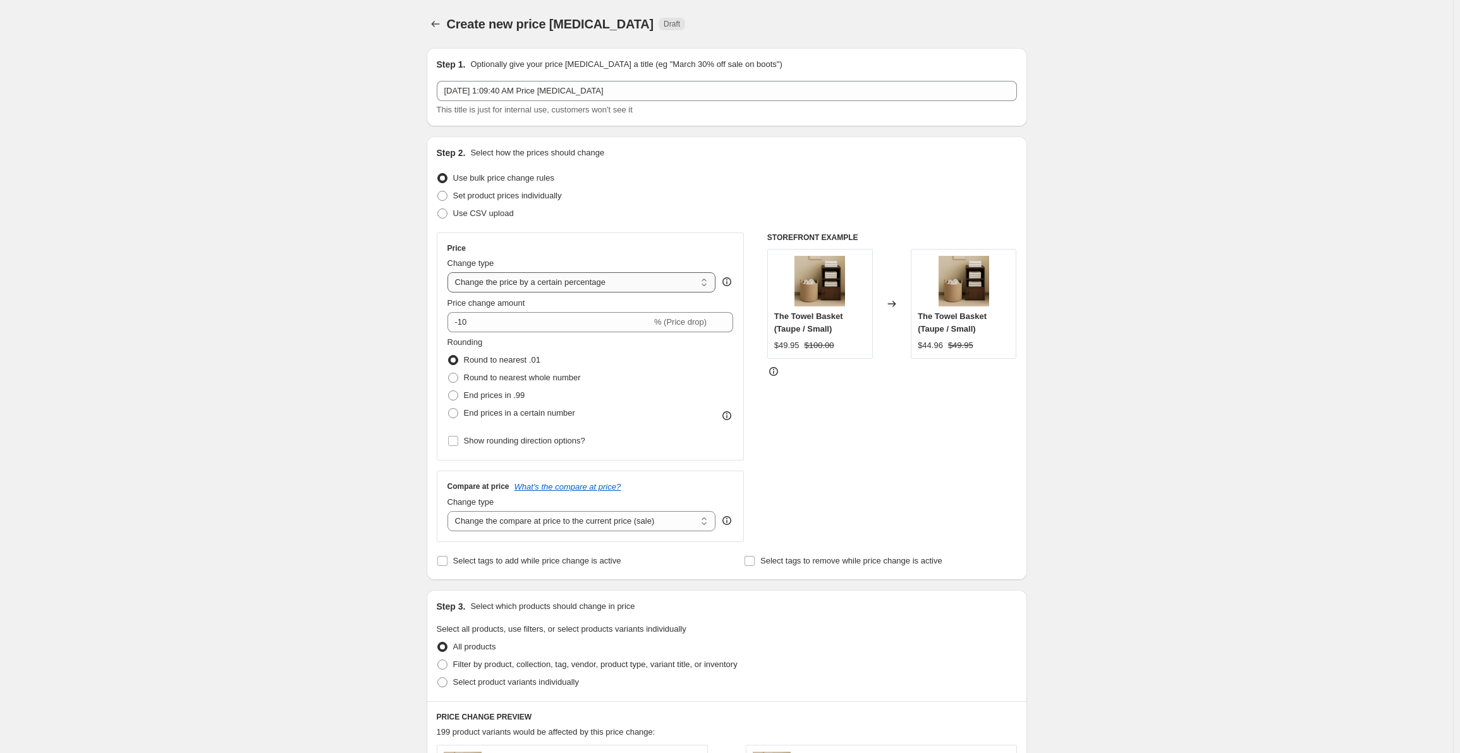
click at [516, 277] on select "Change the price to a certain amount Change the price by a certain amount Chang…" at bounding box center [582, 282] width 269 height 20
select select "to"
click at [450, 272] on select "Change the price to a certain amount Change the price by a certain amount Chang…" at bounding box center [582, 282] width 269 height 20
type input "80.00"
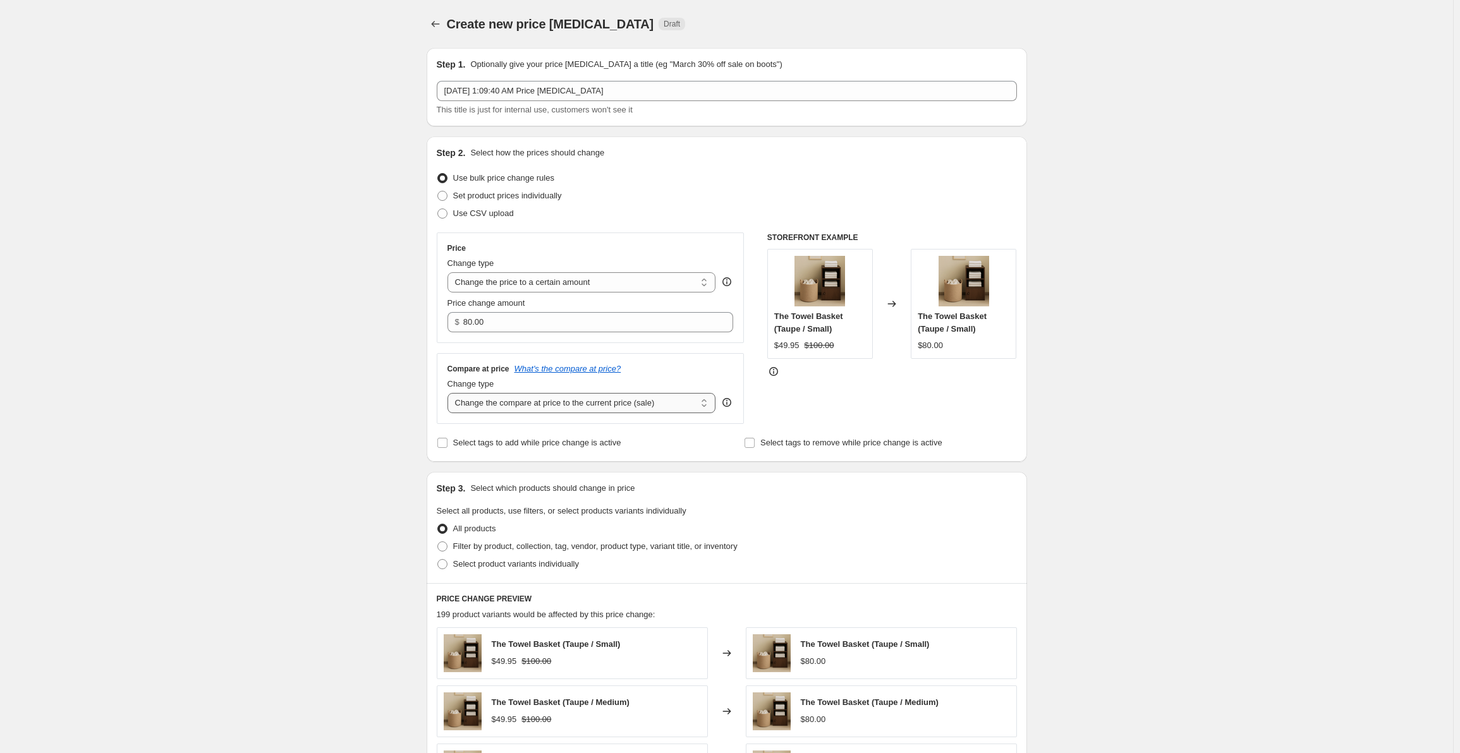
click at [524, 396] on select "Change the compare at price to the current price (sale) Change the compare at p…" at bounding box center [582, 403] width 269 height 20
select select "to"
click at [450, 393] on select "Change the compare at price to the current price (sale) Change the compare at p…" at bounding box center [582, 403] width 269 height 20
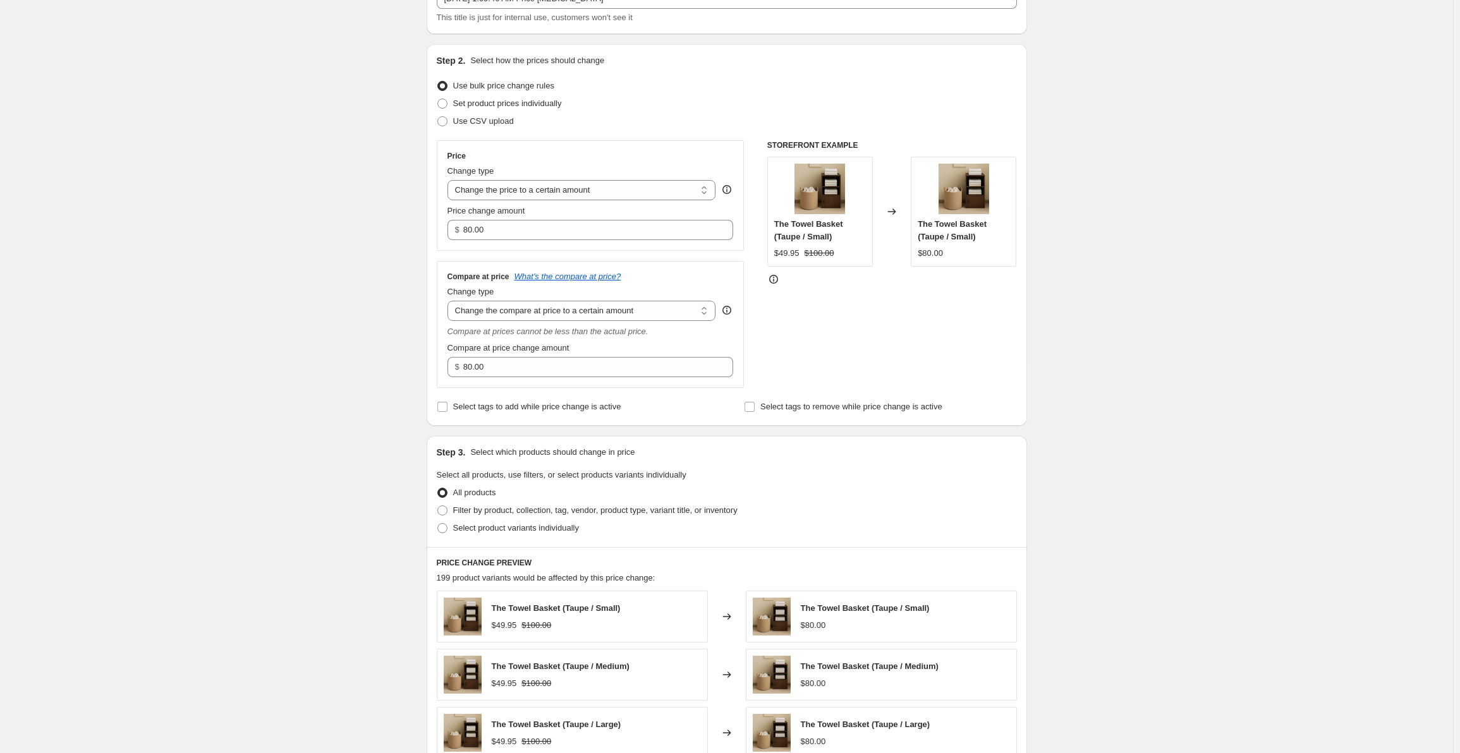
scroll to position [253, 0]
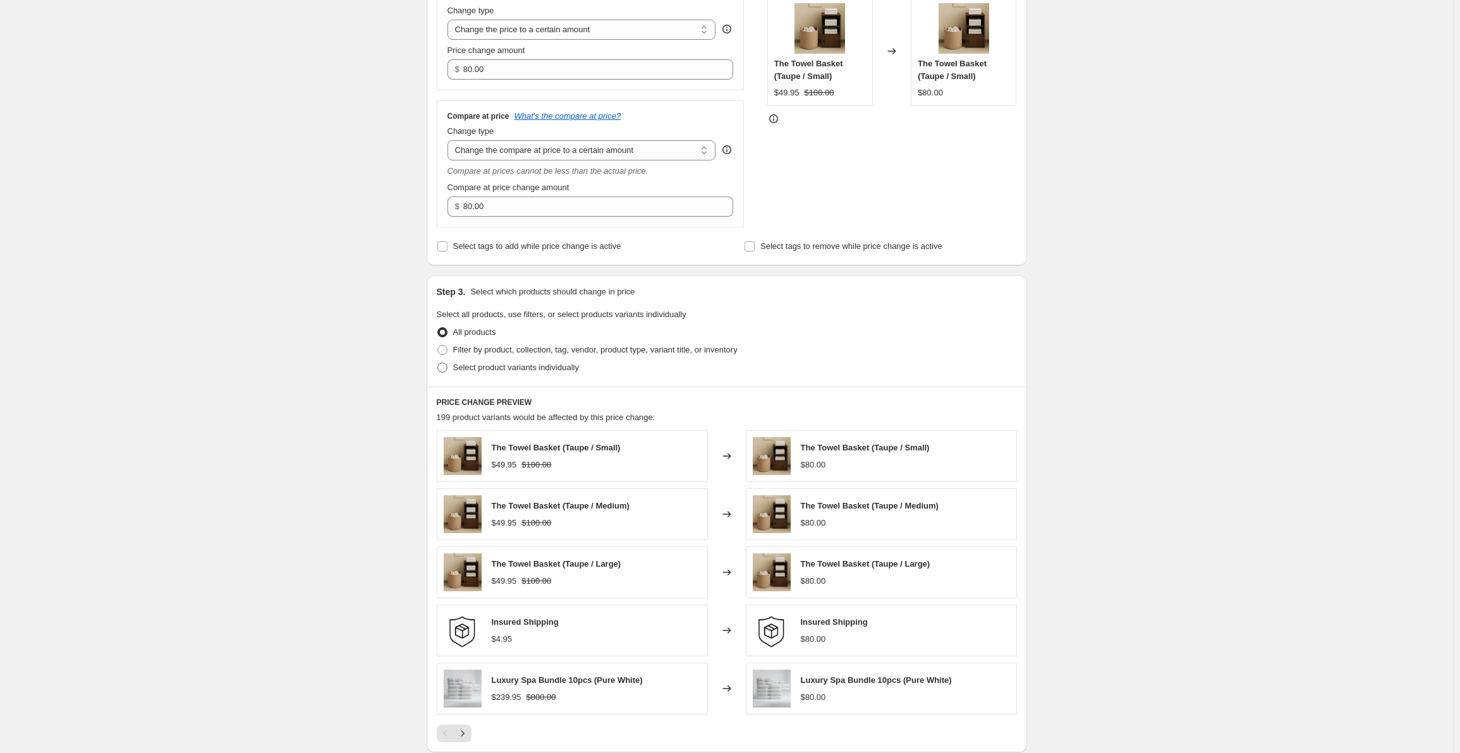
click at [472, 372] on span "Select product variants individually" at bounding box center [516, 367] width 126 height 9
click at [438, 363] on input "Select product variants individually" at bounding box center [437, 363] width 1 height 1
radio input "true"
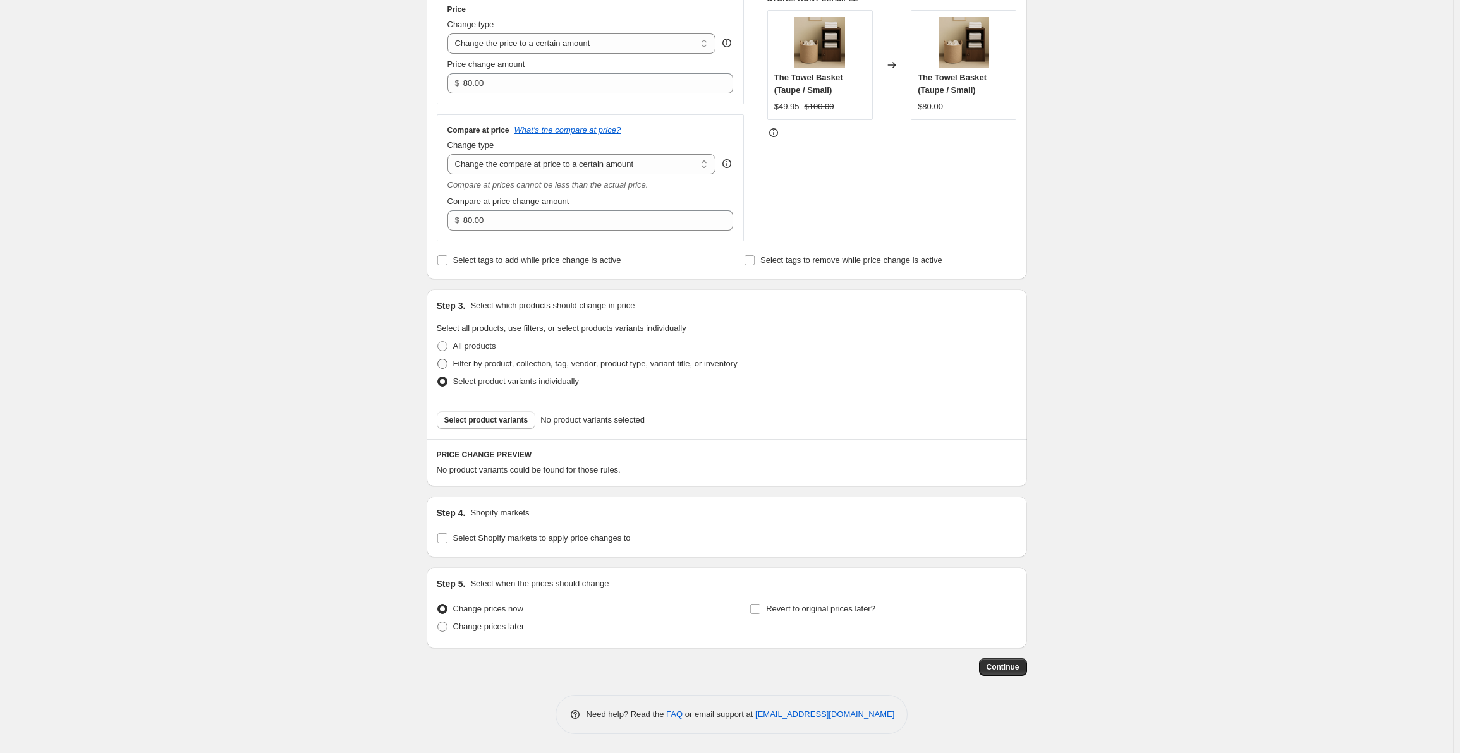
scroll to position [239, 0]
click at [503, 420] on span "Select product variants" at bounding box center [486, 420] width 84 height 10
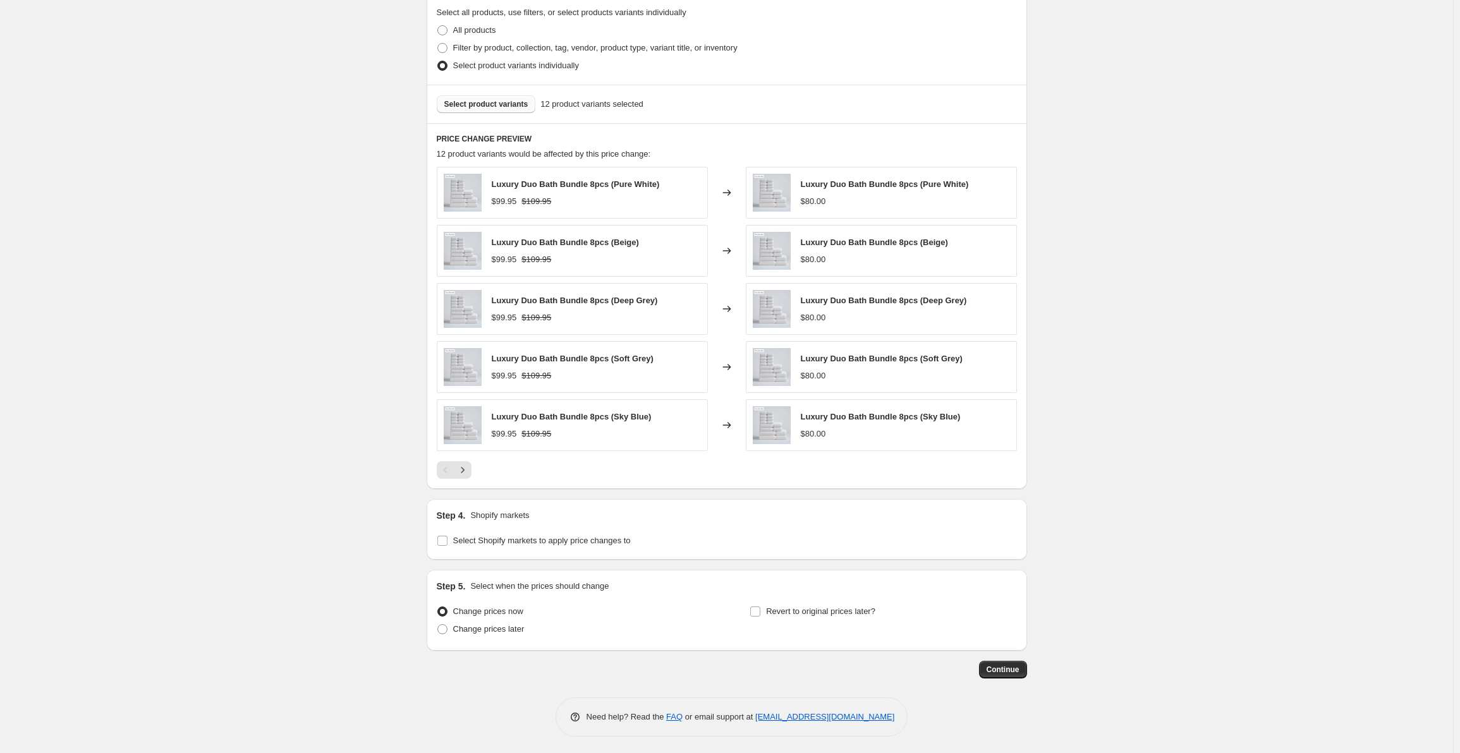
scroll to position [557, 0]
click at [445, 539] on input "Select Shopify markets to apply price changes to" at bounding box center [442, 538] width 10 height 10
checkbox input "true"
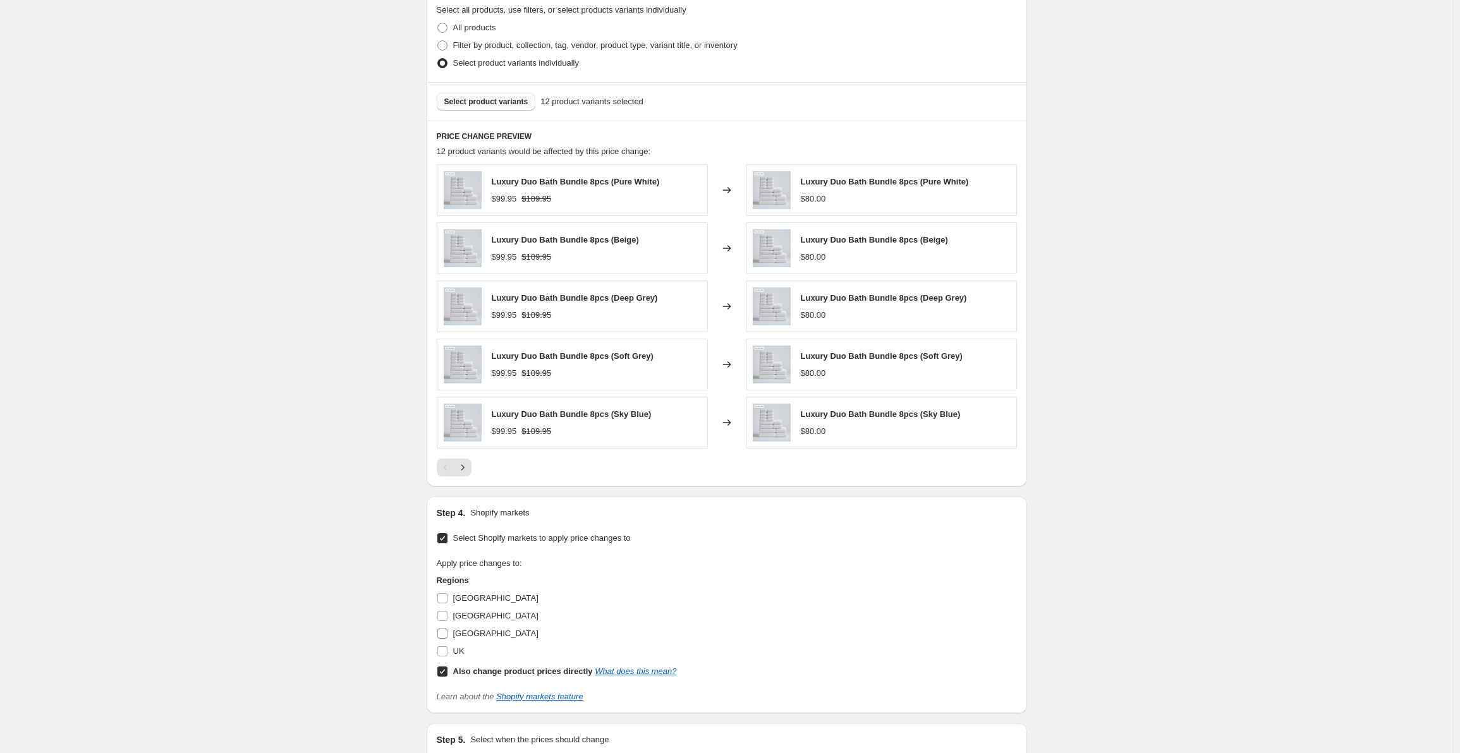
click at [448, 651] on span at bounding box center [442, 651] width 11 height 11
click at [448, 651] on input "UK" at bounding box center [442, 652] width 10 height 10
checkbox input "true"
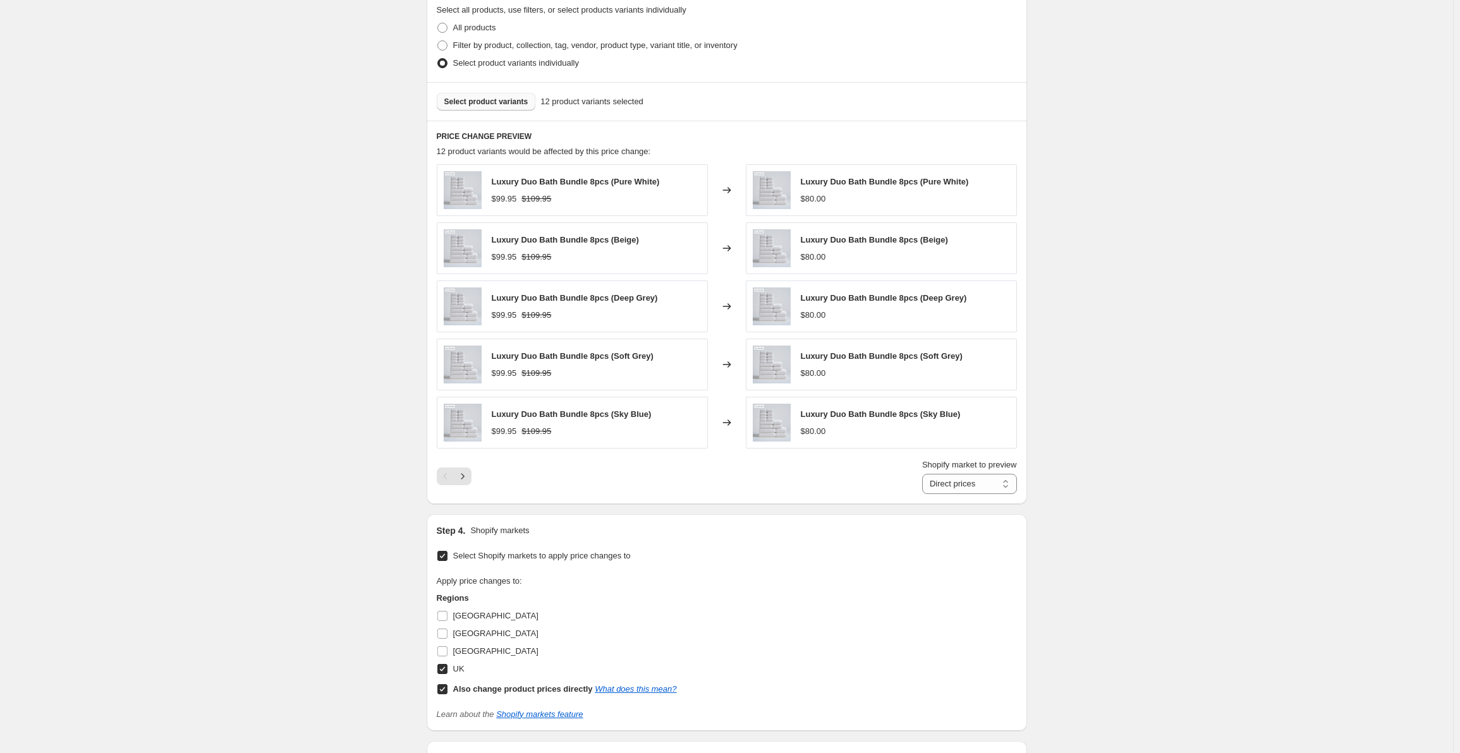
click at [444, 687] on input "Also change product prices directly What does this mean?" at bounding box center [442, 690] width 10 height 10
checkbox input "false"
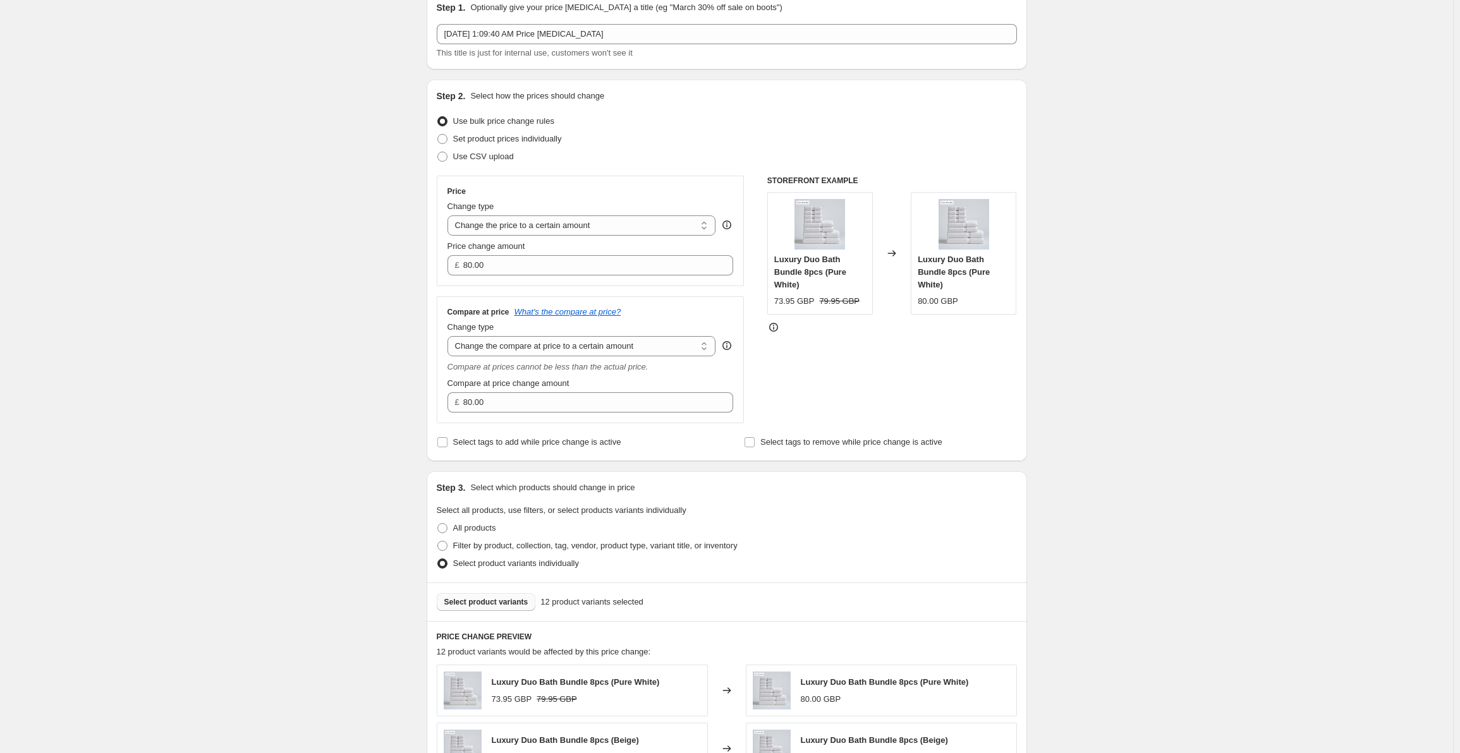
scroll to position [52, 0]
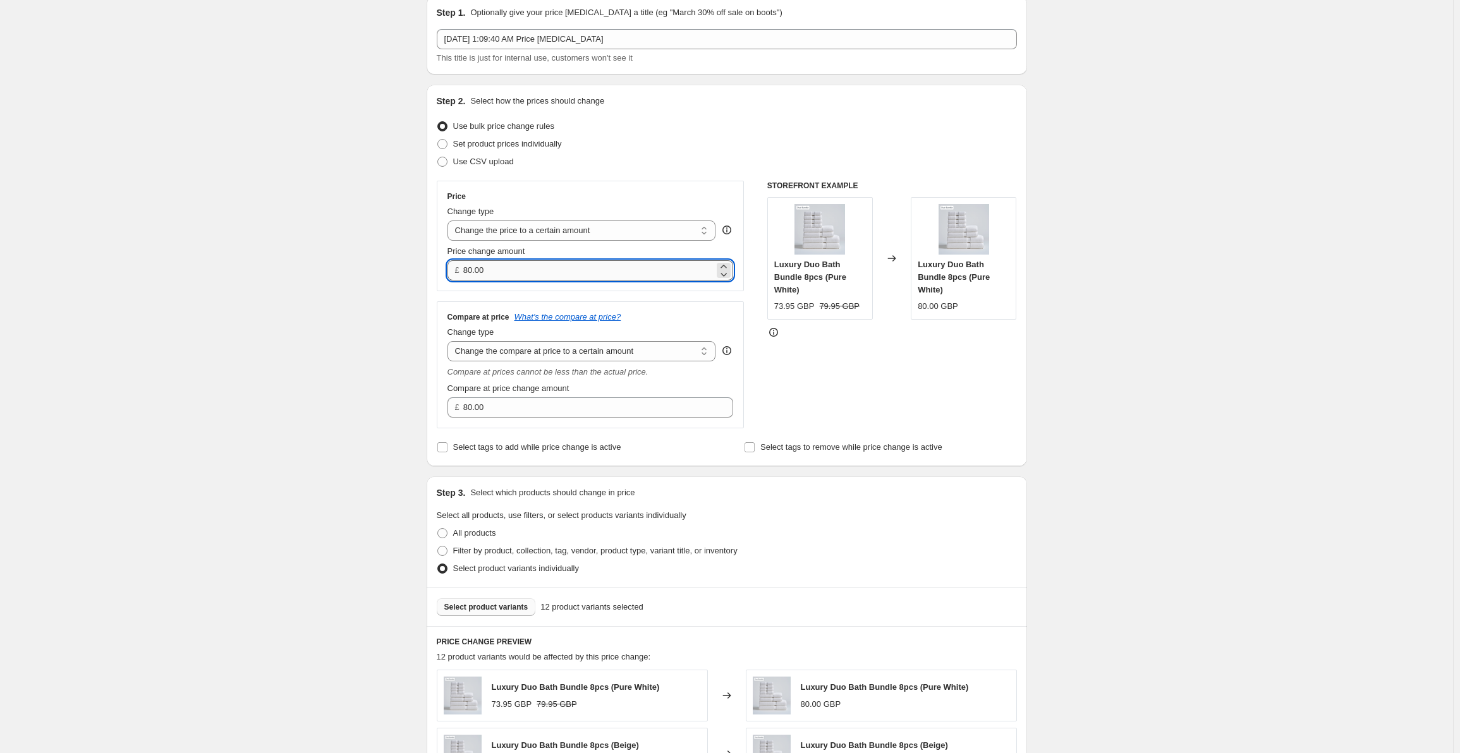
drag, startPoint x: 503, startPoint y: 272, endPoint x: 510, endPoint y: 272, distance: 7.0
click at [505, 272] on input "80.00" at bounding box center [588, 270] width 251 height 20
paste input "75.95"
type input "75.95"
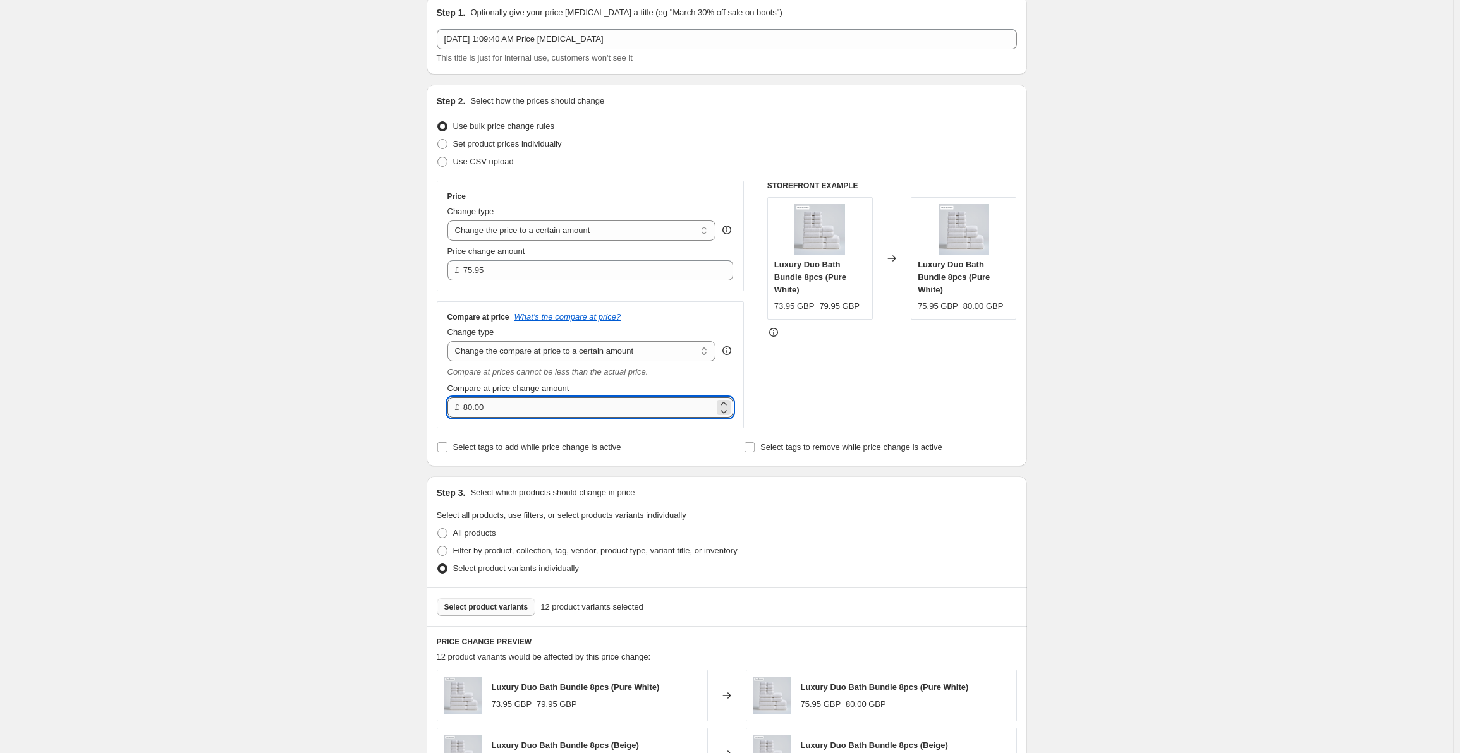
click at [504, 411] on input "80.00" at bounding box center [588, 408] width 251 height 20
paste input "19"
type input "190.00"
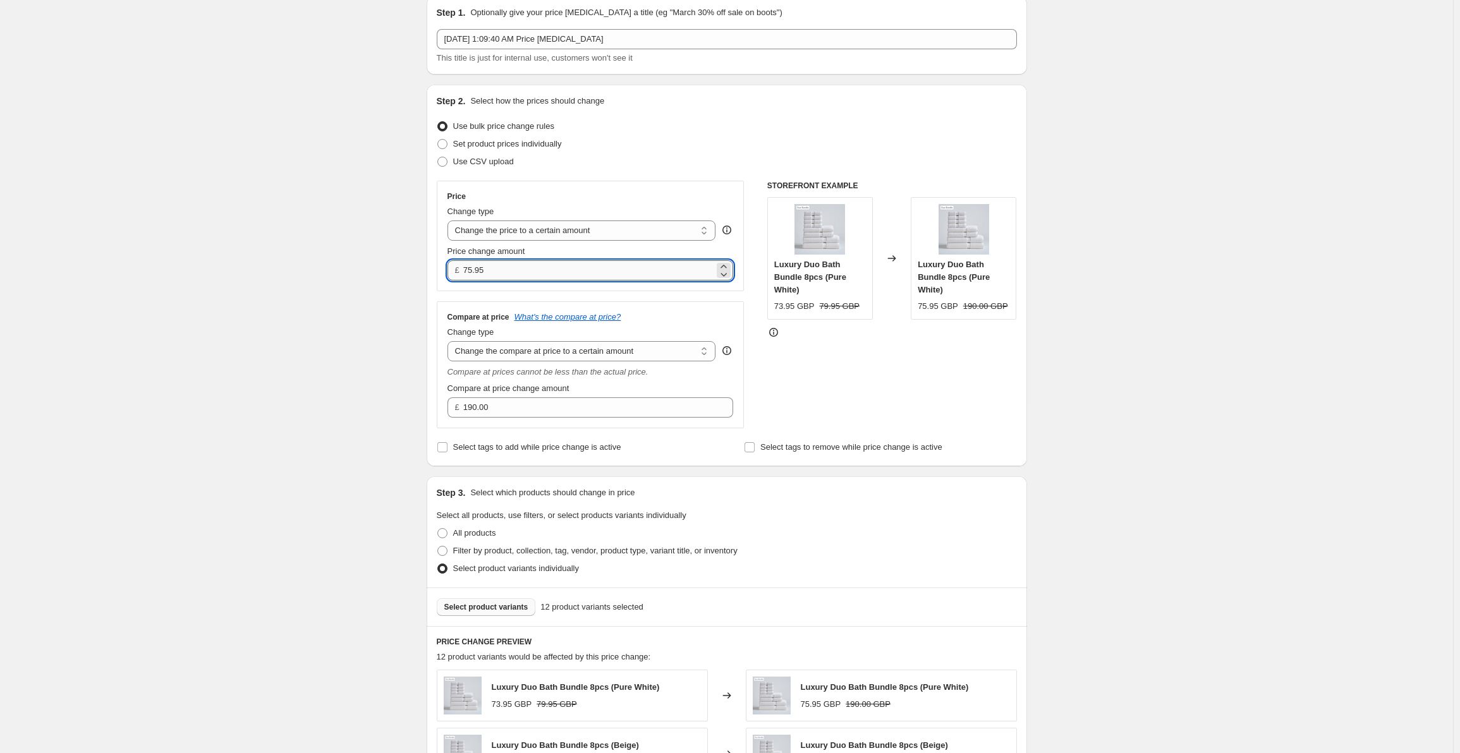
click at [523, 266] on input "75.95" at bounding box center [588, 270] width 251 height 20
paste input "9"
type input "79.95"
click at [342, 305] on div "Create new price [MEDICAL_DATA]. This page is ready Create new price [MEDICAL_D…" at bounding box center [726, 681] width 1453 height 1467
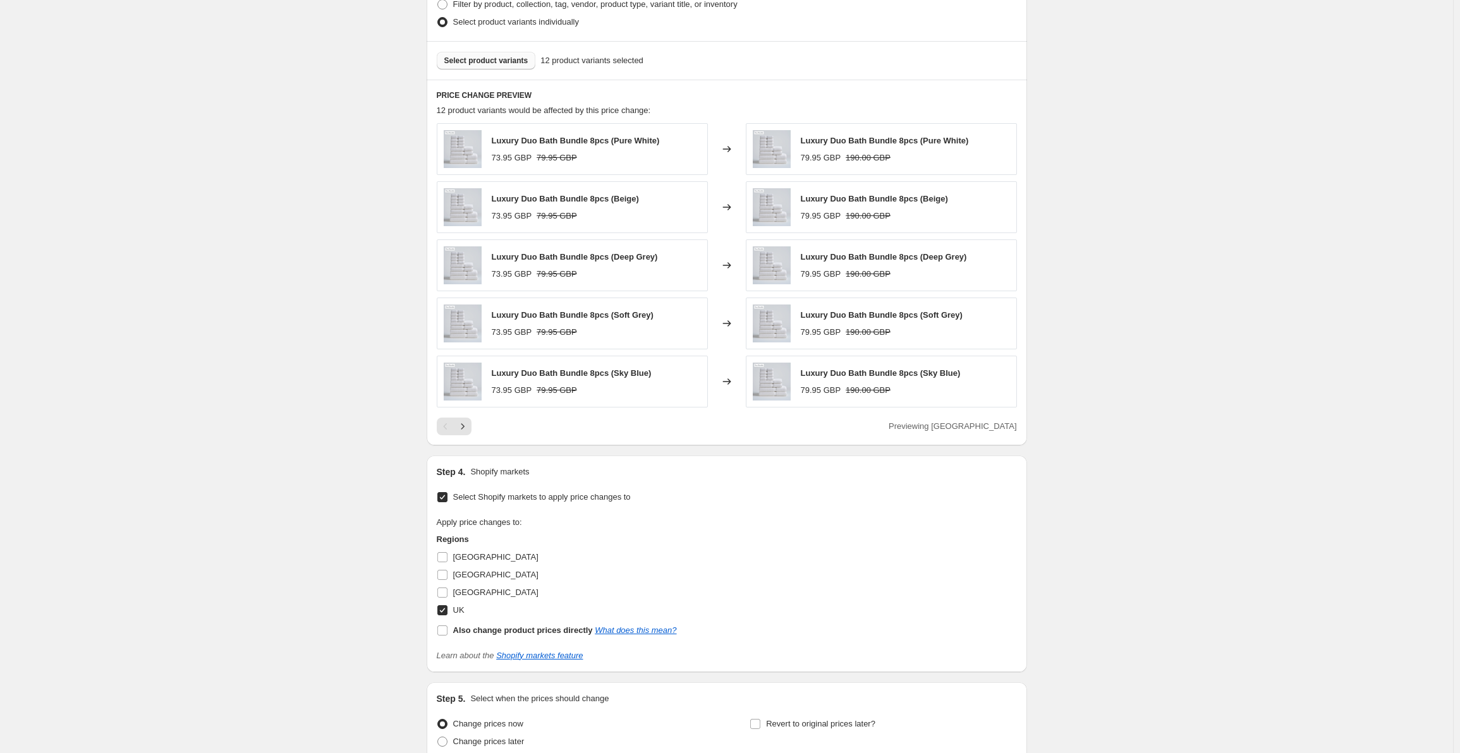
scroll to position [714, 0]
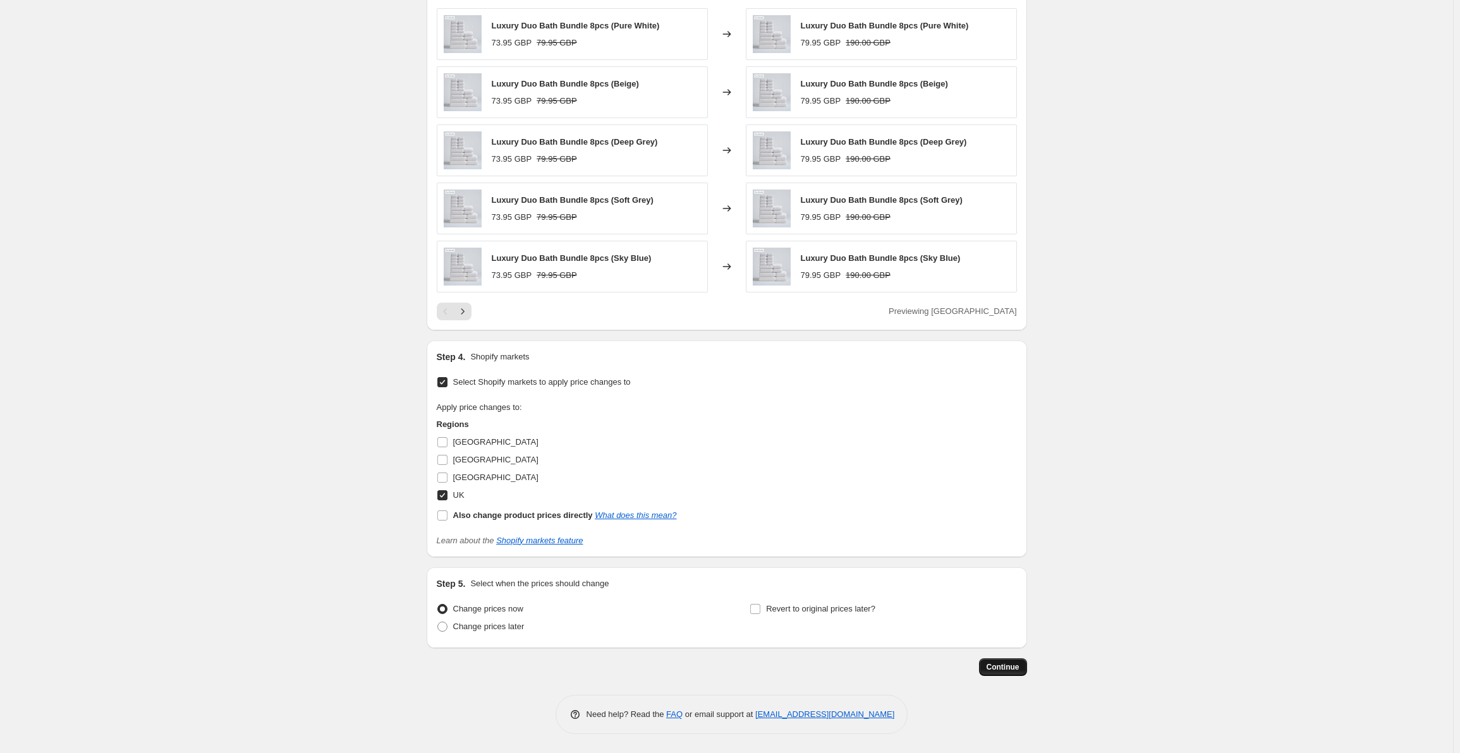
click at [1014, 674] on button "Continue" at bounding box center [1003, 668] width 48 height 18
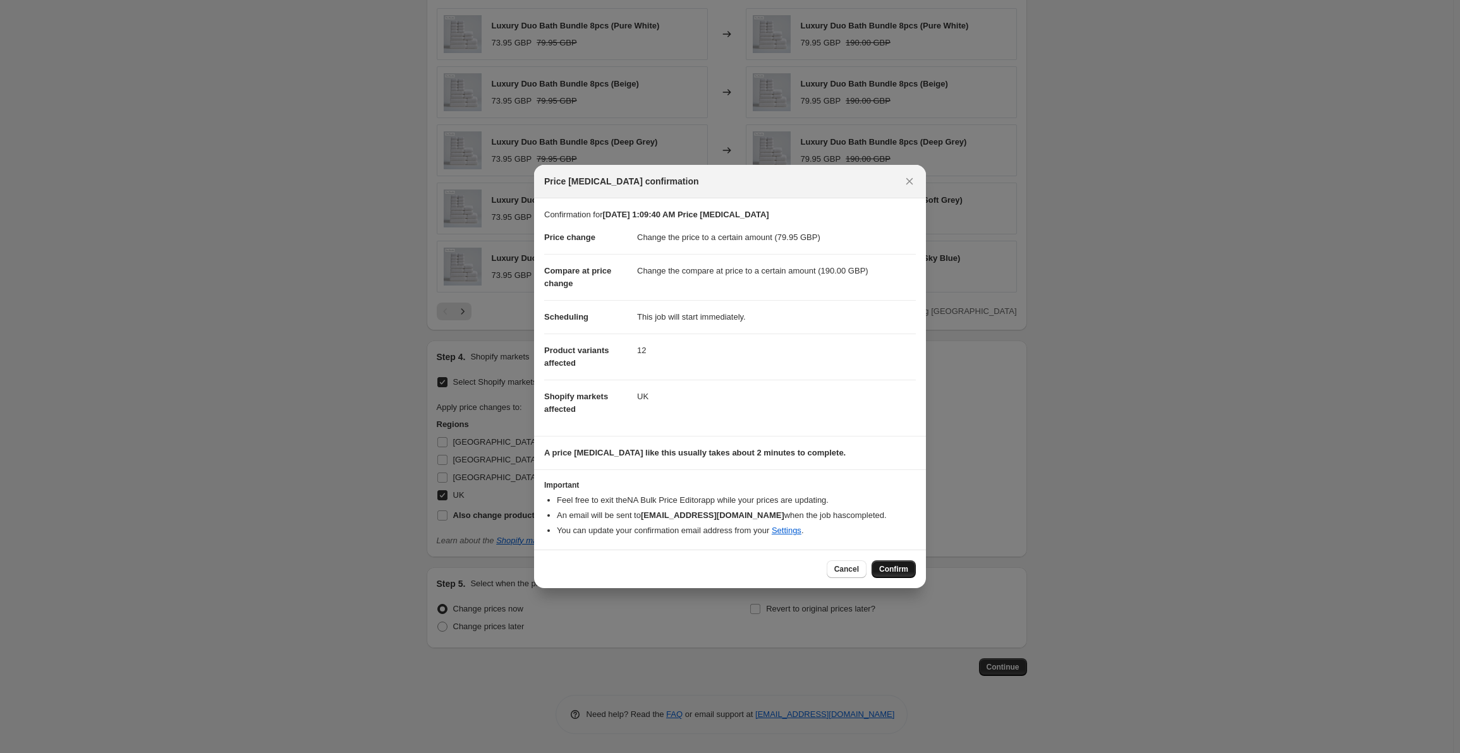
click at [892, 574] on span "Confirm" at bounding box center [893, 569] width 29 height 10
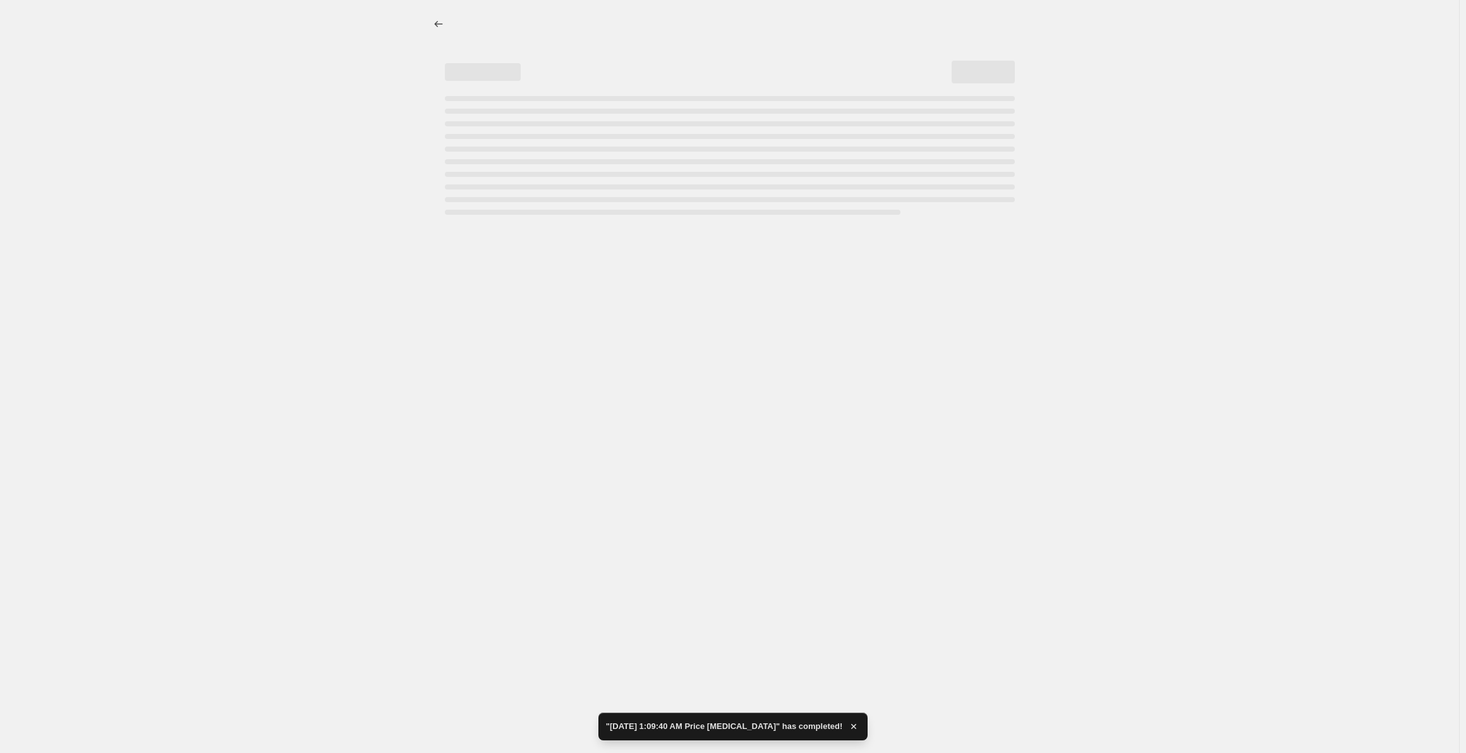
select select "to"
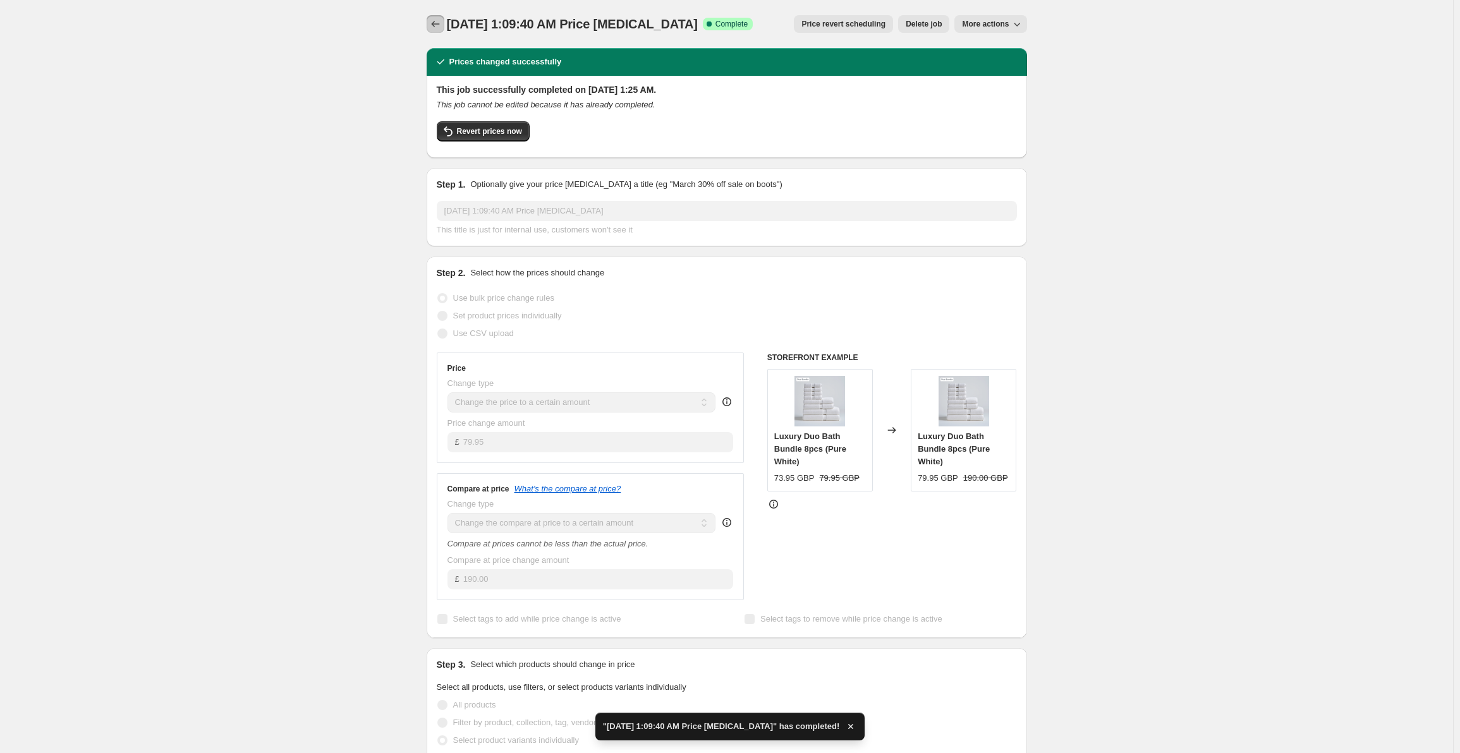
click at [437, 30] on button "Price change jobs" at bounding box center [436, 24] width 18 height 18
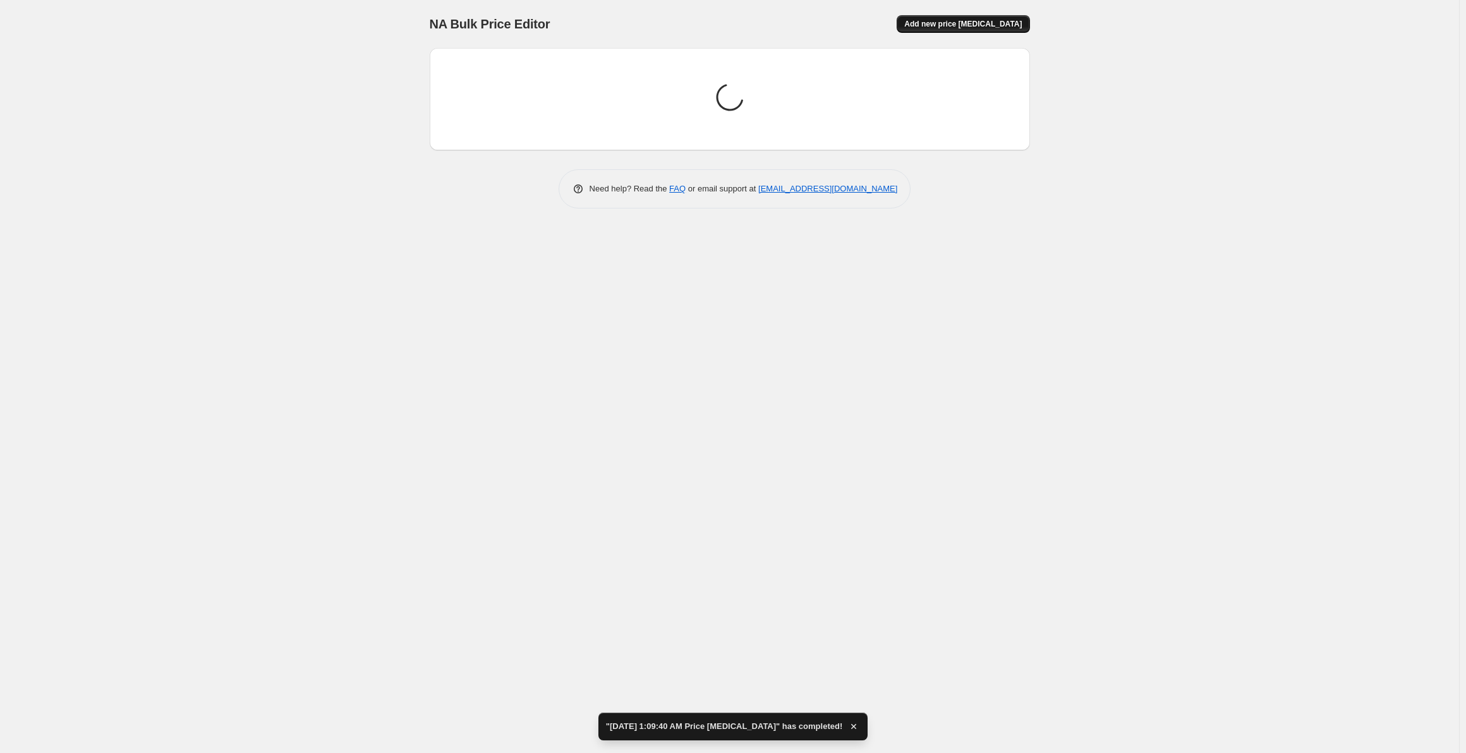
click at [951, 25] on span "Add new price [MEDICAL_DATA]" at bounding box center [963, 24] width 118 height 10
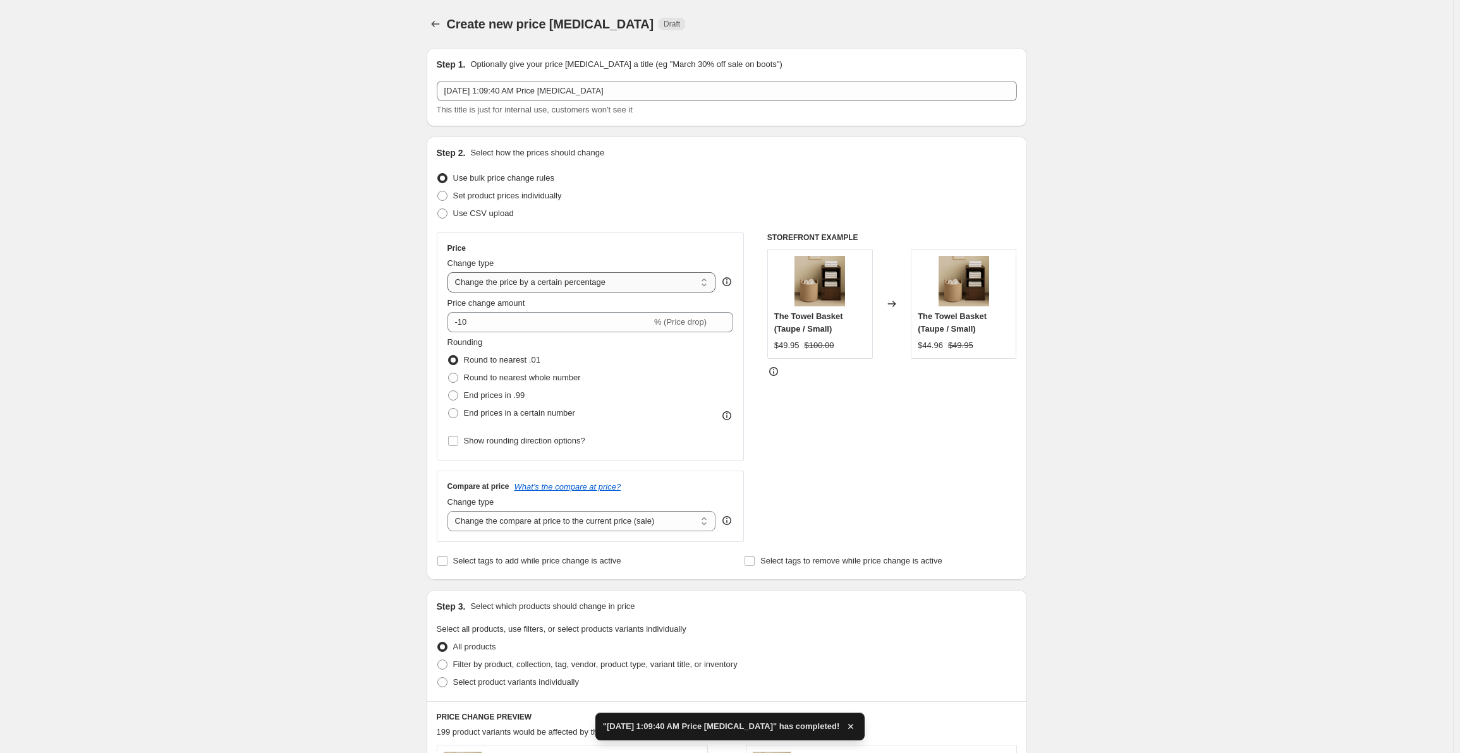
click at [545, 285] on select "Change the price to a certain amount Change the price by a certain amount Chang…" at bounding box center [582, 282] width 269 height 20
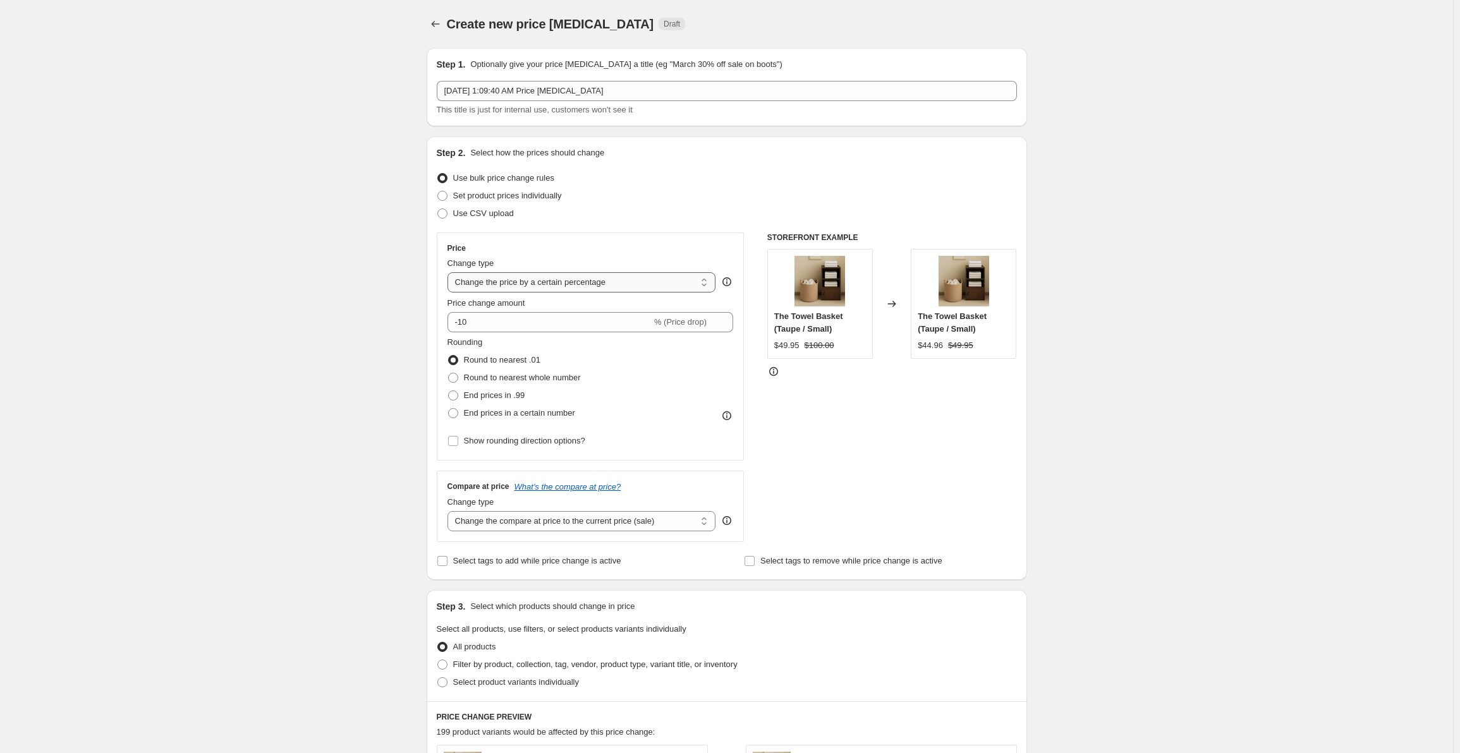
select select "to"
click at [450, 272] on select "Change the price to a certain amount Change the price by a certain amount Chang…" at bounding box center [582, 282] width 269 height 20
type input "80.00"
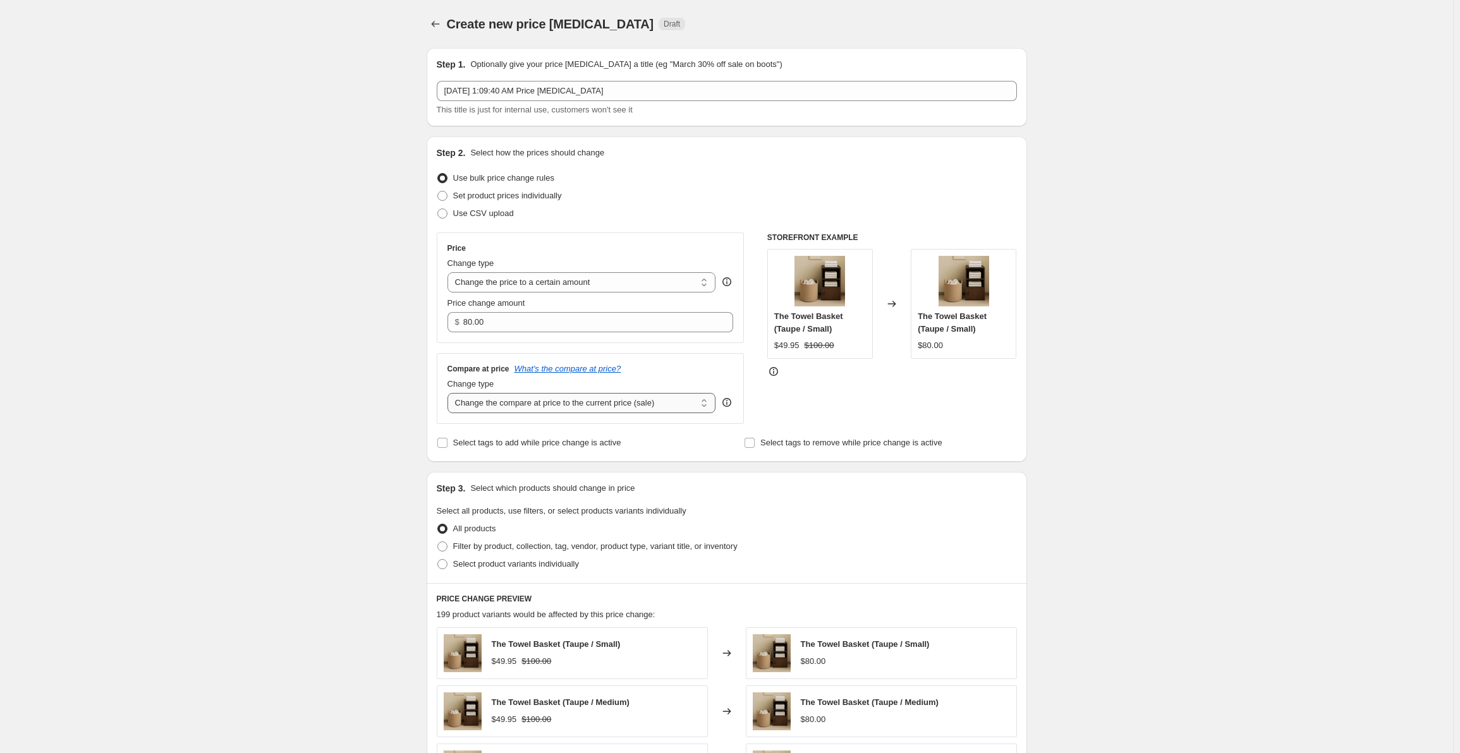
click at [533, 408] on select "Change the compare at price to the current price (sale) Change the compare at p…" at bounding box center [582, 403] width 269 height 20
select select "to"
click at [450, 393] on select "Change the compare at price to the current price (sale) Change the compare at p…" at bounding box center [582, 403] width 269 height 20
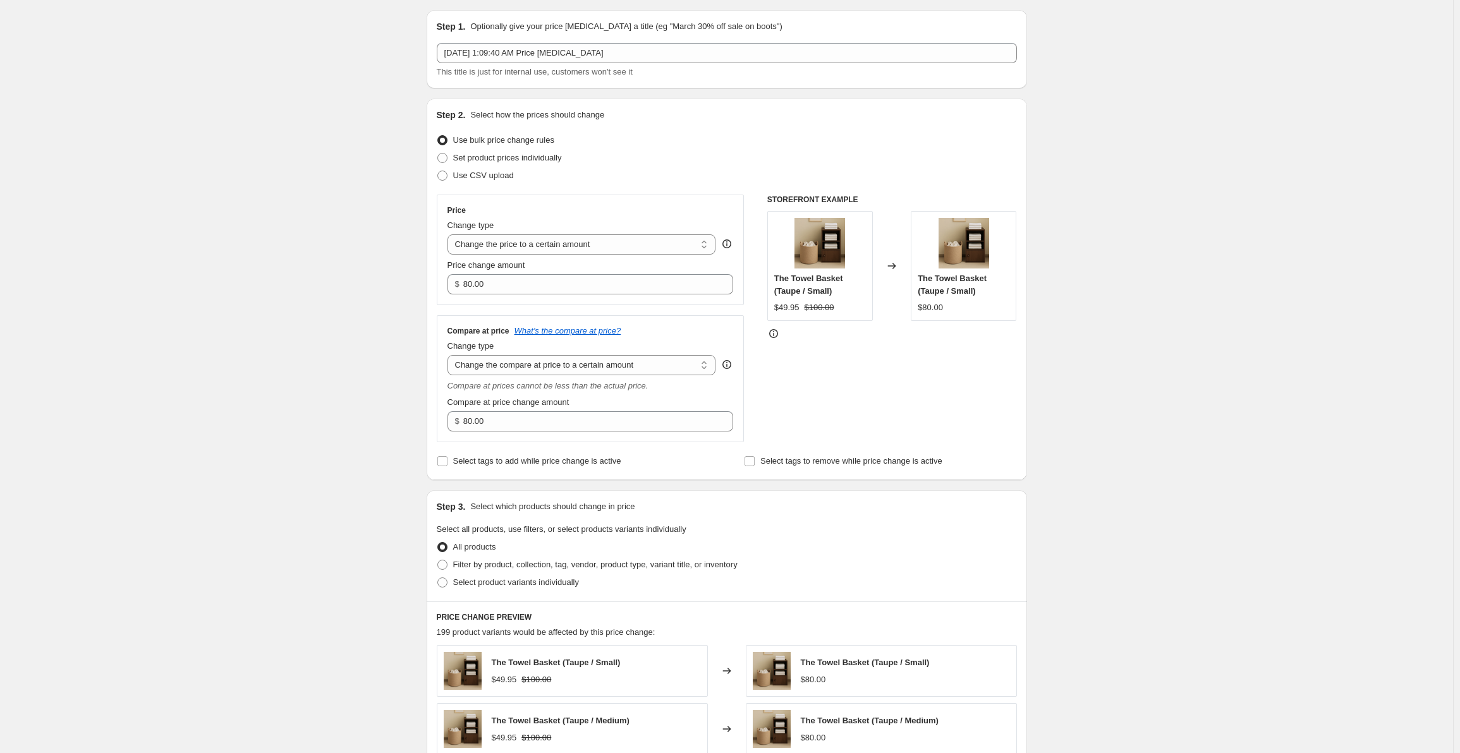
scroll to position [190, 0]
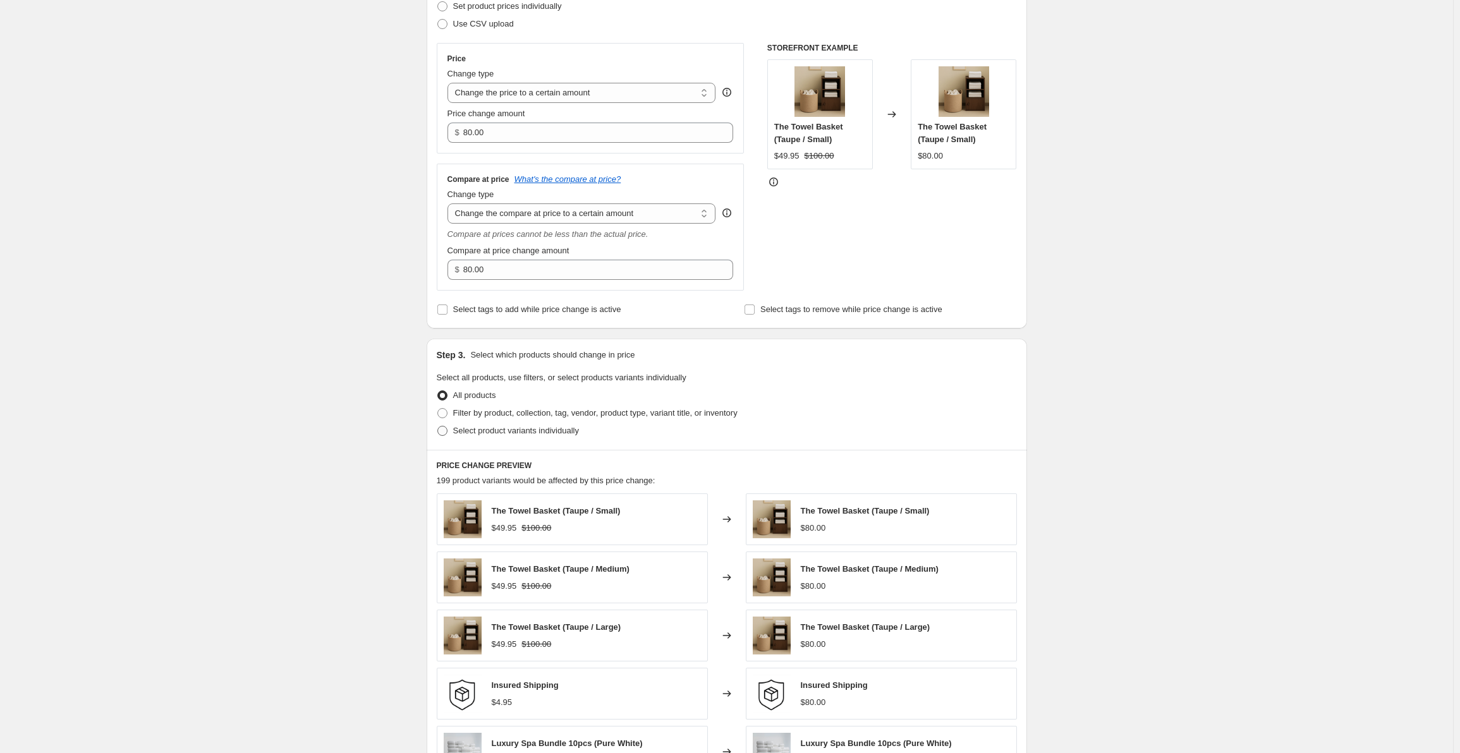
click at [448, 433] on span at bounding box center [442, 431] width 10 height 10
click at [438, 427] on input "Select product variants individually" at bounding box center [437, 426] width 1 height 1
radio input "true"
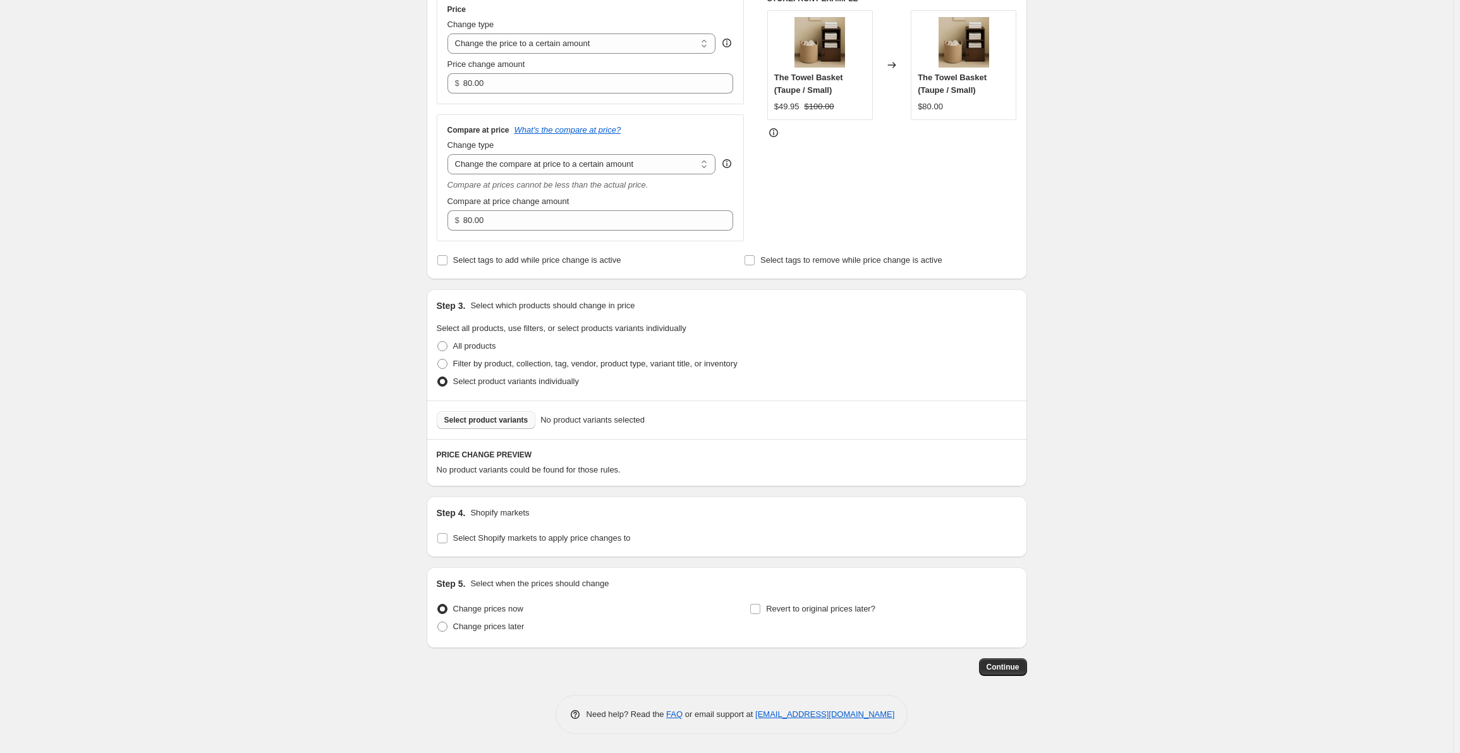
scroll to position [239, 0]
click at [474, 427] on button "Select product variants" at bounding box center [486, 420] width 99 height 18
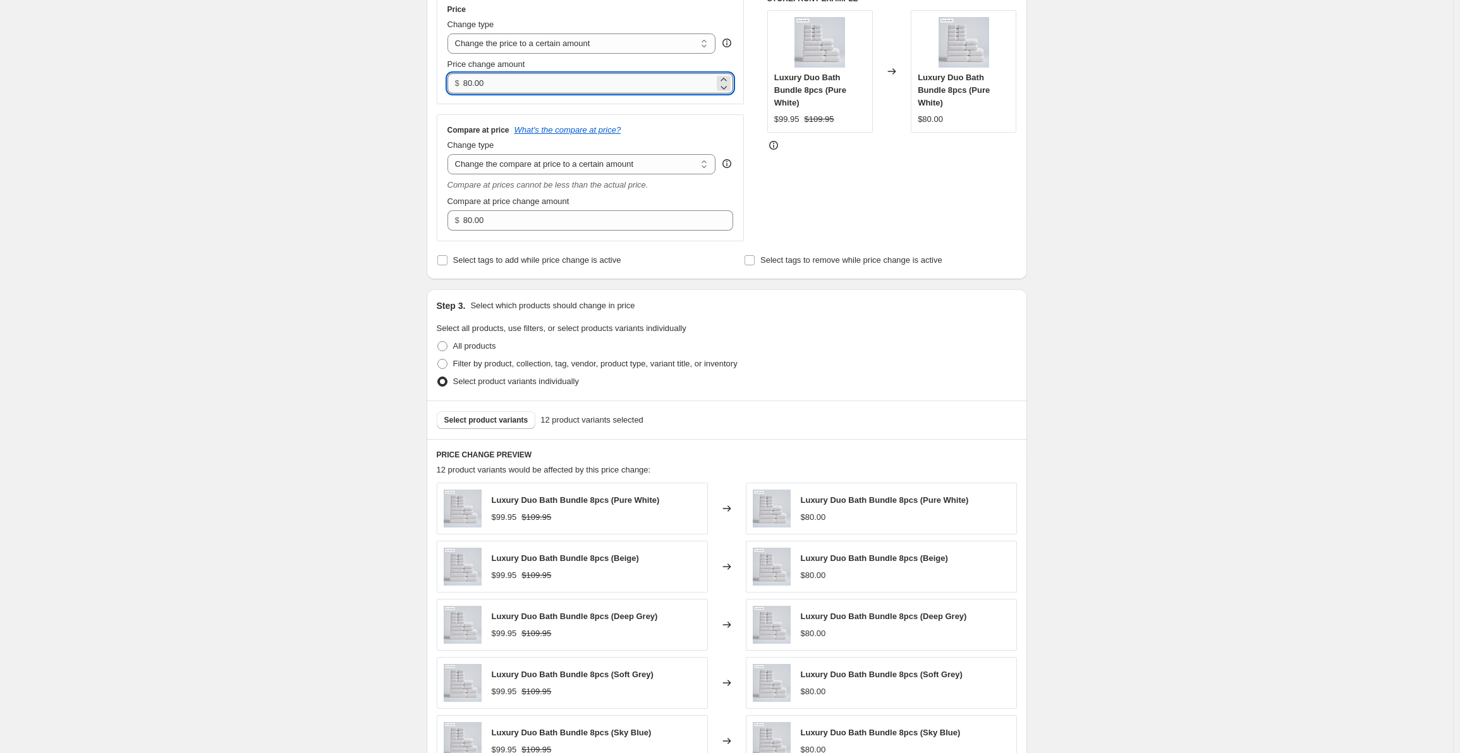
click at [521, 89] on input "80.00" at bounding box center [588, 83] width 251 height 20
paste input "169.95"
type input "169.95"
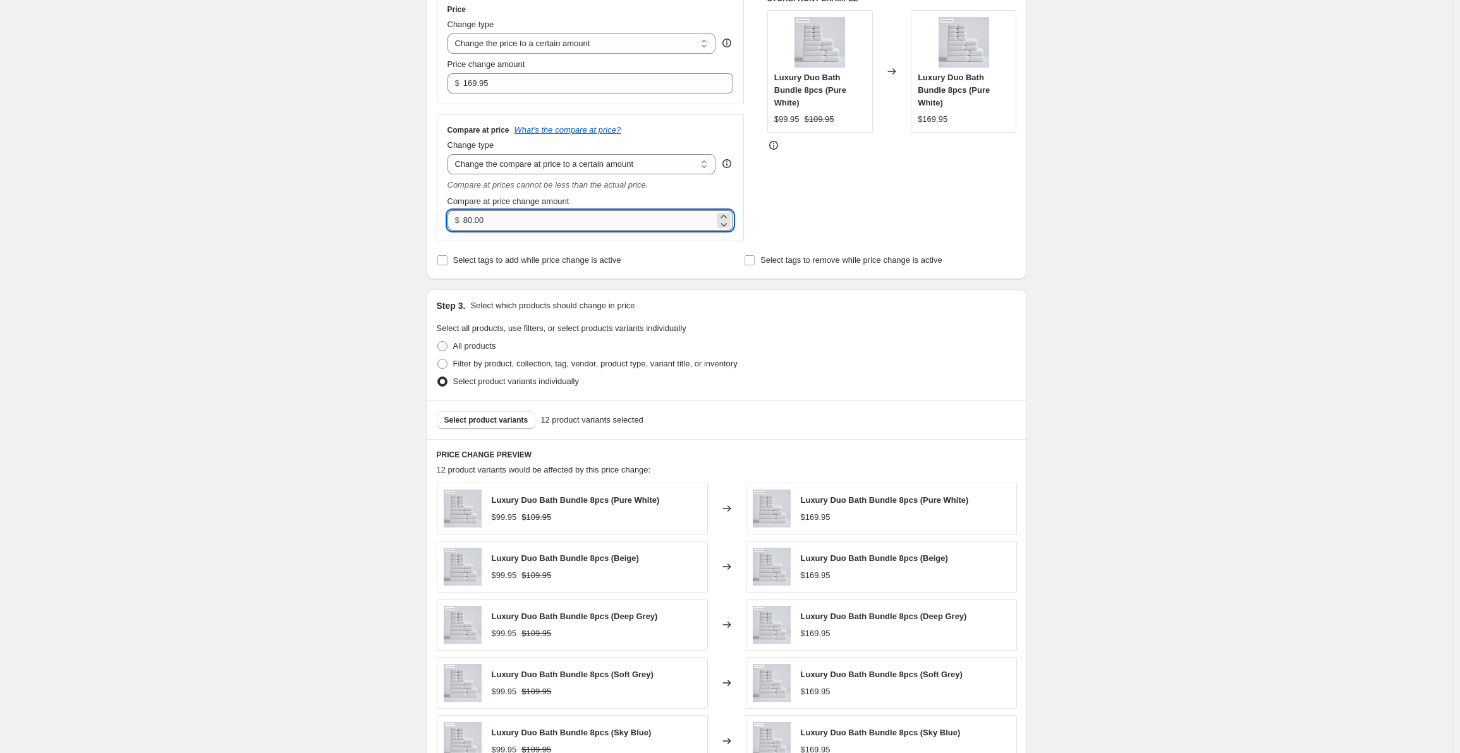
click at [550, 224] on input "80.00" at bounding box center [588, 220] width 251 height 20
paste input "375"
type input "375.00"
click at [379, 248] on div "Create new price [MEDICAL_DATA]. This page is ready Create new price [MEDICAL_D…" at bounding box center [726, 416] width 1453 height 1311
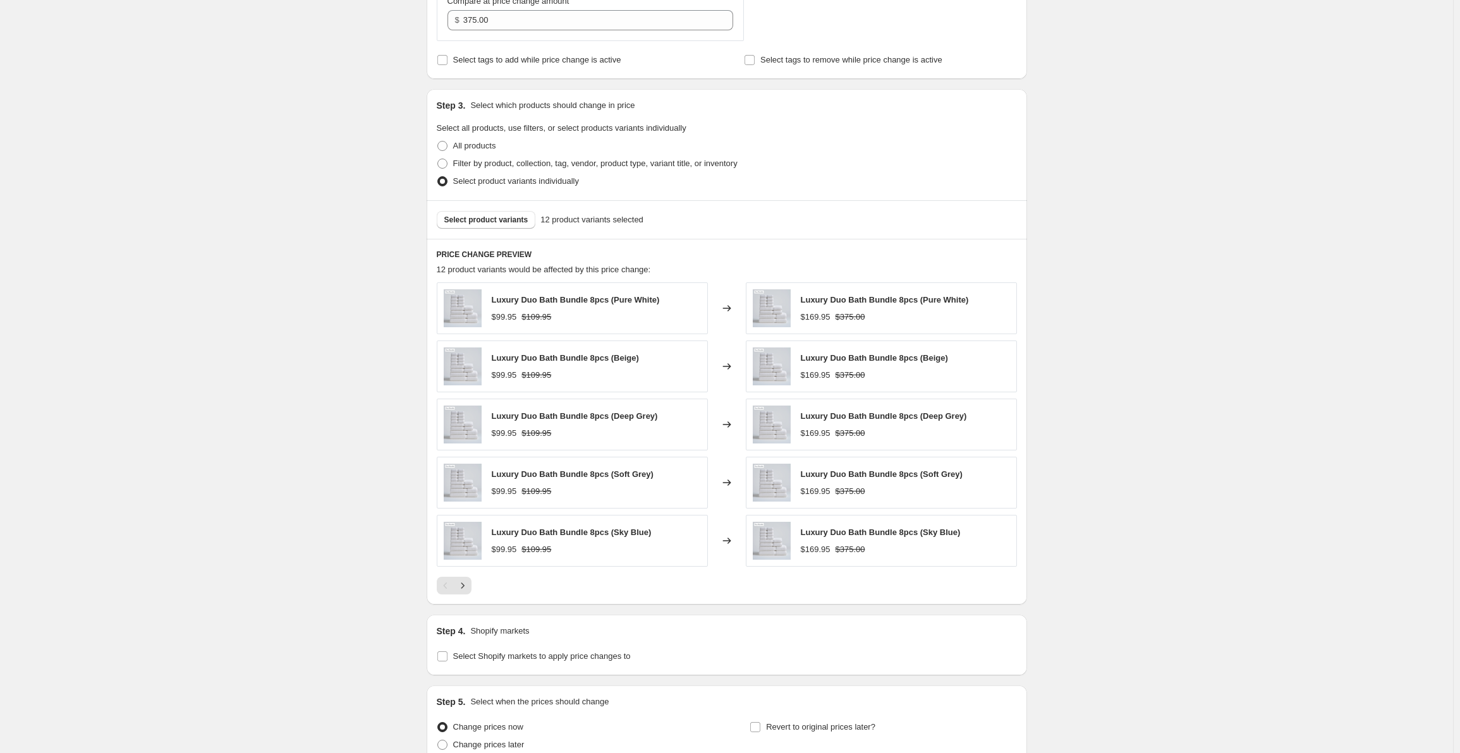
scroll to position [557, 0]
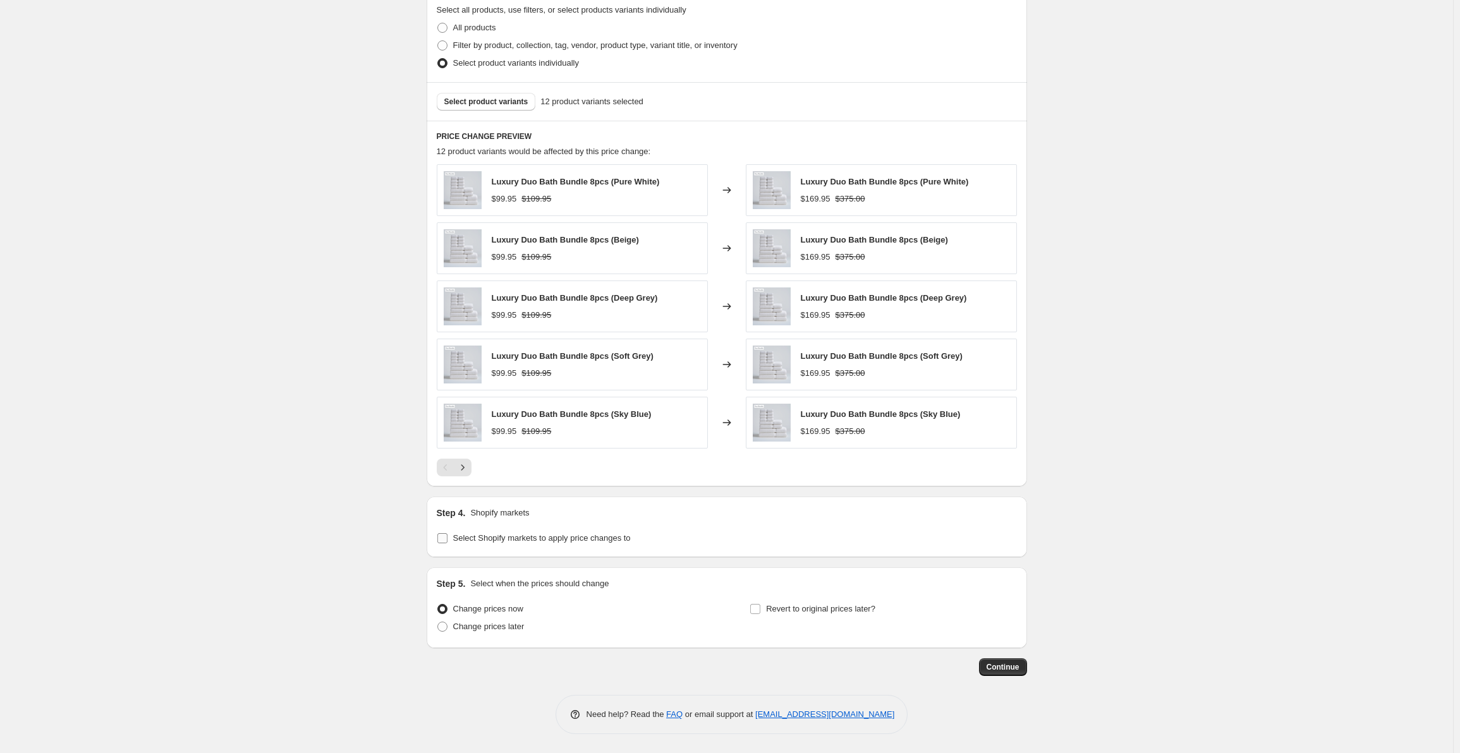
click at [453, 537] on label "Select Shopify markets to apply price changes to" at bounding box center [534, 539] width 194 height 18
click at [448, 537] on input "Select Shopify markets to apply price changes to" at bounding box center [442, 538] width 10 height 10
checkbox input "true"
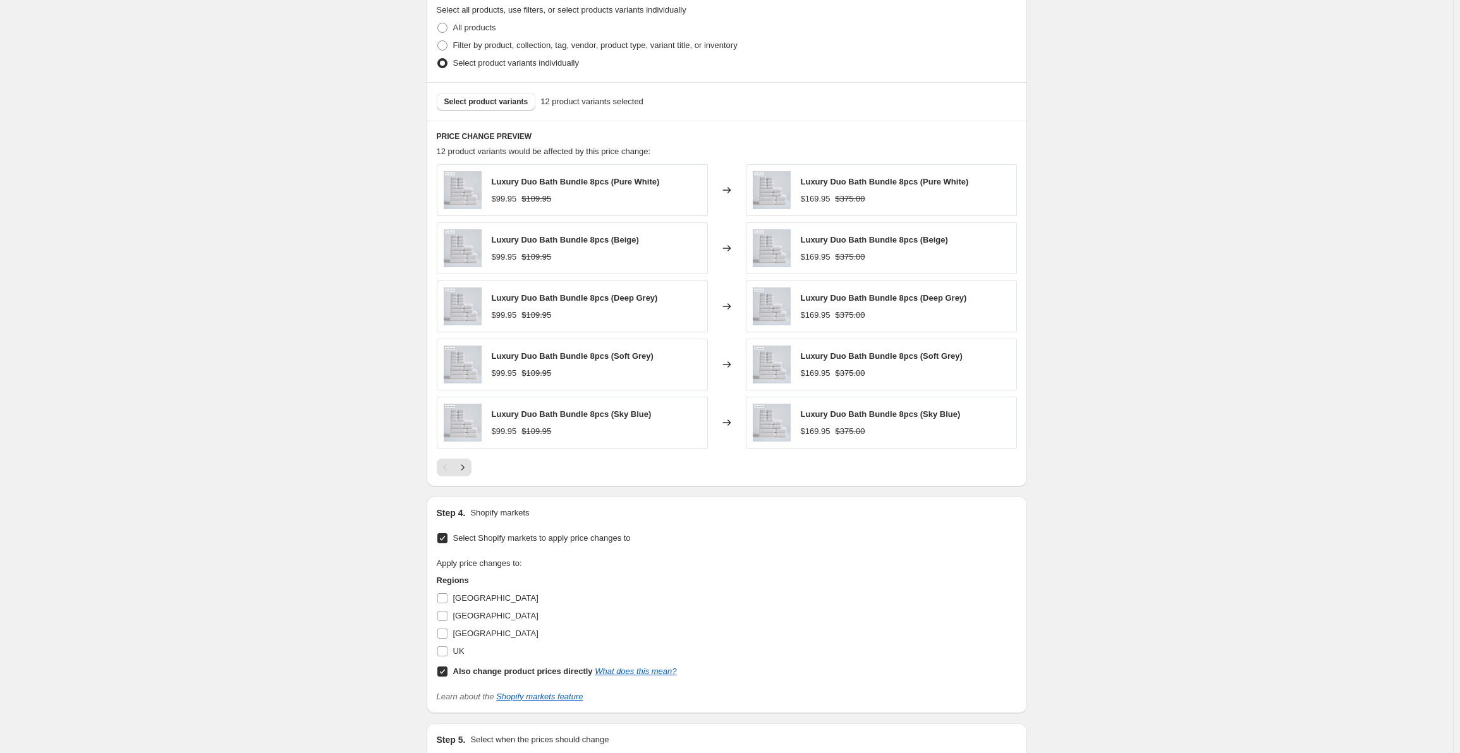
click at [448, 600] on input "[GEOGRAPHIC_DATA]" at bounding box center [442, 599] width 10 height 10
checkbox input "true"
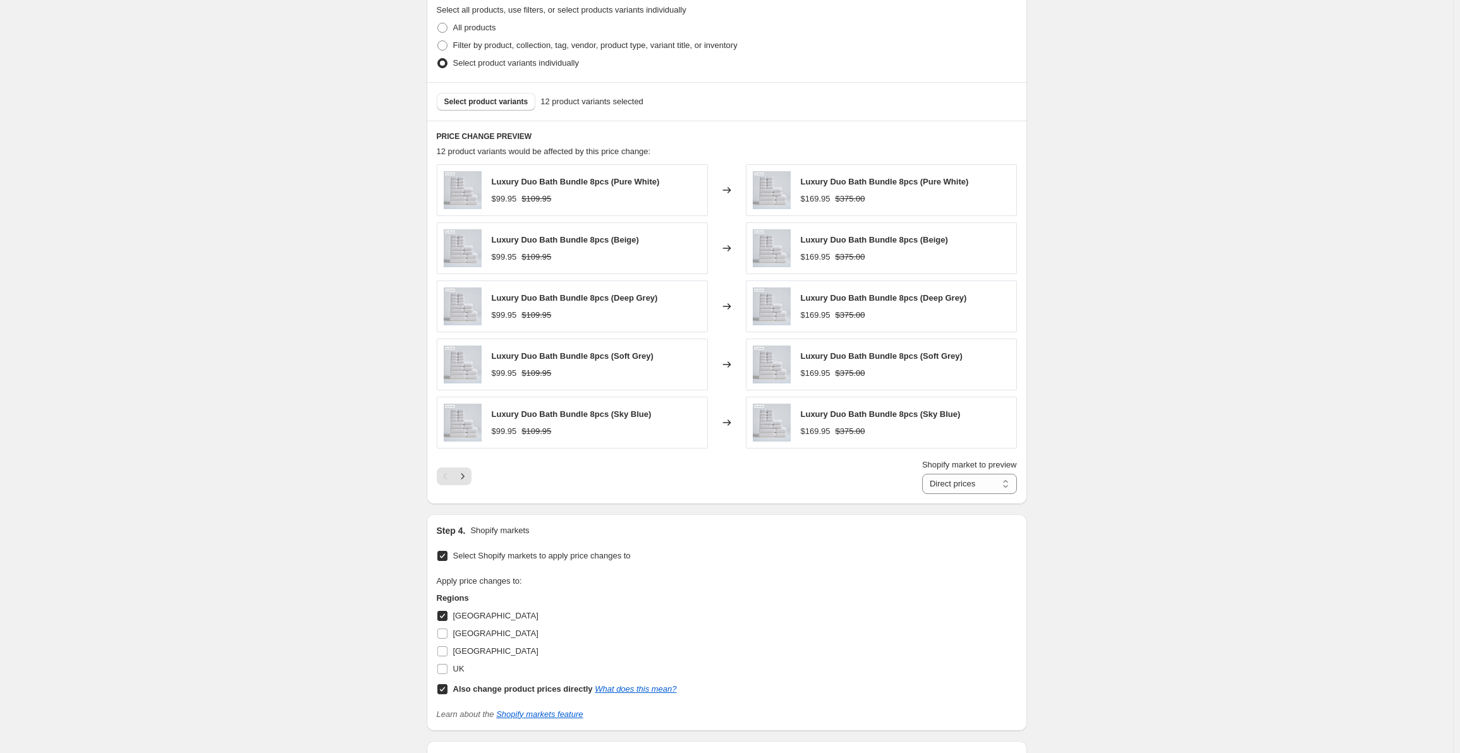
click at [441, 685] on input "Also change product prices directly What does this mean?" at bounding box center [442, 690] width 10 height 10
checkbox input "false"
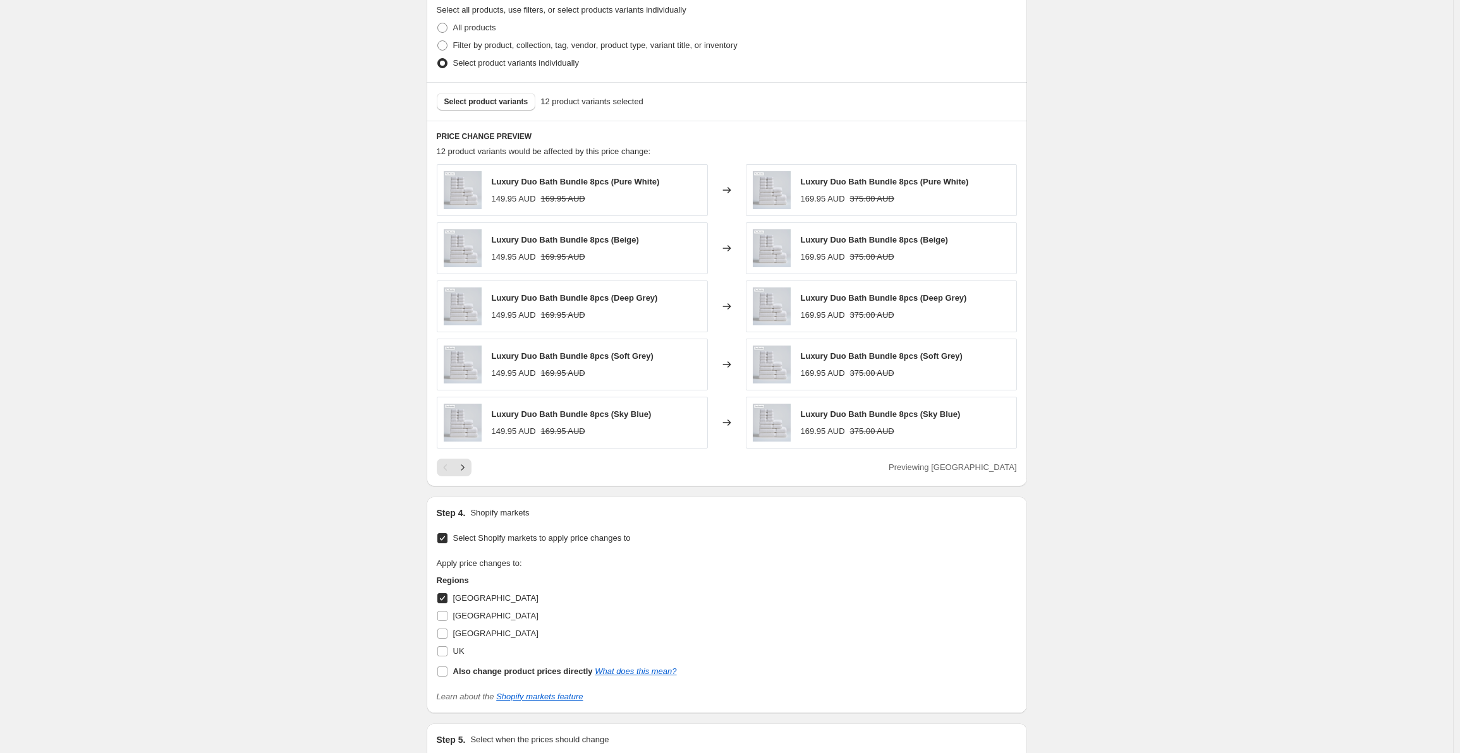
click at [367, 557] on div "Create new price [MEDICAL_DATA]. This page is ready Create new price [MEDICAL_D…" at bounding box center [726, 176] width 1453 height 1467
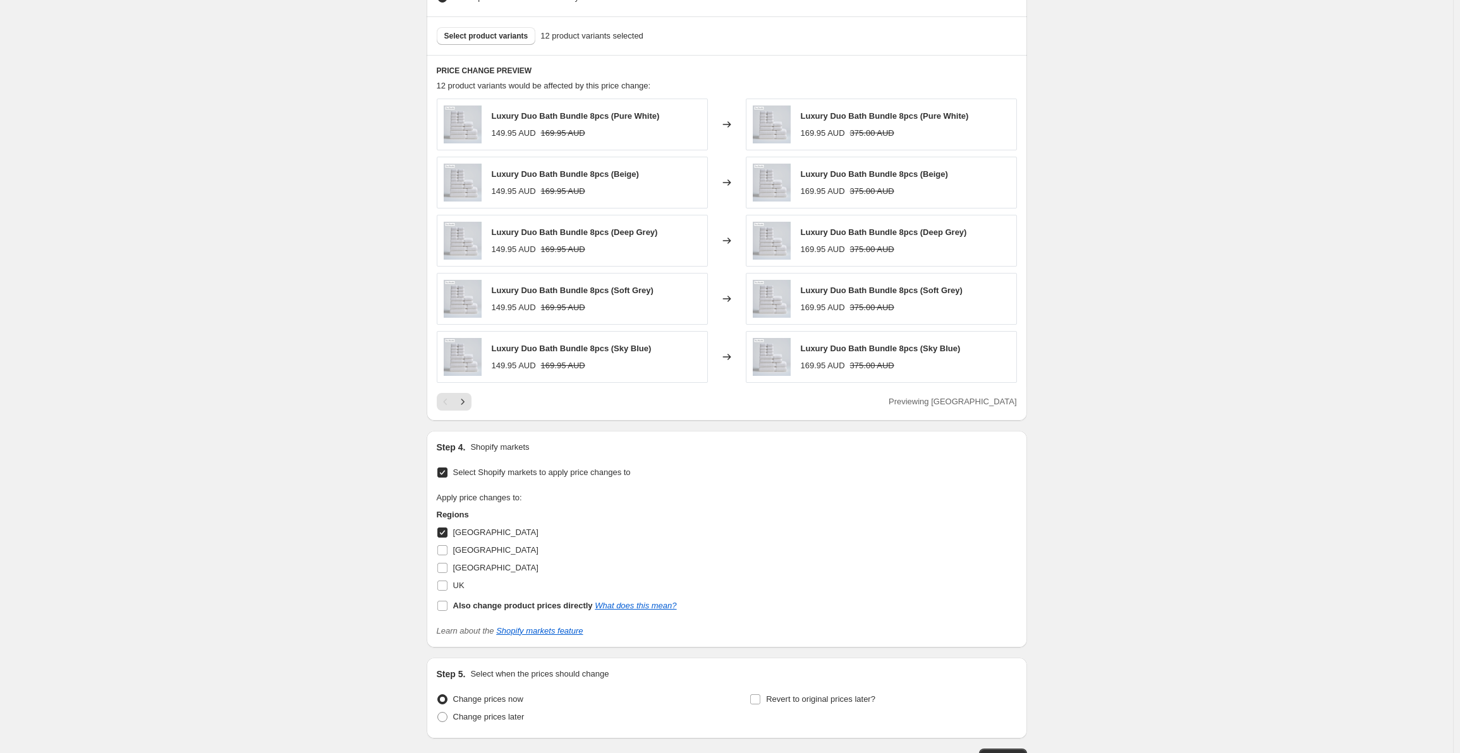
scroll to position [714, 0]
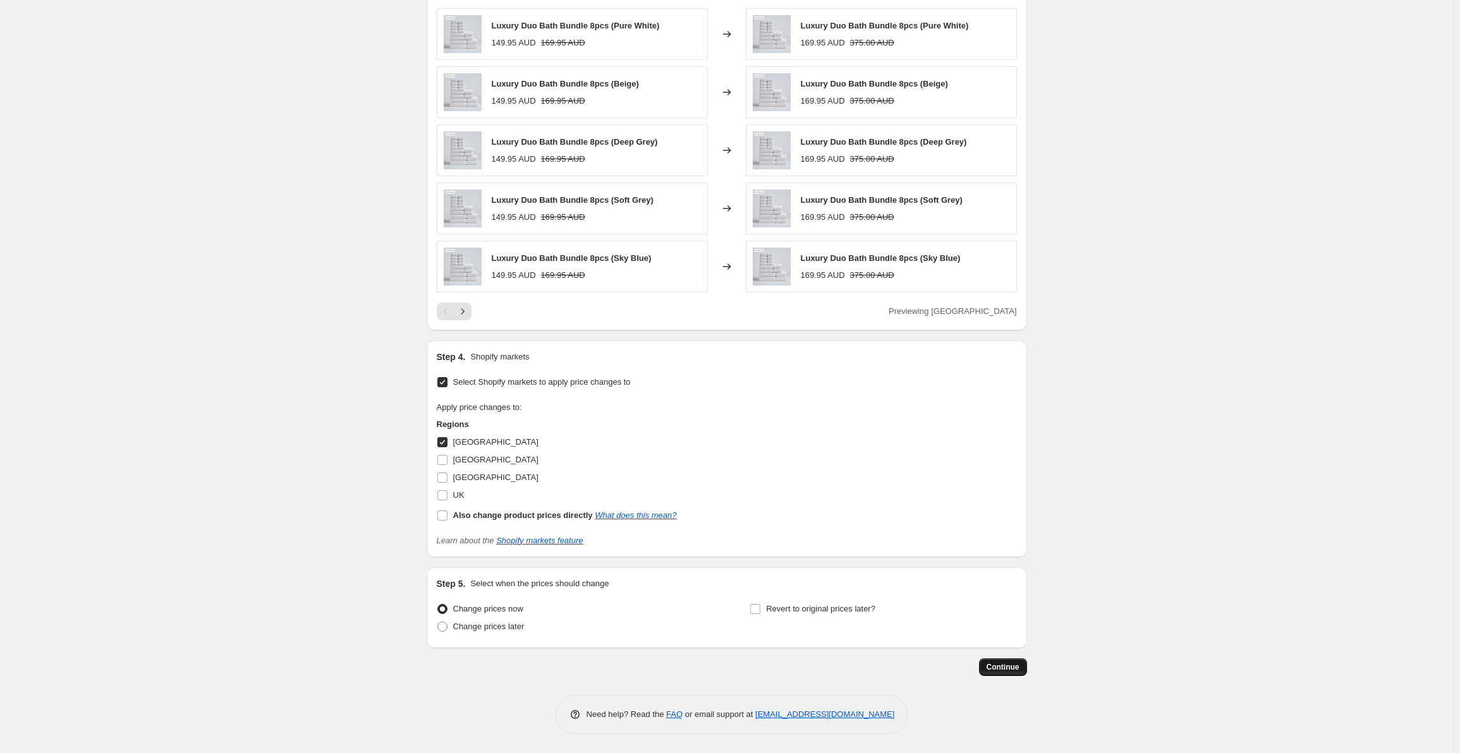
click at [990, 669] on span "Continue" at bounding box center [1003, 667] width 33 height 10
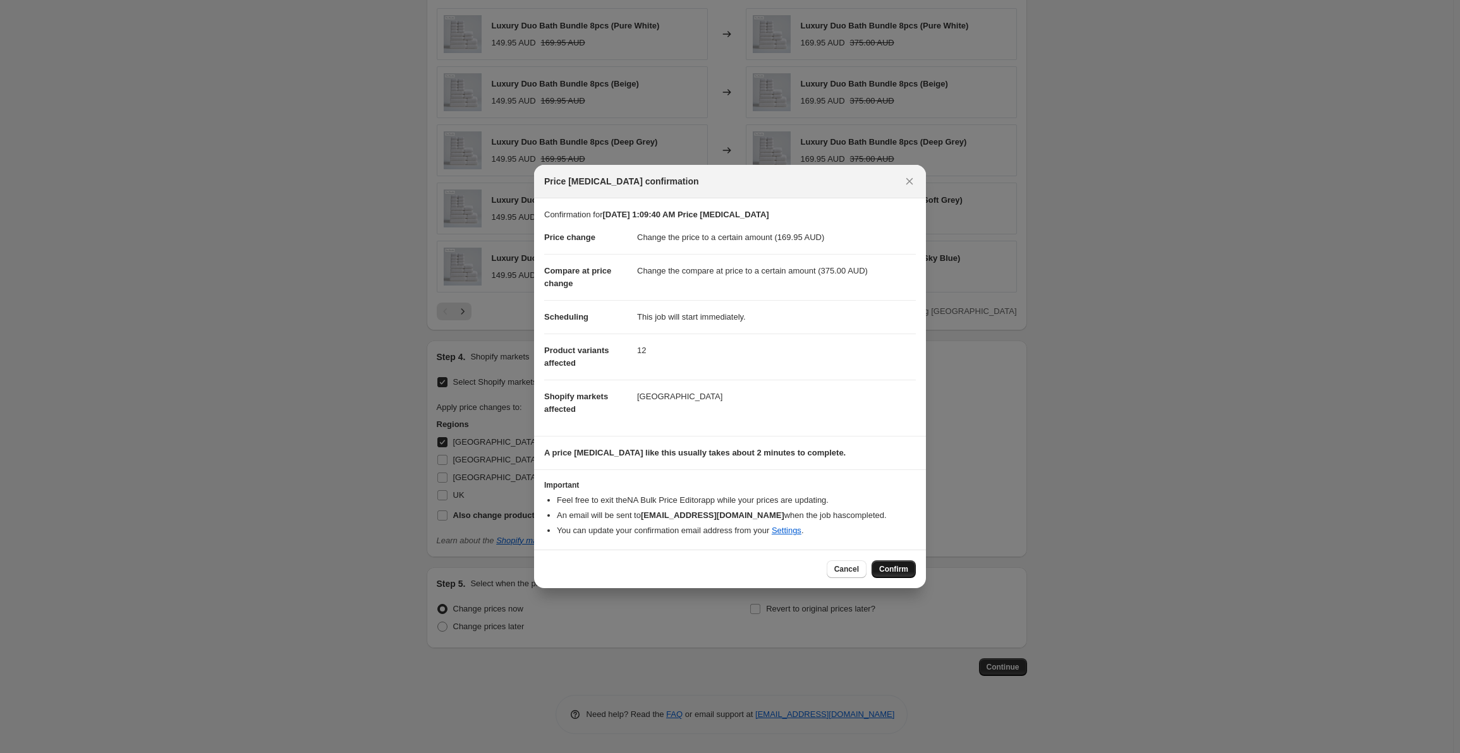
click at [896, 567] on span "Confirm" at bounding box center [893, 569] width 29 height 10
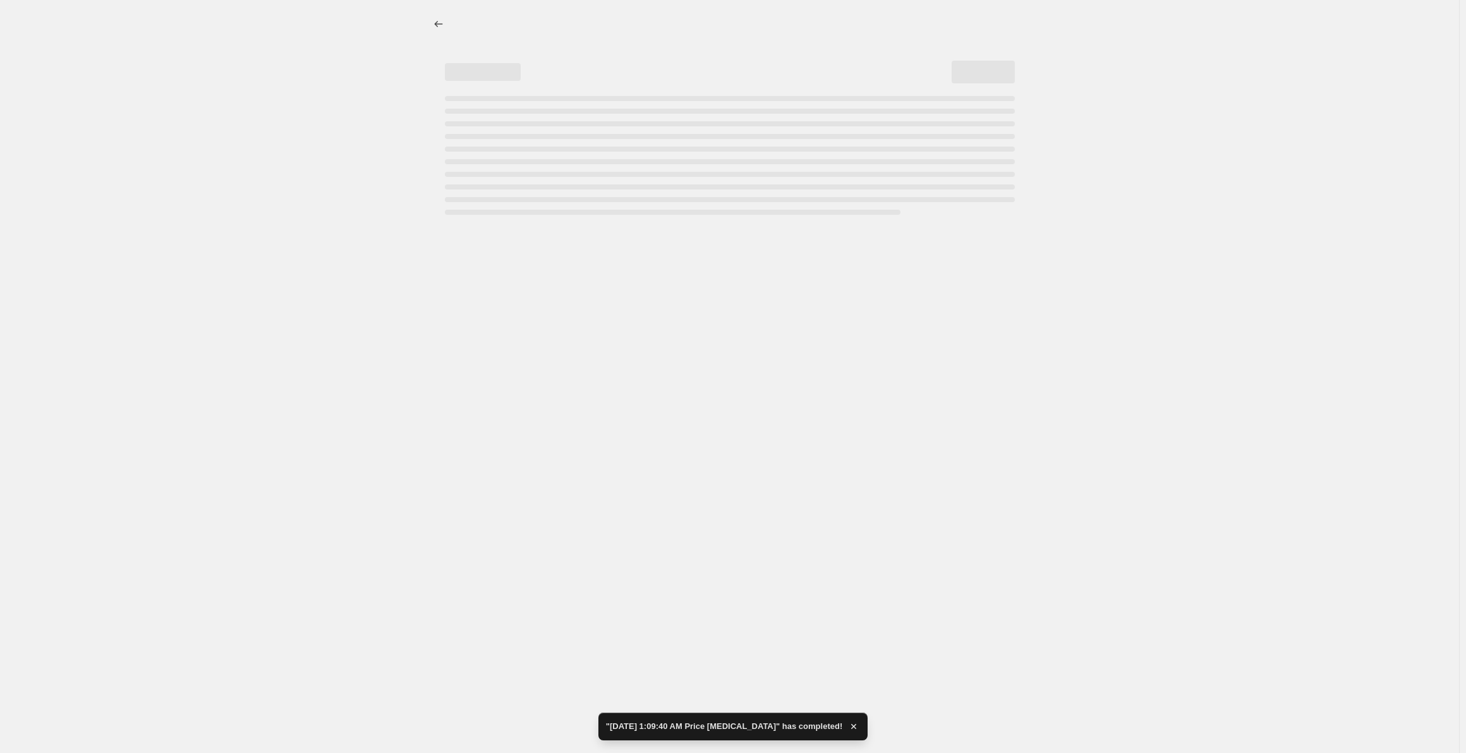
select select "to"
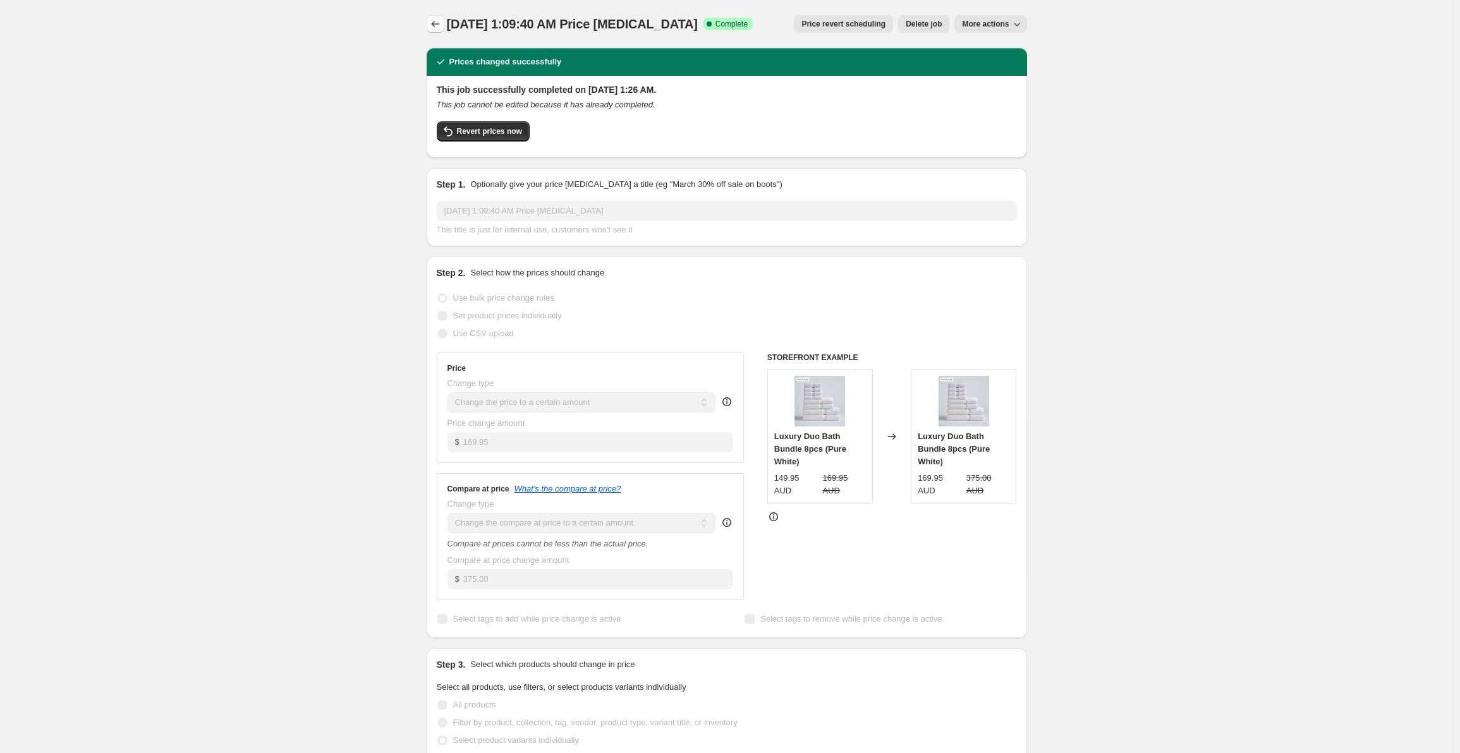
click at [442, 18] on icon "Price change jobs" at bounding box center [435, 24] width 13 height 13
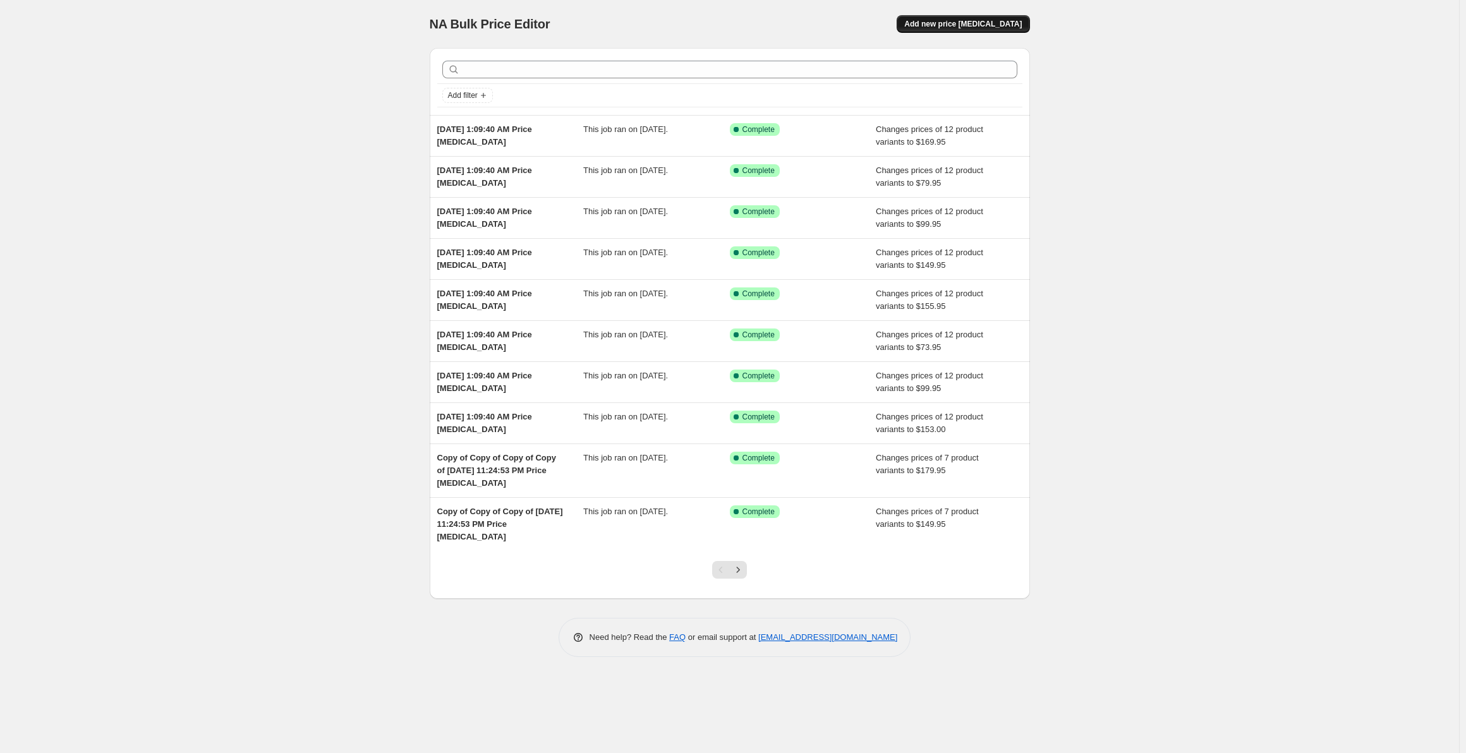
click at [953, 24] on span "Add new price [MEDICAL_DATA]" at bounding box center [963, 24] width 118 height 10
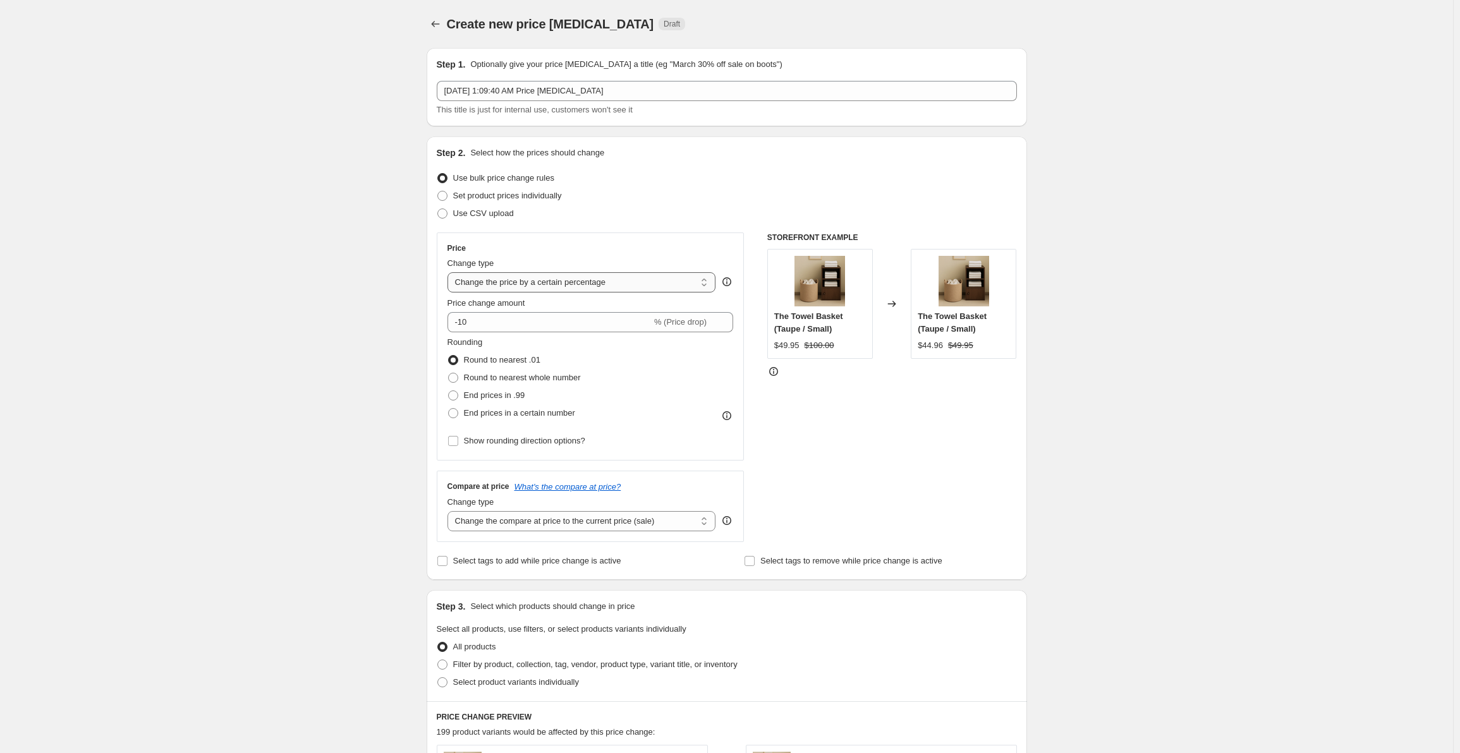
click at [547, 276] on select "Change the price to a certain amount Change the price by a certain amount Chang…" at bounding box center [582, 282] width 269 height 20
select select "to"
click at [450, 272] on select "Change the price to a certain amount Change the price by a certain amount Chang…" at bounding box center [582, 282] width 269 height 20
type input "80.00"
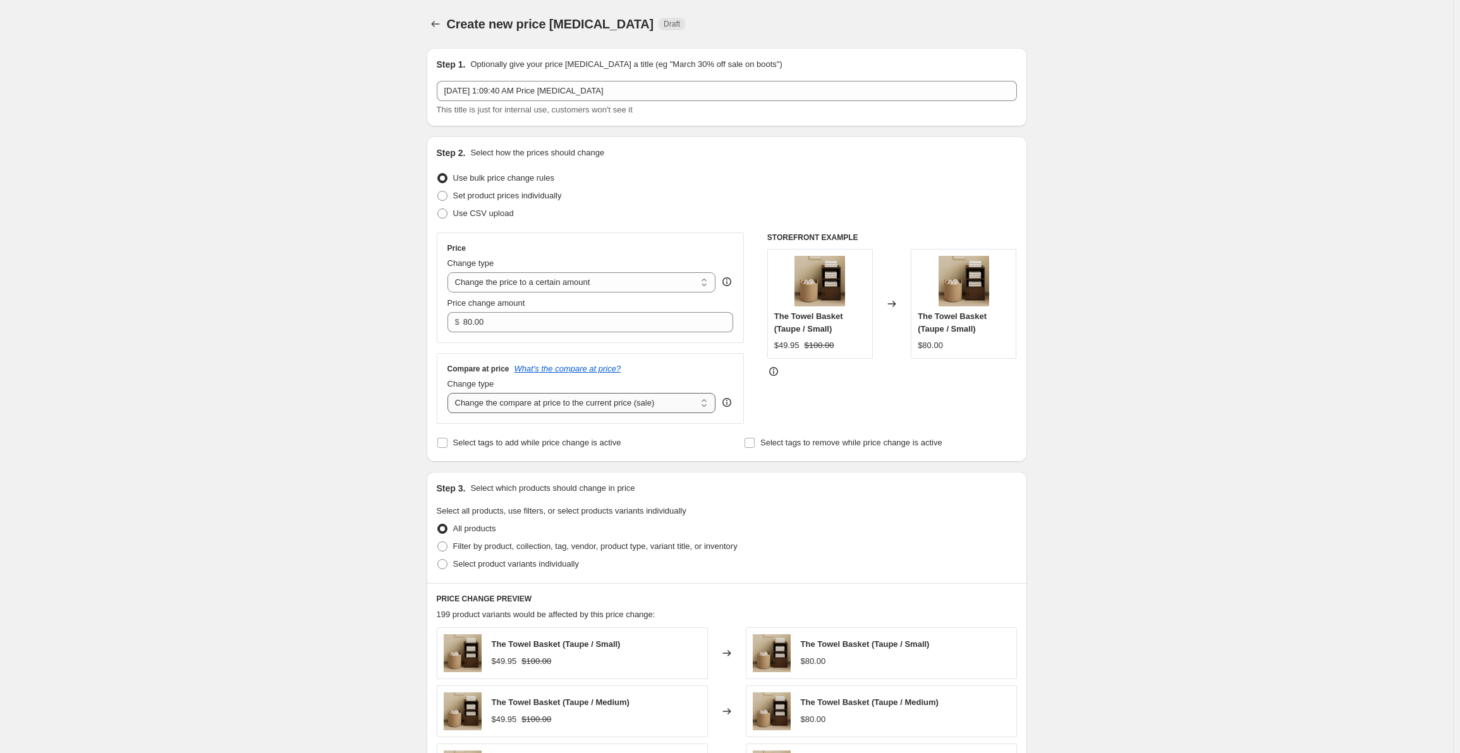
click at [558, 405] on select "Change the compare at price to the current price (sale) Change the compare at p…" at bounding box center [582, 403] width 269 height 20
select select "to"
click at [450, 393] on select "Change the compare at price to the current price (sale) Change the compare at p…" at bounding box center [582, 403] width 269 height 20
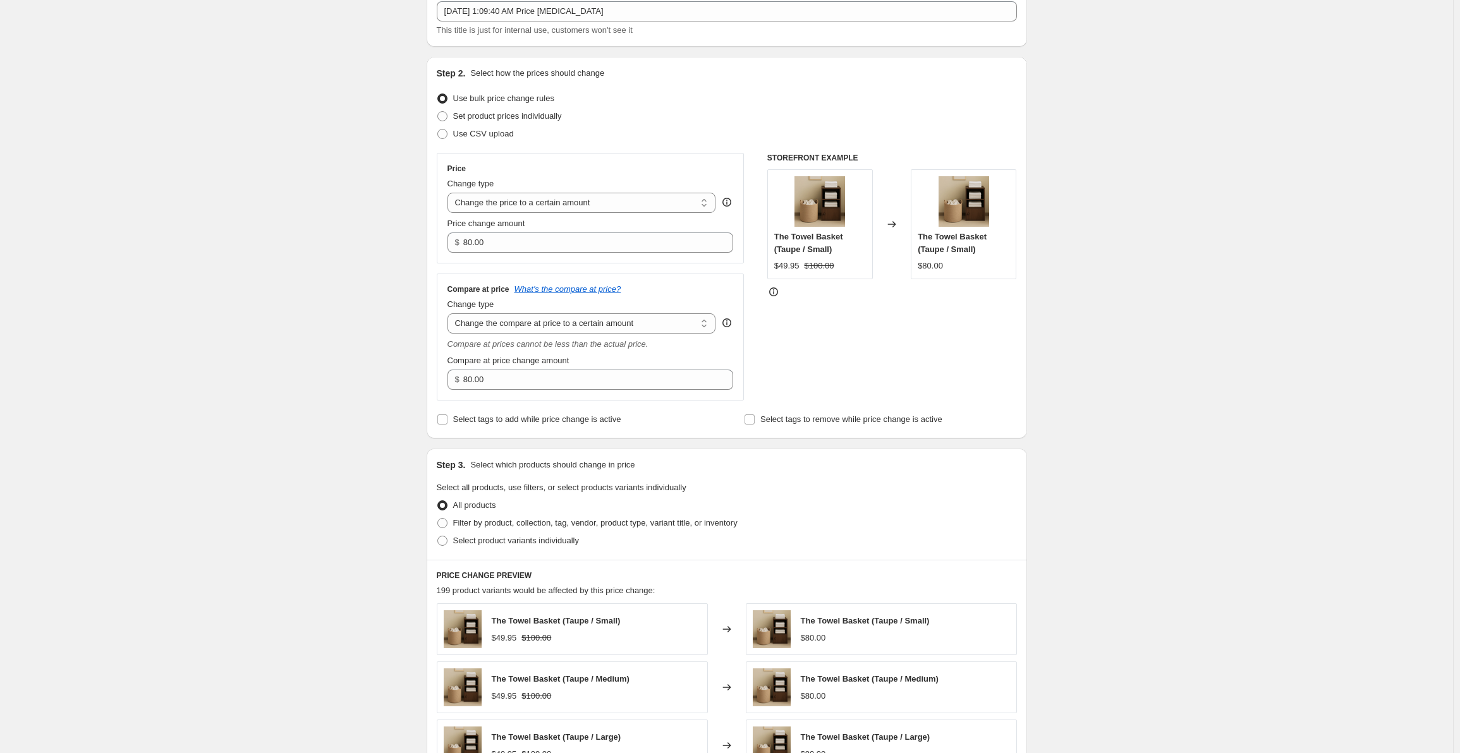
scroll to position [190, 0]
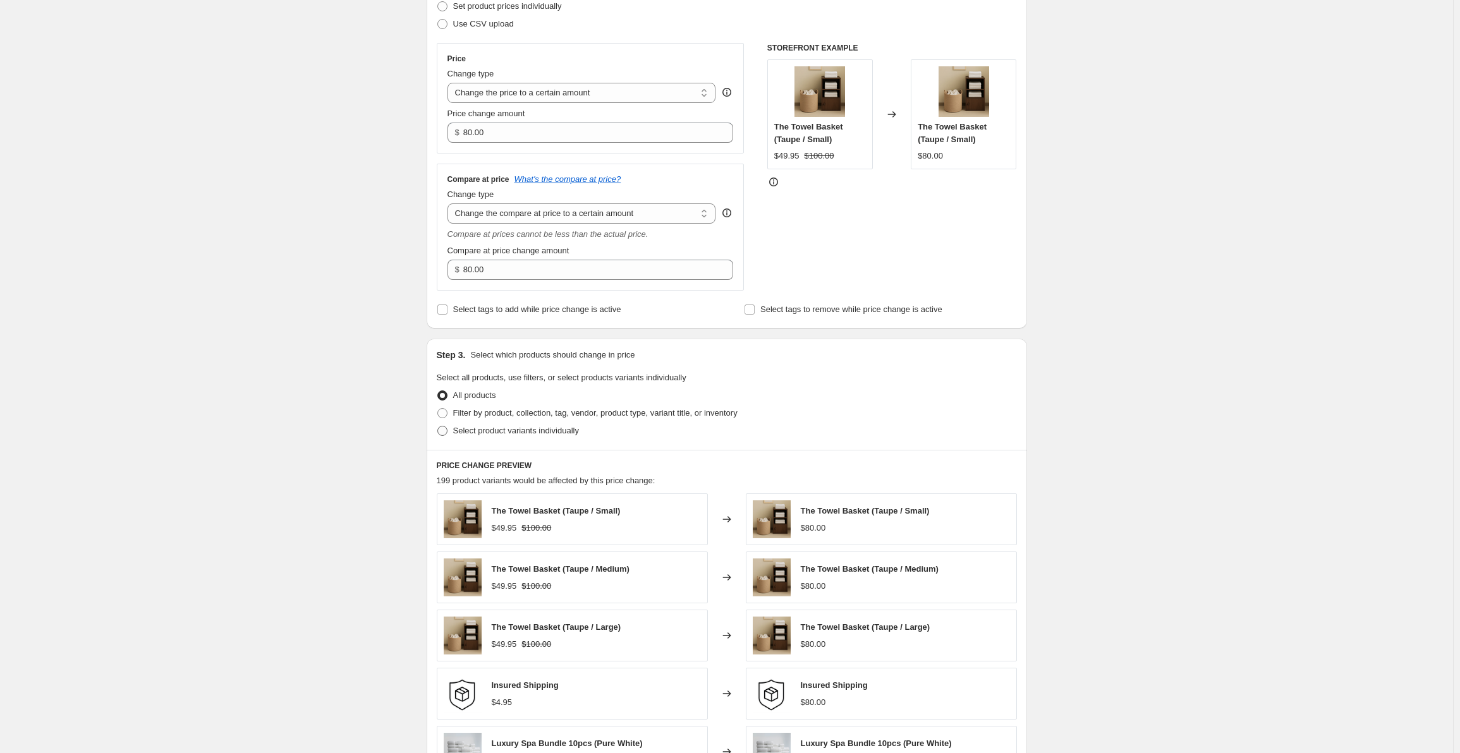
click at [472, 436] on span "Select product variants individually" at bounding box center [516, 431] width 126 height 13
click at [438, 427] on input "Select product variants individually" at bounding box center [437, 426] width 1 height 1
radio input "true"
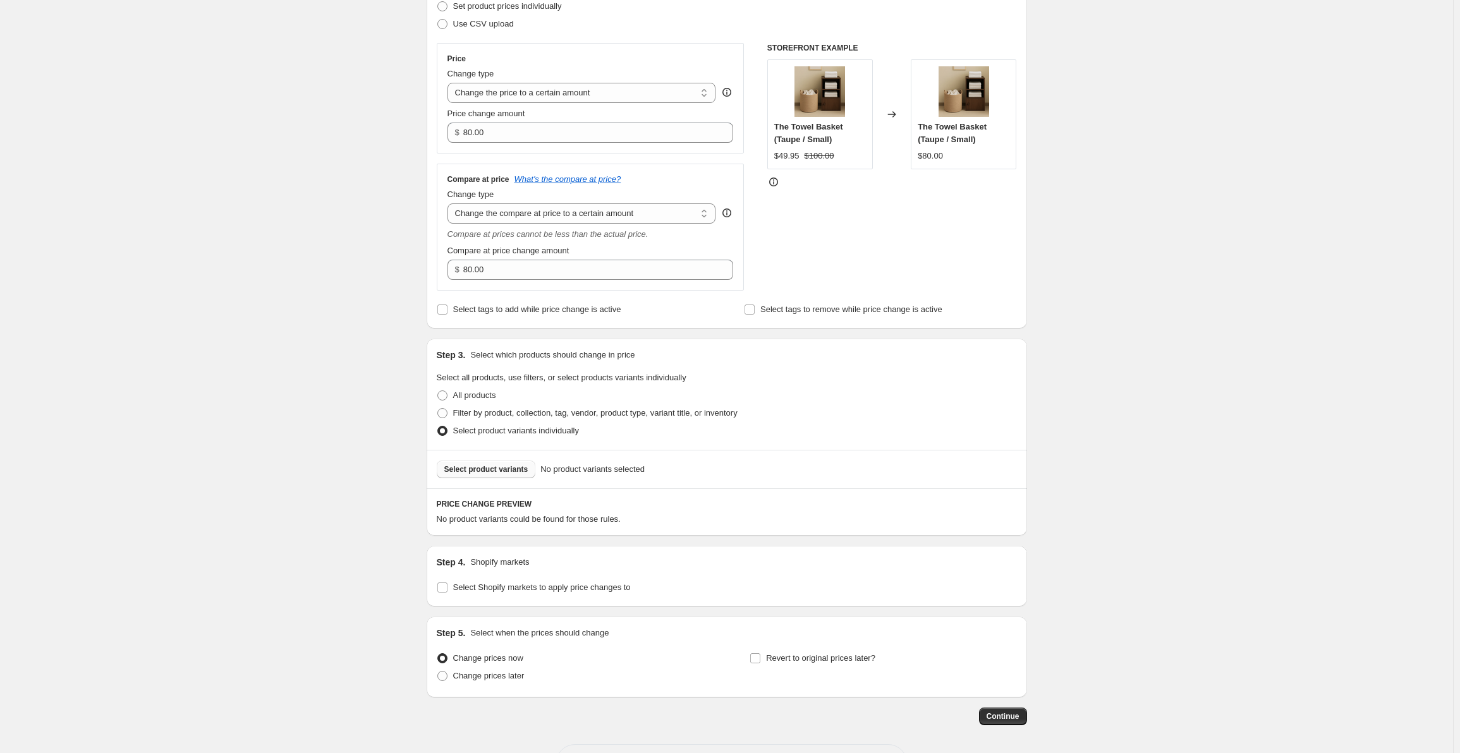
click at [488, 467] on span "Select product variants" at bounding box center [486, 470] width 84 height 10
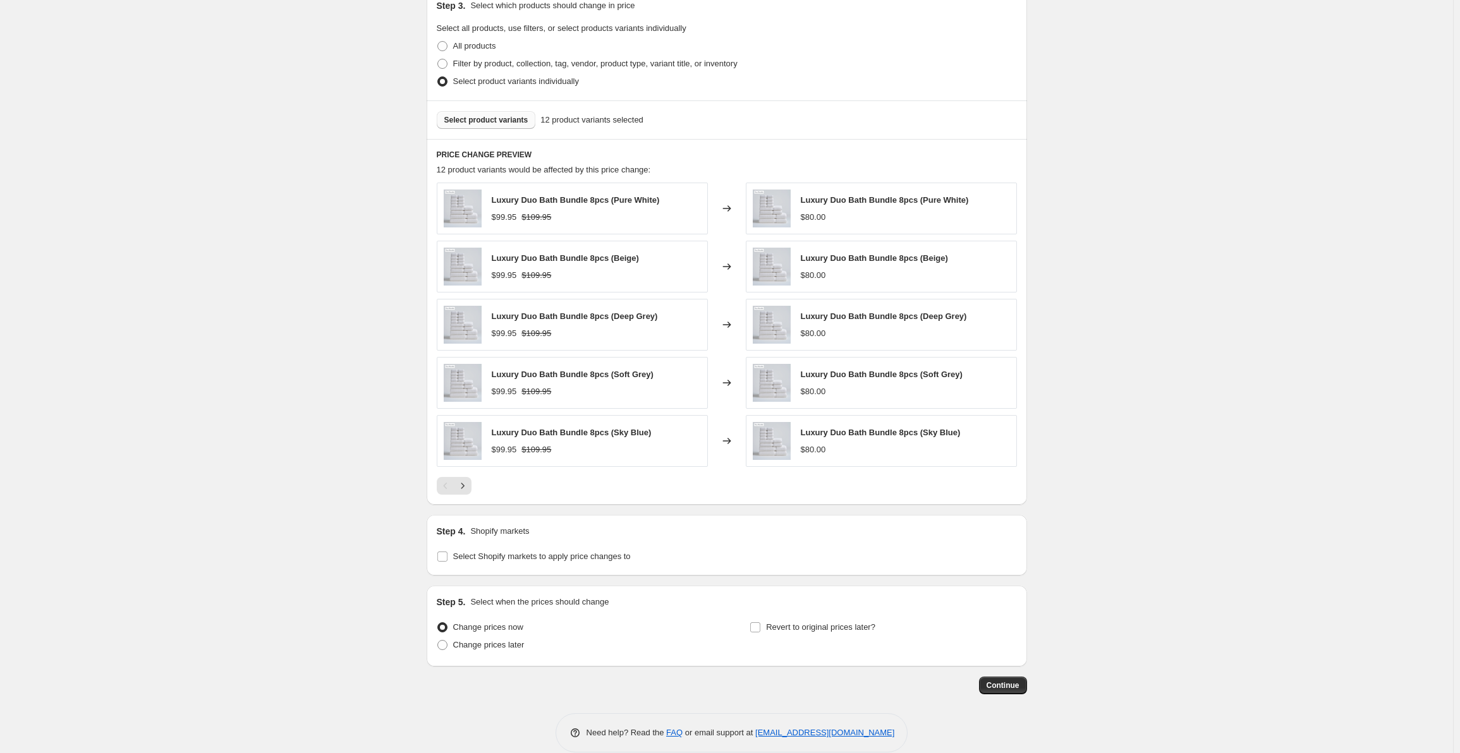
scroll to position [557, 0]
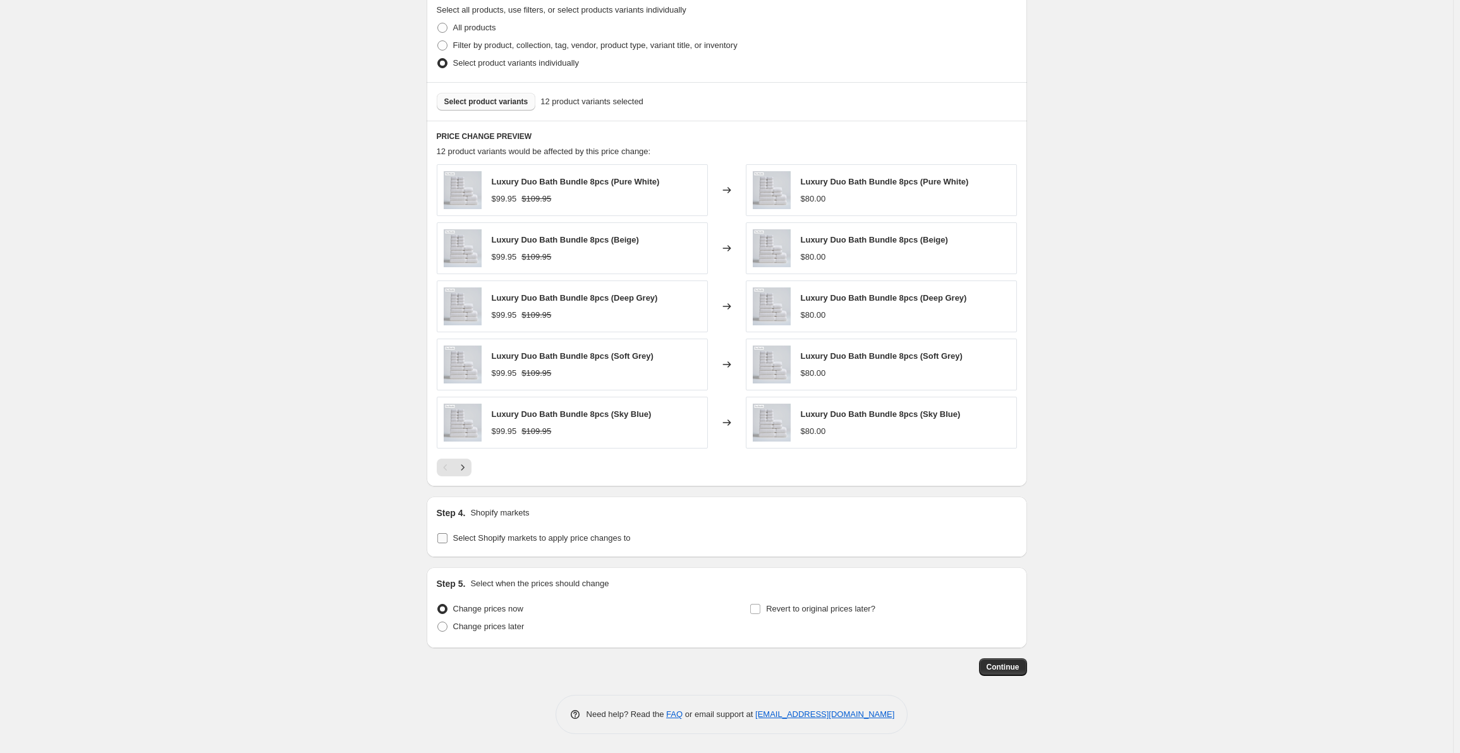
click at [444, 540] on input "Select Shopify markets to apply price changes to" at bounding box center [442, 538] width 10 height 10
checkbox input "true"
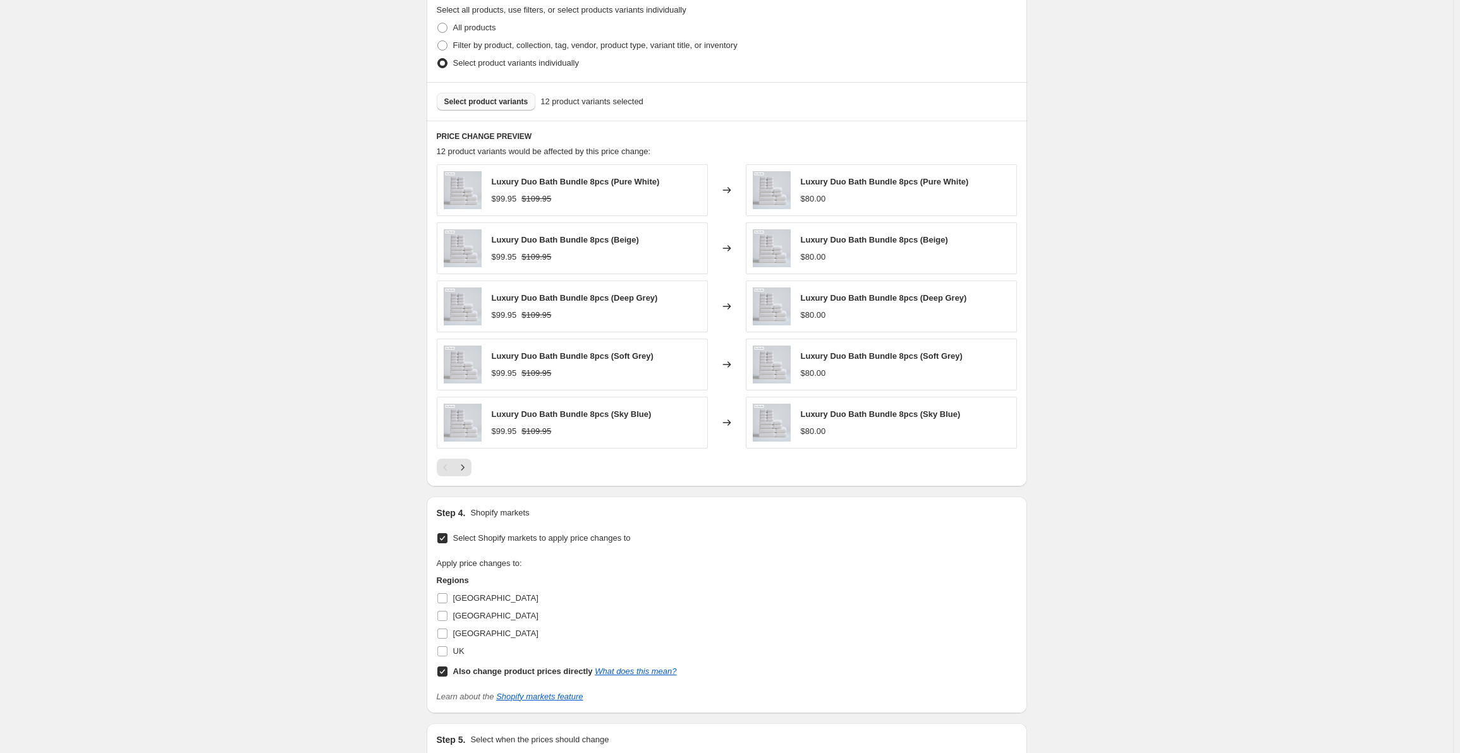
click at [446, 671] on input "Also change product prices directly What does this mean?" at bounding box center [442, 672] width 10 height 10
checkbox input "false"
click at [446, 616] on input "[GEOGRAPHIC_DATA]" at bounding box center [442, 616] width 10 height 10
click at [446, 614] on input "[GEOGRAPHIC_DATA]" at bounding box center [442, 616] width 10 height 10
checkbox input "false"
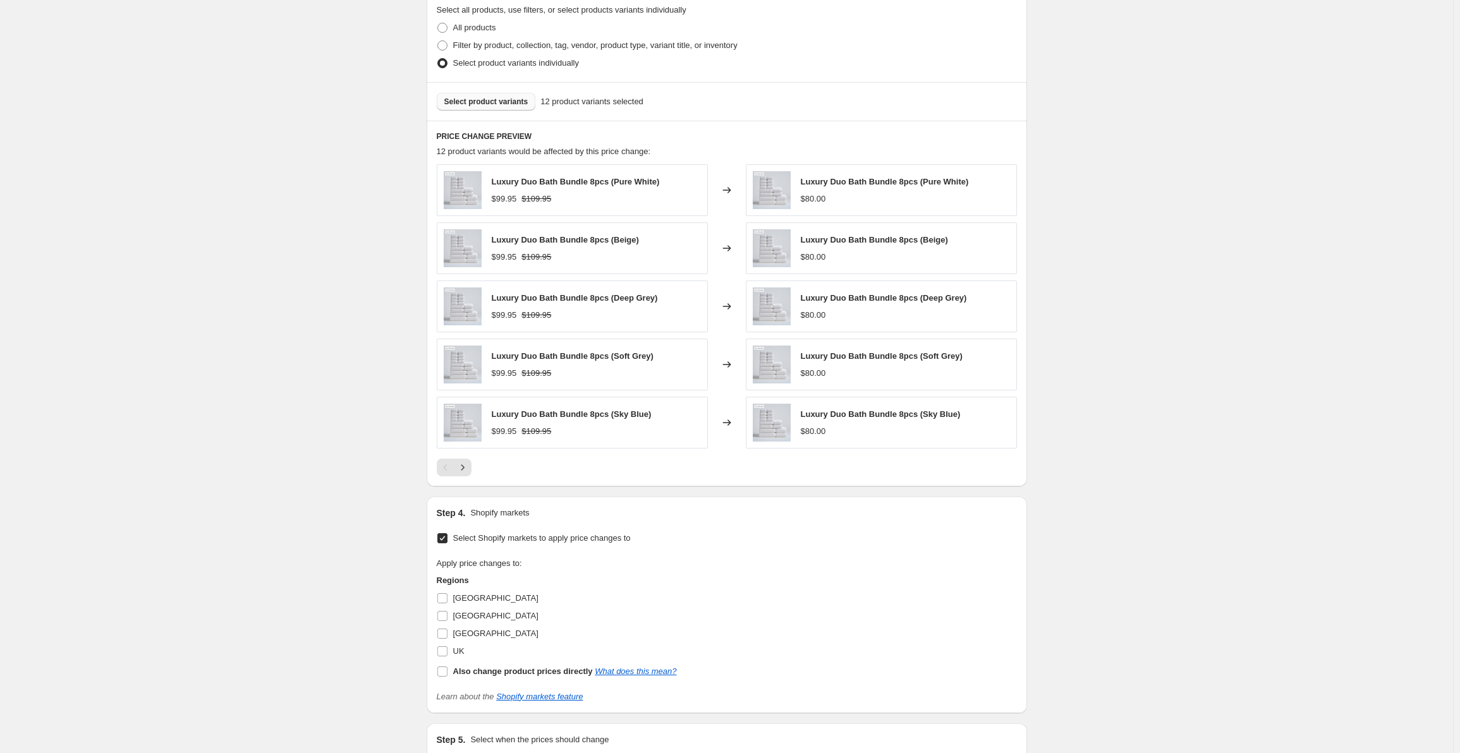
click at [442, 539] on input "Select Shopify markets to apply price changes to" at bounding box center [442, 538] width 10 height 10
checkbox input "false"
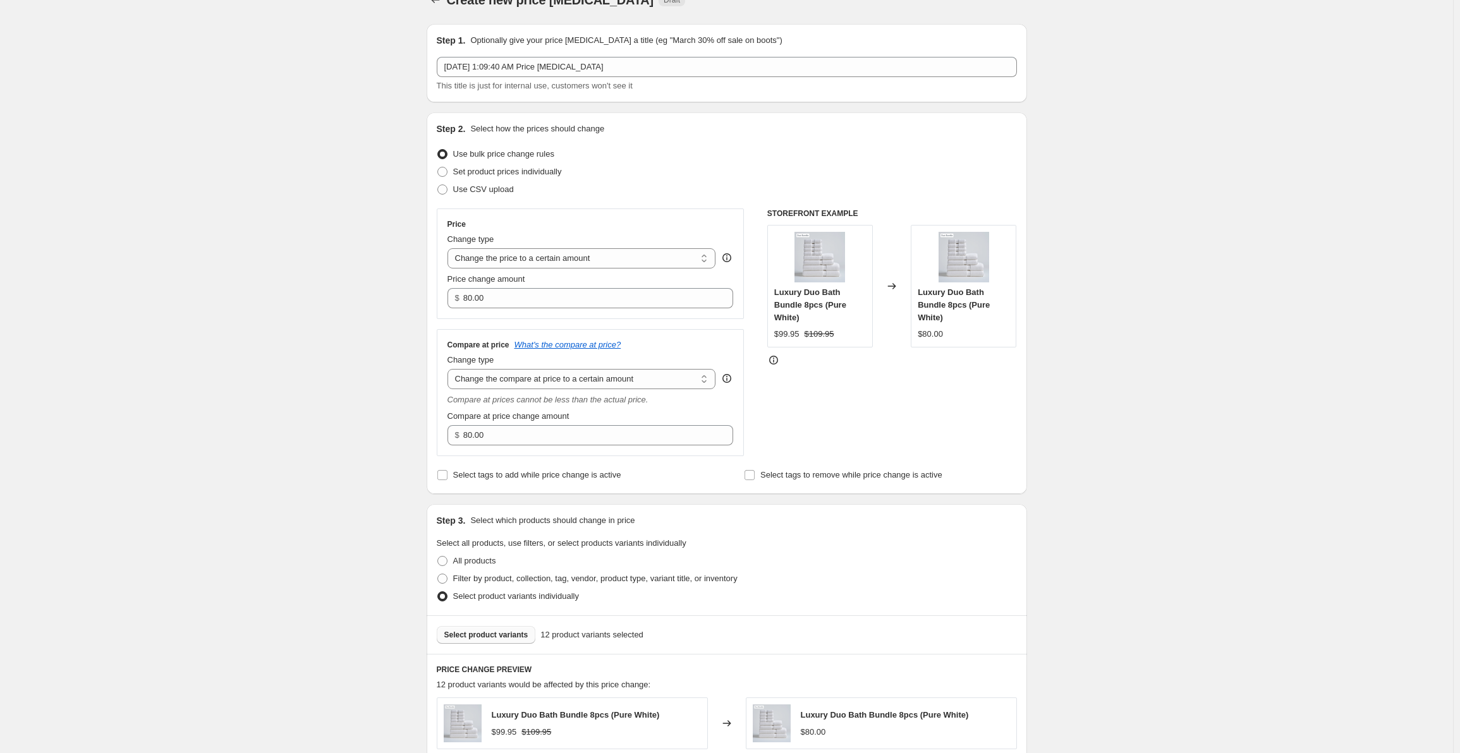
scroll to position [0, 0]
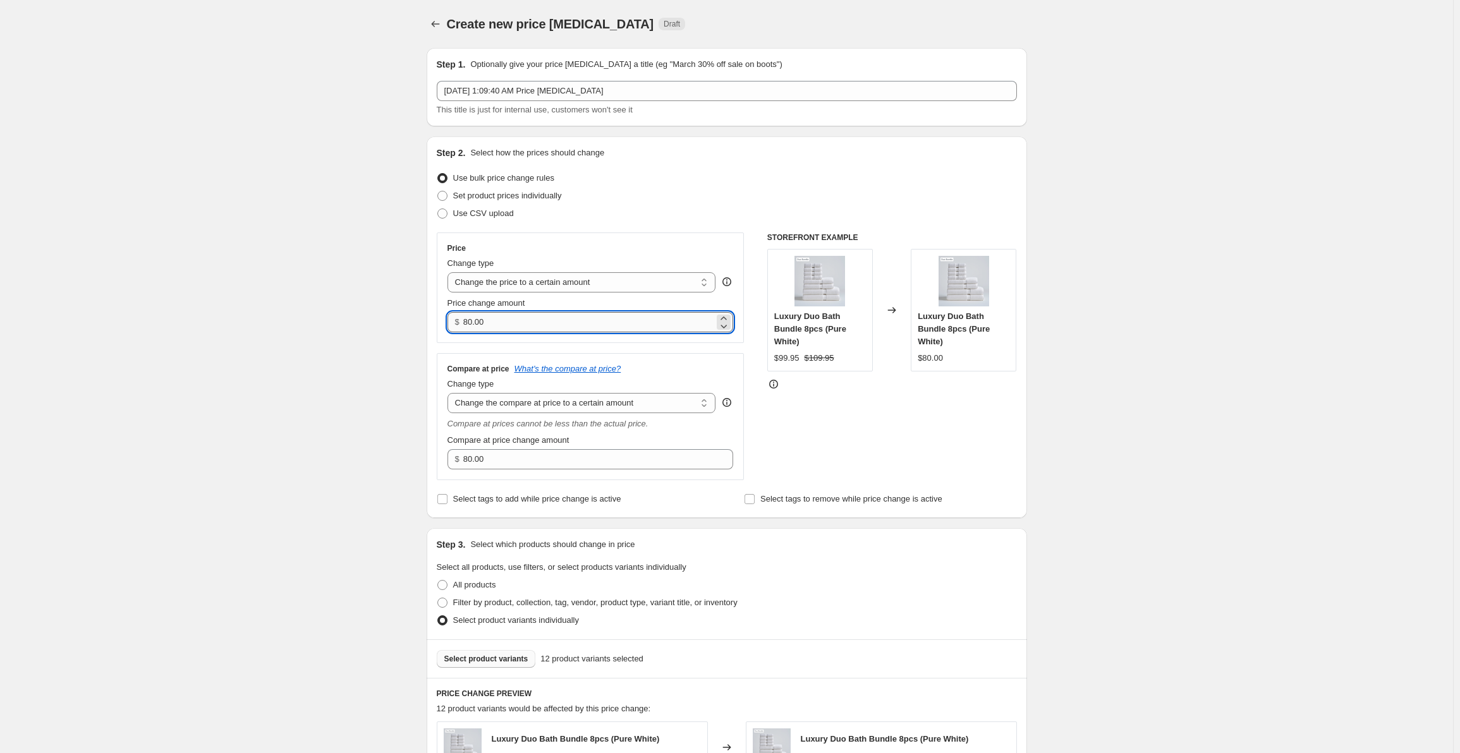
click at [501, 324] on input "80.00" at bounding box center [588, 322] width 251 height 20
paste input "109.95"
type input "109.95"
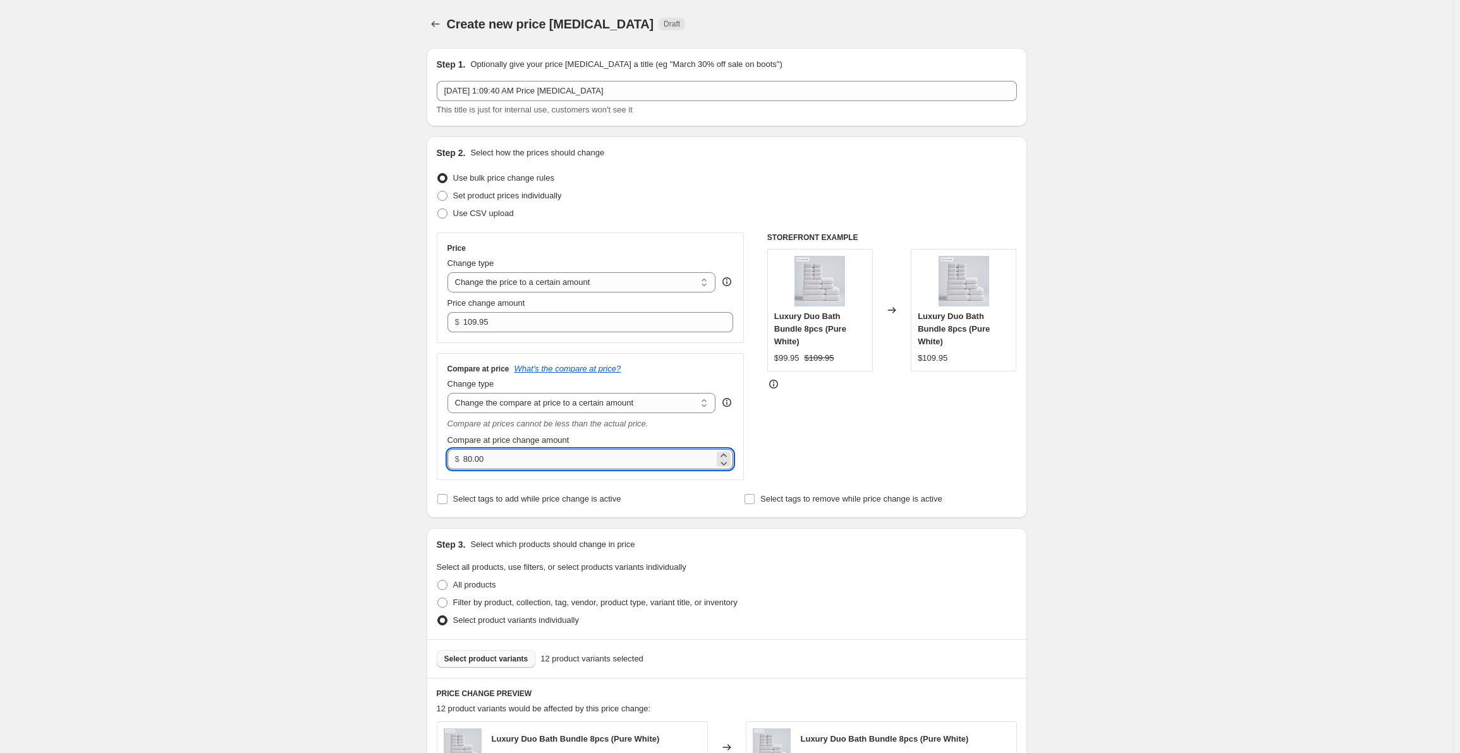
click at [533, 460] on input "80.00" at bounding box center [588, 459] width 251 height 20
paste input "25"
type input "250.00"
click at [389, 449] on div "Create new price [MEDICAL_DATA]. This page is ready Create new price [MEDICAL_D…" at bounding box center [726, 655] width 1453 height 1311
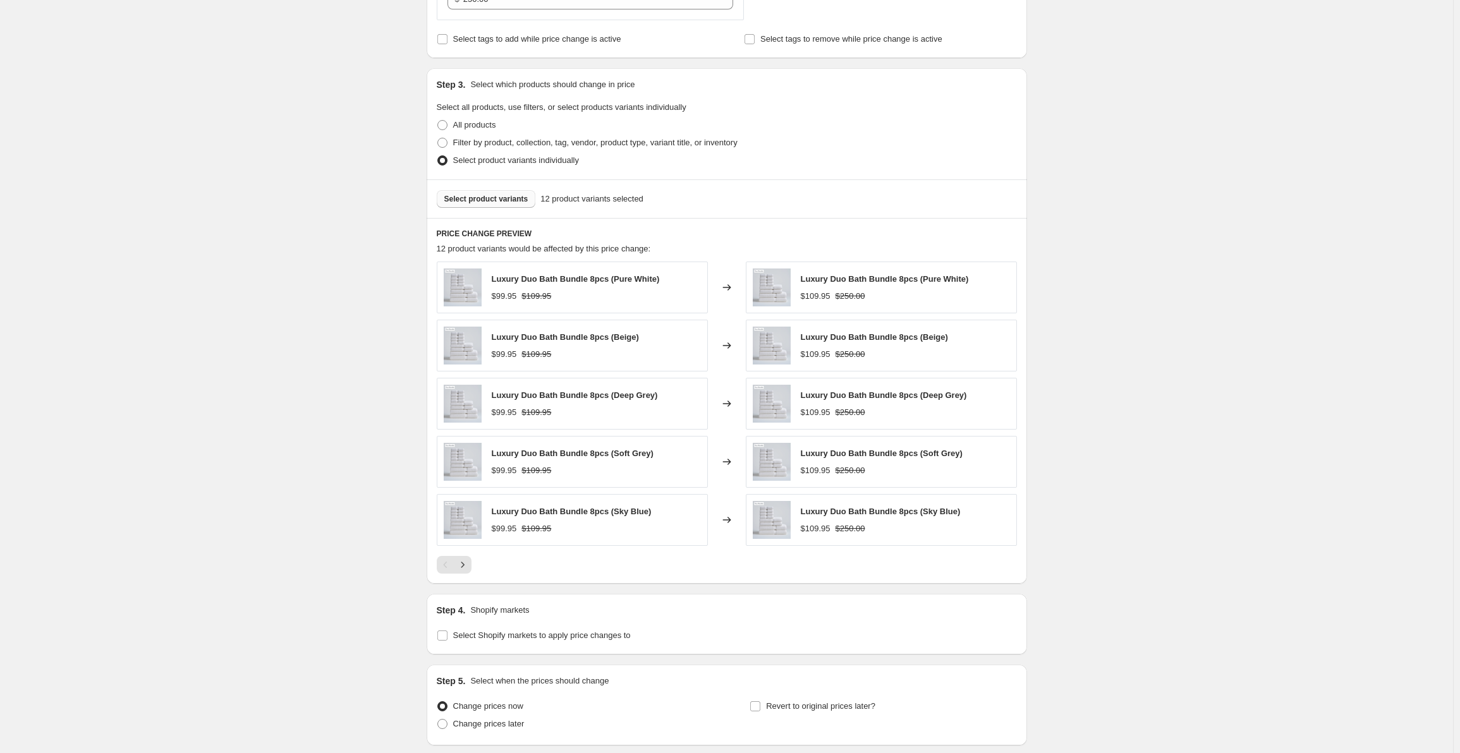
scroll to position [557, 0]
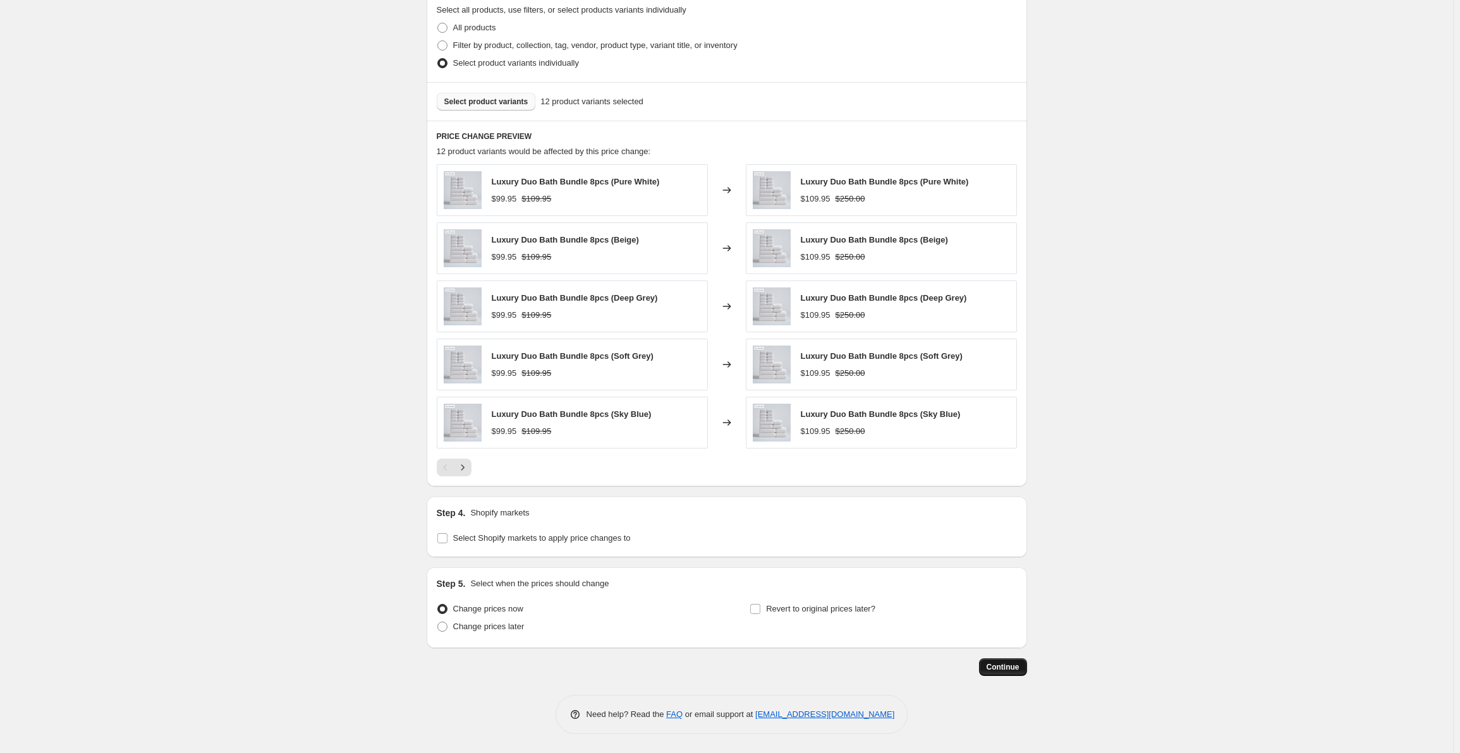
click at [996, 664] on span "Continue" at bounding box center [1003, 667] width 33 height 10
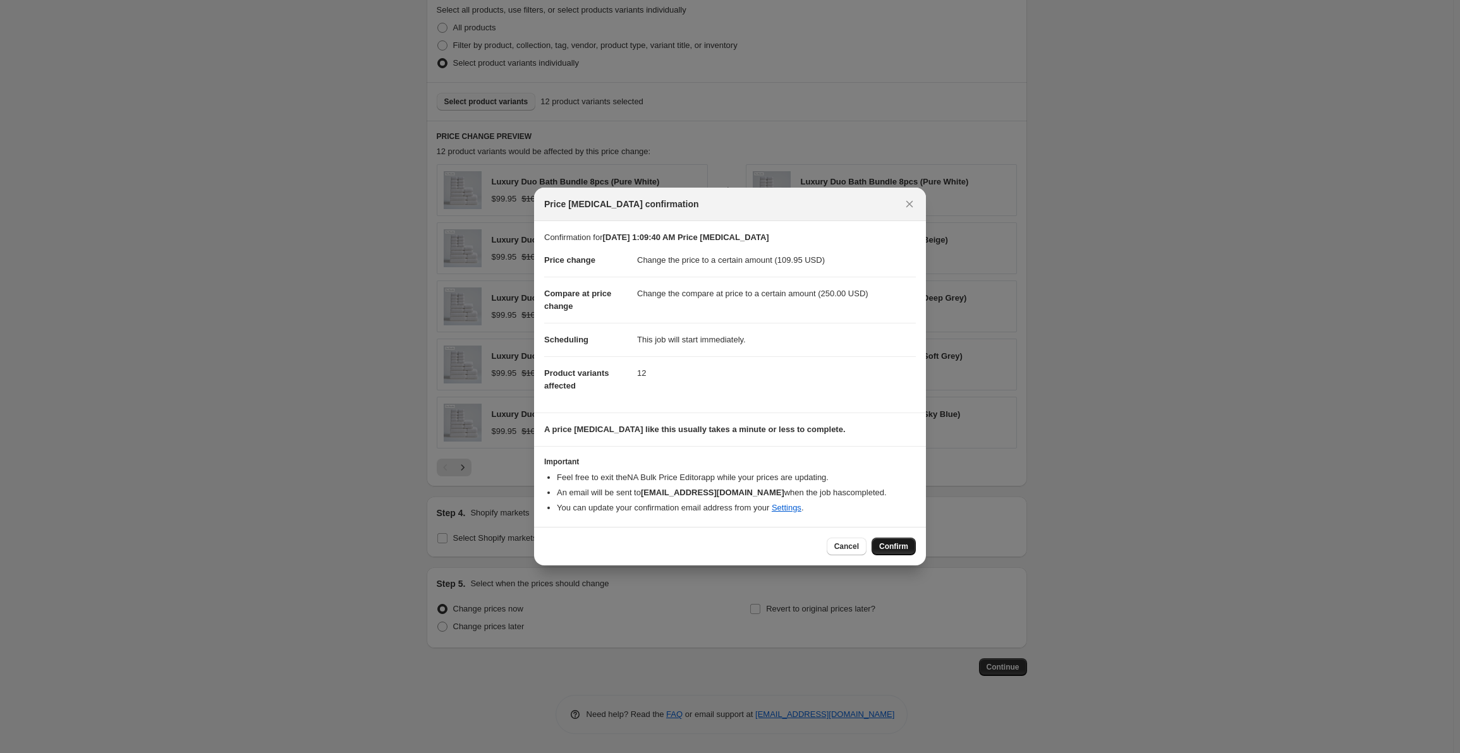
click at [900, 549] on span "Confirm" at bounding box center [893, 547] width 29 height 10
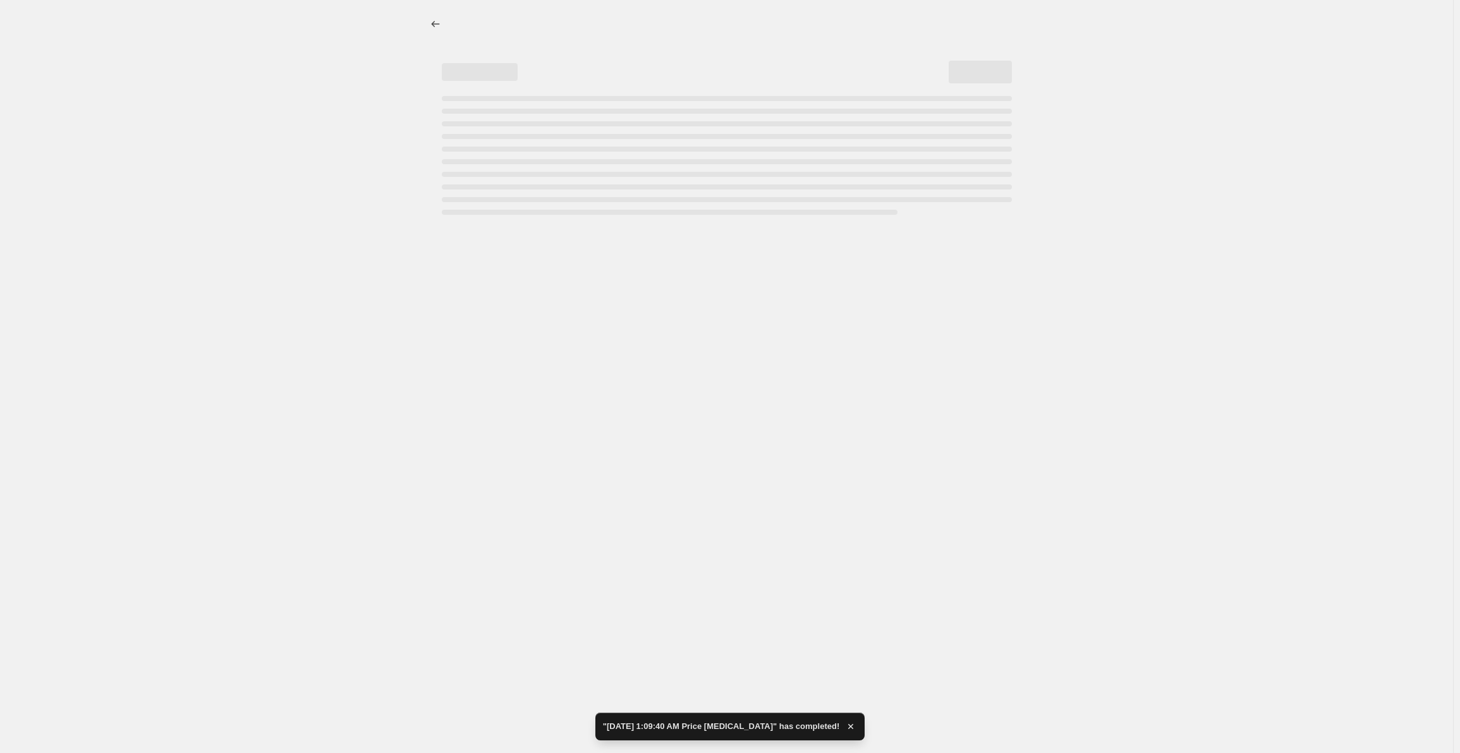
select select "to"
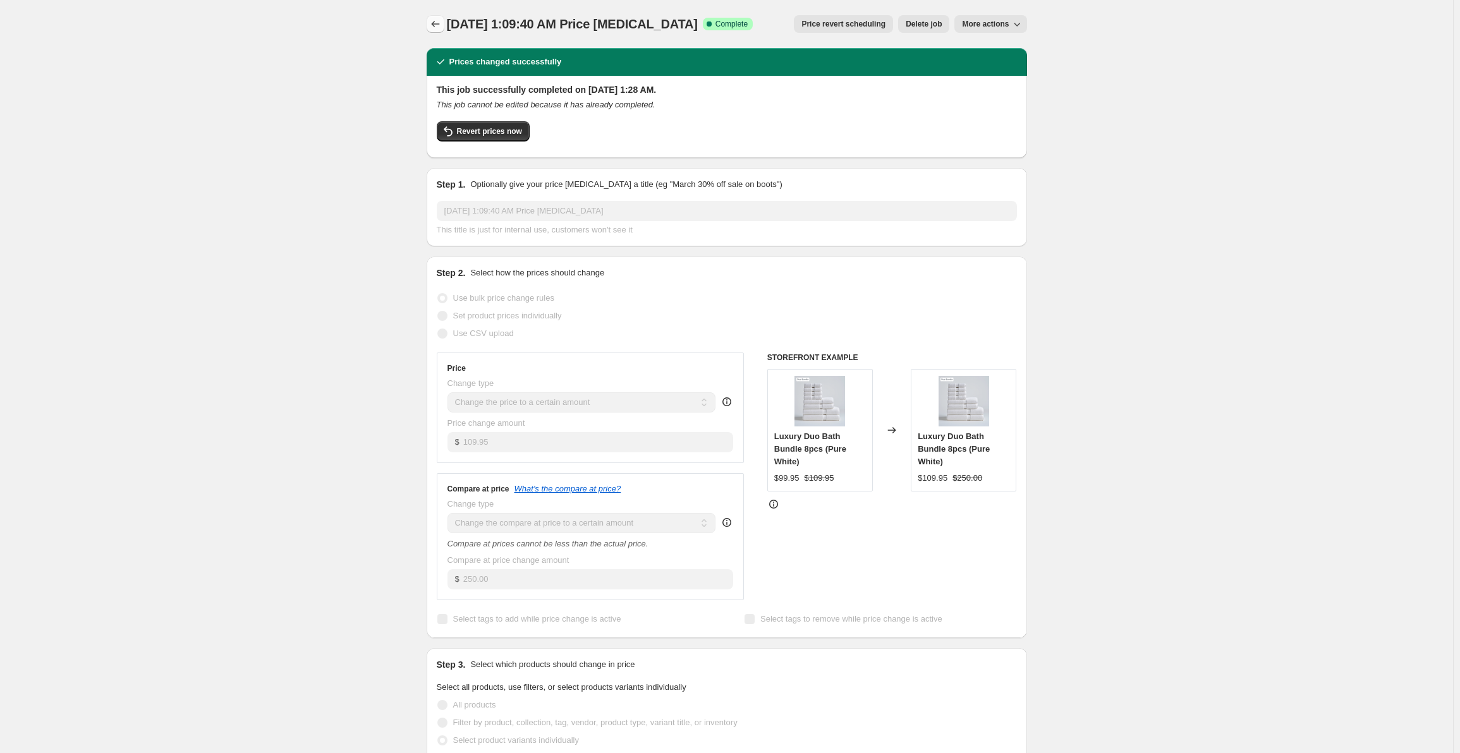
click at [432, 24] on icon "Price change jobs" at bounding box center [435, 24] width 13 height 13
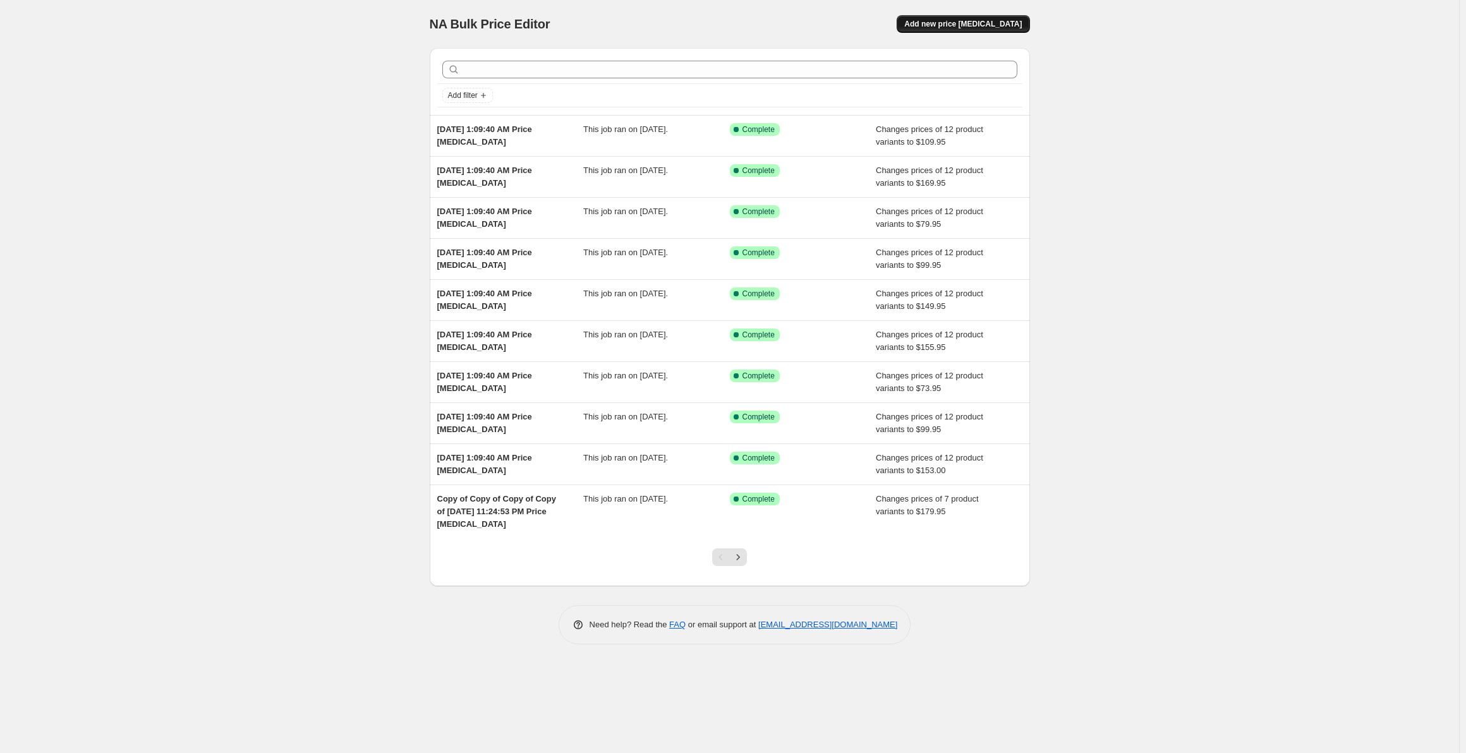
click at [1003, 21] on span "Add new price [MEDICAL_DATA]" at bounding box center [963, 24] width 118 height 10
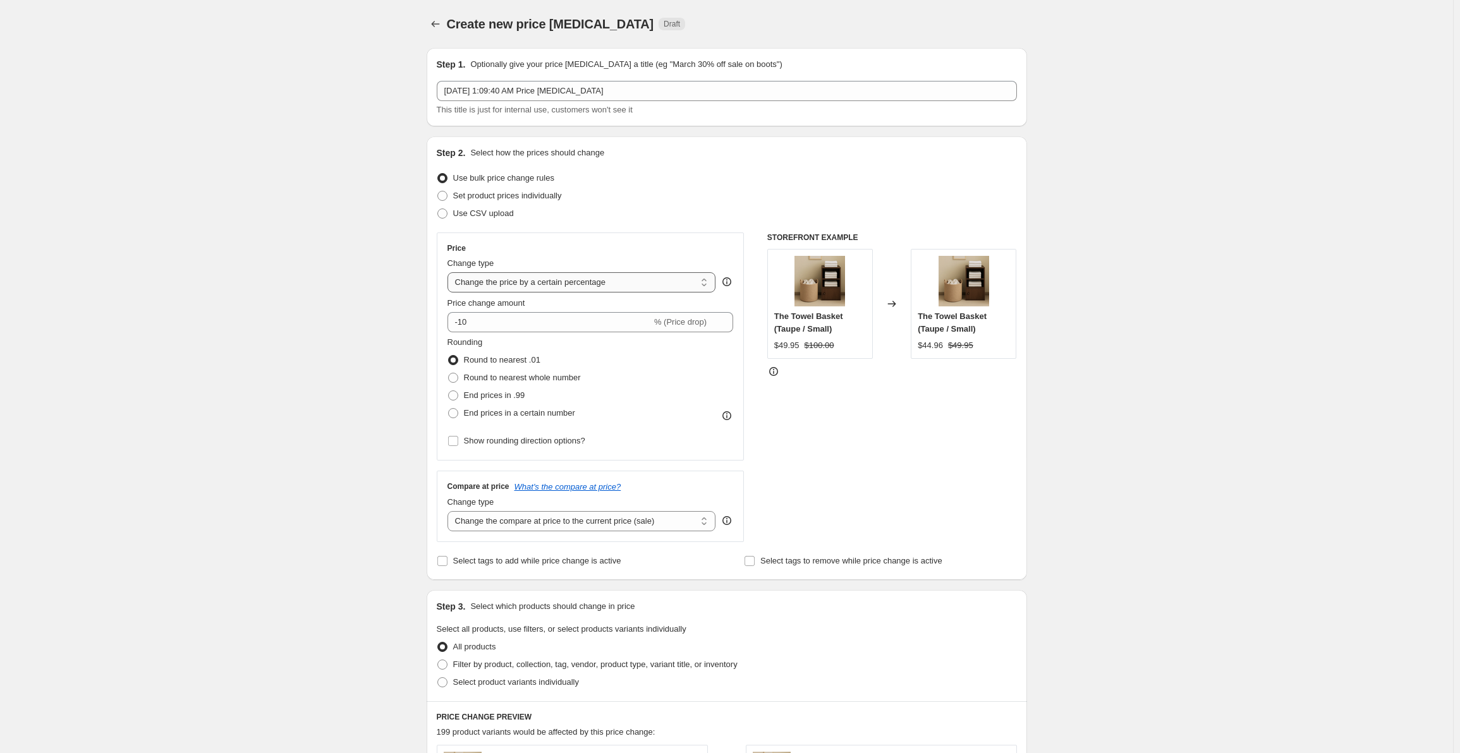
click at [498, 281] on select "Change the price to a certain amount Change the price by a certain amount Chang…" at bounding box center [582, 282] width 269 height 20
select select "to"
click at [450, 272] on select "Change the price to a certain amount Change the price by a certain amount Chang…" at bounding box center [582, 282] width 269 height 20
type input "80.00"
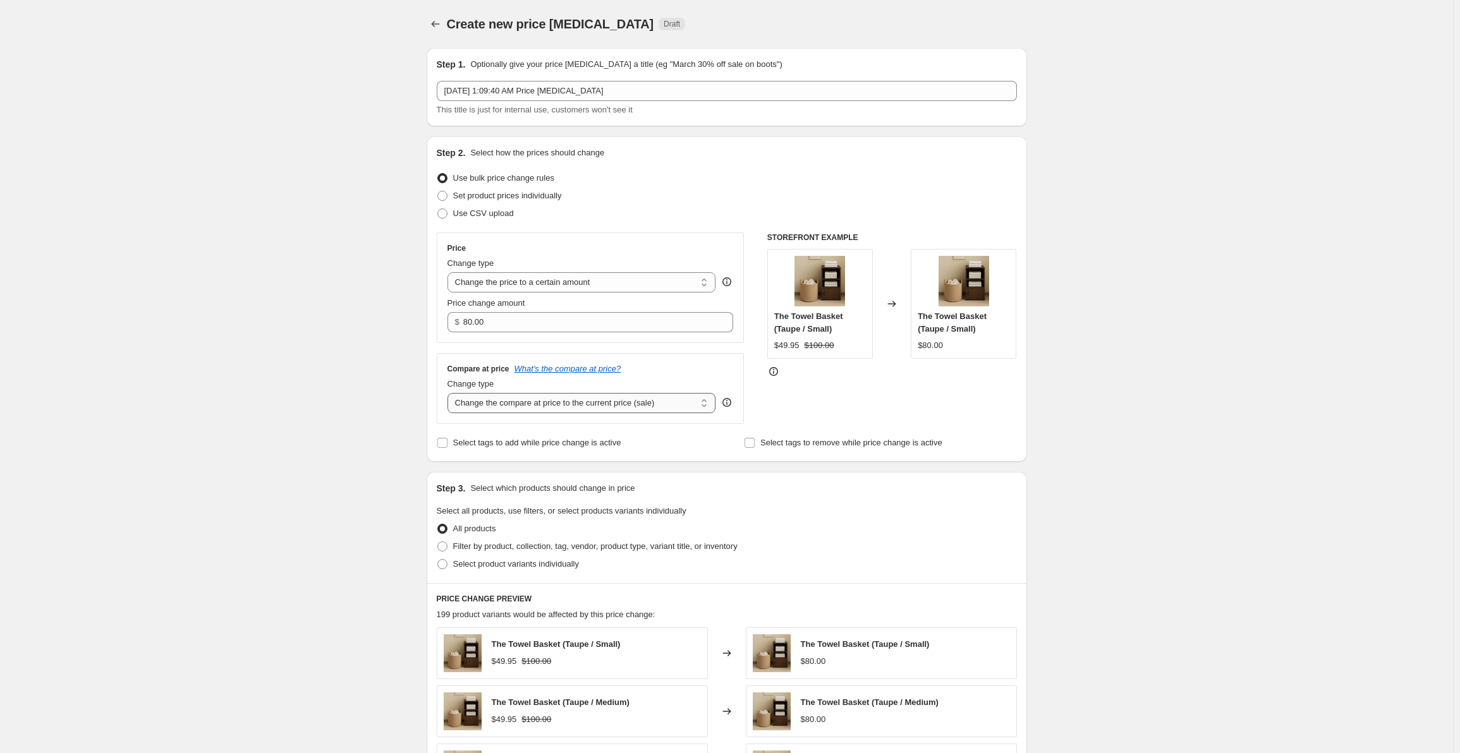
click at [532, 407] on select "Change the compare at price to the current price (sale) Change the compare at p…" at bounding box center [582, 403] width 269 height 20
select select "to"
click at [450, 393] on select "Change the compare at price to the current price (sale) Change the compare at p…" at bounding box center [582, 403] width 269 height 20
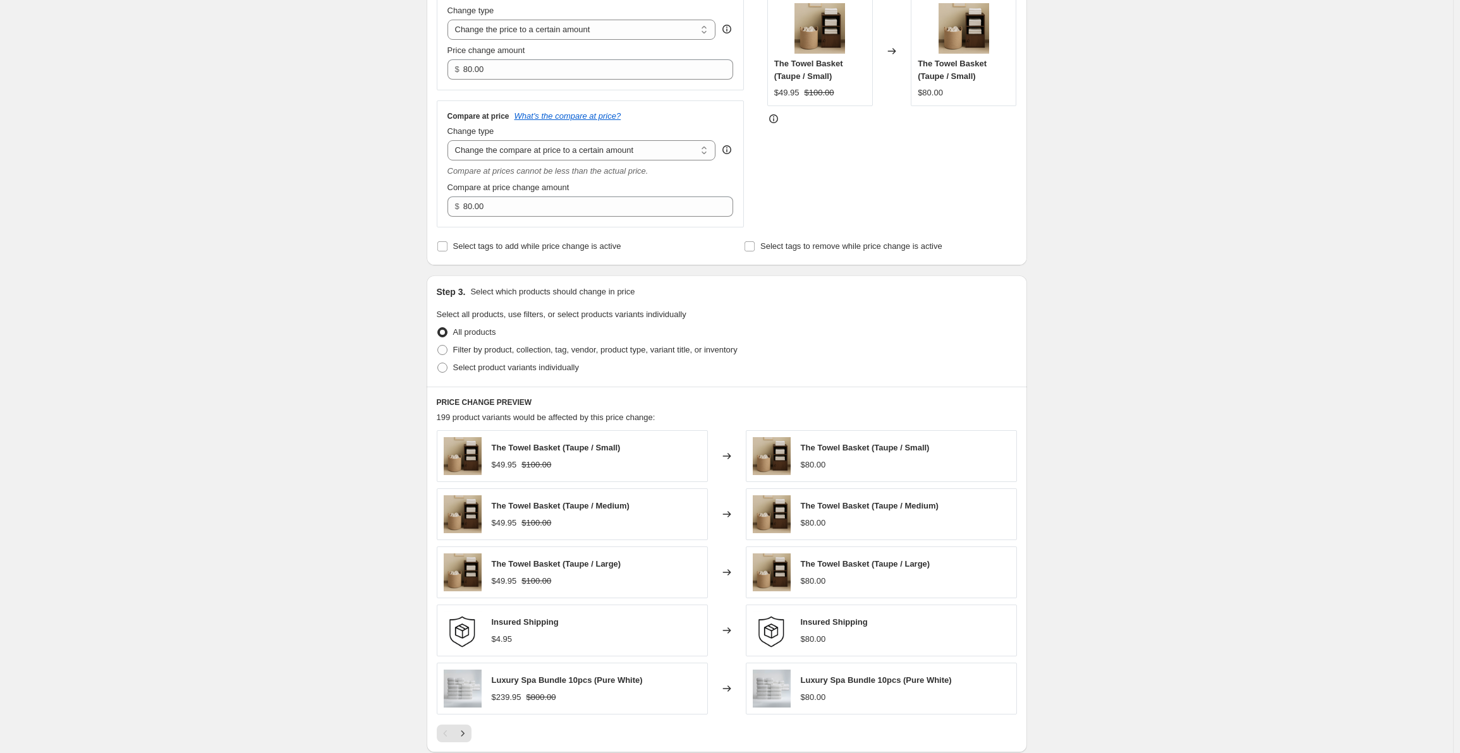
scroll to position [442, 0]
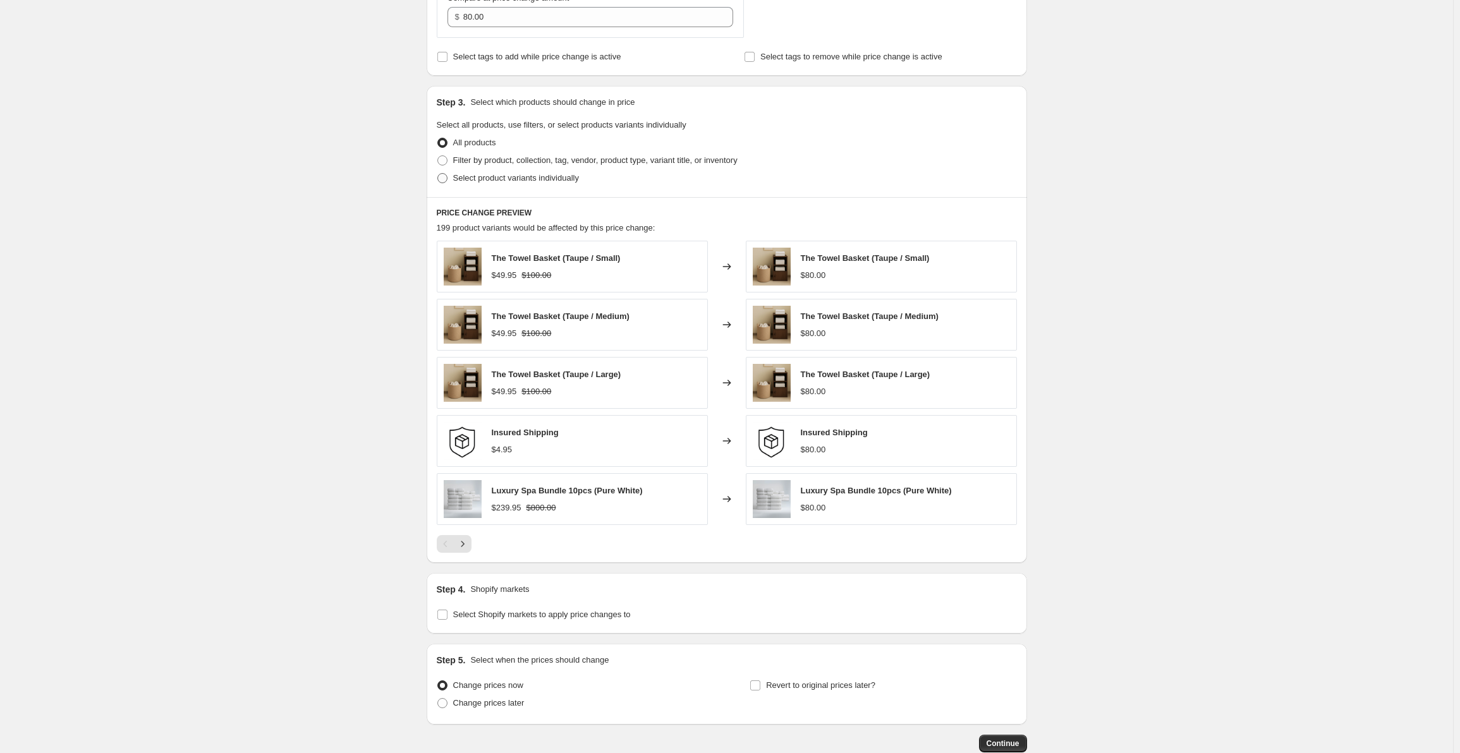
click at [448, 173] on span at bounding box center [442, 178] width 10 height 10
click at [438, 173] on input "Select product variants individually" at bounding box center [437, 173] width 1 height 1
radio input "true"
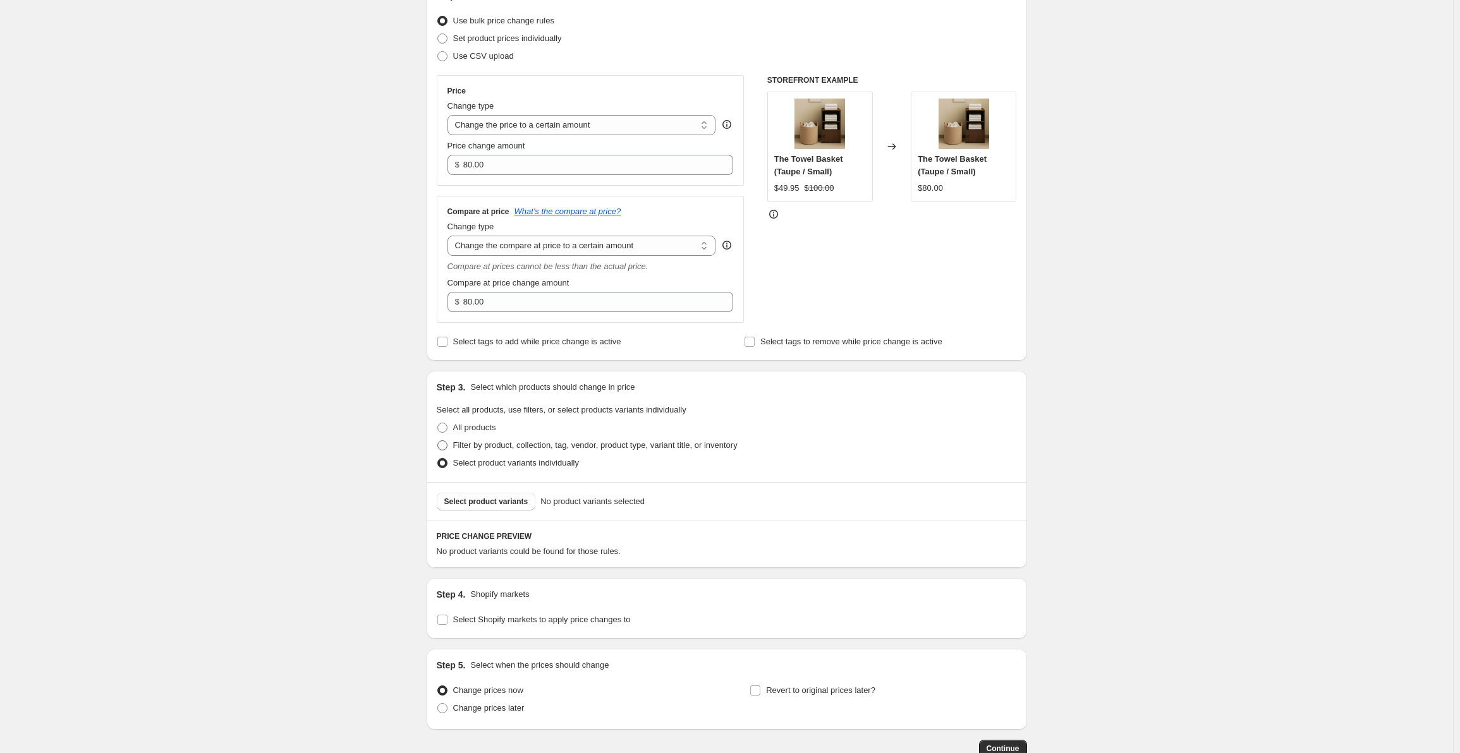
scroll to position [239, 0]
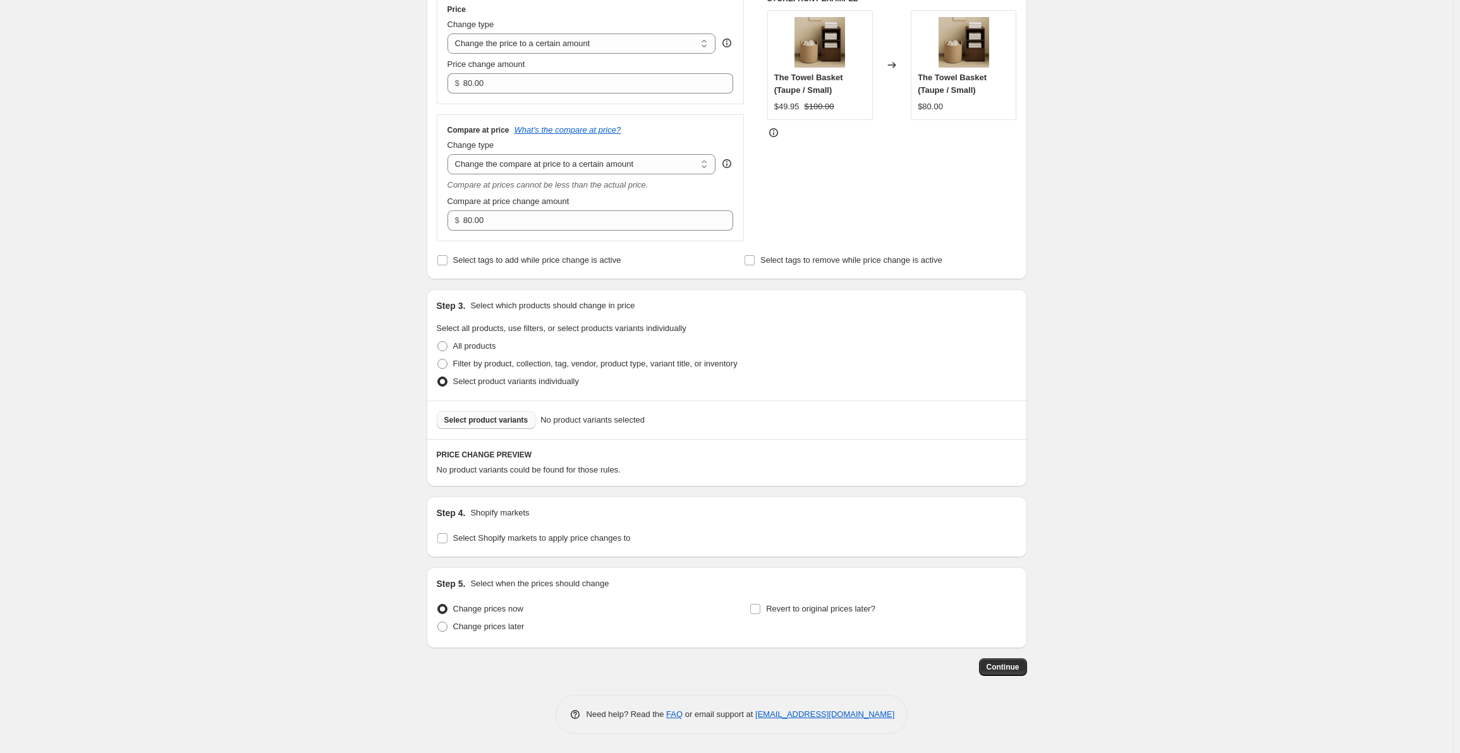
click at [486, 429] on div "Select product variants No product variants selected" at bounding box center [727, 420] width 600 height 39
click at [487, 425] on button "Select product variants" at bounding box center [486, 420] width 99 height 18
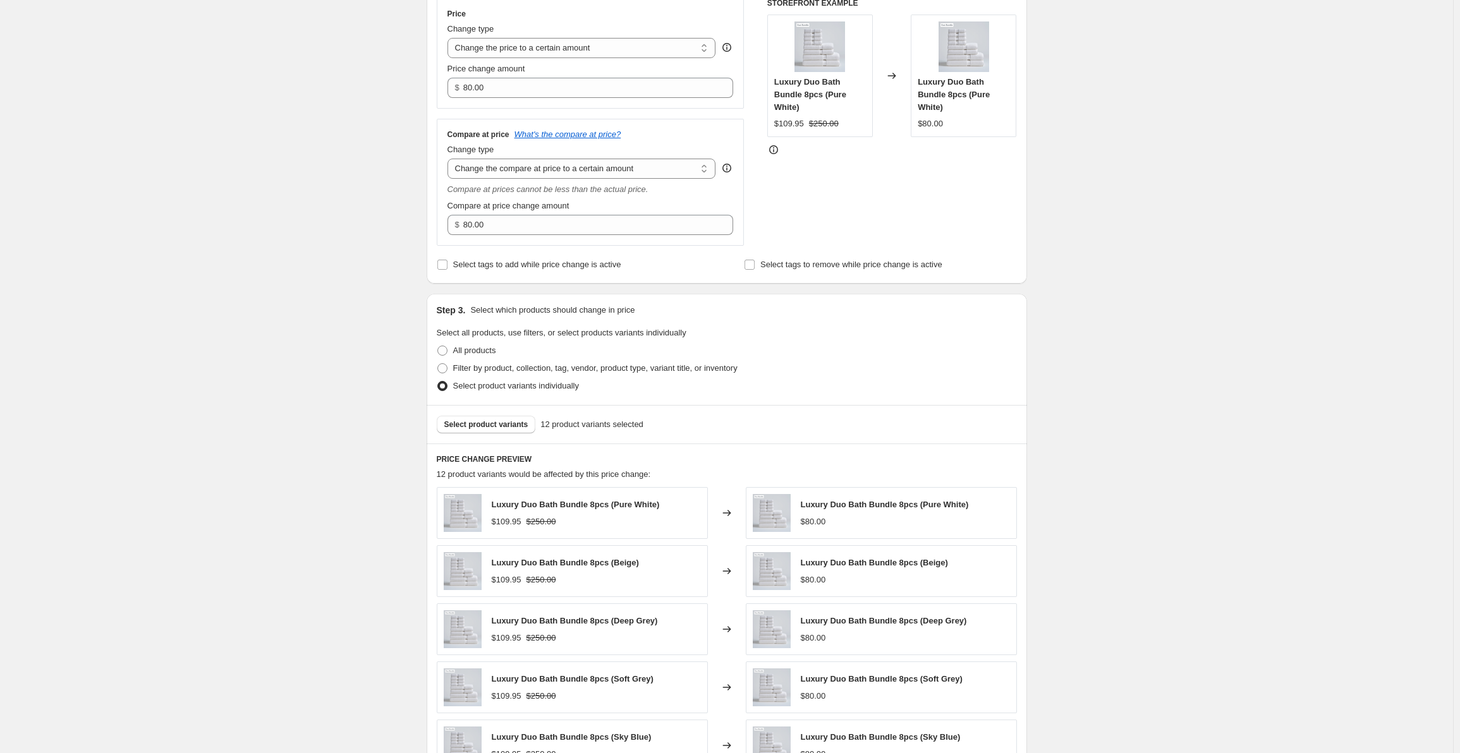
scroll to position [0, 0]
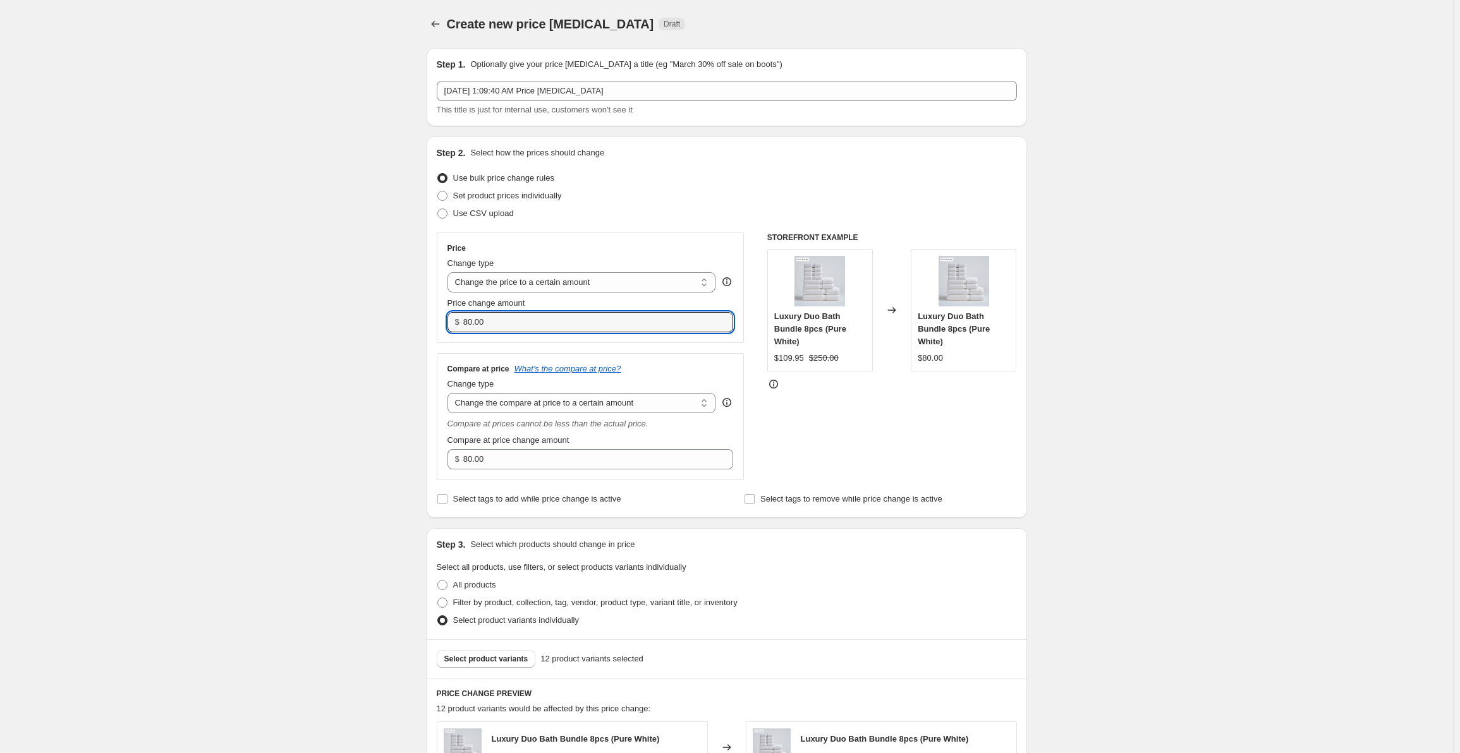
drag, startPoint x: 352, startPoint y: 316, endPoint x: 292, endPoint y: 310, distance: 60.3
click at [292, 310] on div "Create new price [MEDICAL_DATA]. This page is ready Create new price [MEDICAL_D…" at bounding box center [726, 655] width 1453 height 1311
type input "169.95"
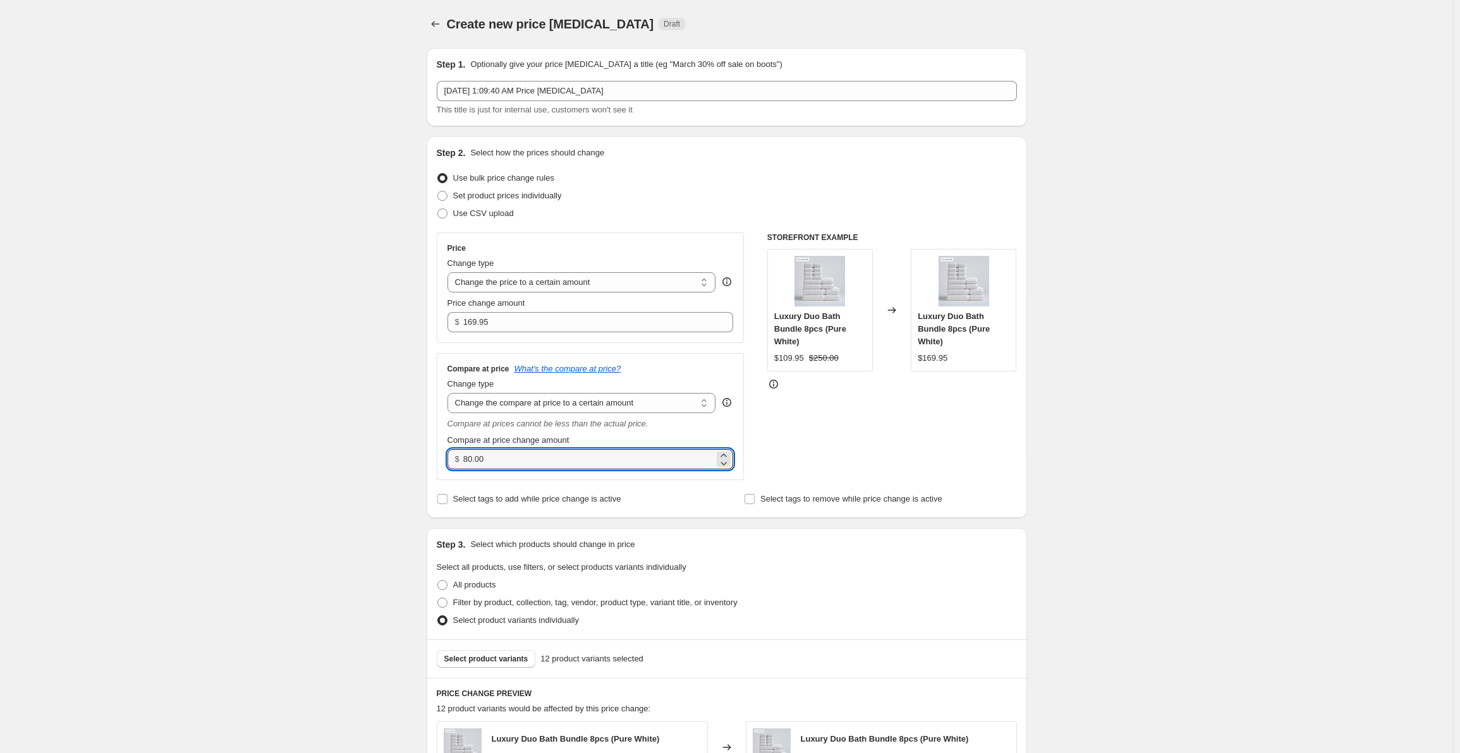
drag, startPoint x: 458, startPoint y: 460, endPoint x: 423, endPoint y: 462, distance: 34.9
click at [423, 462] on div "Step 1. Optionally give your price [MEDICAL_DATA] a title (eg "March 30% off sa…" at bounding box center [722, 636] width 611 height 1196
type input "375.00"
click at [401, 403] on div "Create new price [MEDICAL_DATA]. This page is ready Create new price [MEDICAL_D…" at bounding box center [726, 655] width 1453 height 1311
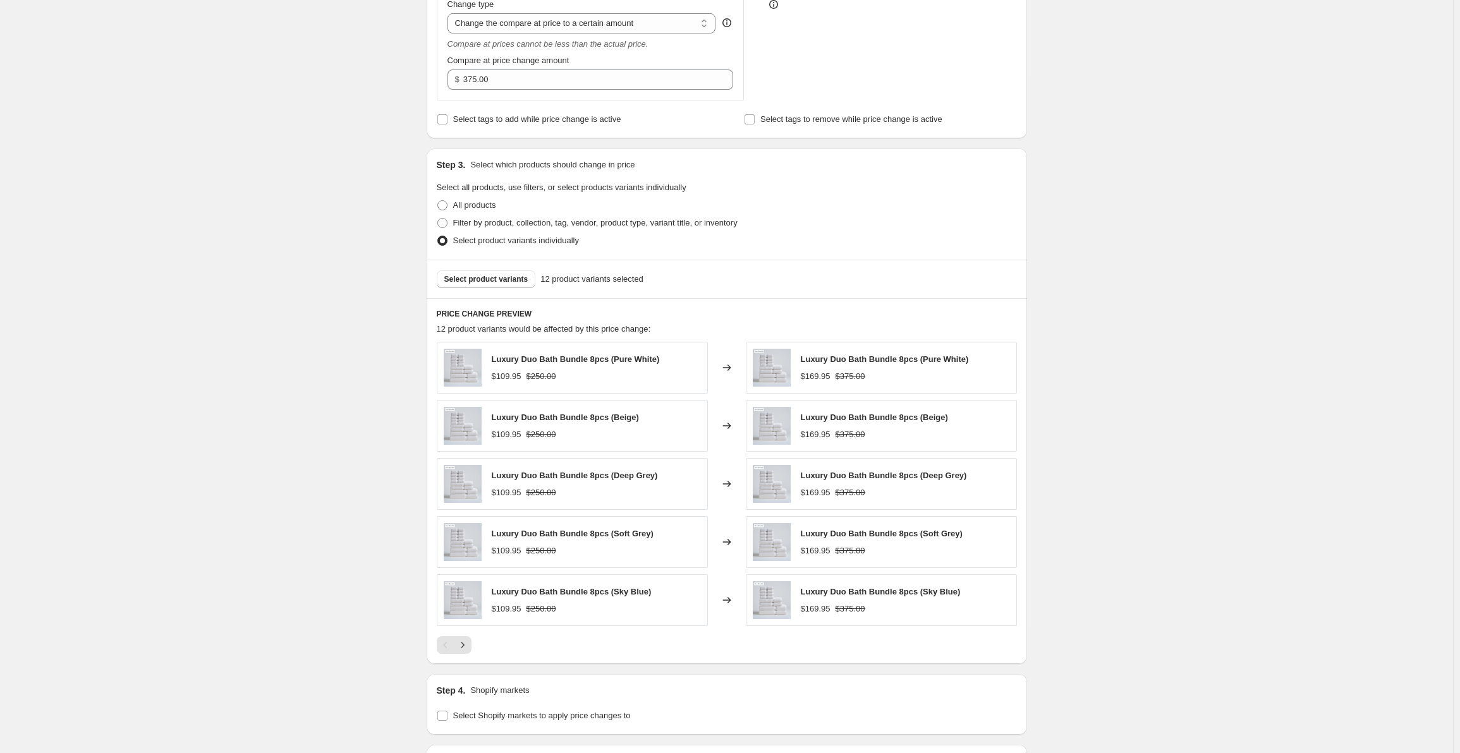
scroll to position [557, 0]
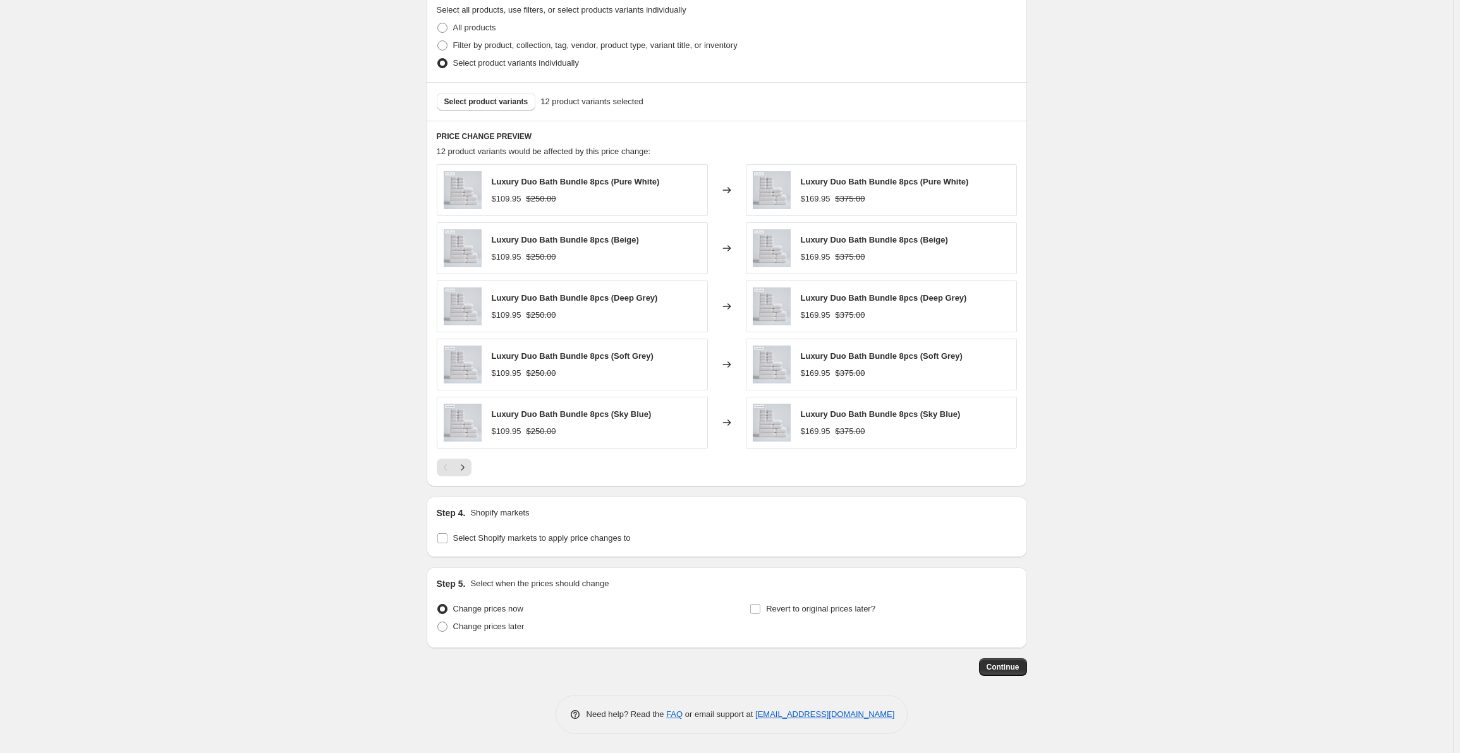
click at [439, 540] on div "Step 4. Shopify markets Select Shopify markets to apply price changes to" at bounding box center [727, 527] width 600 height 61
click at [442, 540] on input "Select Shopify markets to apply price changes to" at bounding box center [442, 538] width 10 height 10
checkbox input "true"
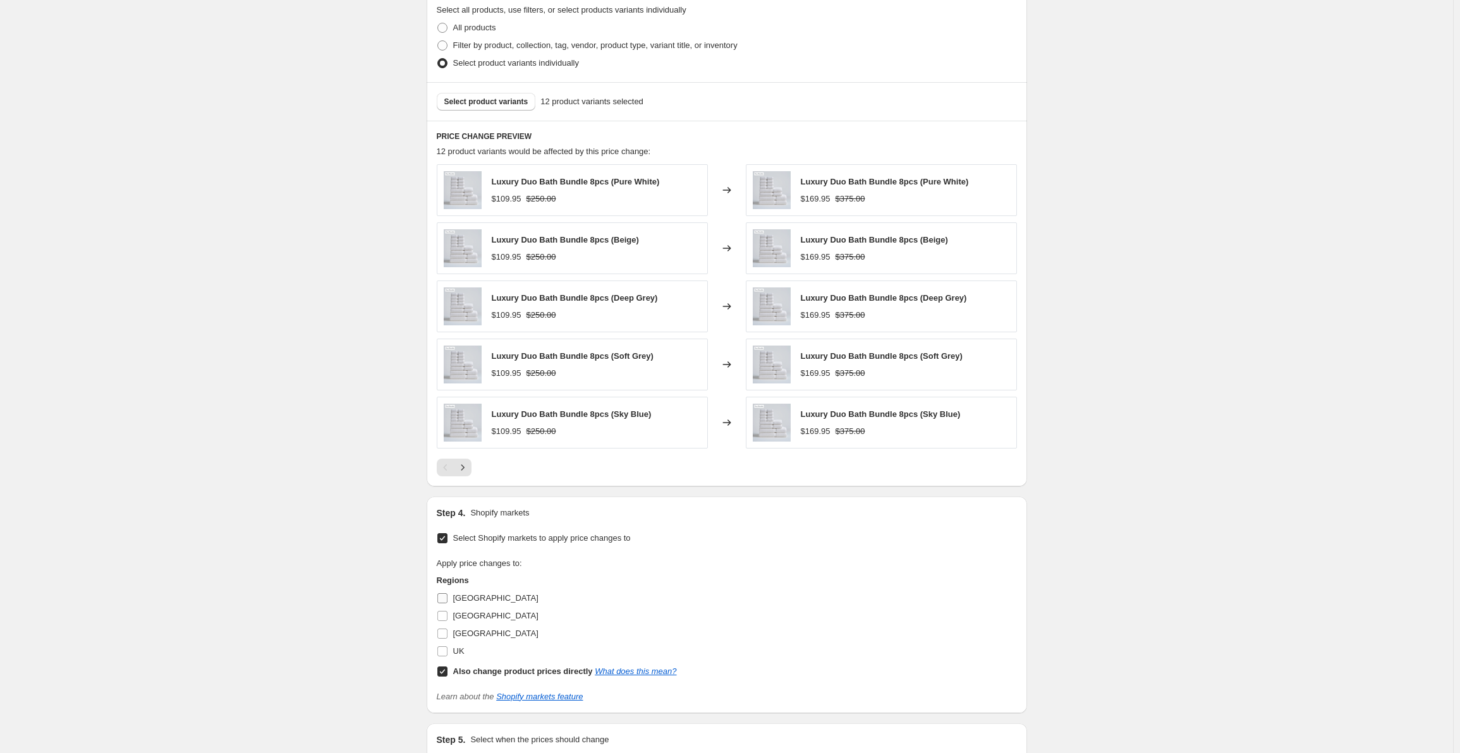
click at [443, 603] on input "[GEOGRAPHIC_DATA]" at bounding box center [442, 599] width 10 height 10
checkbox input "true"
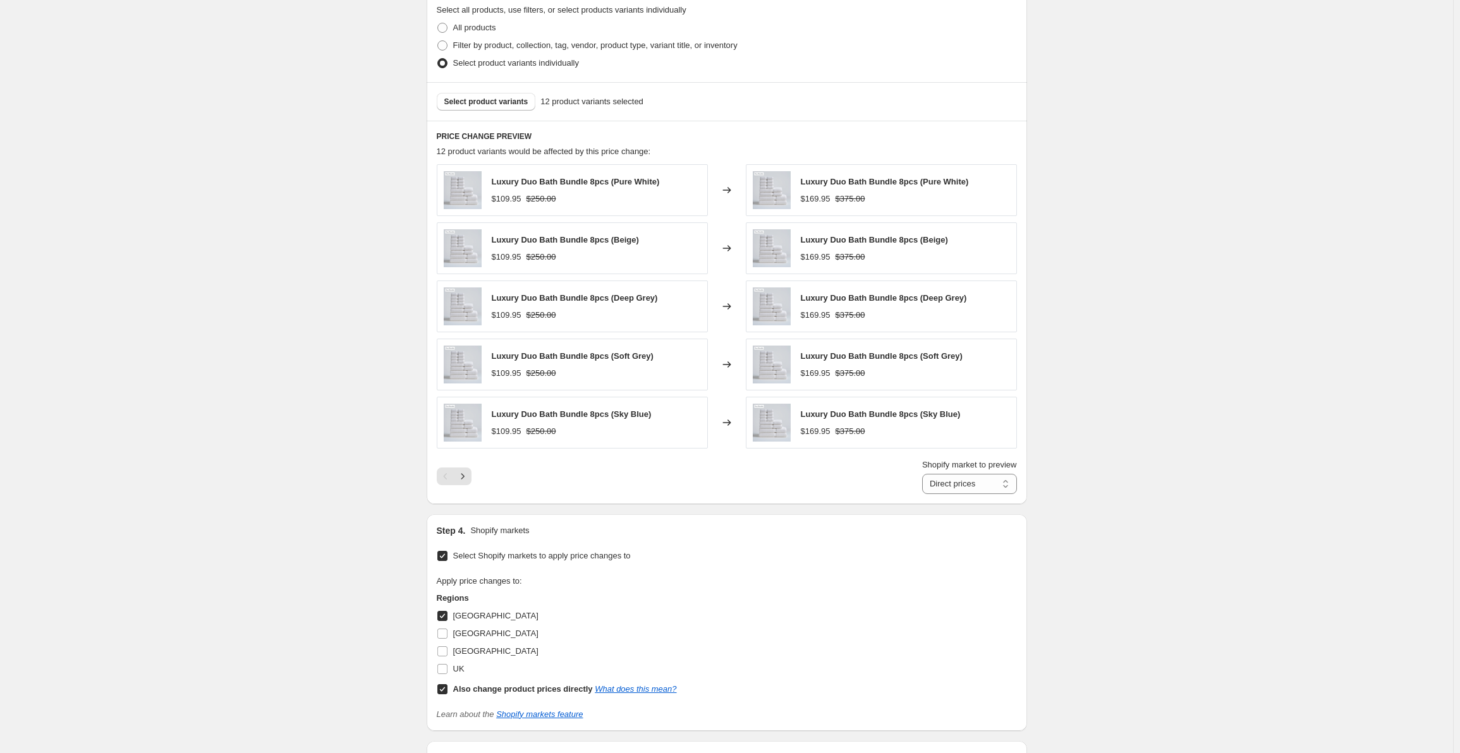
click at [445, 691] on input "Also change product prices directly What does this mean?" at bounding box center [442, 690] width 10 height 10
checkbox input "false"
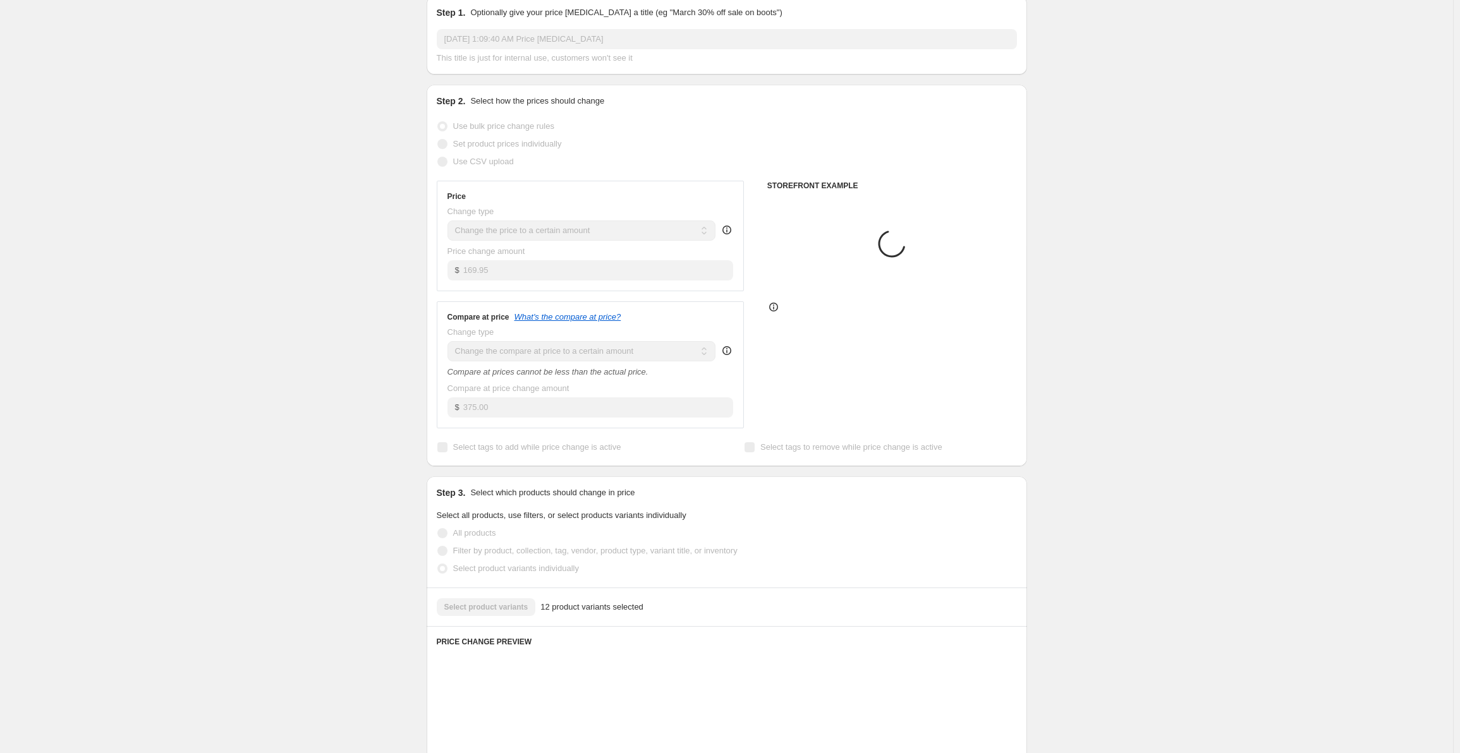
scroll to position [0, 0]
